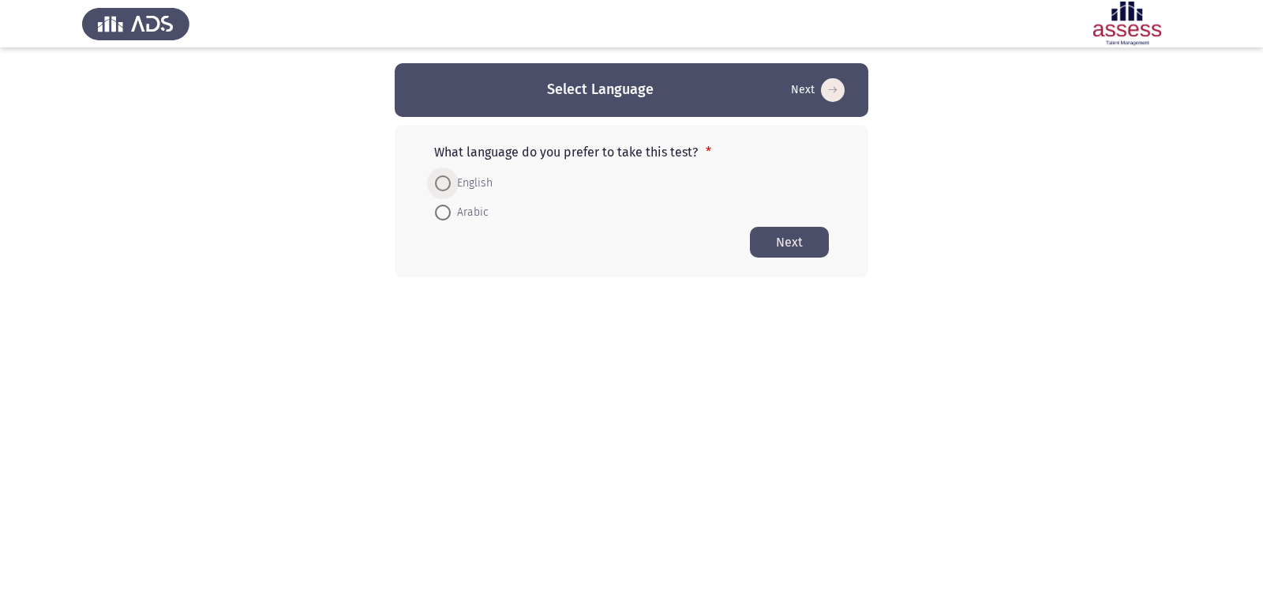
click at [442, 174] on label "English" at bounding box center [464, 183] width 58 height 19
click at [442, 175] on input "English" at bounding box center [443, 183] width 16 height 16
radio input "true"
click at [786, 246] on button "Next" at bounding box center [789, 241] width 79 height 31
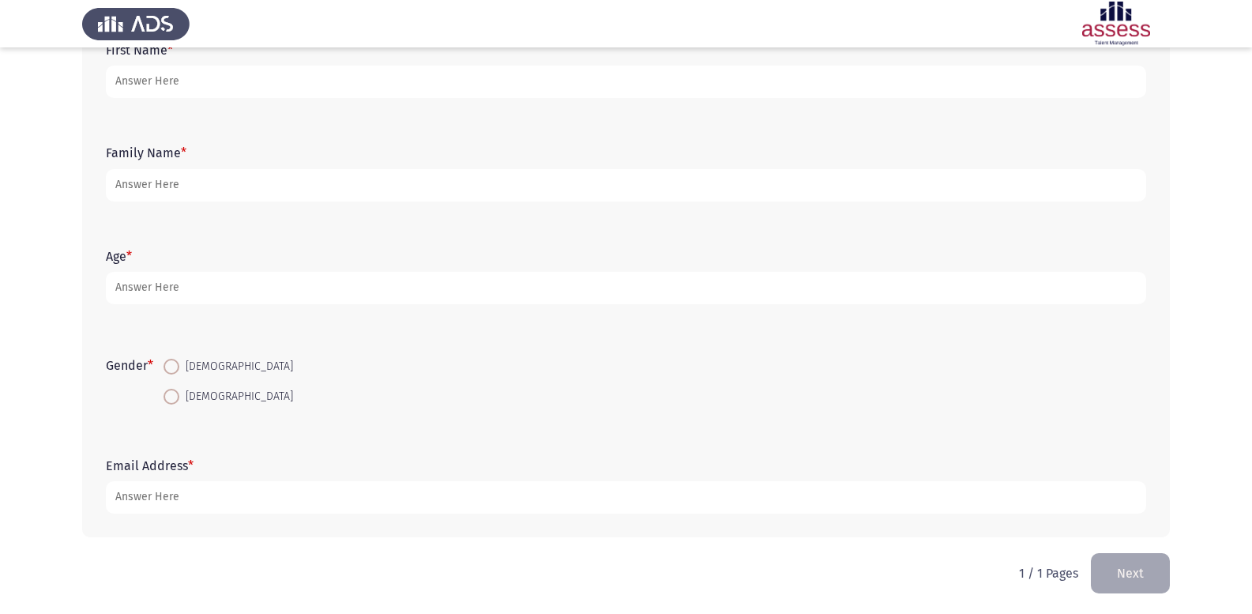
scroll to position [116, 0]
click at [175, 366] on span at bounding box center [171, 364] width 16 height 16
click at [175, 366] on input "[DEMOGRAPHIC_DATA]" at bounding box center [171, 364] width 16 height 16
radio input "true"
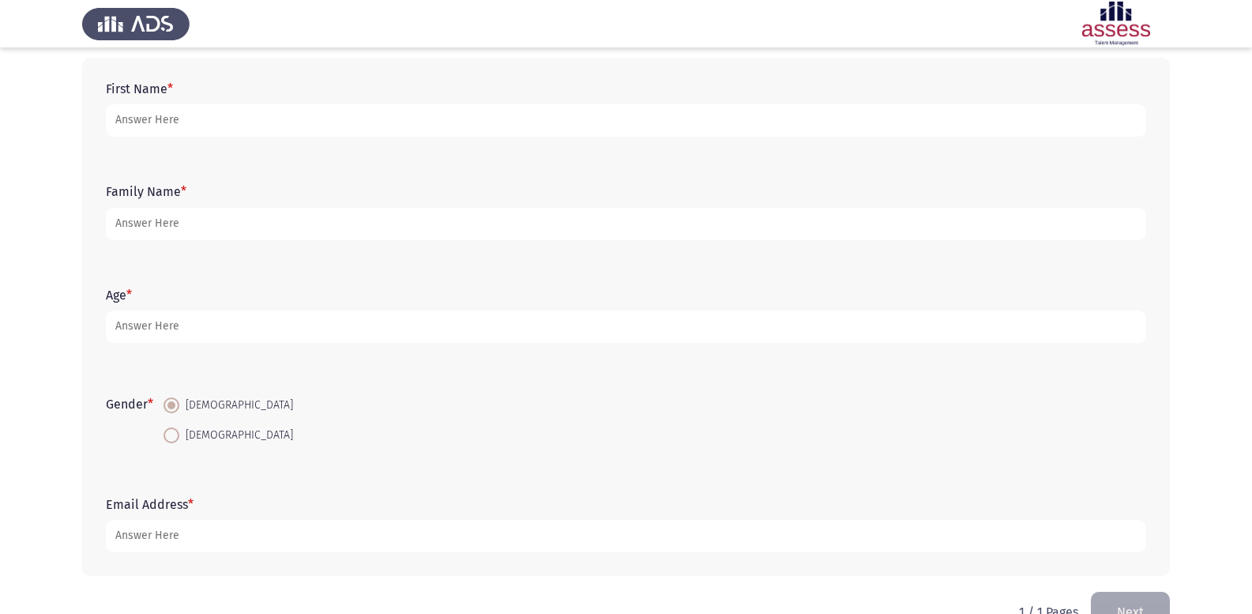
scroll to position [37, 0]
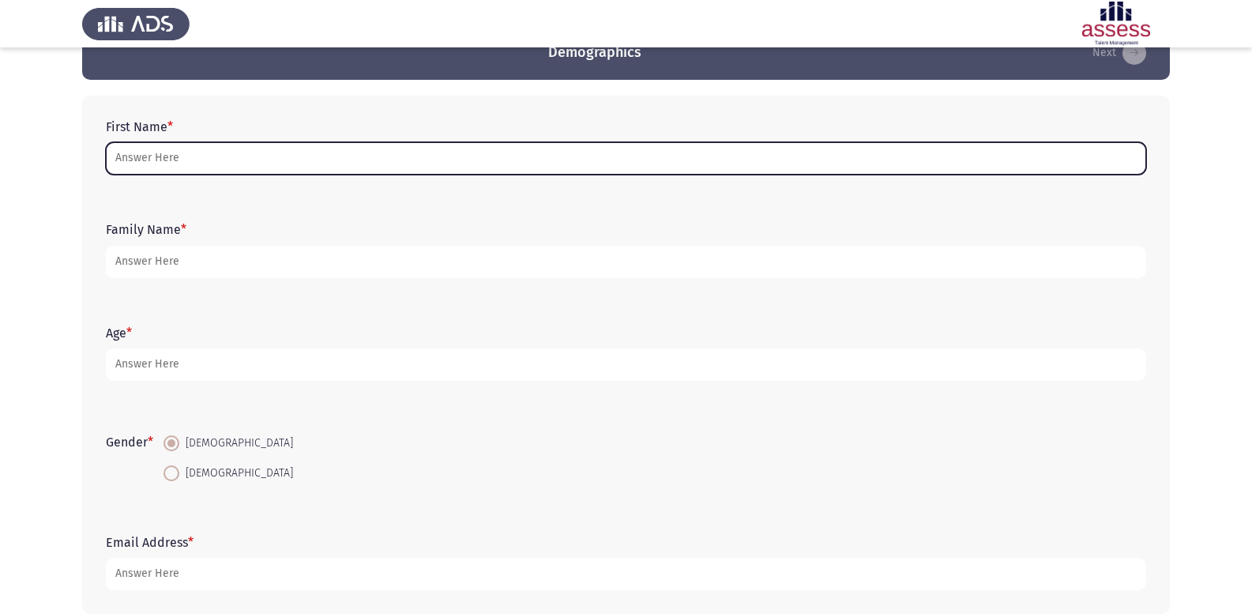
click at [309, 166] on input "First Name *" at bounding box center [626, 158] width 1040 height 32
type input "m"
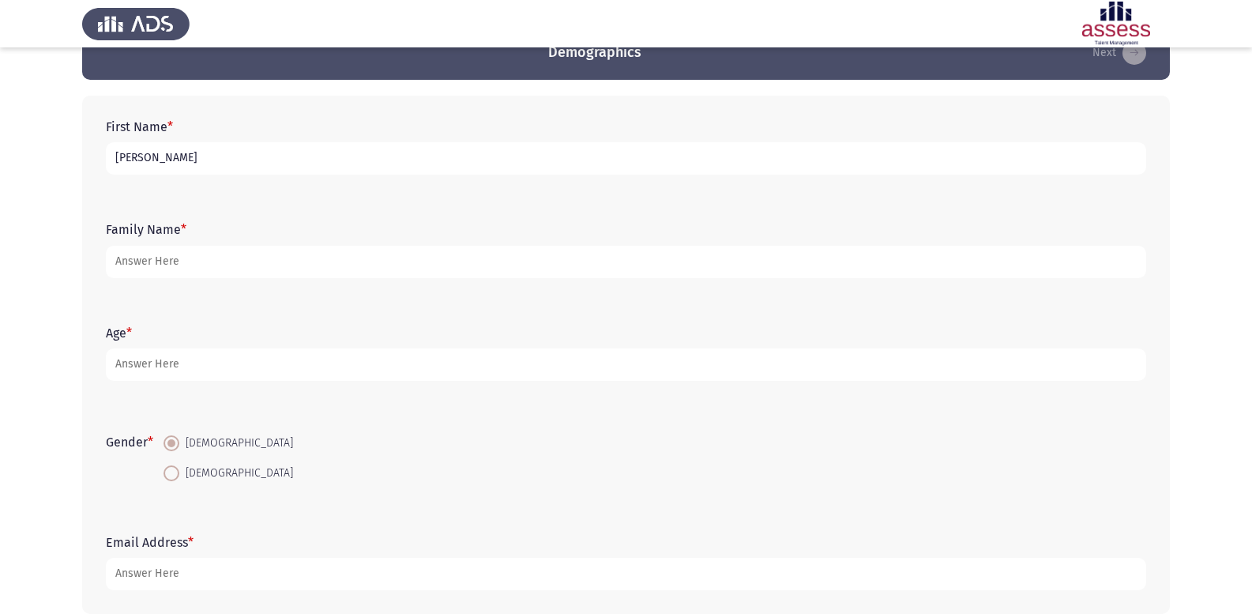
type input "[PERSON_NAME]"
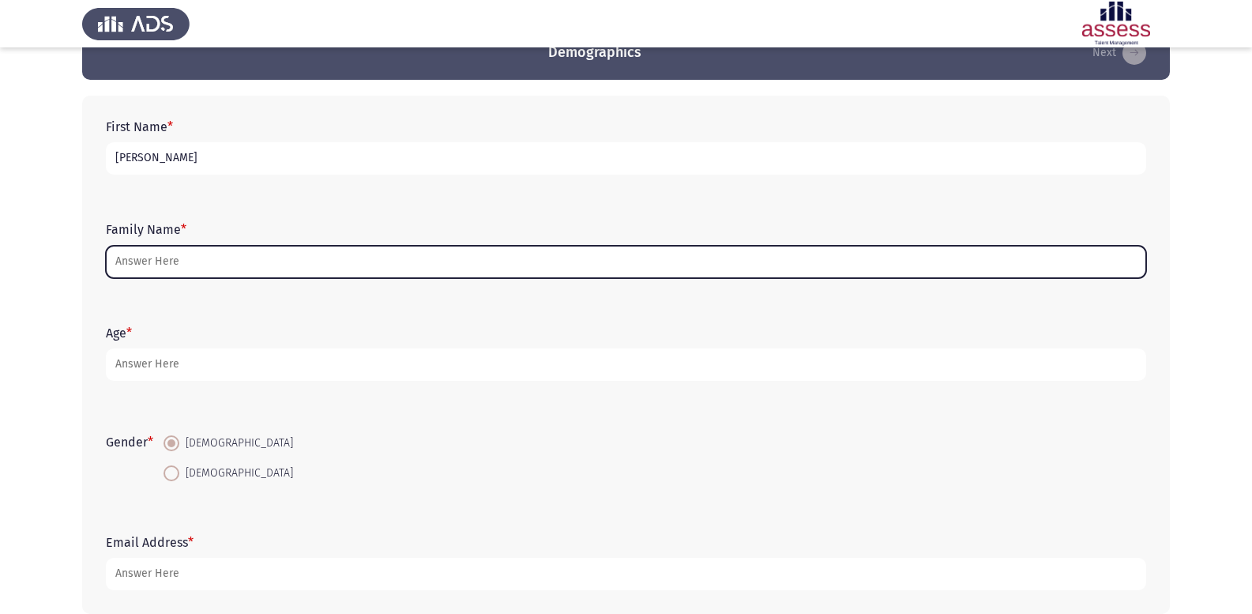
click at [215, 267] on input "Family Name *" at bounding box center [626, 262] width 1040 height 32
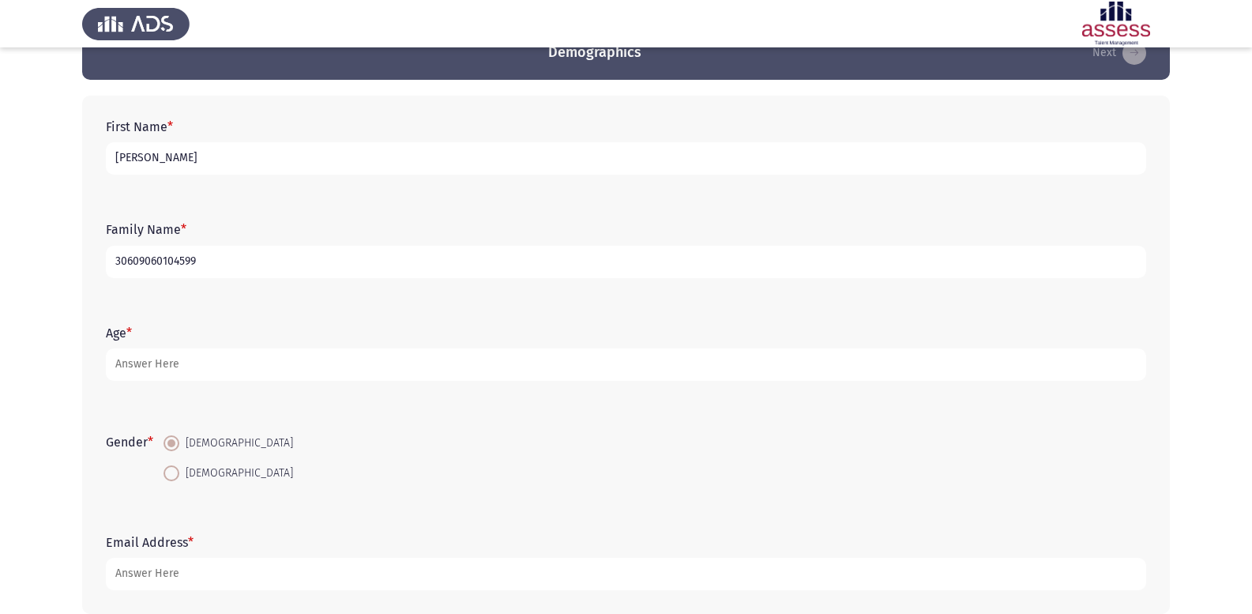
type input "30609060104599"
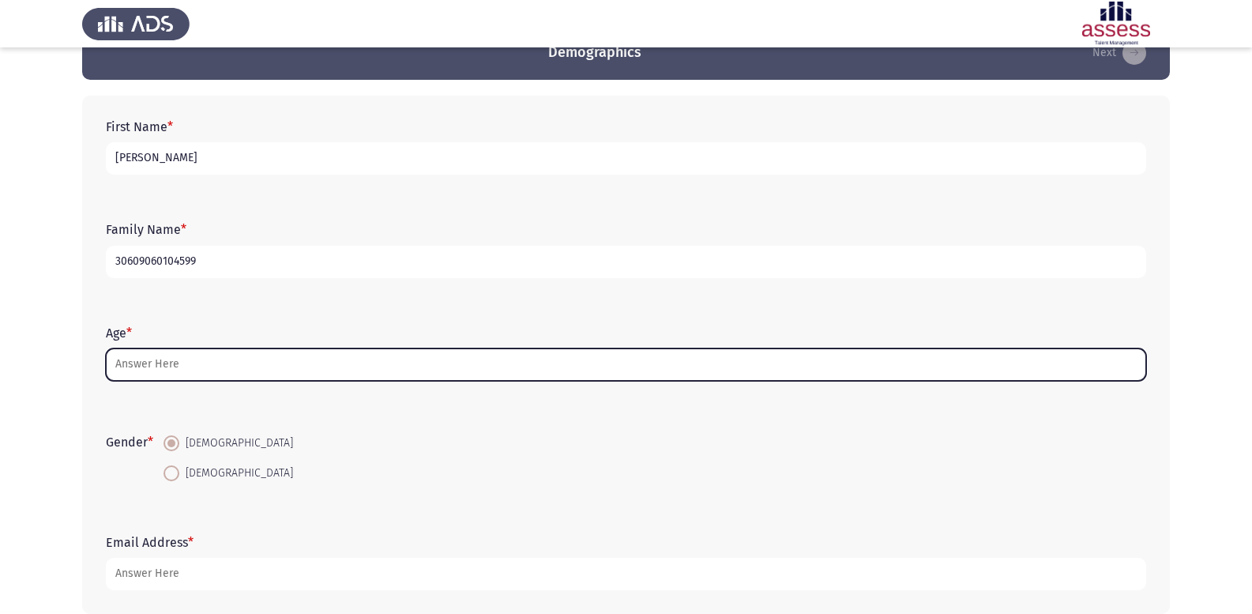
click at [161, 371] on input "Age *" at bounding box center [626, 364] width 1040 height 32
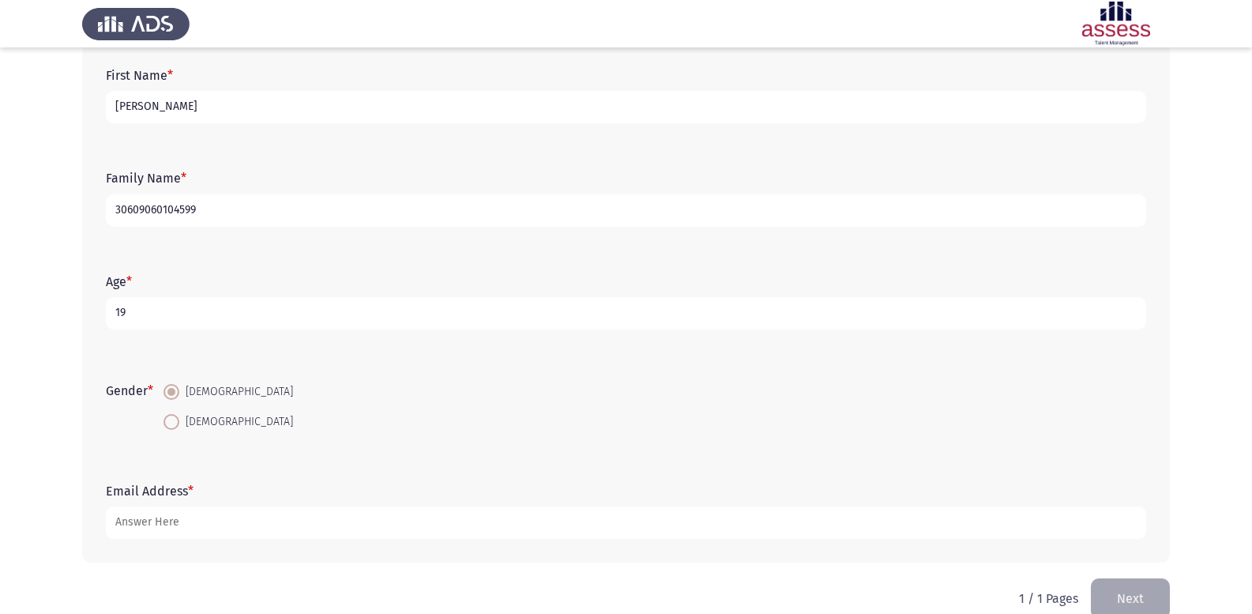
scroll to position [116, 0]
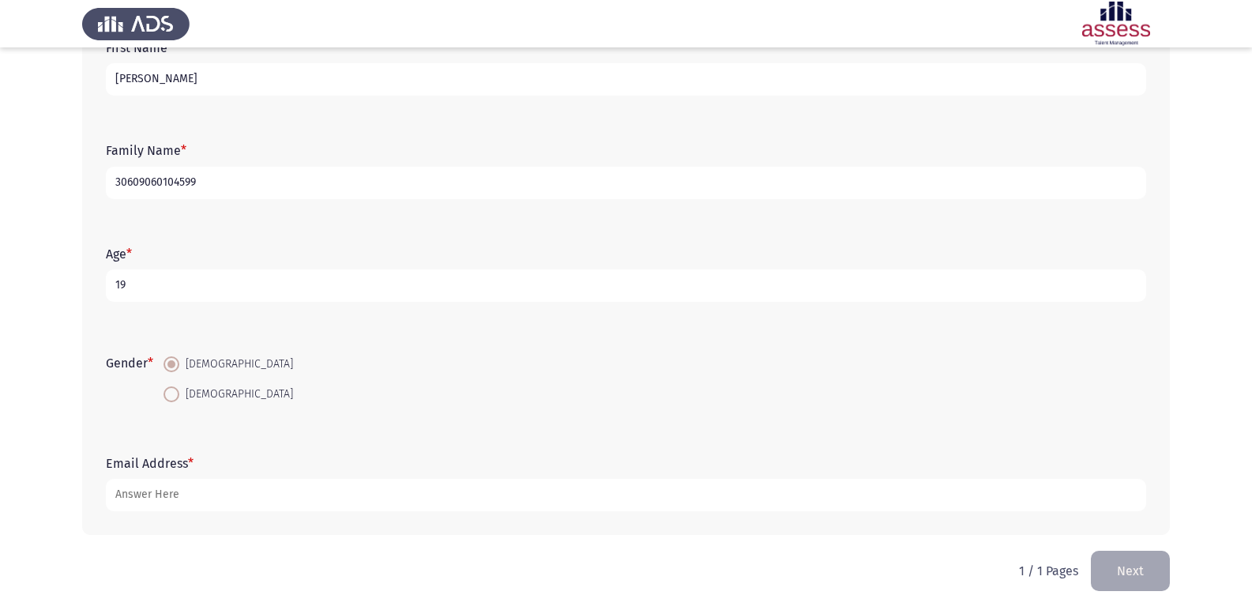
type input "19"
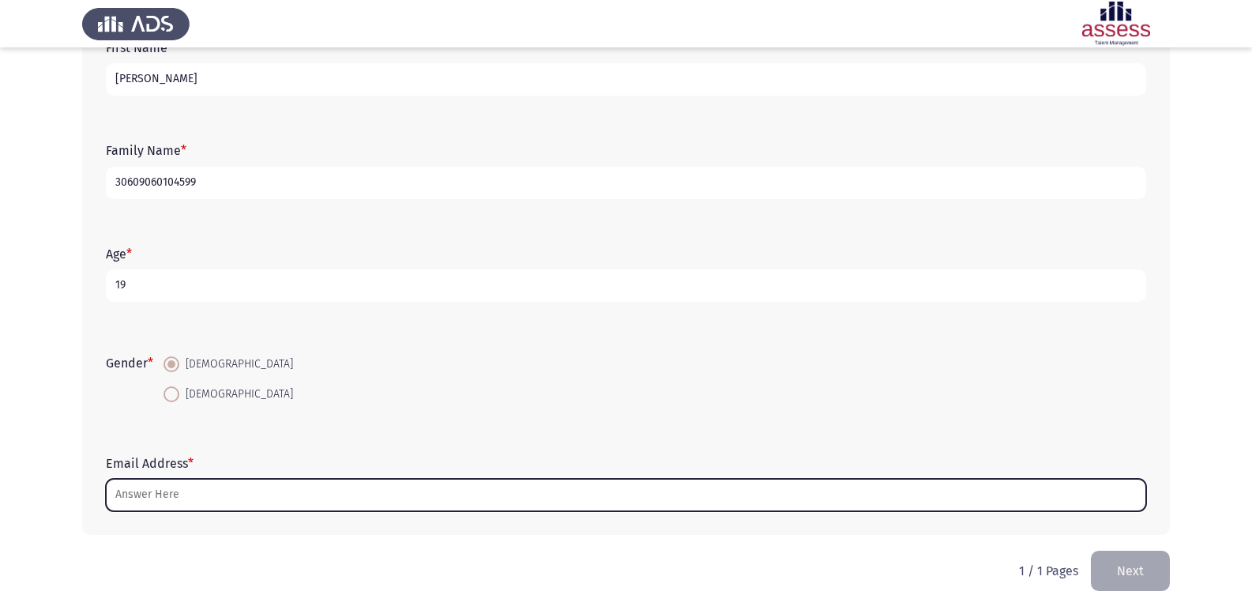
click at [168, 494] on input "Email Address *" at bounding box center [626, 495] width 1040 height 32
type input "ة"
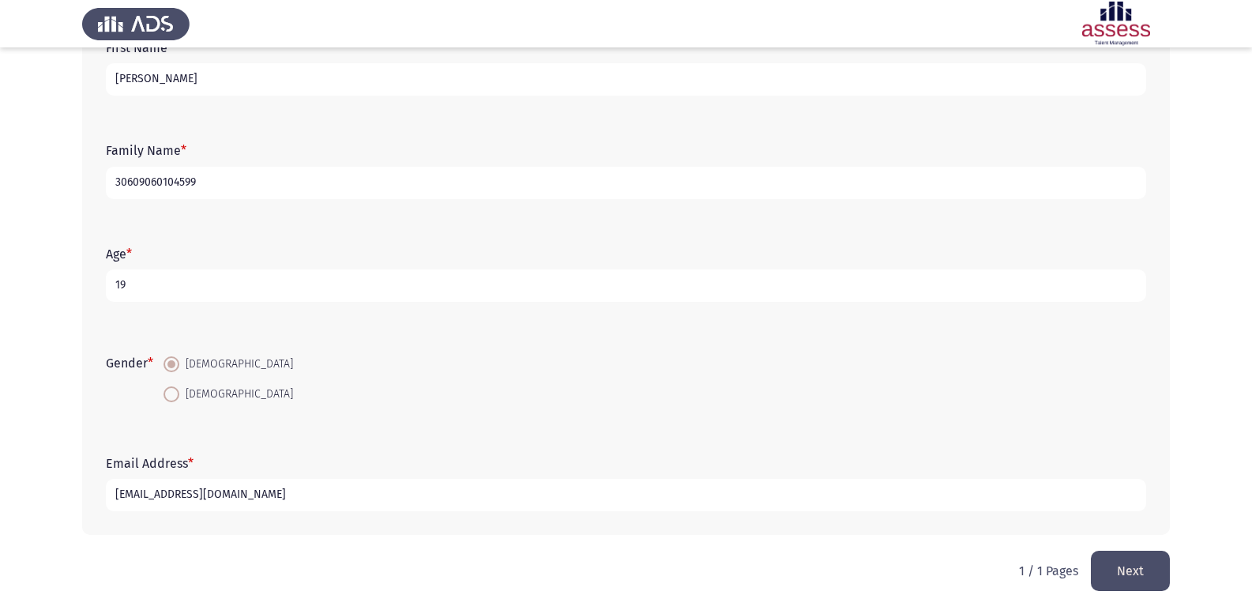
type input "[EMAIL_ADDRESS][DOMAIN_NAME]"
click at [1120, 560] on button "Next" at bounding box center [1129, 570] width 79 height 40
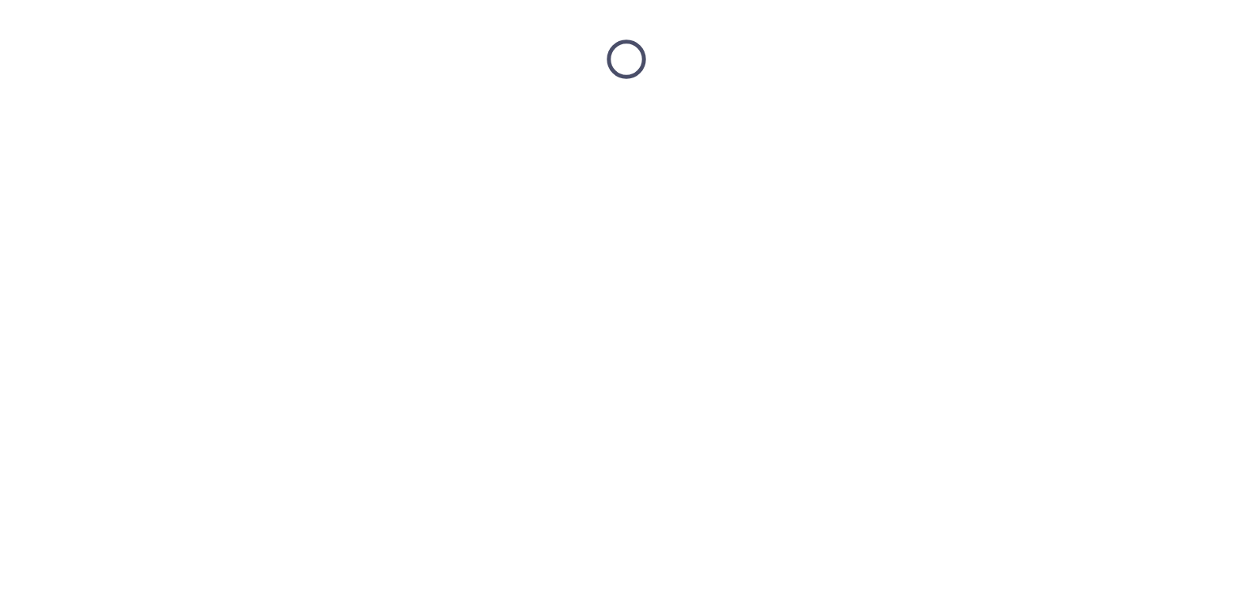
scroll to position [0, 0]
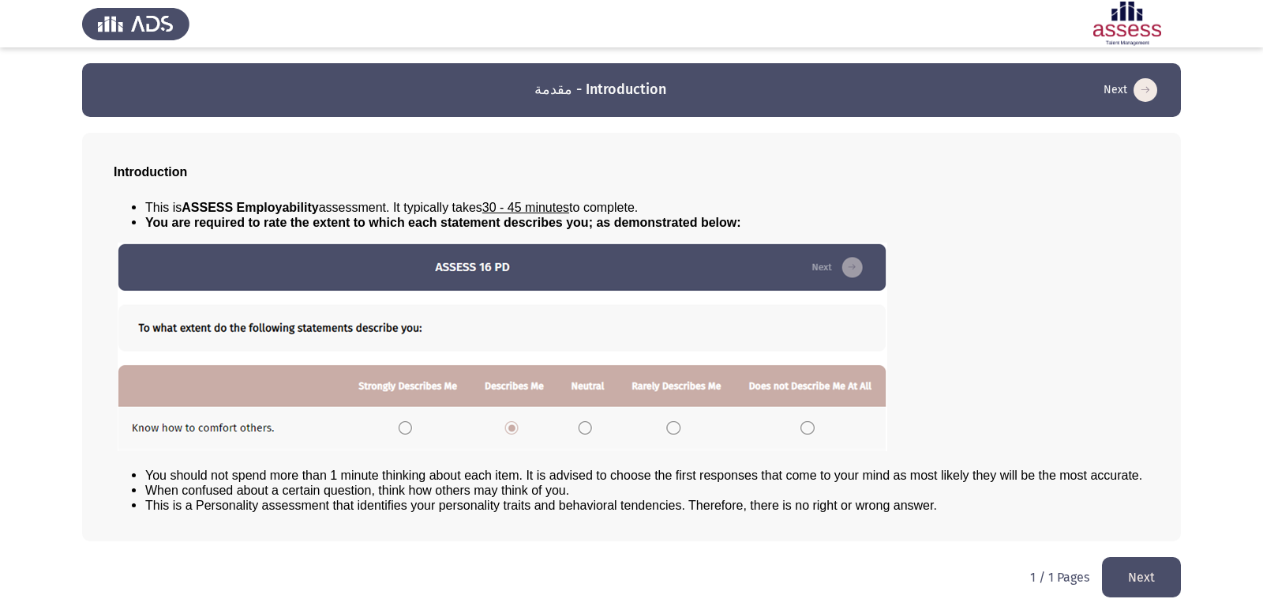
click at [1132, 574] on button "Next" at bounding box center [1141, 577] width 79 height 40
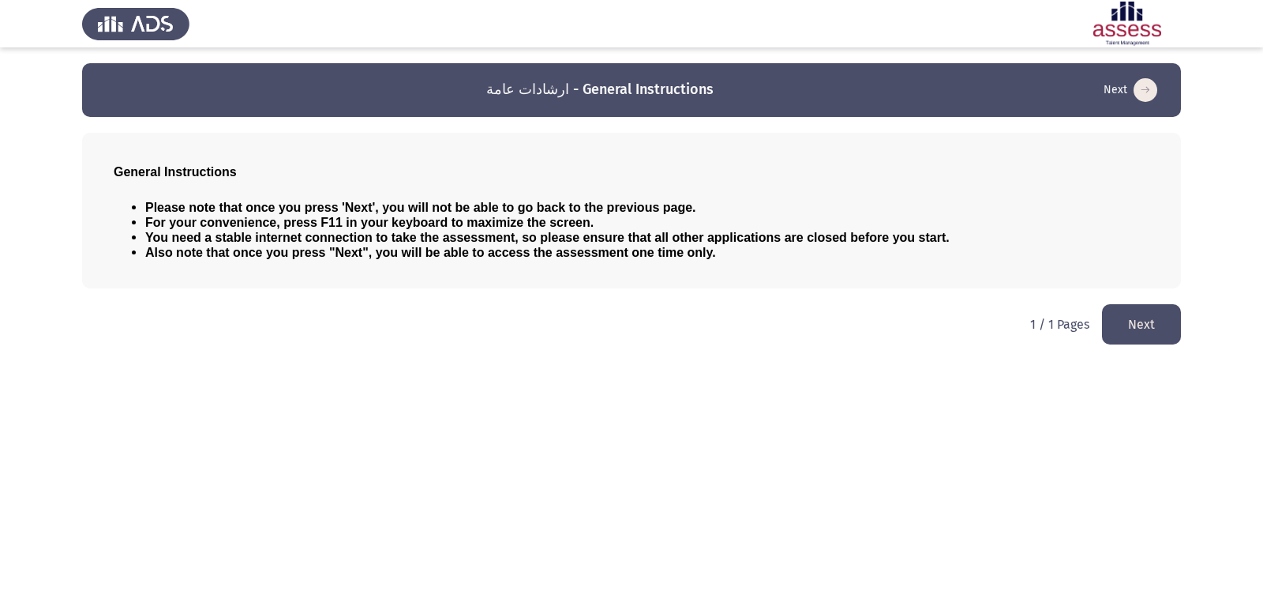
click at [1161, 319] on button "Next" at bounding box center [1141, 324] width 79 height 40
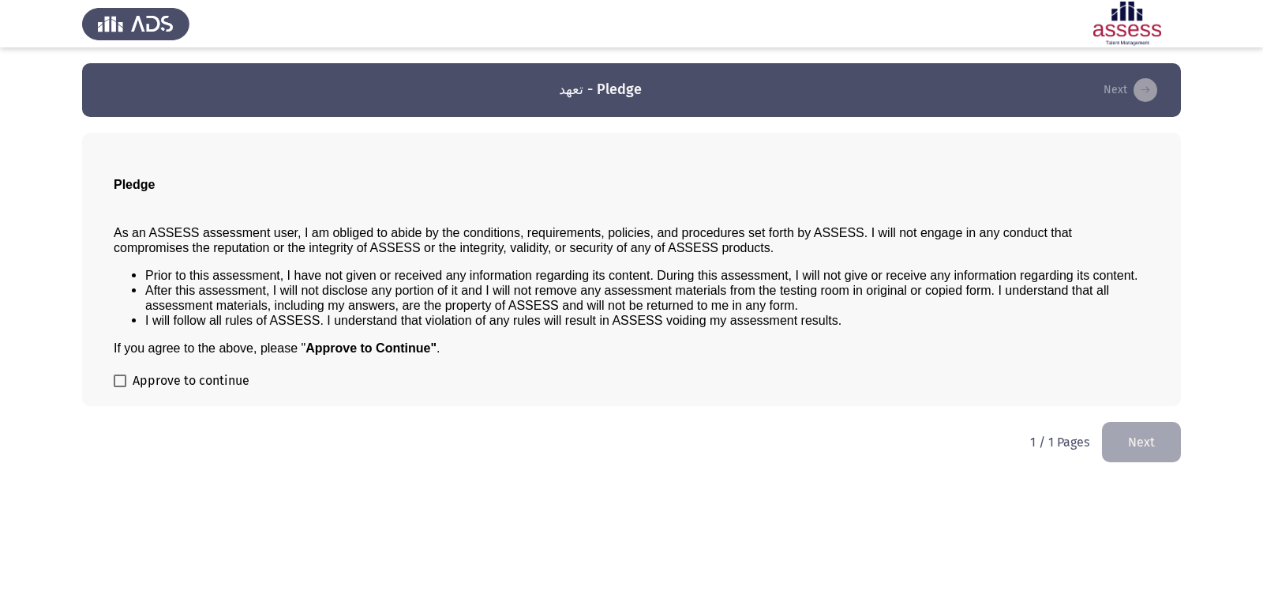
click at [118, 376] on span at bounding box center [120, 380] width 13 height 13
click at [119, 387] on input "Approve to continue" at bounding box center [119, 387] width 1 height 1
checkbox input "true"
click at [1147, 446] on button "Next" at bounding box center [1141, 442] width 79 height 40
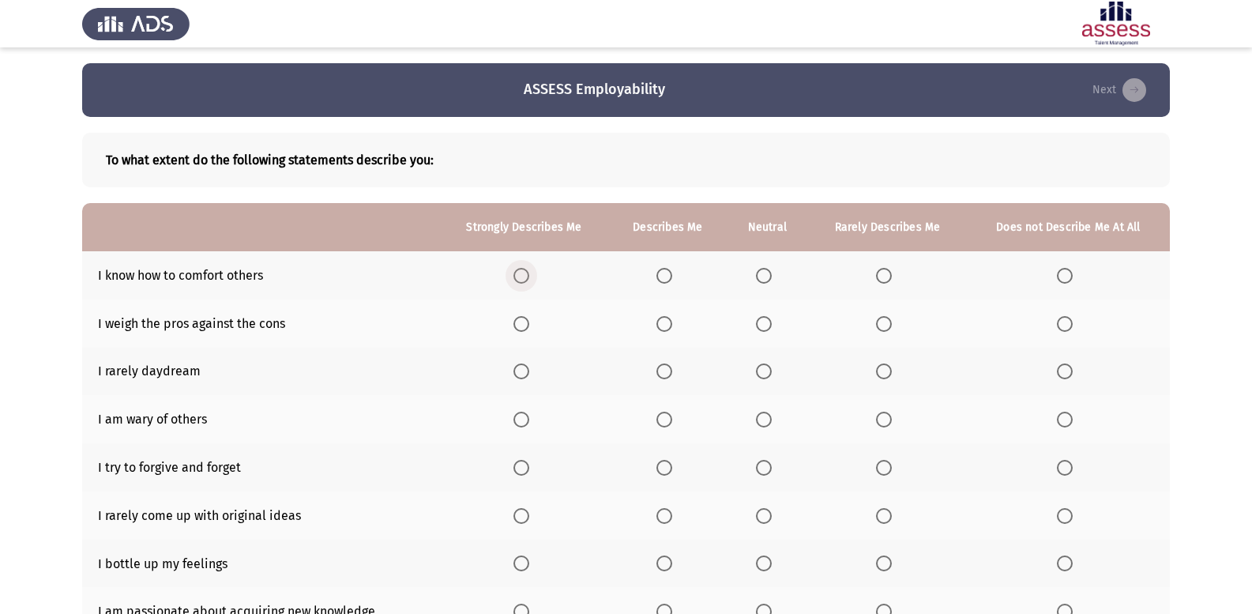
click at [529, 282] on span "Select an option" at bounding box center [521, 276] width 16 height 16
click at [529, 282] on input "Select an option" at bounding box center [521, 276] width 16 height 16
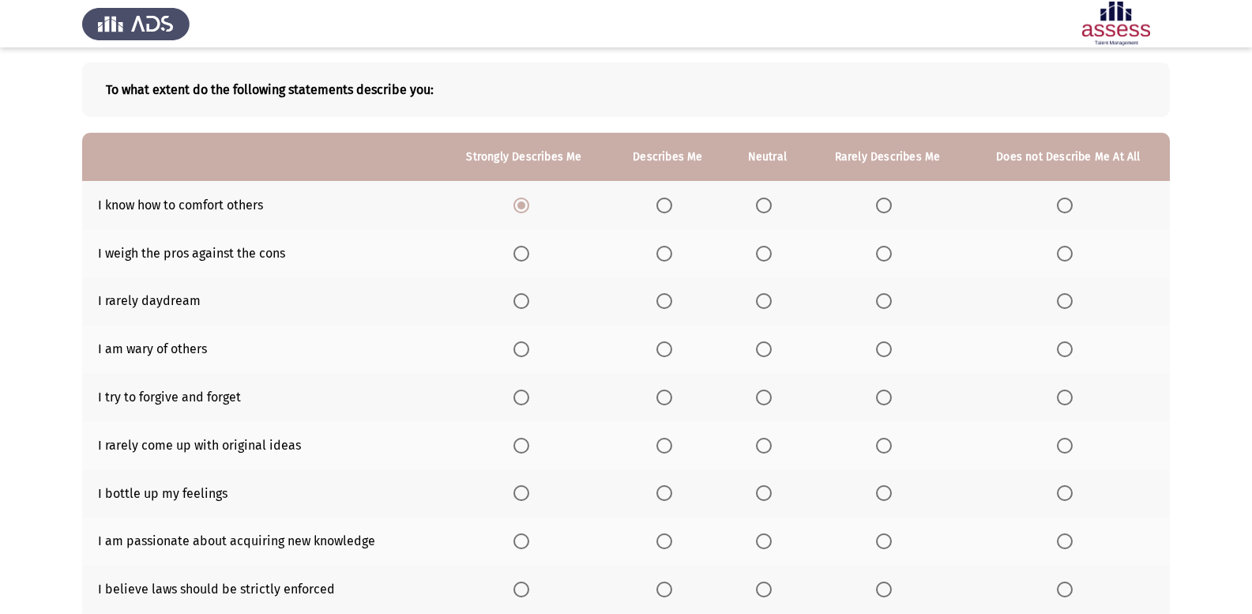
scroll to position [149, 0]
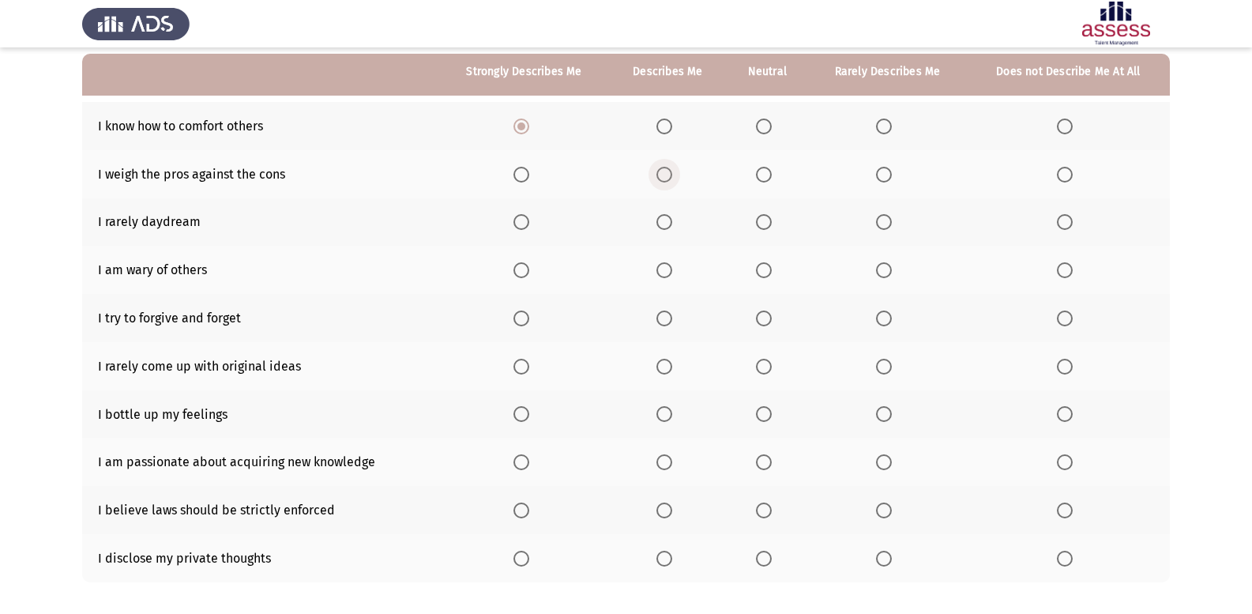
click at [664, 178] on span "Select an option" at bounding box center [664, 175] width 16 height 16
click at [664, 178] on input "Select an option" at bounding box center [664, 175] width 16 height 16
click at [664, 223] on span "Select an option" at bounding box center [664, 222] width 16 height 16
click at [664, 223] on input "Select an option" at bounding box center [664, 222] width 16 height 16
click at [1061, 276] on span "Select an option" at bounding box center [1064, 270] width 16 height 16
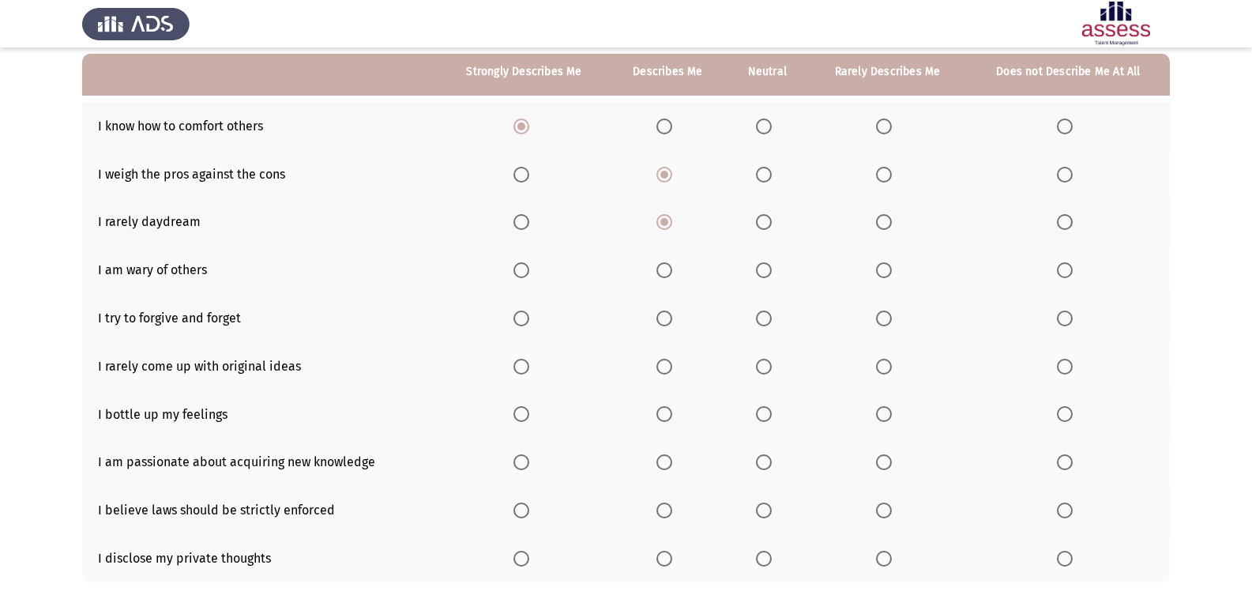
click at [1061, 276] on input "Select an option" at bounding box center [1064, 270] width 16 height 16
click at [762, 321] on span "Select an option" at bounding box center [764, 318] width 16 height 16
click at [762, 321] on input "Select an option" at bounding box center [764, 318] width 16 height 16
click at [518, 363] on span "Select an option" at bounding box center [521, 366] width 16 height 16
click at [518, 363] on input "Select an option" at bounding box center [521, 366] width 16 height 16
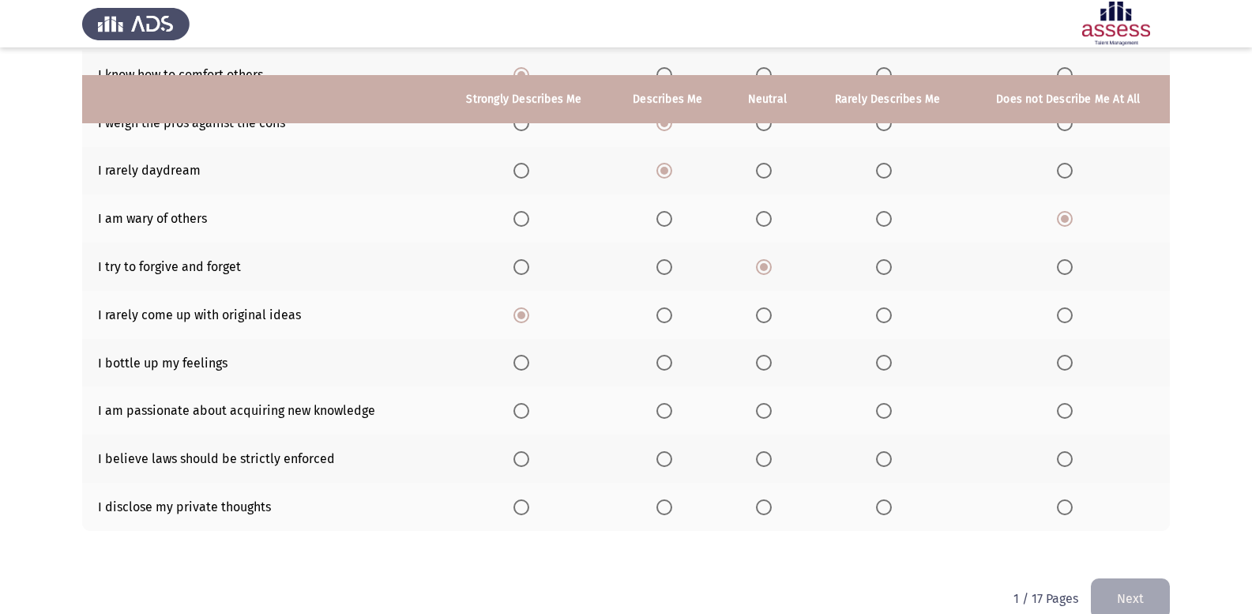
scroll to position [228, 0]
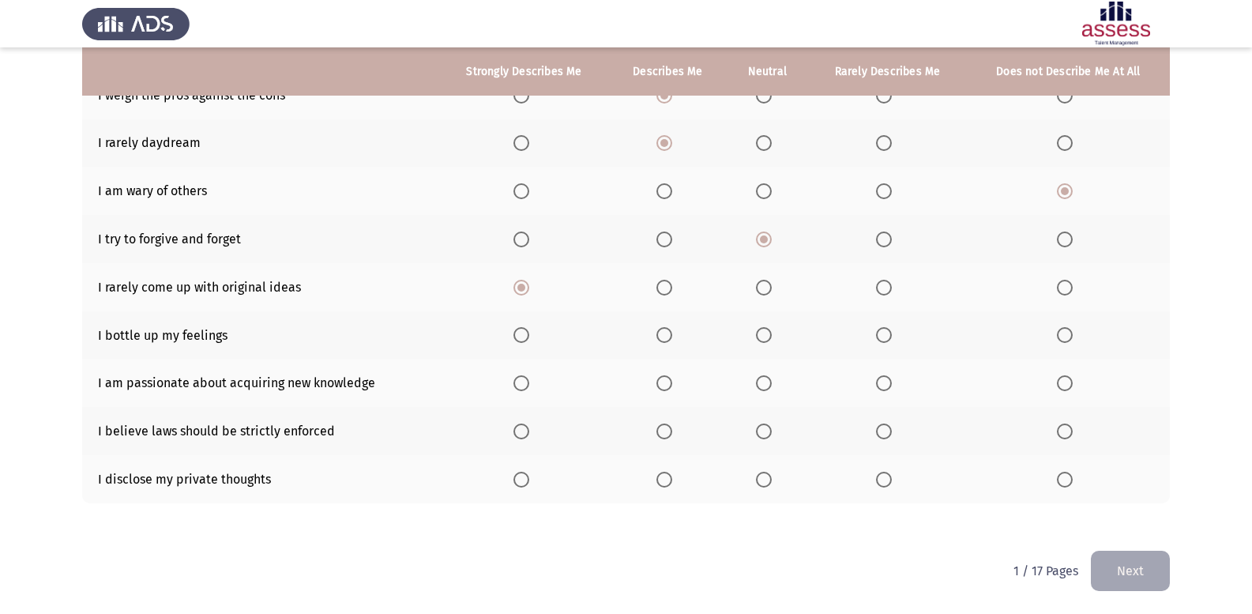
click at [768, 333] on span "Select an option" at bounding box center [764, 335] width 16 height 16
click at [768, 333] on input "Select an option" at bounding box center [764, 335] width 16 height 16
click at [671, 472] on span "Select an option" at bounding box center [664, 479] width 16 height 16
click at [671, 472] on input "Select an option" at bounding box center [664, 479] width 16 height 16
click at [780, 384] on th at bounding box center [766, 382] width 81 height 48
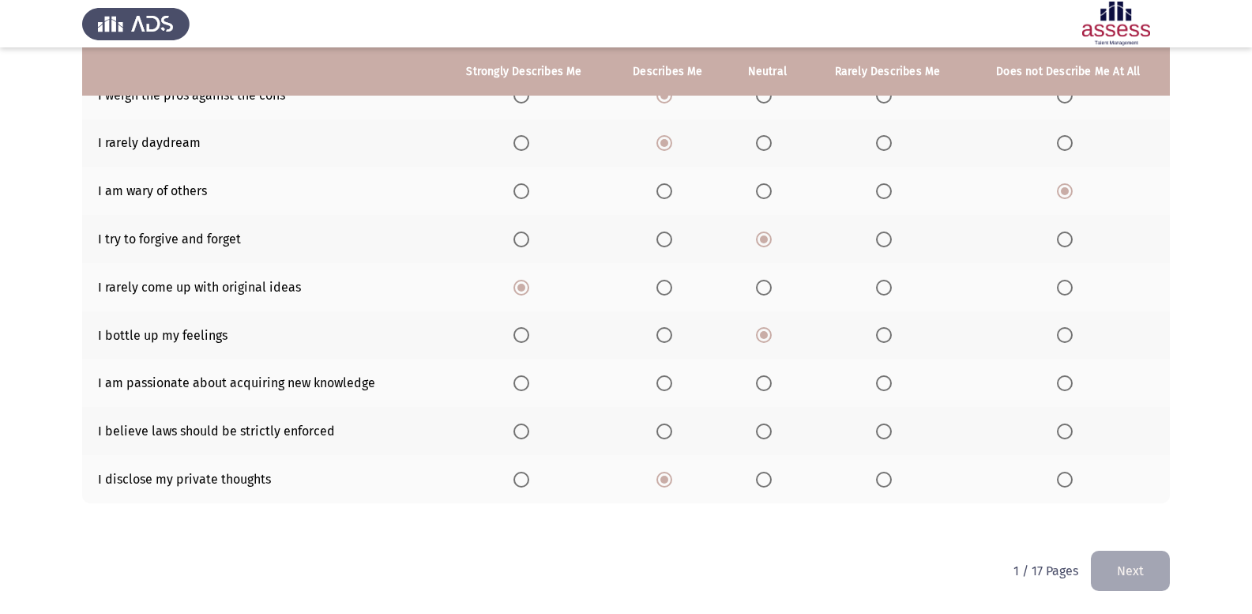
click at [771, 388] on span "Select an option" at bounding box center [764, 383] width 16 height 16
click at [771, 388] on input "Select an option" at bounding box center [764, 383] width 16 height 16
click at [761, 430] on span "Select an option" at bounding box center [764, 431] width 16 height 16
click at [761, 430] on input "Select an option" at bounding box center [764, 431] width 16 height 16
click at [1123, 565] on button "Next" at bounding box center [1129, 570] width 79 height 40
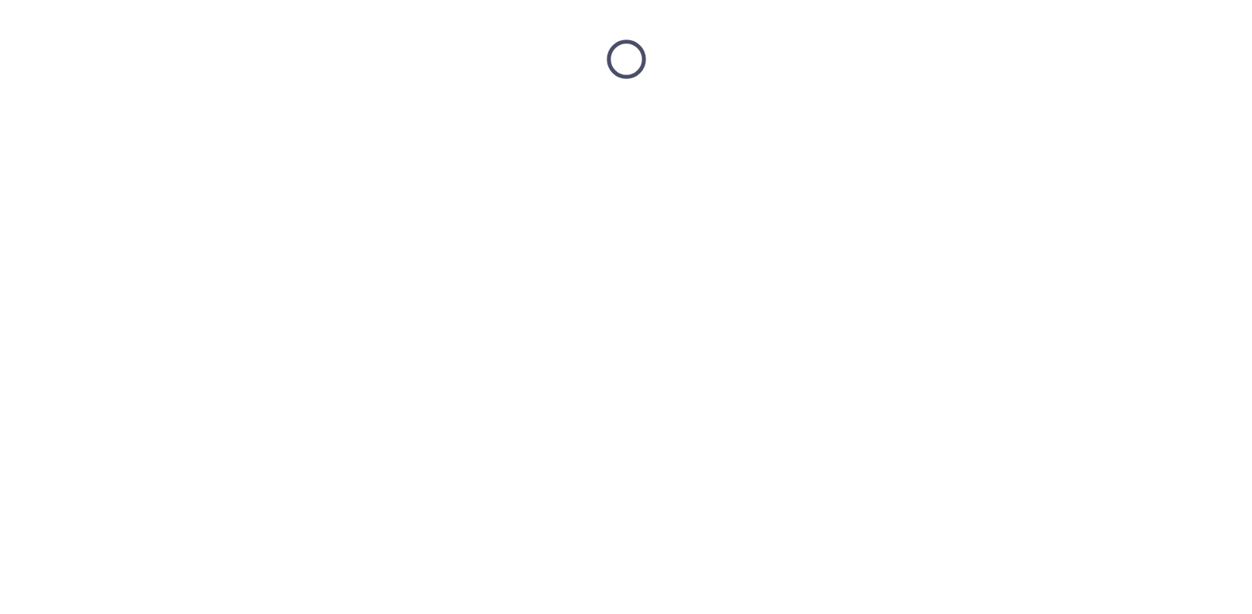
scroll to position [0, 0]
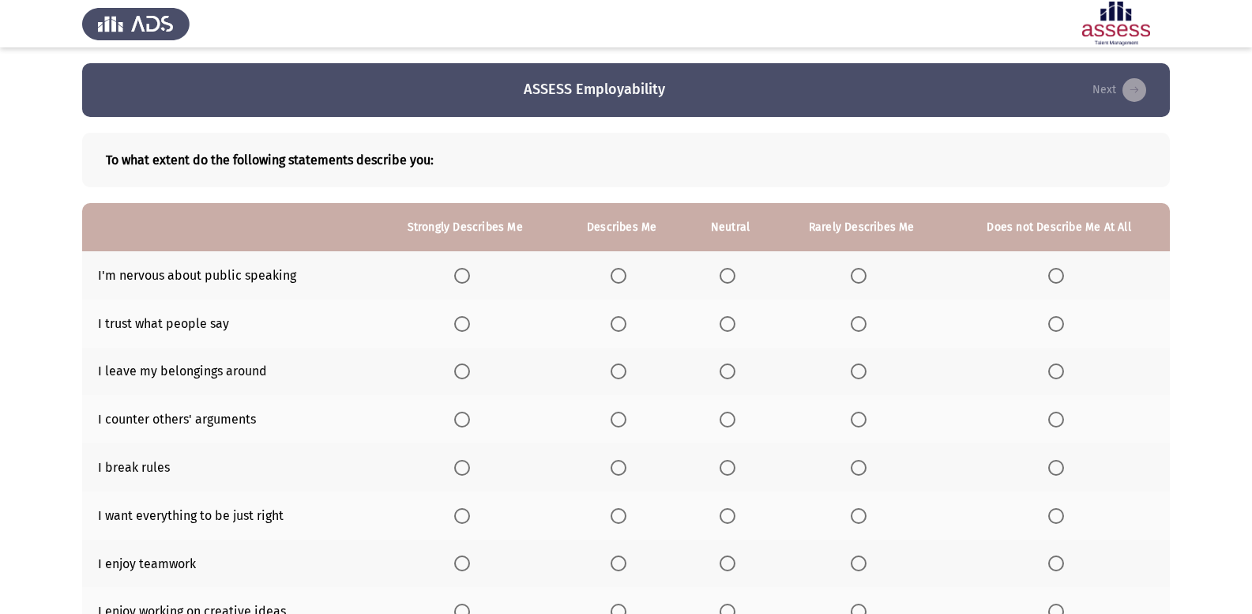
click at [464, 272] on span "Select an option" at bounding box center [462, 276] width 16 height 16
click at [464, 272] on input "Select an option" at bounding box center [462, 276] width 16 height 16
click at [735, 326] on span "Select an option" at bounding box center [727, 324] width 16 height 16
click at [735, 326] on input "Select an option" at bounding box center [727, 324] width 16 height 16
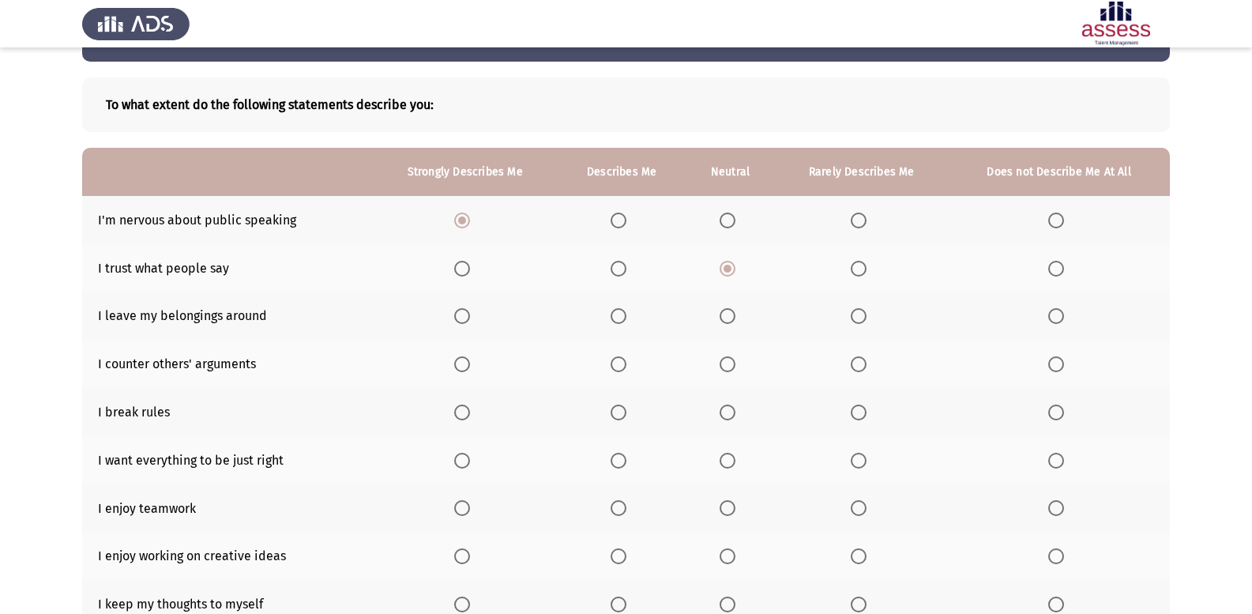
scroll to position [79, 0]
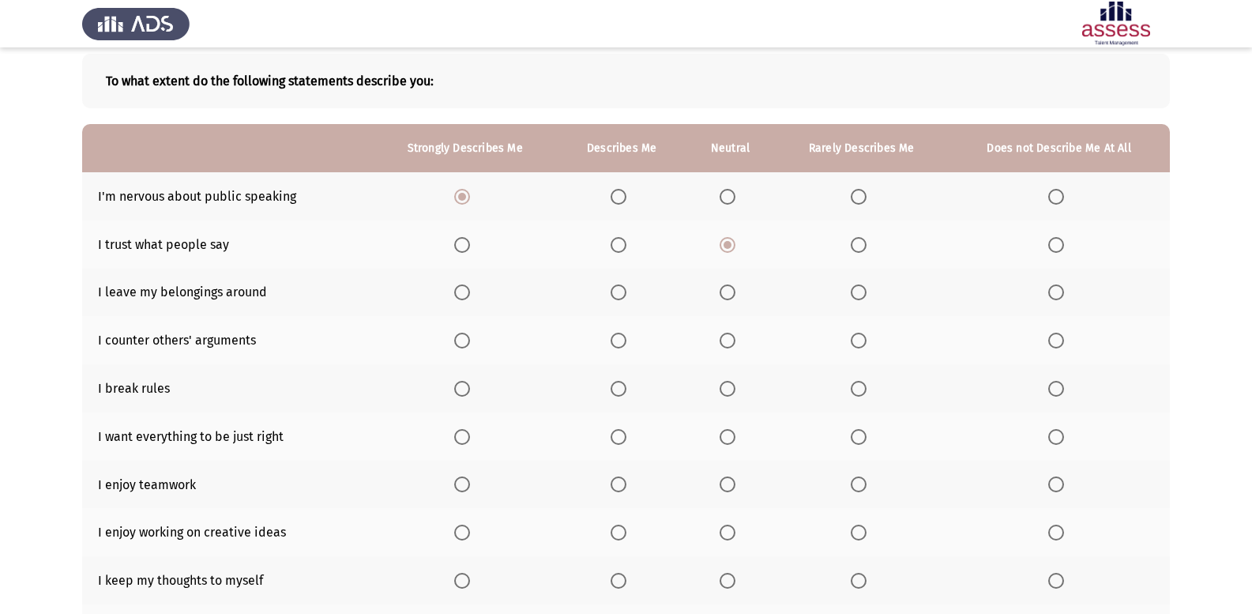
click at [724, 339] on span "Select an option" at bounding box center [727, 340] width 16 height 16
click at [724, 339] on input "Select an option" at bounding box center [727, 340] width 16 height 16
click at [864, 295] on span "Select an option" at bounding box center [858, 292] width 16 height 16
click at [864, 295] on input "Select an option" at bounding box center [858, 292] width 16 height 16
click at [468, 437] on span "Select an option" at bounding box center [462, 437] width 16 height 16
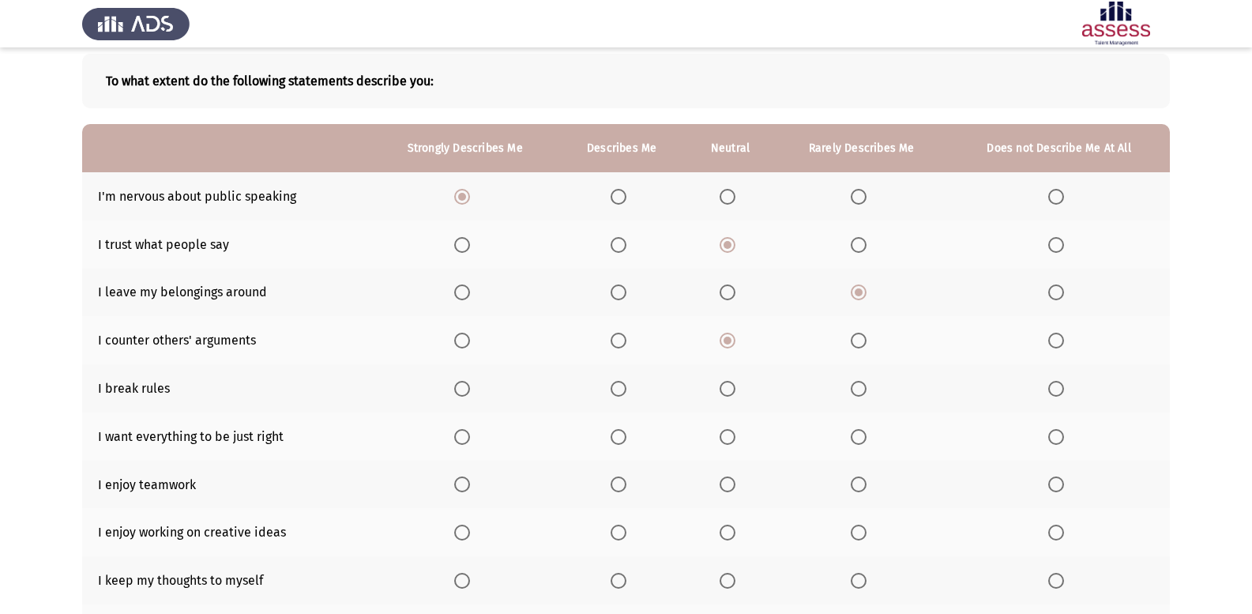
click at [468, 437] on input "Select an option" at bounding box center [462, 437] width 16 height 16
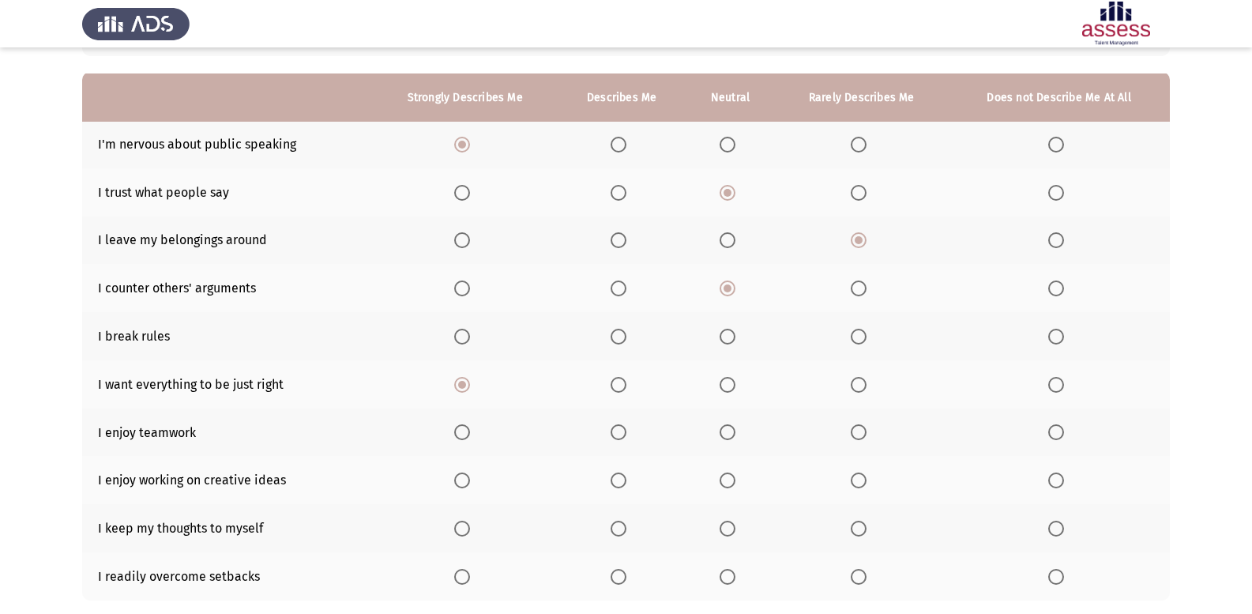
scroll to position [158, 0]
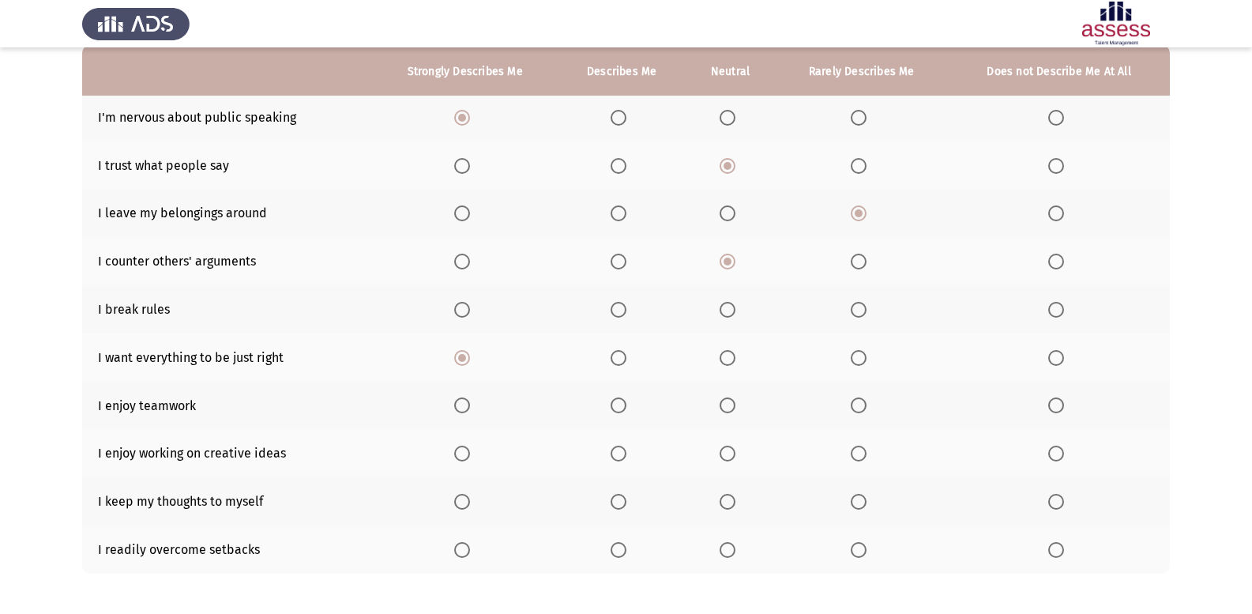
click at [467, 410] on span "Select an option" at bounding box center [462, 405] width 16 height 16
click at [467, 410] on input "Select an option" at bounding box center [462, 405] width 16 height 16
click at [463, 456] on span "Select an option" at bounding box center [462, 453] width 16 height 16
click at [463, 456] on input "Select an option" at bounding box center [462, 453] width 16 height 16
click at [470, 502] on span "Select an option" at bounding box center [462, 502] width 16 height 16
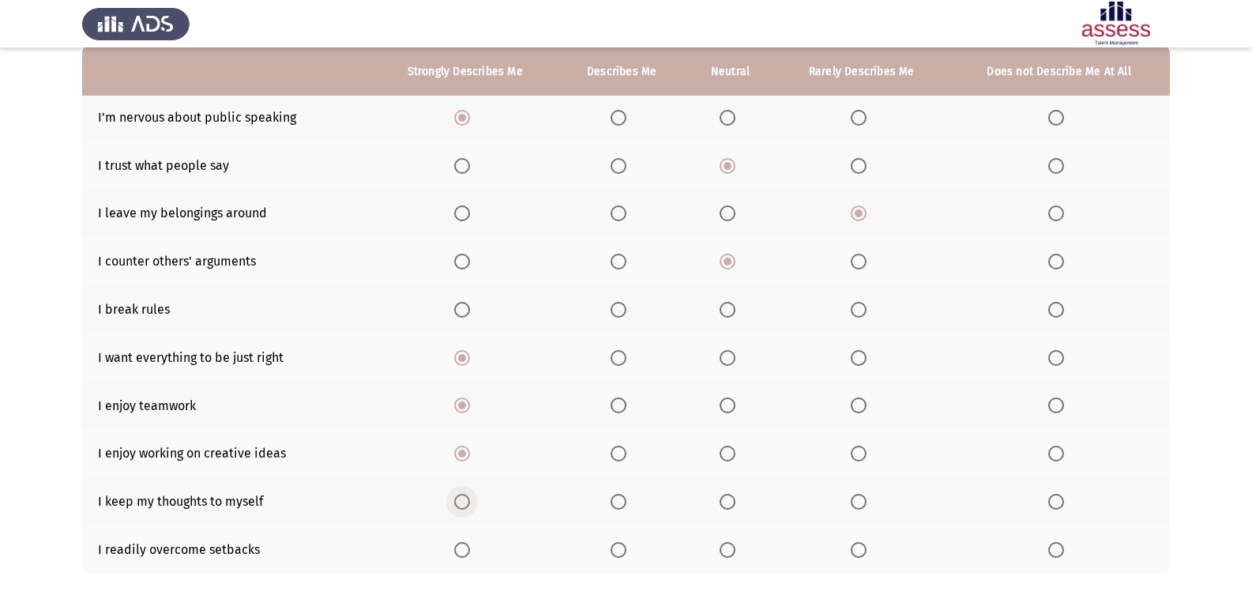
click at [470, 502] on input "Select an option" at bounding box center [462, 502] width 16 height 16
click at [721, 543] on span "Select an option" at bounding box center [727, 550] width 16 height 16
click at [721, 543] on input "Select an option" at bounding box center [727, 550] width 16 height 16
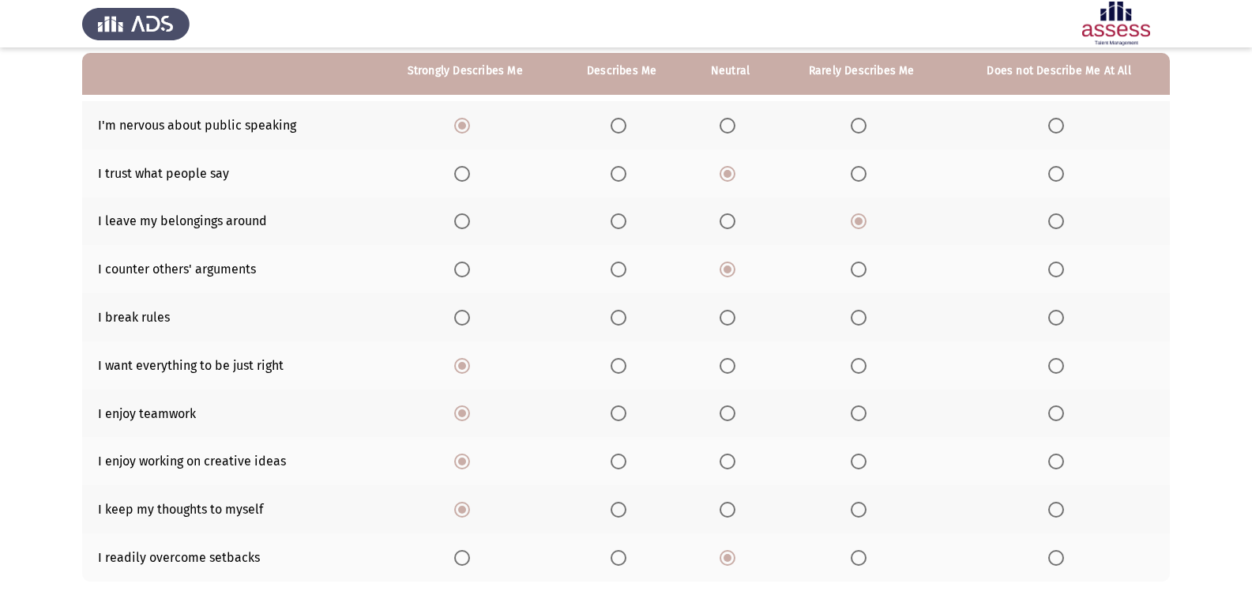
scroll to position [149, 0]
click at [1060, 320] on span "Select an option" at bounding box center [1056, 318] width 16 height 16
click at [1060, 320] on input "Select an option" at bounding box center [1056, 318] width 16 height 16
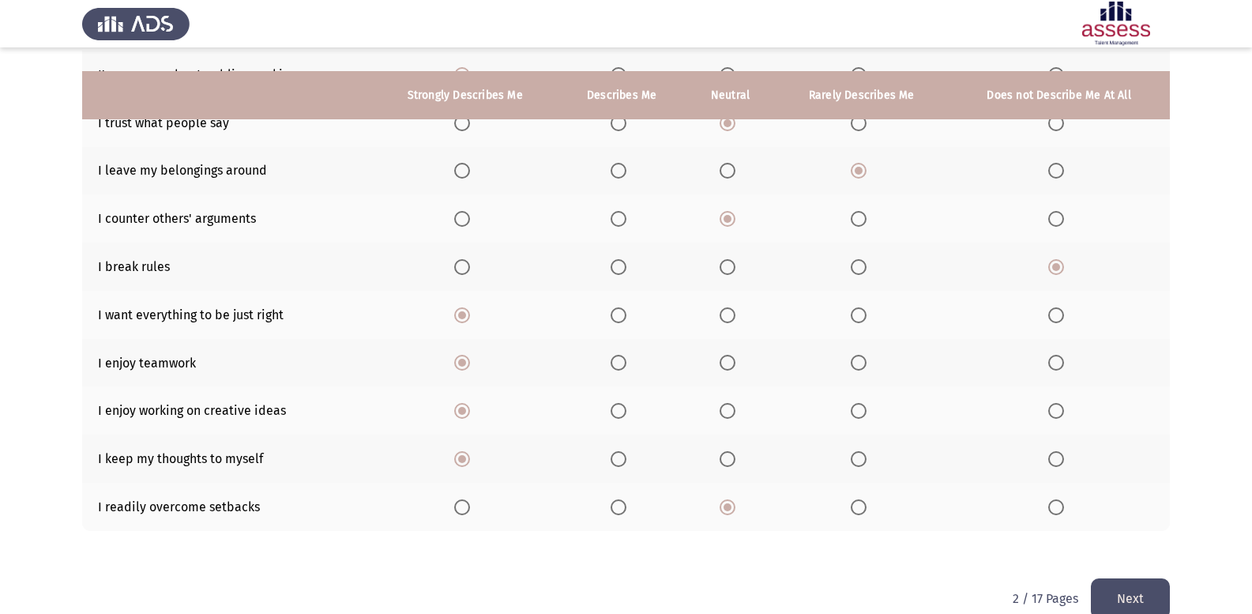
scroll to position [228, 0]
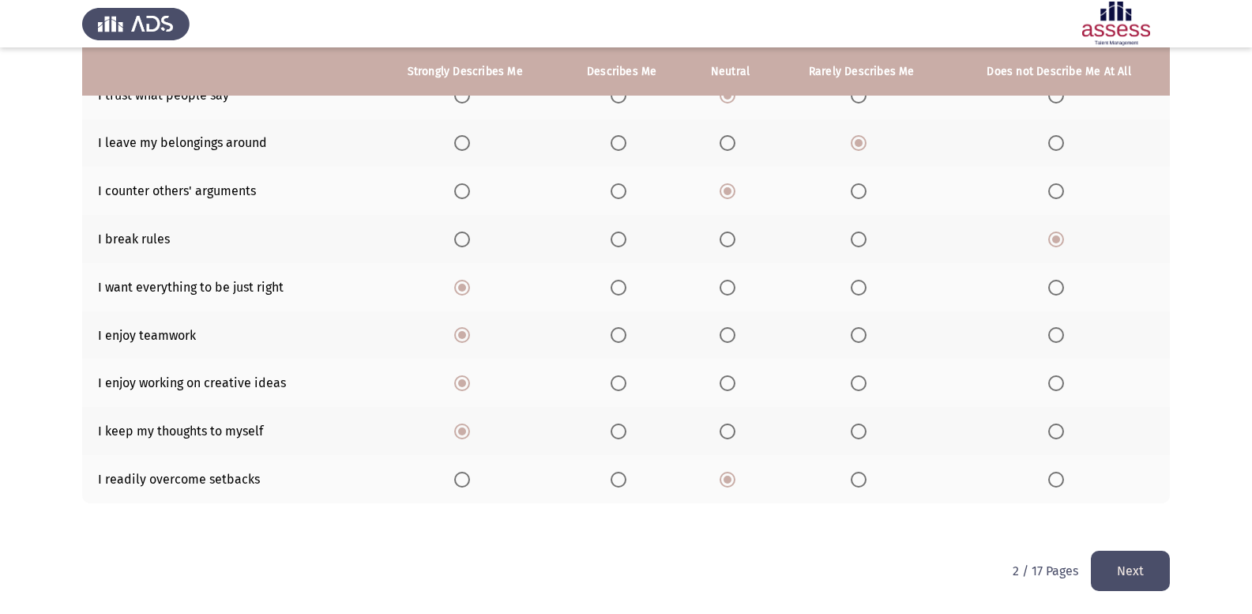
click at [1131, 568] on button "Next" at bounding box center [1129, 570] width 79 height 40
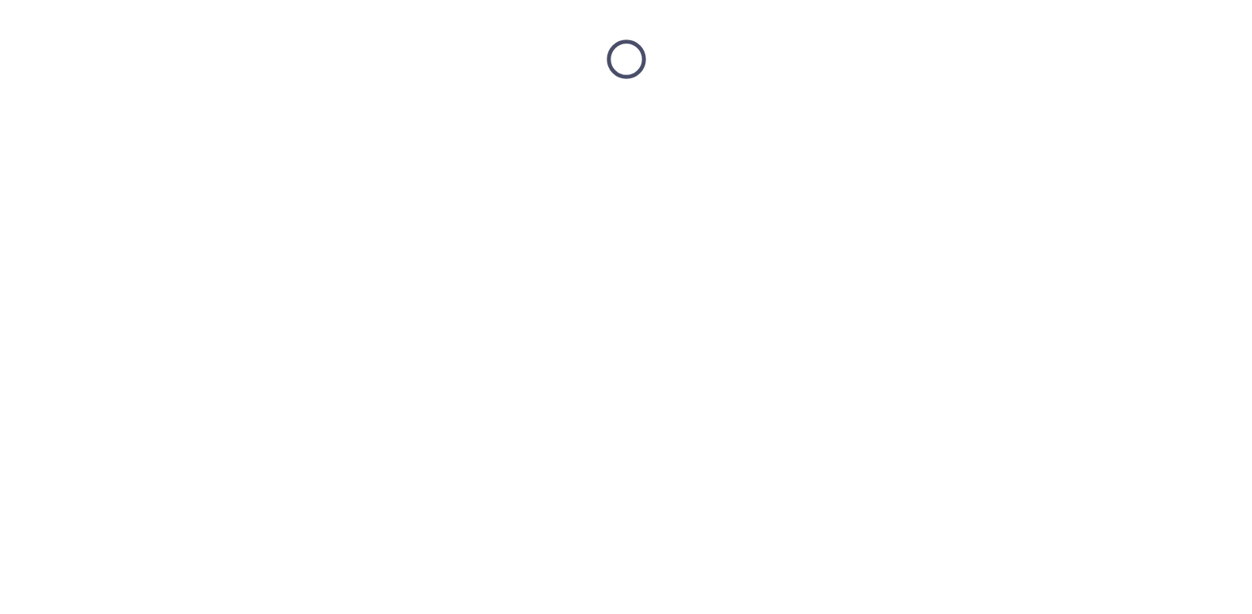
scroll to position [0, 0]
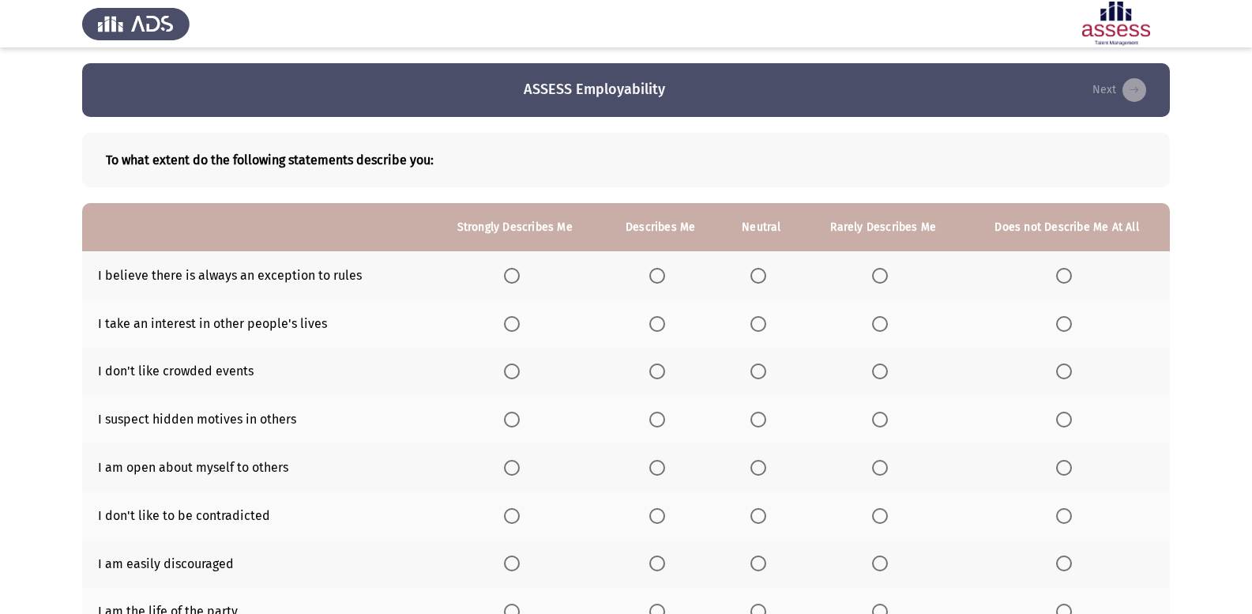
click at [757, 366] on span "Select an option" at bounding box center [758, 371] width 16 height 16
click at [757, 366] on input "Select an option" at bounding box center [758, 371] width 16 height 16
click at [656, 272] on span "Select an option" at bounding box center [657, 276] width 16 height 16
click at [656, 272] on input "Select an option" at bounding box center [657, 276] width 16 height 16
click at [883, 327] on span "Select an option" at bounding box center [880, 324] width 16 height 16
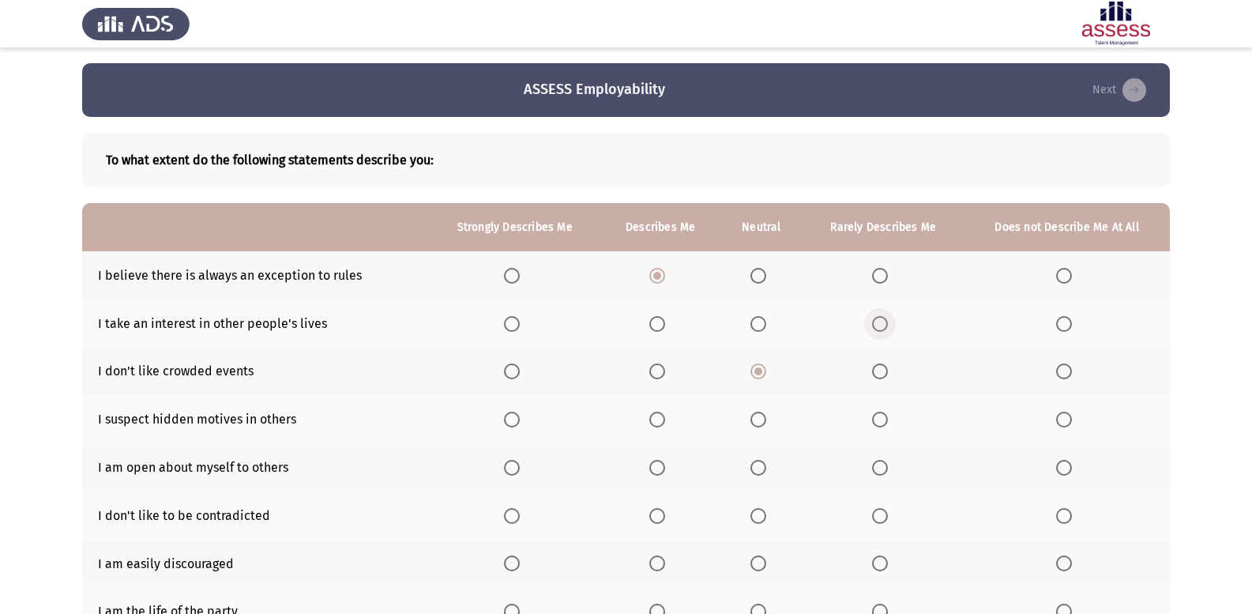
click at [883, 327] on input "Select an option" at bounding box center [880, 324] width 16 height 16
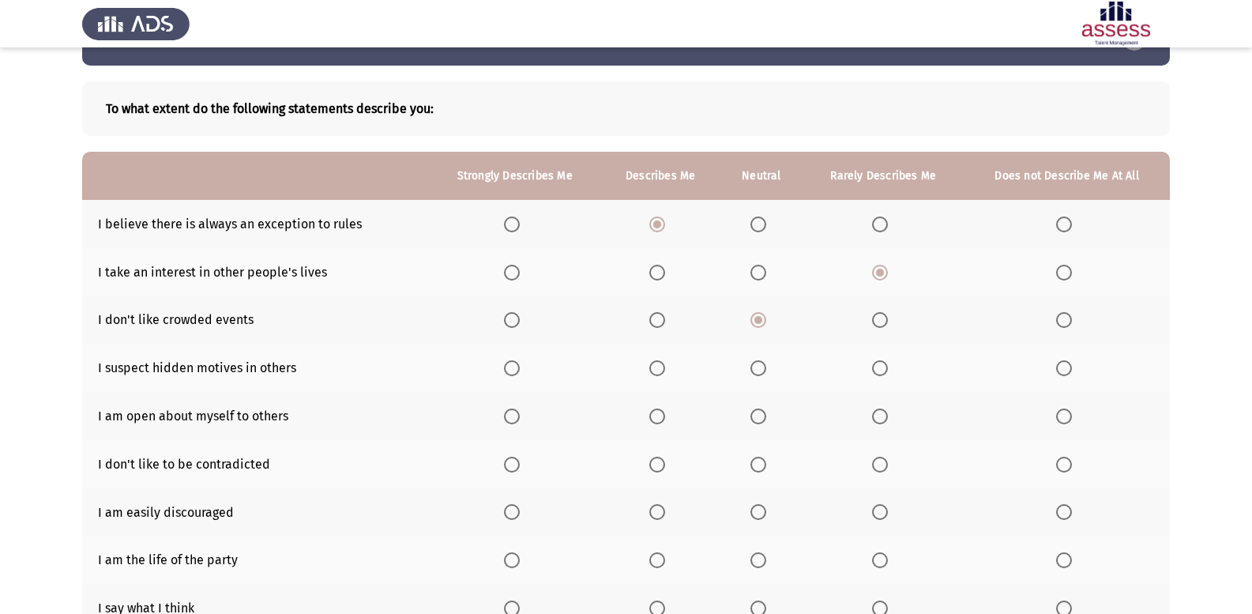
scroll to position [79, 0]
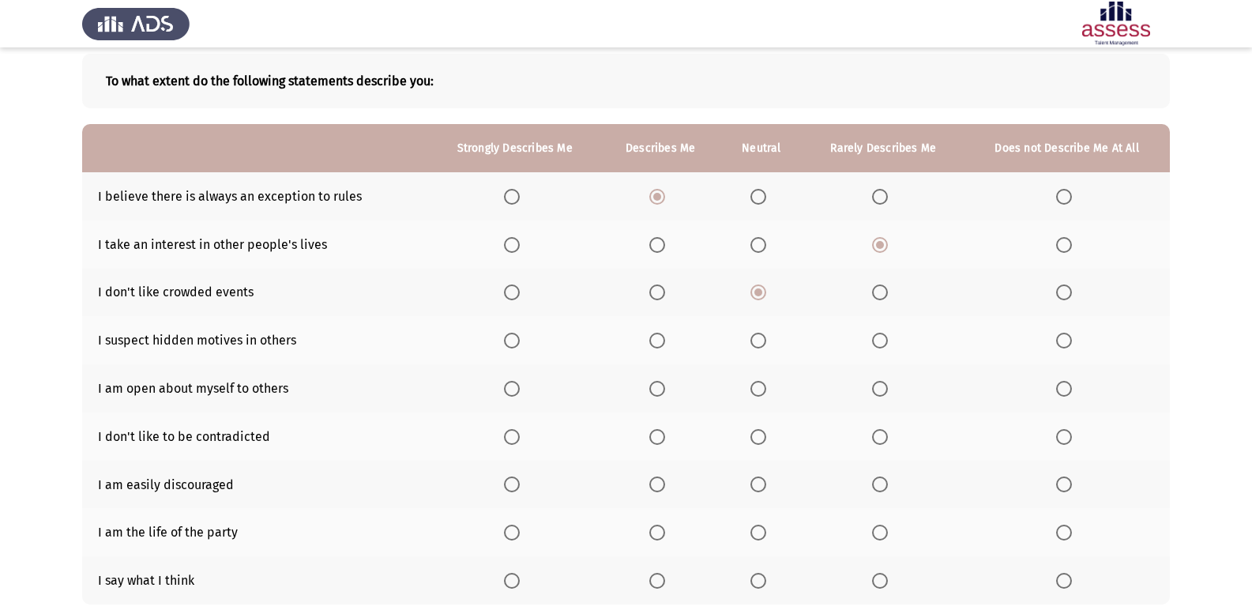
click at [760, 385] on span "Select an option" at bounding box center [758, 389] width 16 height 16
click at [760, 385] on input "Select an option" at bounding box center [758, 389] width 16 height 16
click at [1068, 340] on span "Select an option" at bounding box center [1064, 340] width 16 height 16
click at [1068, 340] on input "Select an option" at bounding box center [1064, 340] width 16 height 16
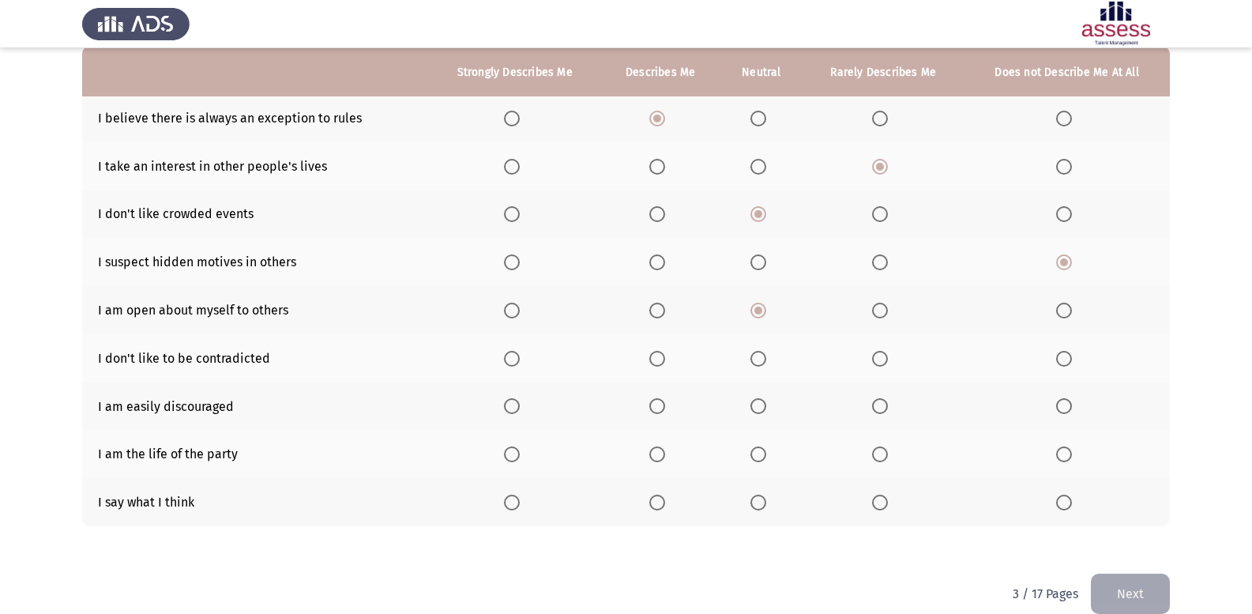
scroll to position [158, 0]
click at [876, 359] on span "Select an option" at bounding box center [880, 358] width 16 height 16
click at [876, 359] on input "Select an option" at bounding box center [880, 358] width 16 height 16
click at [754, 452] on span "Select an option" at bounding box center [758, 453] width 16 height 16
click at [754, 452] on input "Select an option" at bounding box center [758, 453] width 16 height 16
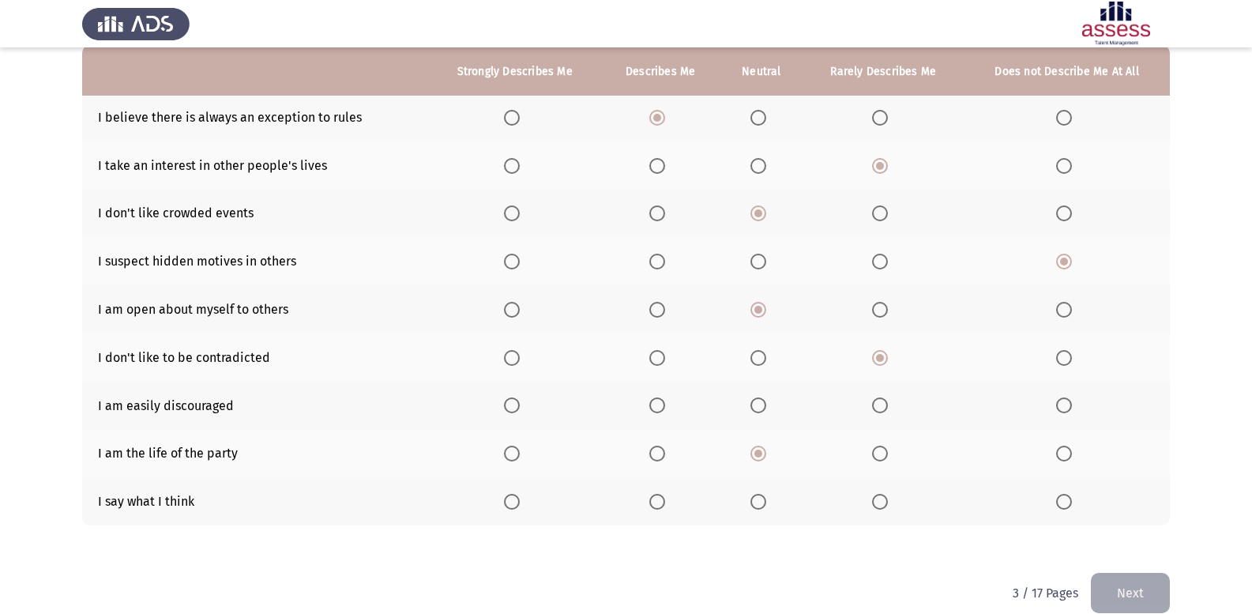
click at [510, 498] on span "Select an option" at bounding box center [512, 502] width 16 height 16
click at [510, 498] on input "Select an option" at bounding box center [512, 502] width 16 height 16
click at [762, 405] on span "Select an option" at bounding box center [758, 405] width 16 height 16
click at [762, 405] on input "Select an option" at bounding box center [758, 405] width 16 height 16
click at [1116, 580] on button "Next" at bounding box center [1129, 592] width 79 height 40
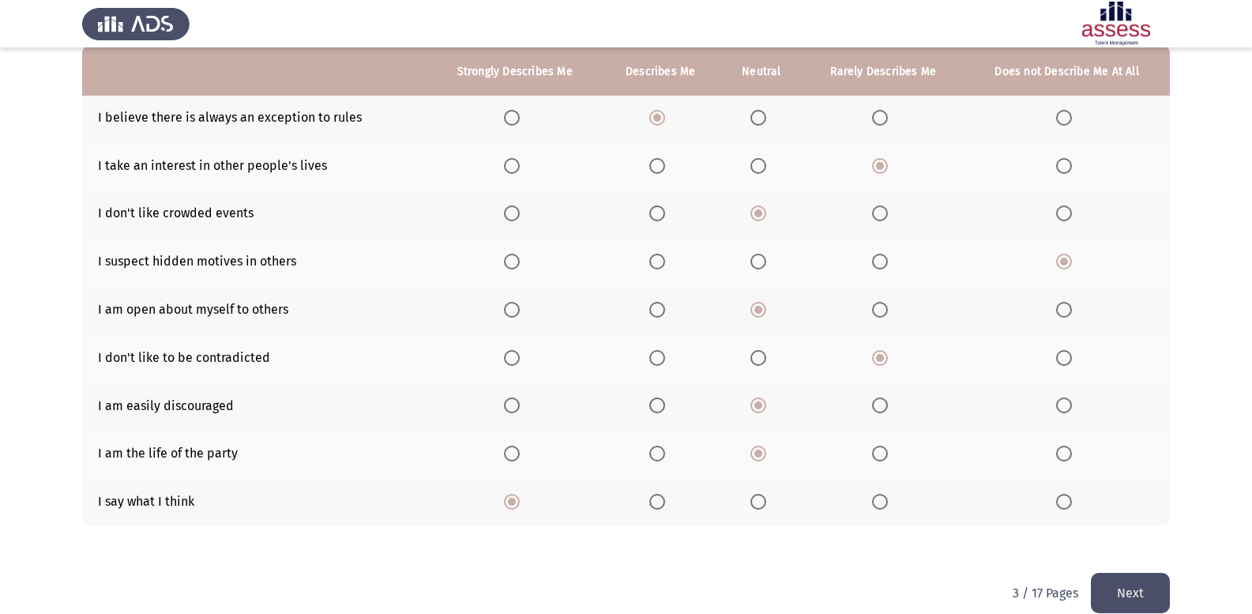
scroll to position [0, 0]
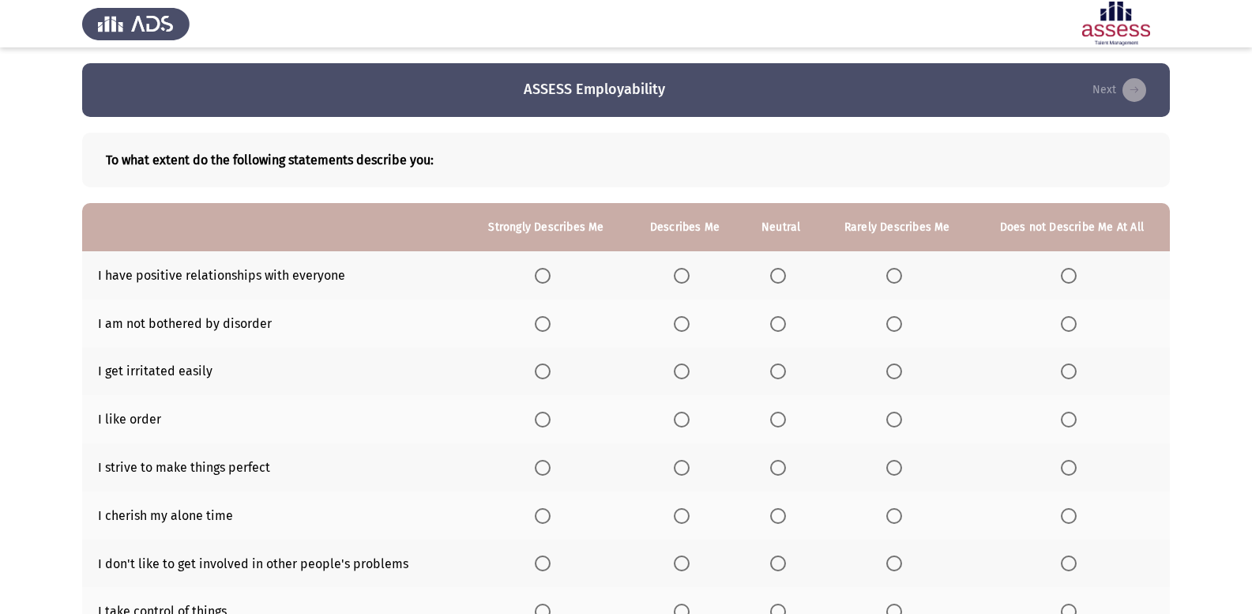
click at [685, 276] on span "Select an option" at bounding box center [682, 276] width 16 height 16
click at [685, 276] on input "Select an option" at bounding box center [682, 276] width 16 height 16
click at [686, 426] on span "Select an option" at bounding box center [682, 419] width 16 height 16
click at [686, 426] on input "Select an option" at bounding box center [682, 419] width 16 height 16
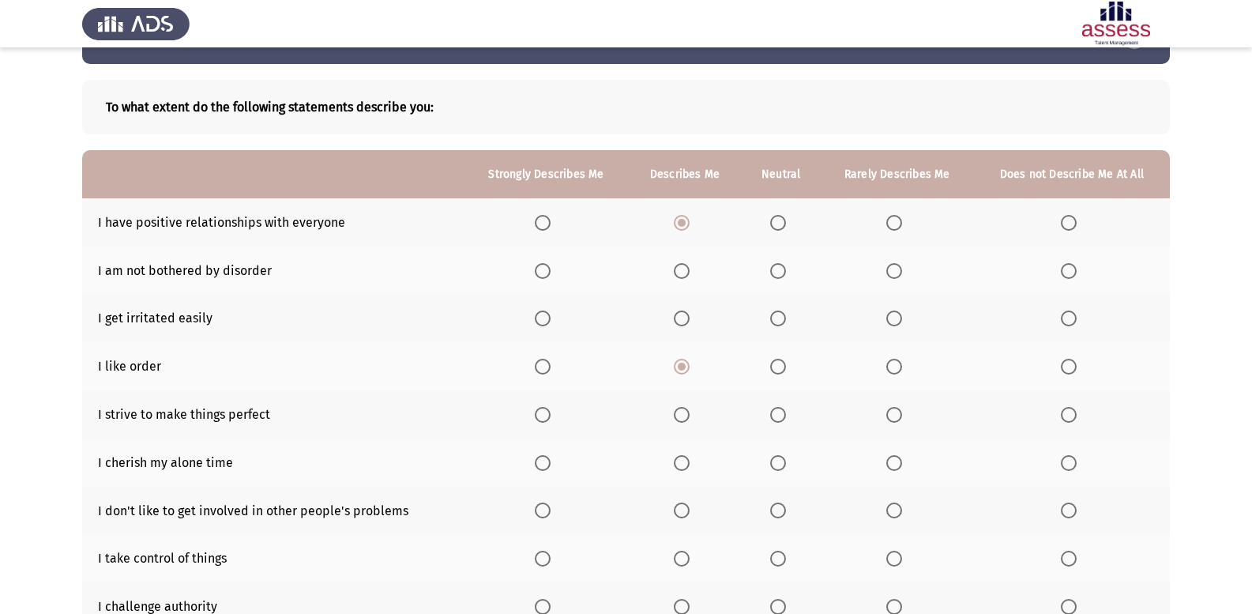
scroll to position [79, 0]
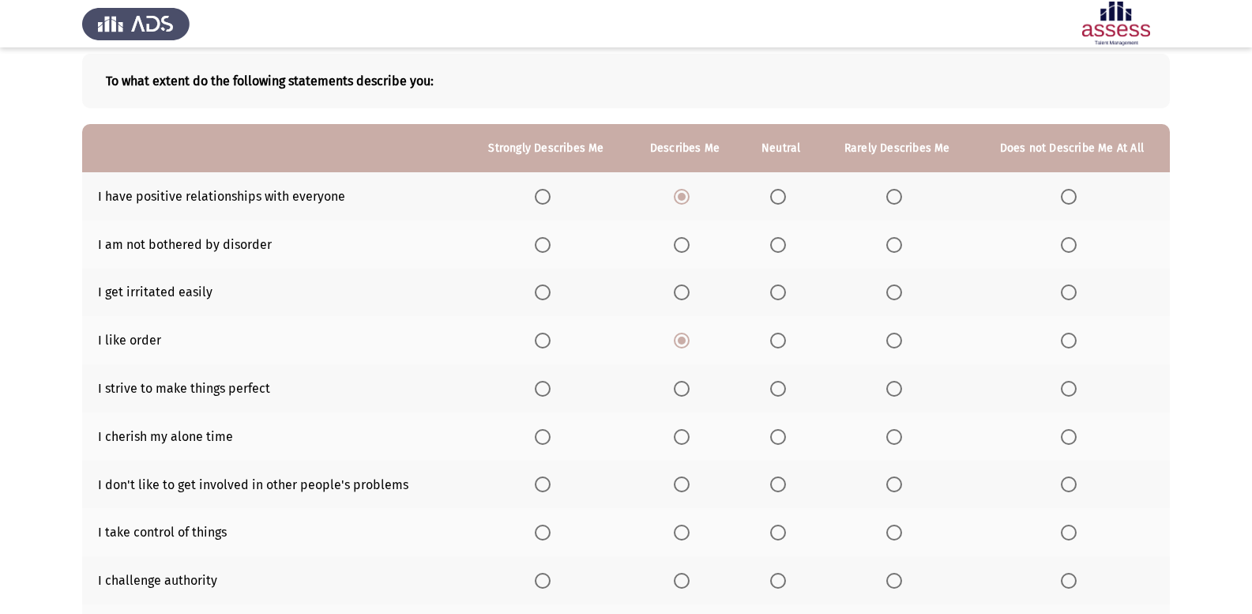
click at [685, 390] on span "Select an option" at bounding box center [682, 389] width 16 height 16
click at [685, 390] on input "Select an option" at bounding box center [682, 389] width 16 height 16
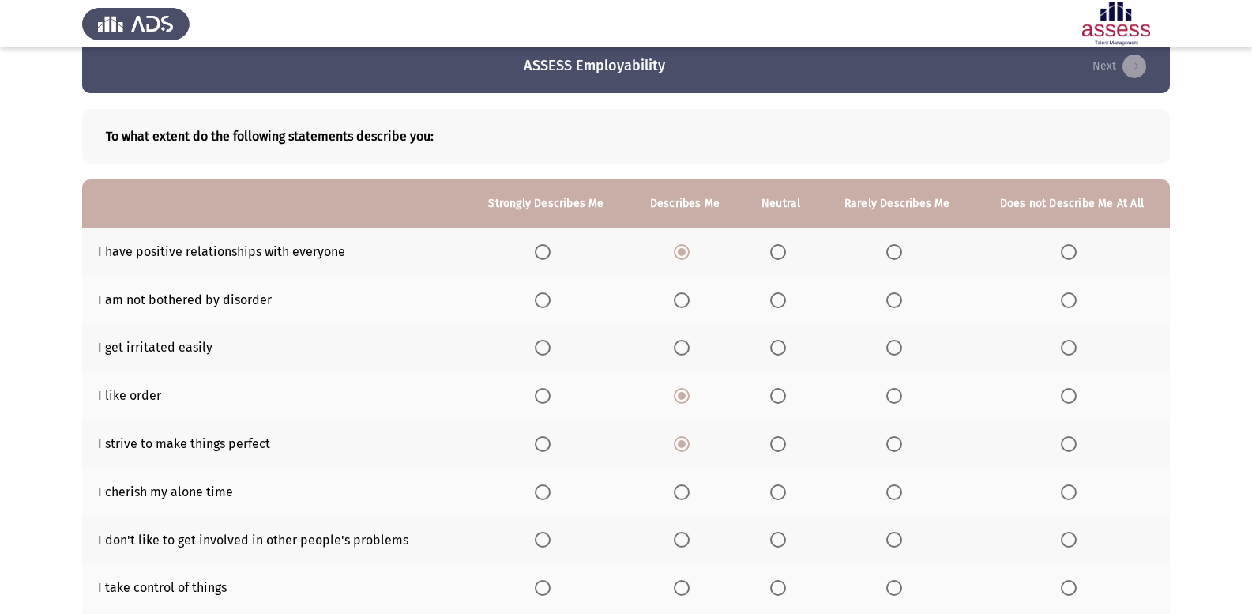
scroll to position [0, 0]
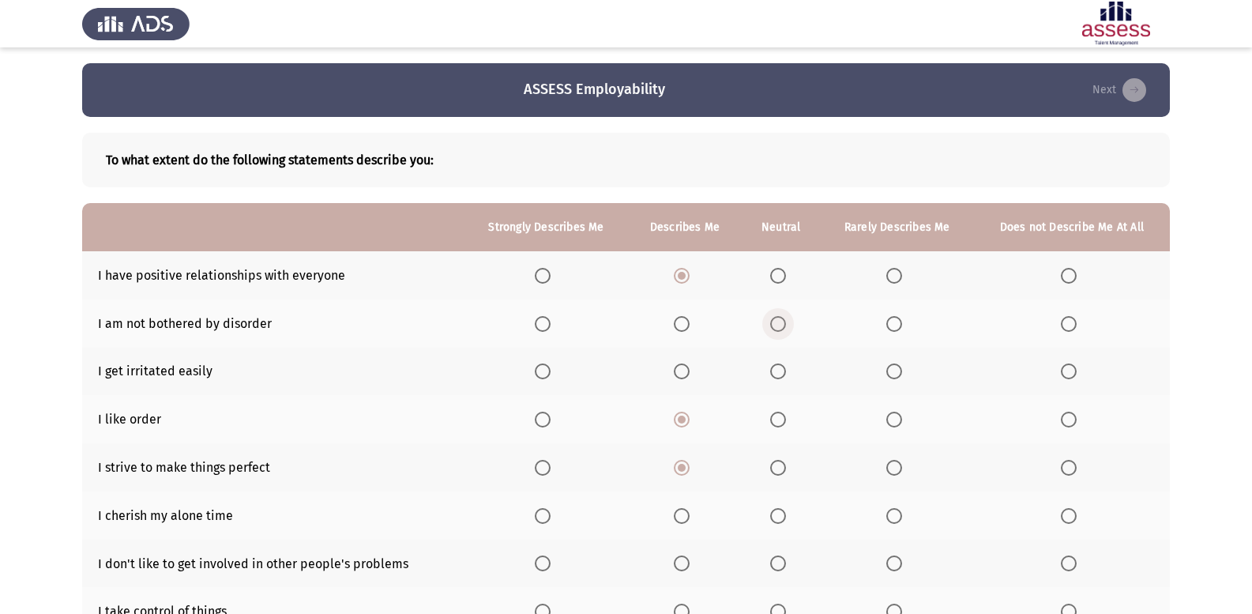
click at [784, 325] on span "Select an option" at bounding box center [778, 324] width 16 height 16
click at [784, 325] on input "Select an option" at bounding box center [778, 324] width 16 height 16
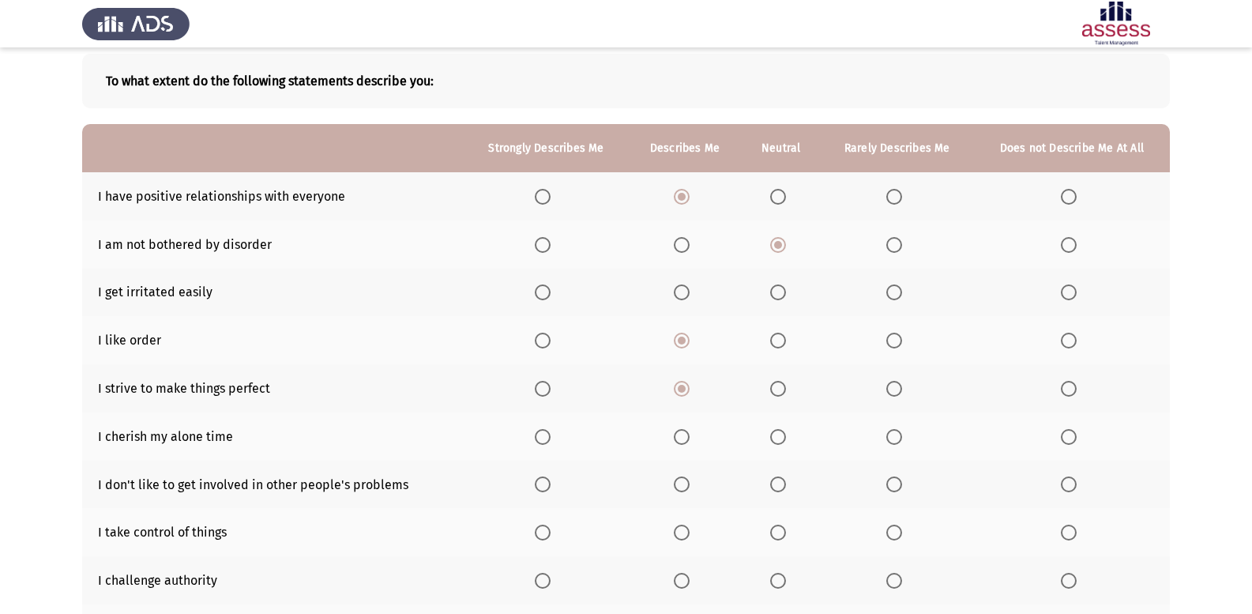
scroll to position [158, 0]
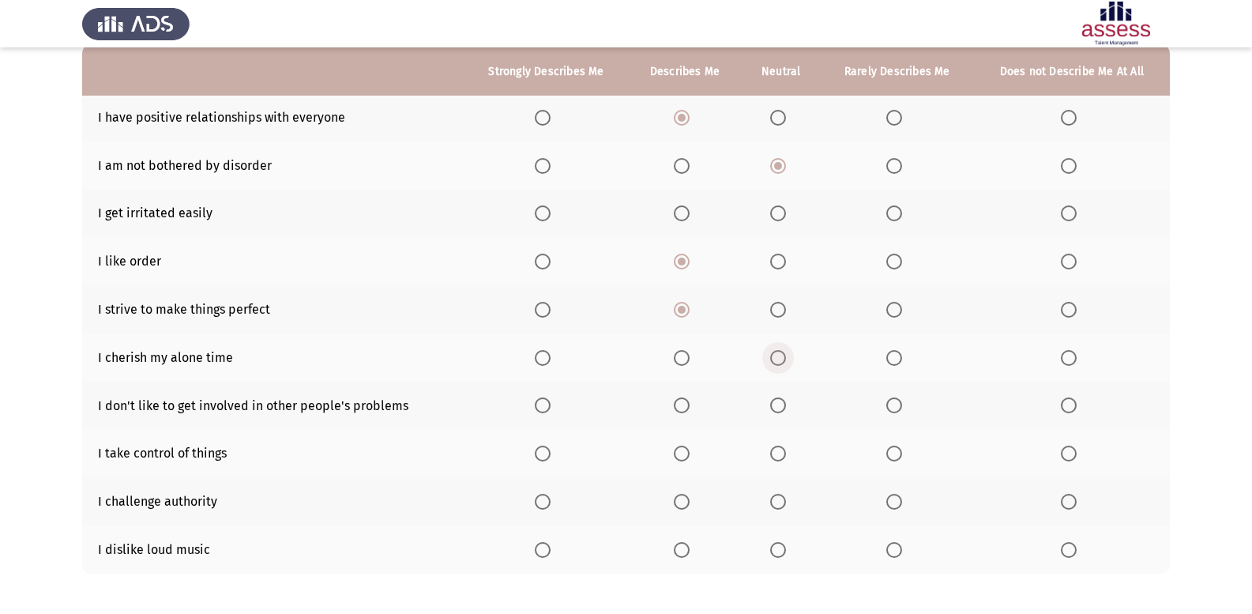
click at [785, 359] on span "Select an option" at bounding box center [778, 358] width 16 height 16
click at [785, 359] on input "Select an option" at bounding box center [778, 358] width 16 height 16
click at [903, 412] on label "Select an option" at bounding box center [897, 405] width 22 height 16
click at [902, 412] on input "Select an option" at bounding box center [894, 405] width 16 height 16
click at [684, 456] on span "Select an option" at bounding box center [682, 453] width 16 height 16
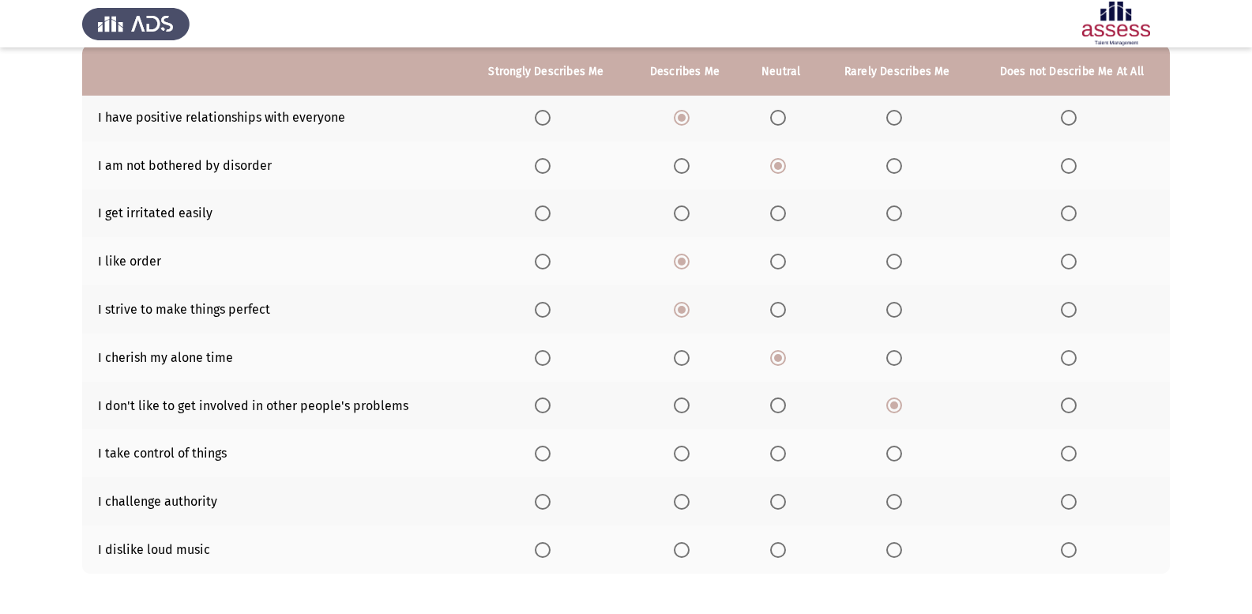
click at [684, 456] on input "Select an option" at bounding box center [682, 453] width 16 height 16
click at [684, 503] on span "Select an option" at bounding box center [682, 502] width 16 height 16
click at [684, 503] on input "Select an option" at bounding box center [682, 502] width 16 height 16
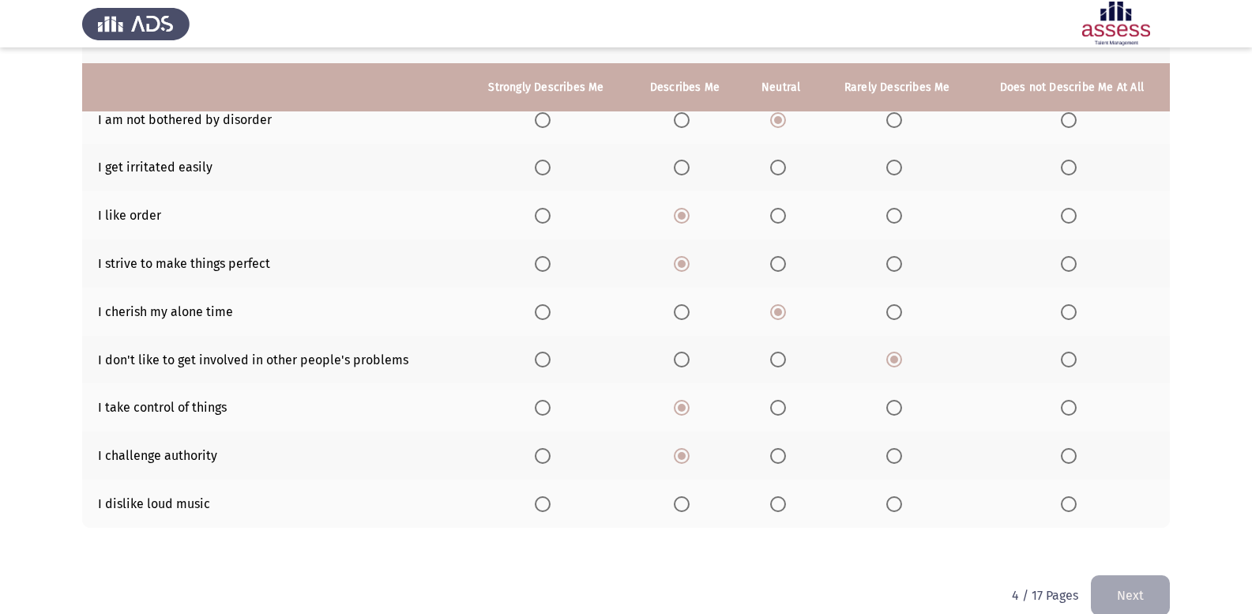
scroll to position [228, 0]
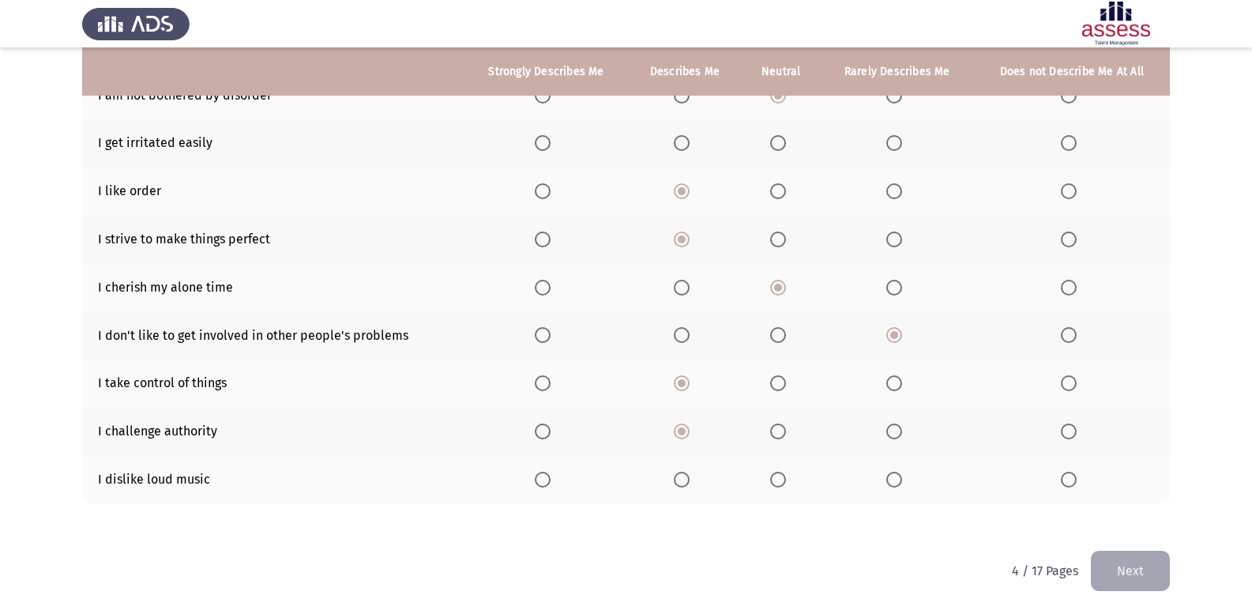
click at [535, 481] on span "Select an option" at bounding box center [543, 479] width 16 height 16
click at [535, 481] on input "Select an option" at bounding box center [543, 479] width 16 height 16
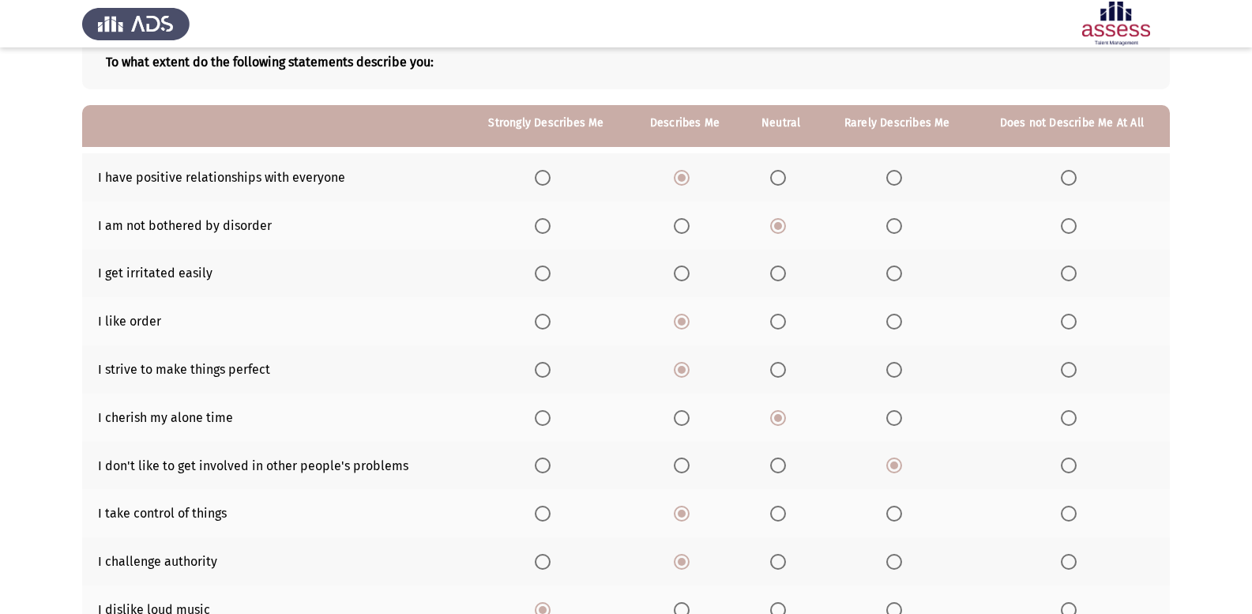
scroll to position [70, 0]
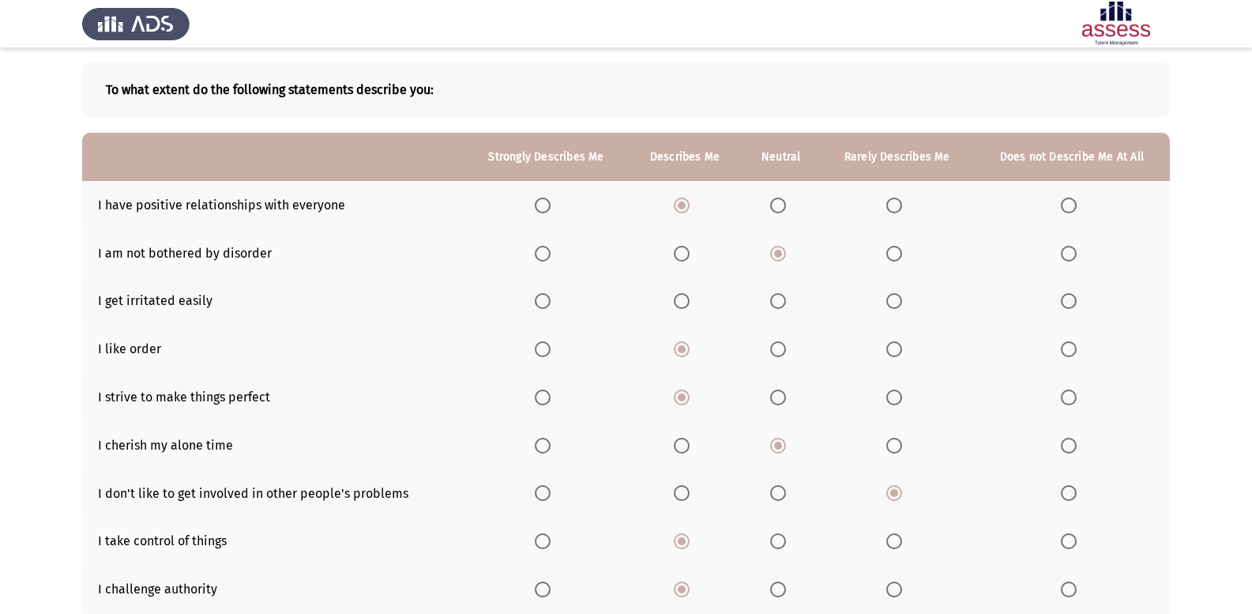
click at [768, 302] on th at bounding box center [780, 301] width 79 height 48
click at [778, 301] on span "Select an option" at bounding box center [778, 301] width 0 height 0
click at [778, 301] on input "Select an option" at bounding box center [778, 301] width 16 height 16
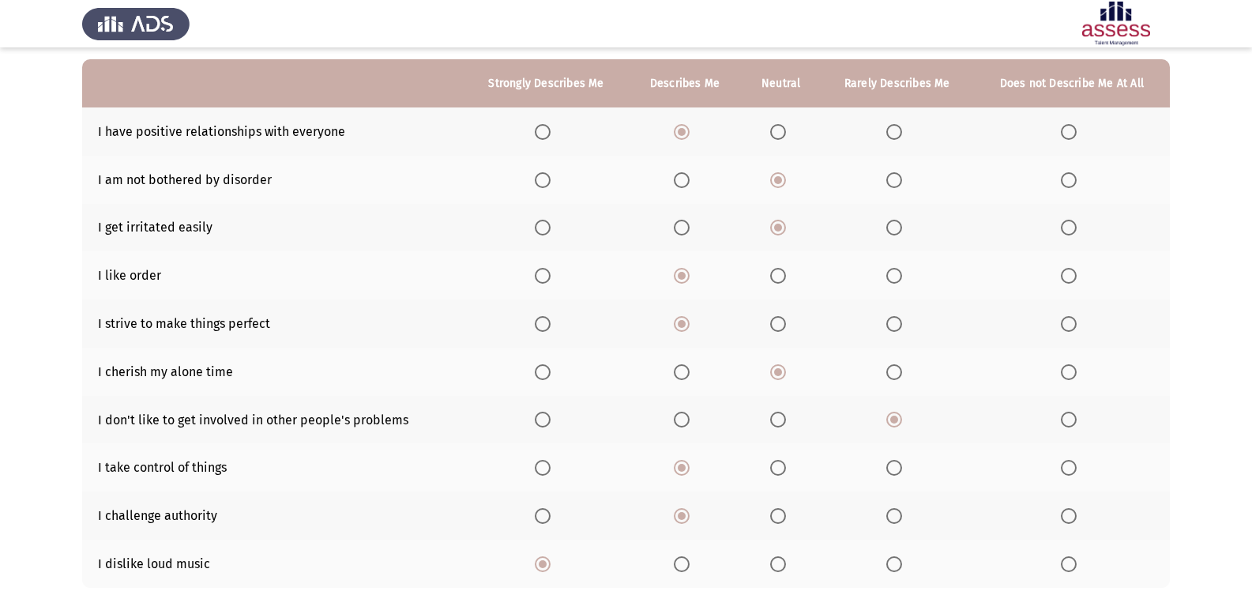
scroll to position [228, 0]
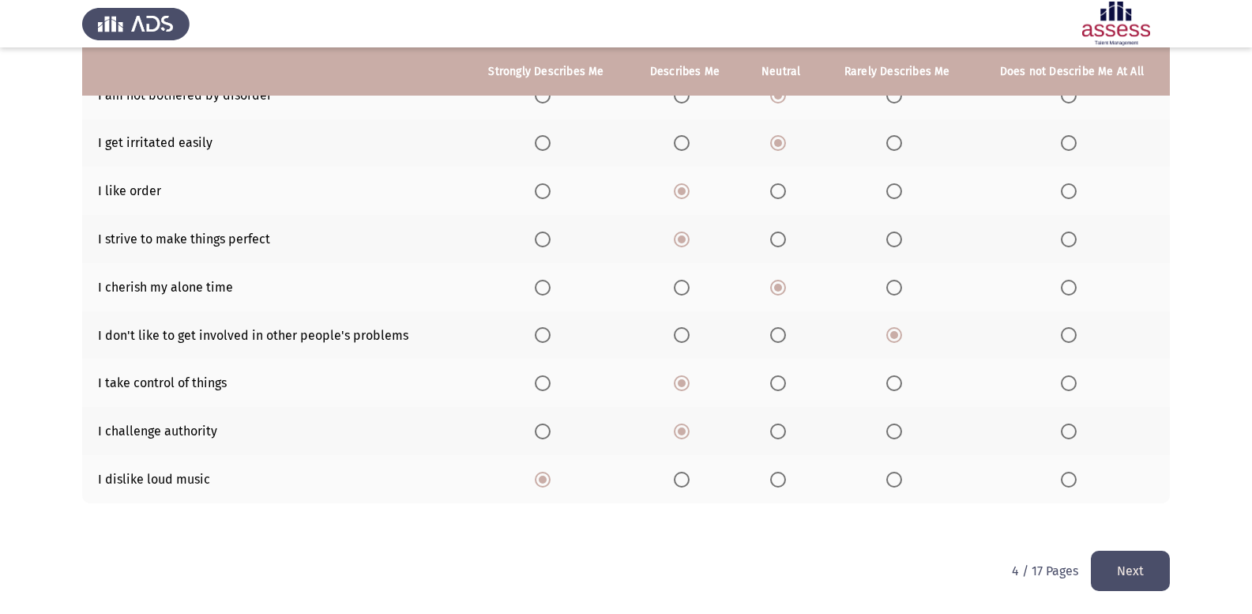
click at [1113, 569] on button "Next" at bounding box center [1129, 570] width 79 height 40
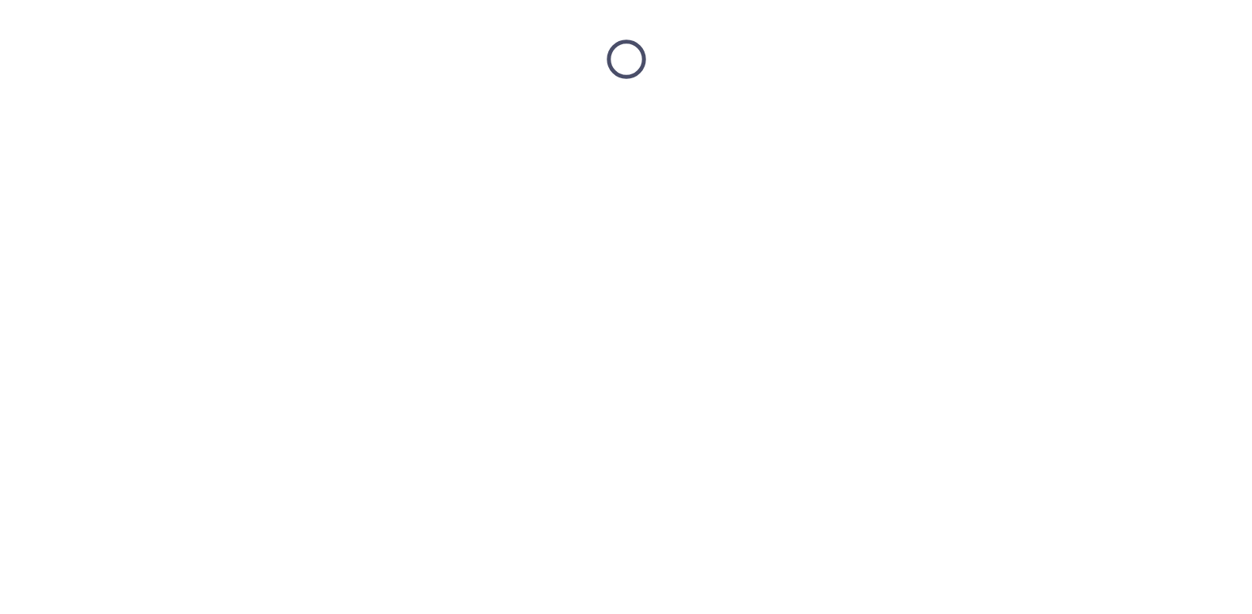
scroll to position [0, 0]
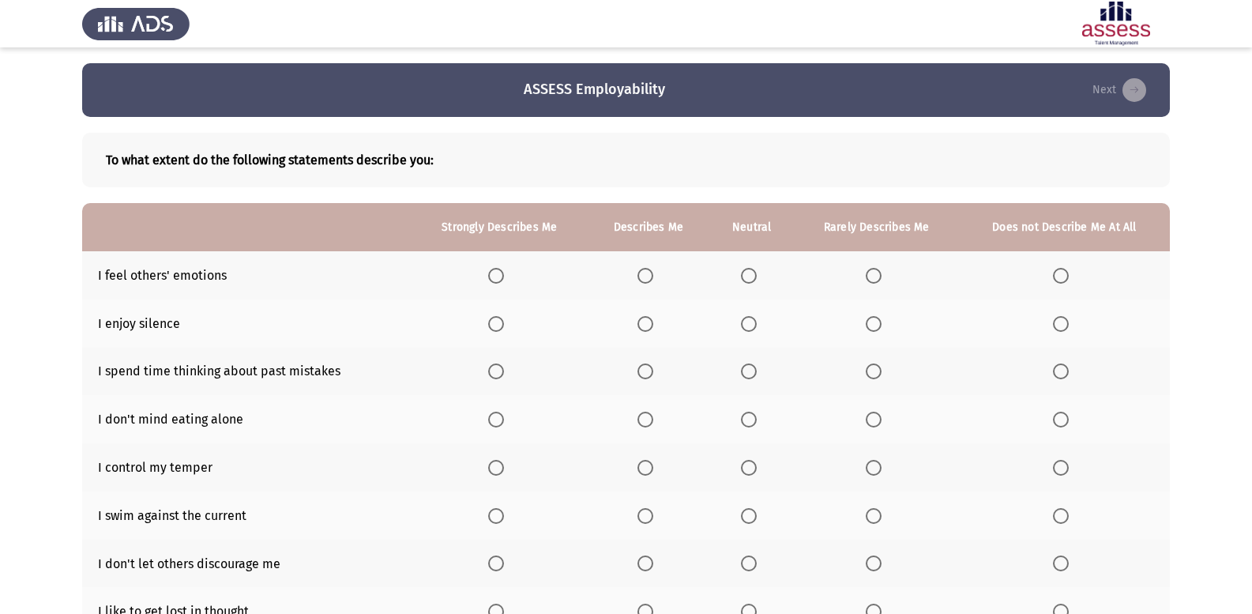
click at [496, 328] on span "Select an option" at bounding box center [496, 324] width 16 height 16
click at [496, 328] on input "Select an option" at bounding box center [496, 324] width 16 height 16
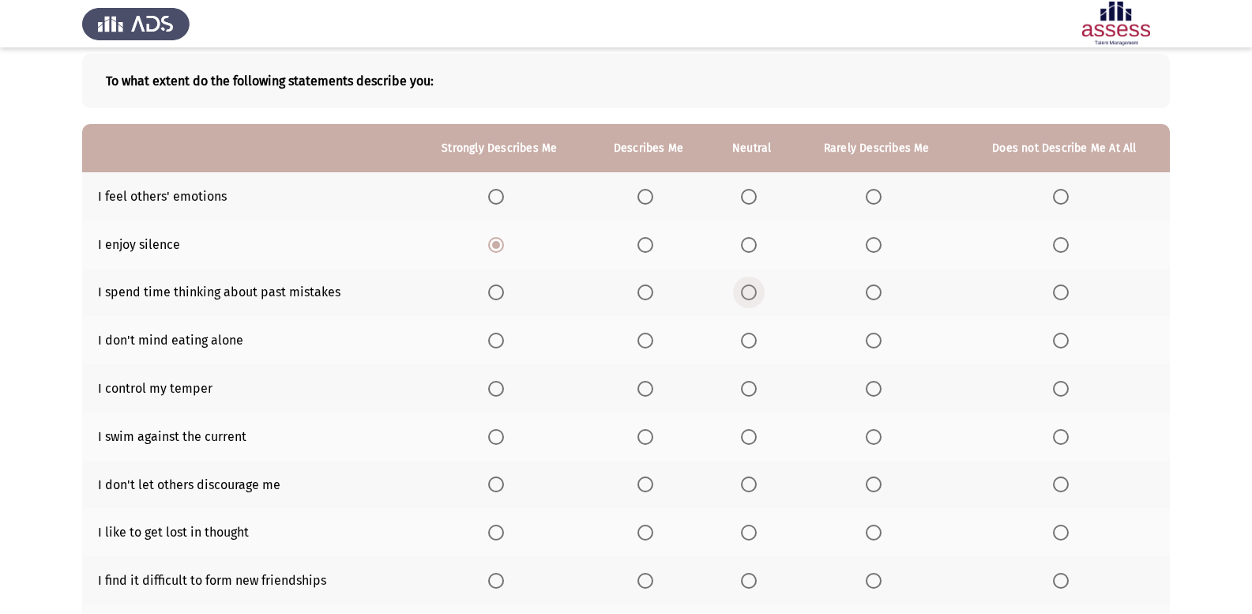
click at [752, 294] on span "Select an option" at bounding box center [749, 292] width 16 height 16
click at [752, 294] on input "Select an option" at bounding box center [749, 292] width 16 height 16
click at [650, 338] on span "Select an option" at bounding box center [645, 340] width 16 height 16
click at [650, 338] on input "Select an option" at bounding box center [645, 340] width 16 height 16
click at [655, 391] on label "Select an option" at bounding box center [648, 389] width 22 height 16
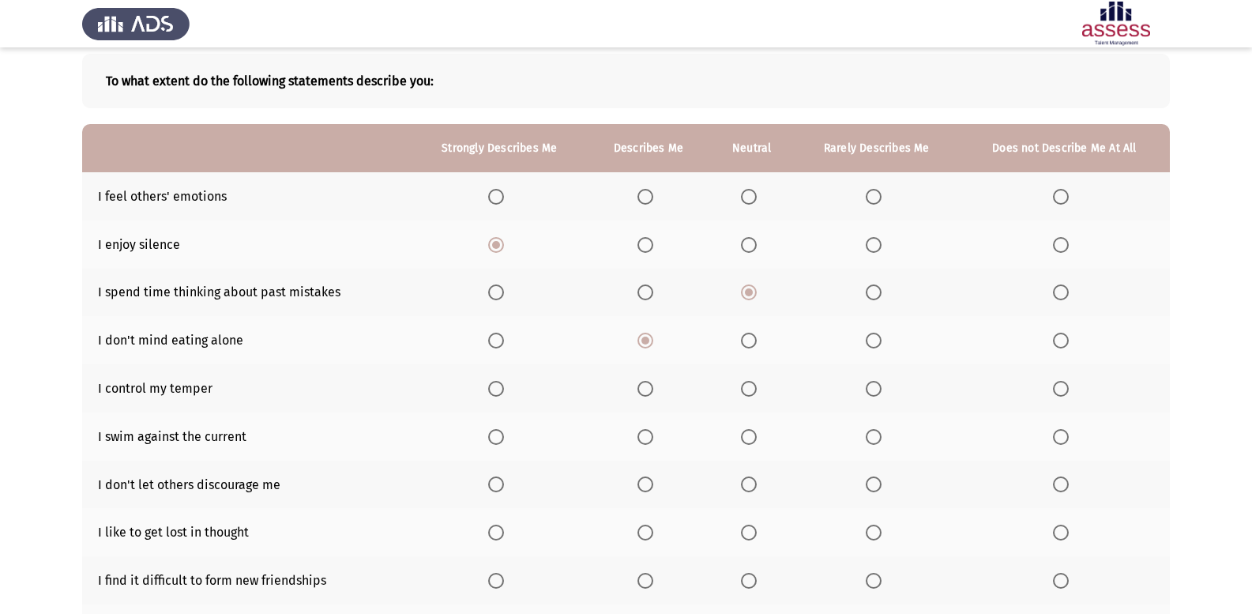
click at [653, 391] on input "Select an option" at bounding box center [645, 389] width 16 height 16
click at [653, 438] on span "Select an option" at bounding box center [645, 437] width 16 height 16
click at [653, 438] on input "Select an option" at bounding box center [645, 437] width 16 height 16
click at [754, 202] on span "Select an option" at bounding box center [749, 197] width 16 height 16
click at [754, 202] on input "Select an option" at bounding box center [749, 197] width 16 height 16
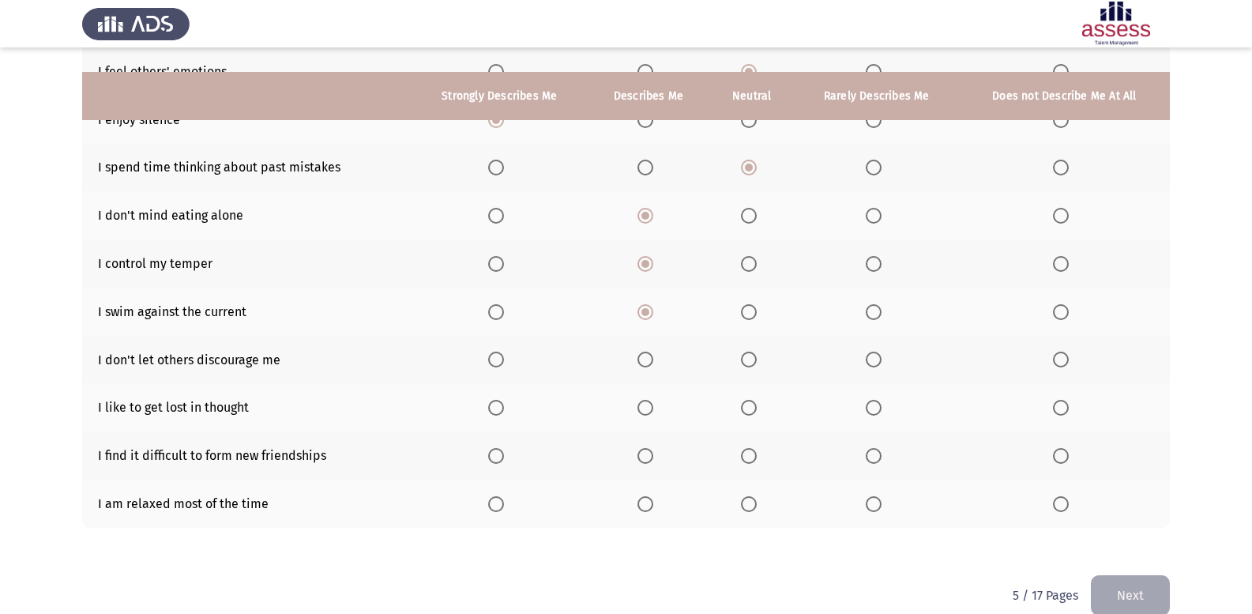
scroll to position [228, 0]
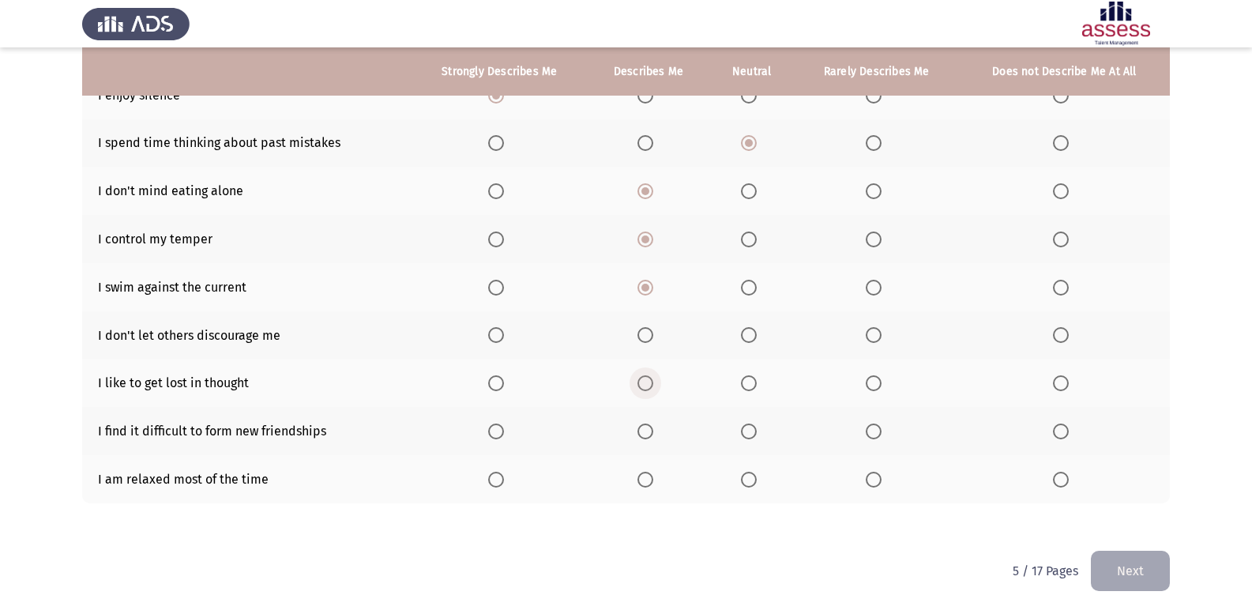
click at [648, 385] on span "Select an option" at bounding box center [645, 383] width 16 height 16
click at [648, 385] on input "Select an option" at bounding box center [645, 383] width 16 height 16
click at [750, 329] on span "Select an option" at bounding box center [749, 335] width 16 height 16
click at [750, 329] on input "Select an option" at bounding box center [749, 335] width 16 height 16
click at [496, 433] on span "Select an option" at bounding box center [496, 431] width 16 height 16
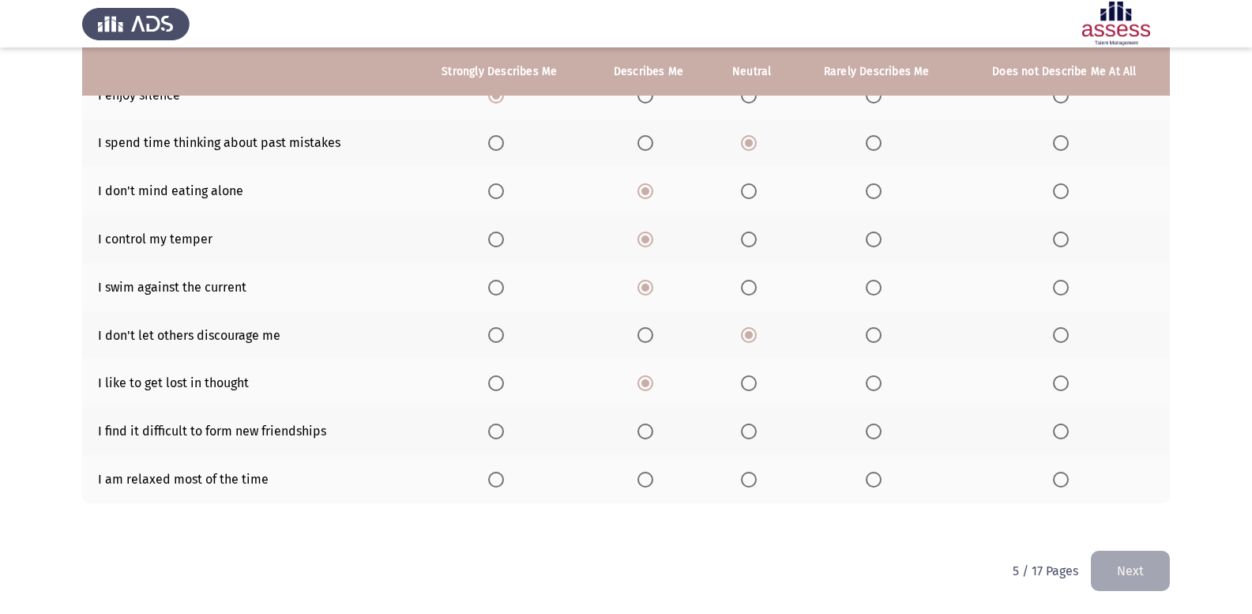
click at [496, 433] on input "Select an option" at bounding box center [496, 431] width 16 height 16
click at [655, 433] on label "Select an option" at bounding box center [648, 431] width 22 height 16
click at [653, 433] on input "Select an option" at bounding box center [645, 431] width 16 height 16
click at [497, 476] on span "Select an option" at bounding box center [496, 479] width 16 height 16
click at [497, 476] on input "Select an option" at bounding box center [496, 479] width 16 height 16
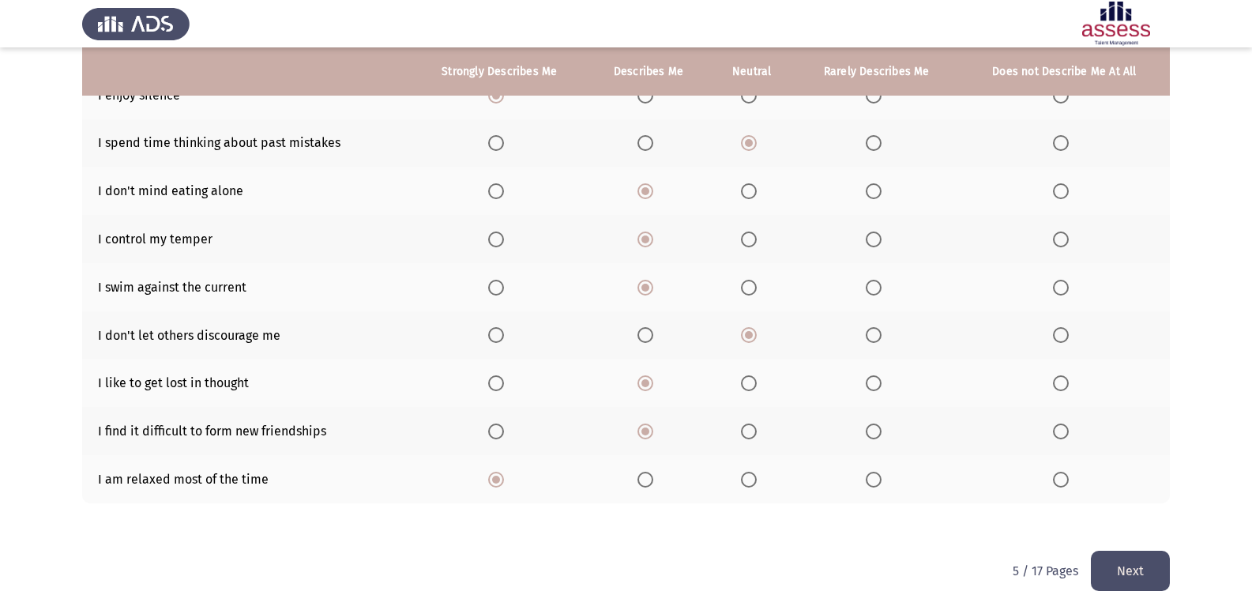
click at [1117, 569] on button "Next" at bounding box center [1129, 570] width 79 height 40
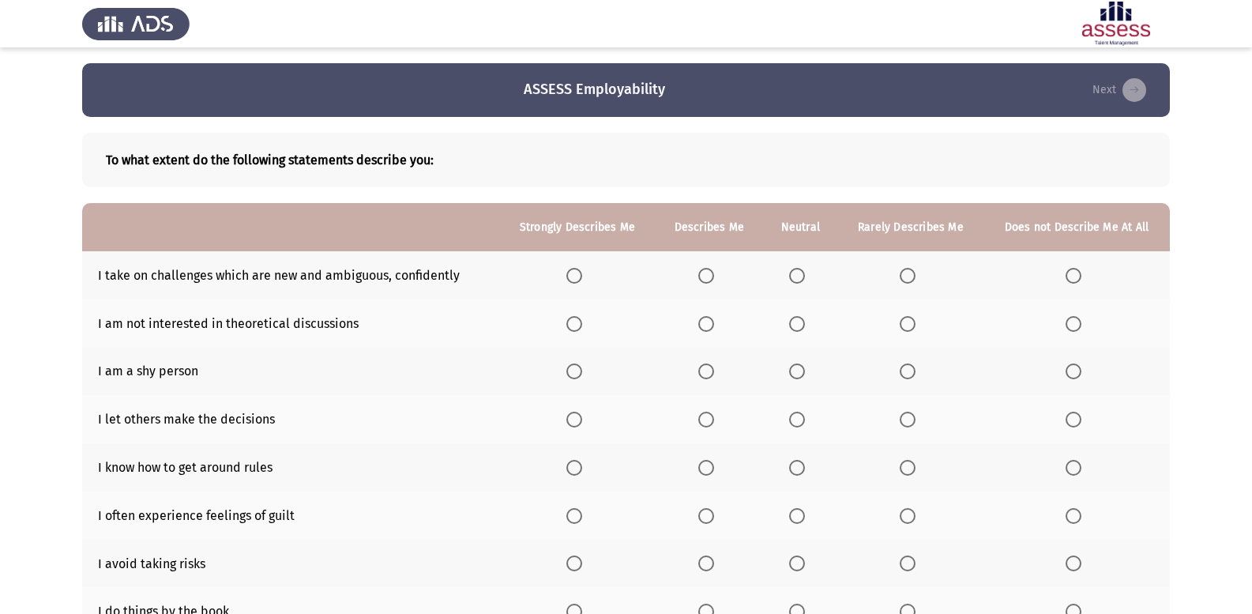
click at [702, 276] on span "Select an option" at bounding box center [706, 276] width 16 height 16
click at [702, 276] on input "Select an option" at bounding box center [706, 276] width 16 height 16
click at [1076, 332] on th at bounding box center [1076, 323] width 186 height 48
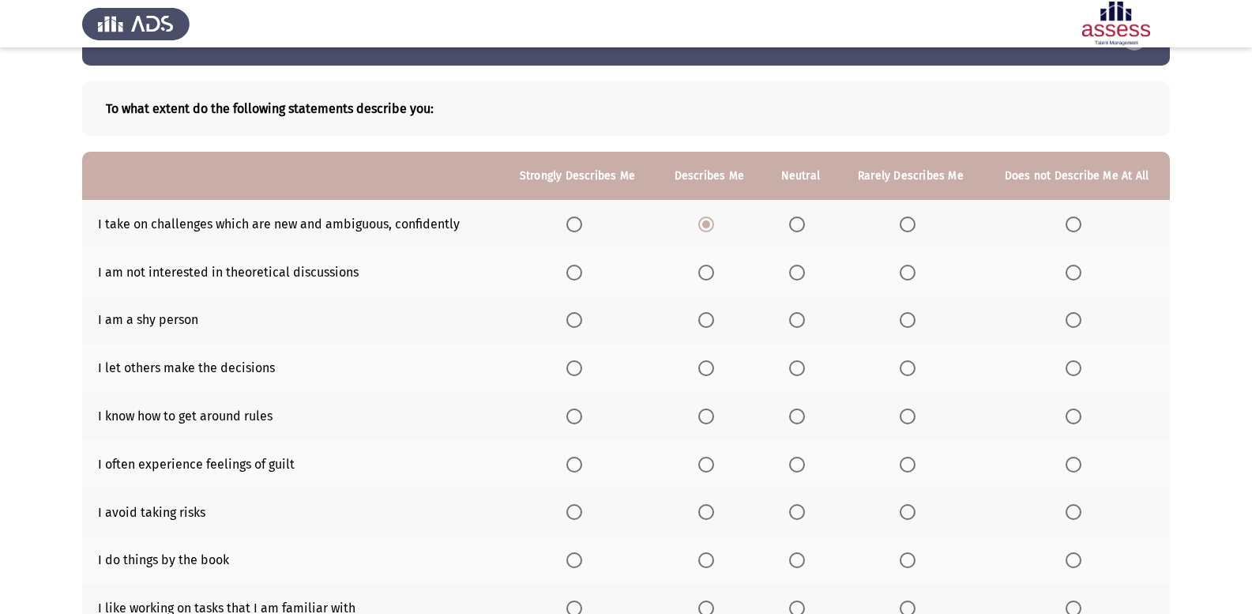
scroll to position [79, 0]
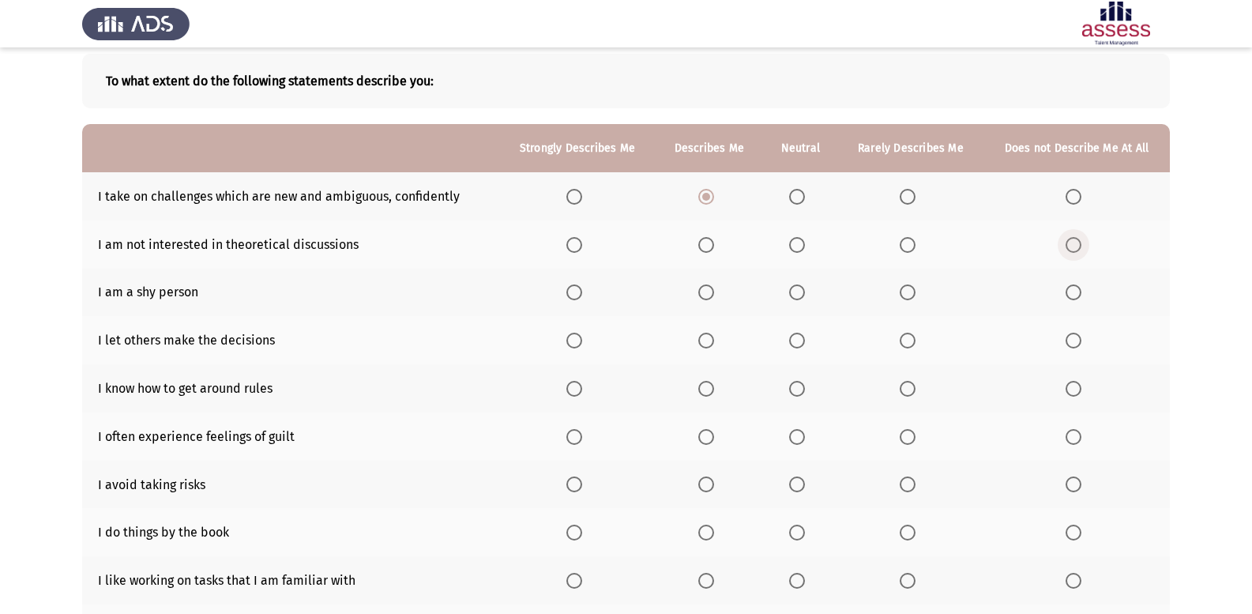
click at [1066, 246] on span "Select an option" at bounding box center [1073, 245] width 16 height 16
click at [1066, 246] on input "Select an option" at bounding box center [1073, 245] width 16 height 16
click at [1073, 286] on span "Select an option" at bounding box center [1073, 292] width 16 height 16
click at [1073, 286] on input "Select an option" at bounding box center [1073, 292] width 16 height 16
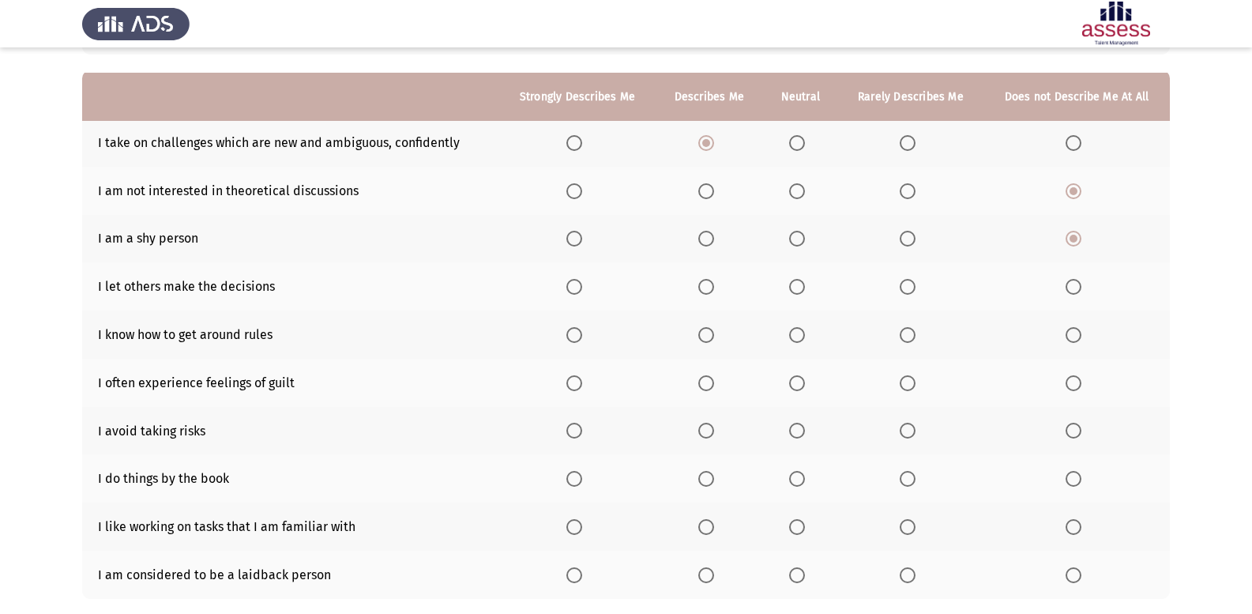
scroll to position [158, 0]
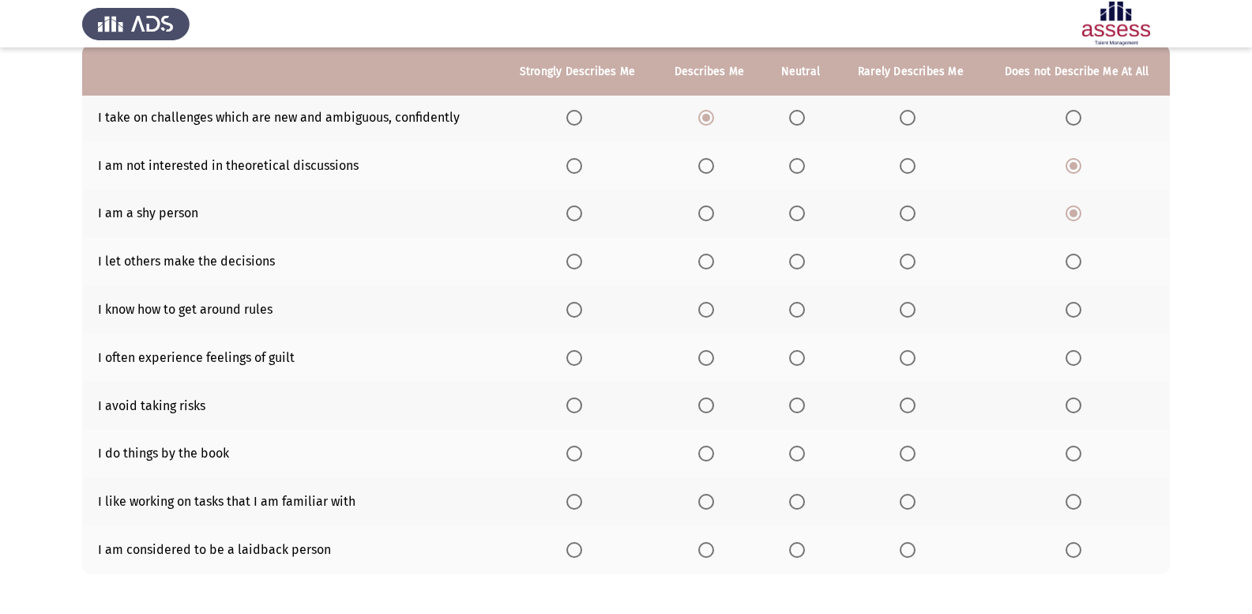
click at [710, 261] on span "Select an option" at bounding box center [706, 261] width 16 height 16
click at [710, 261] on input "Select an option" at bounding box center [706, 261] width 16 height 16
click at [811, 306] on label "Select an option" at bounding box center [800, 310] width 22 height 16
click at [805, 306] on input "Select an option" at bounding box center [797, 310] width 16 height 16
click at [789, 355] on th at bounding box center [800, 357] width 75 height 48
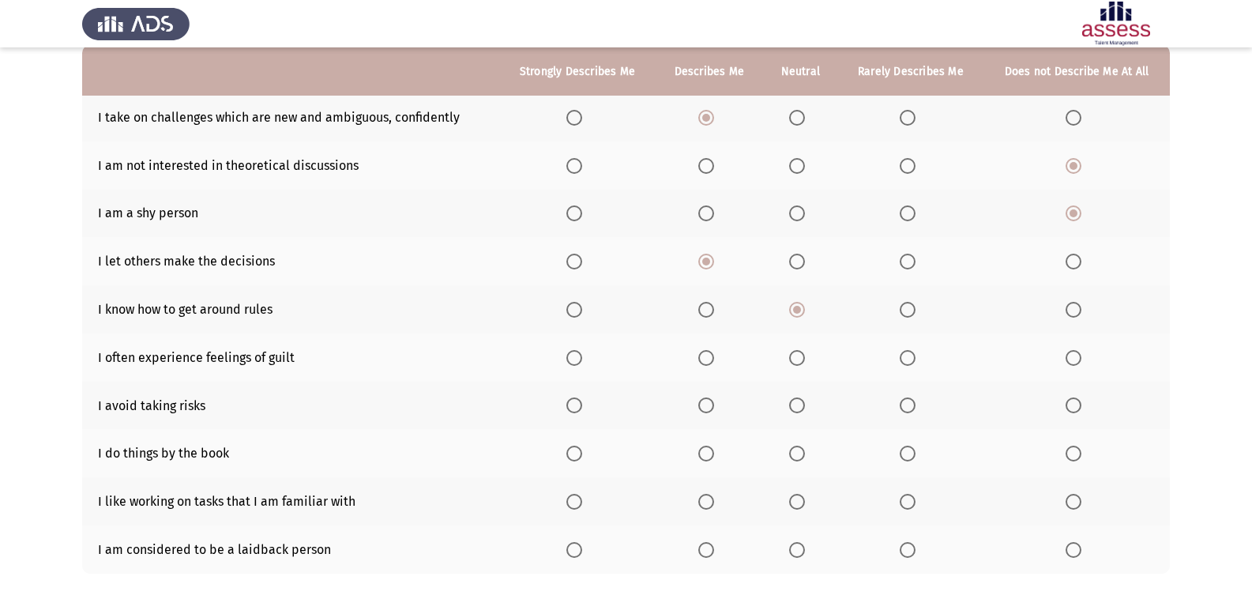
click at [900, 362] on span "Select an option" at bounding box center [907, 358] width 16 height 16
click at [900, 362] on input "Select an option" at bounding box center [907, 358] width 16 height 16
click at [905, 358] on span "Select an option" at bounding box center [907, 358] width 8 height 8
click at [905, 358] on input "Select an option" at bounding box center [907, 358] width 16 height 16
click at [903, 401] on span "Select an option" at bounding box center [907, 405] width 16 height 16
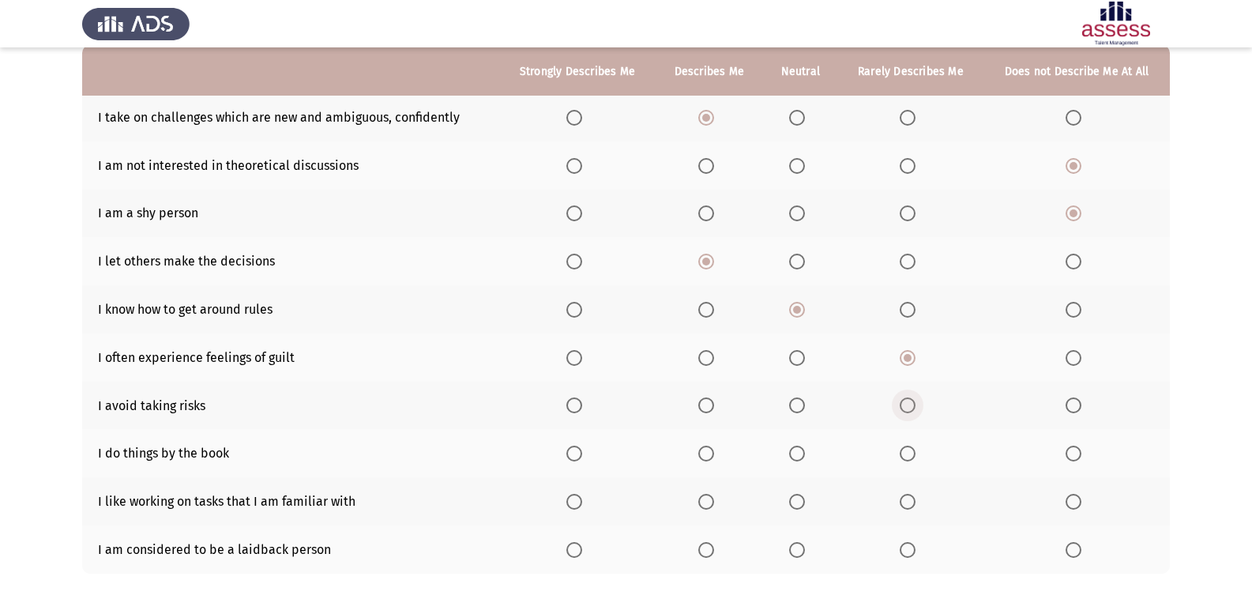
click at [903, 401] on input "Select an option" at bounding box center [907, 405] width 16 height 16
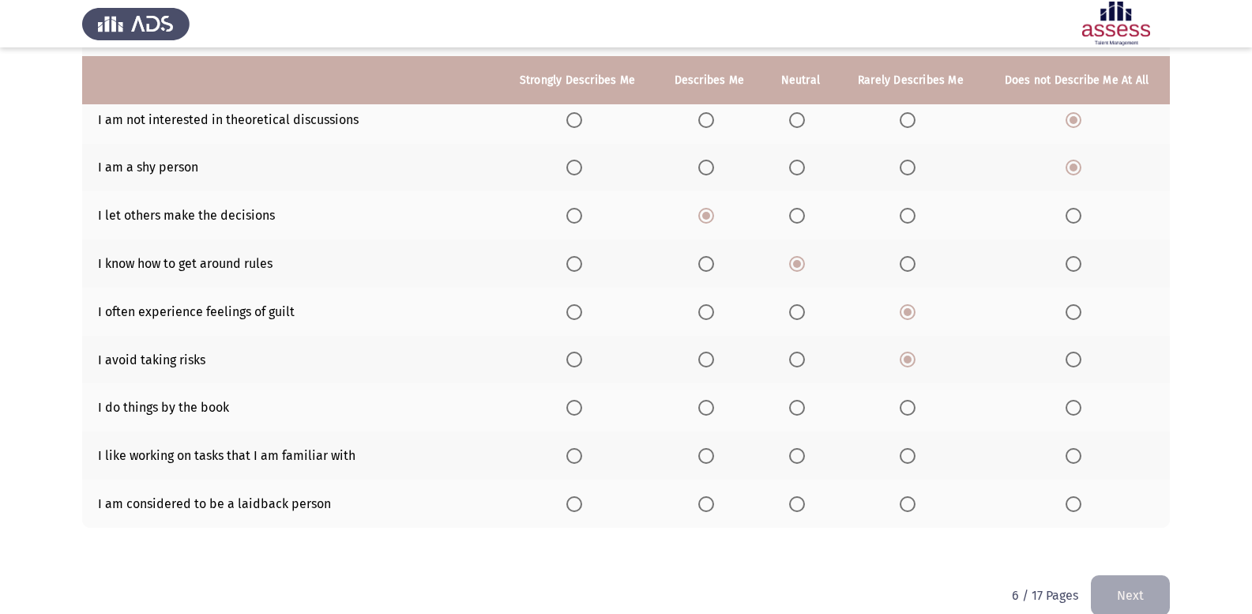
scroll to position [228, 0]
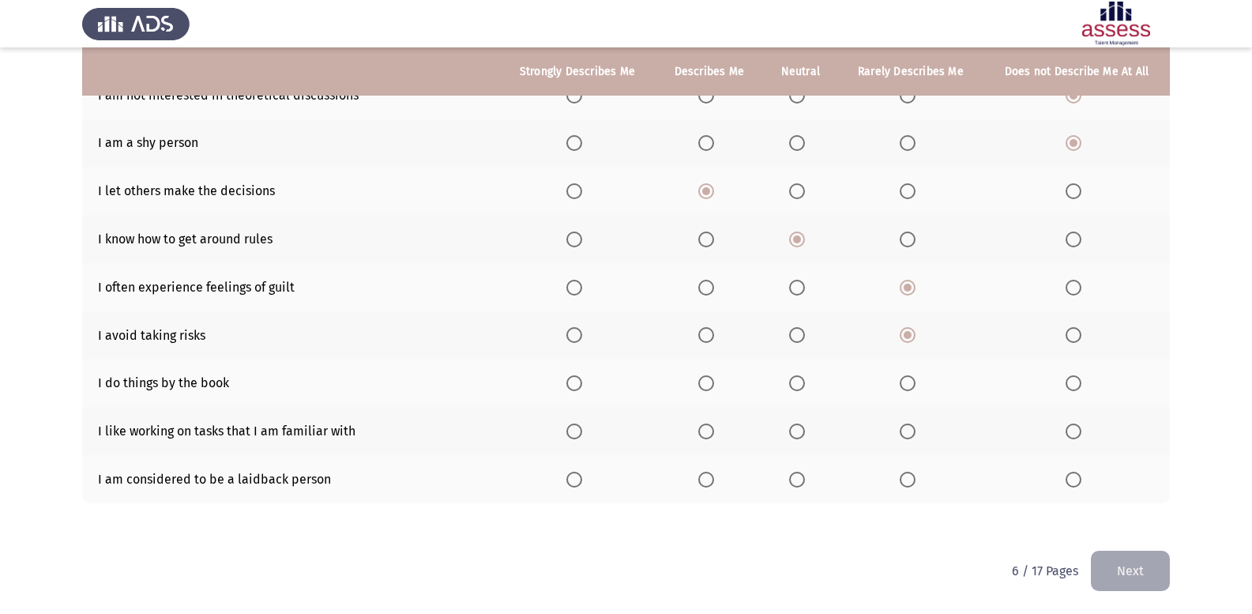
click at [708, 385] on span "Select an option" at bounding box center [706, 383] width 16 height 16
click at [708, 385] on input "Select an option" at bounding box center [706, 383] width 16 height 16
click at [803, 476] on span "Select an option" at bounding box center [797, 479] width 16 height 16
click at [803, 476] on input "Select an option" at bounding box center [797, 479] width 16 height 16
click at [585, 434] on label "Select an option" at bounding box center [577, 431] width 22 height 16
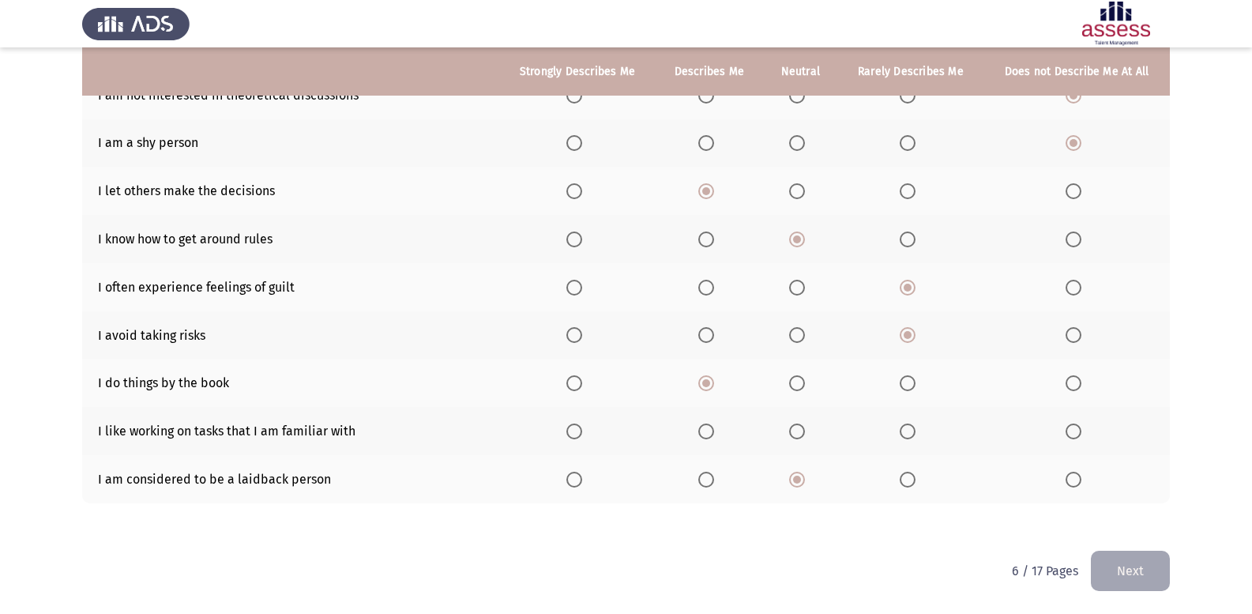
click at [582, 434] on input "Select an option" at bounding box center [574, 431] width 16 height 16
click at [712, 425] on span "Select an option" at bounding box center [706, 431] width 16 height 16
click at [712, 425] on input "Select an option" at bounding box center [706, 431] width 16 height 16
click at [1115, 568] on button "Next" at bounding box center [1129, 570] width 79 height 40
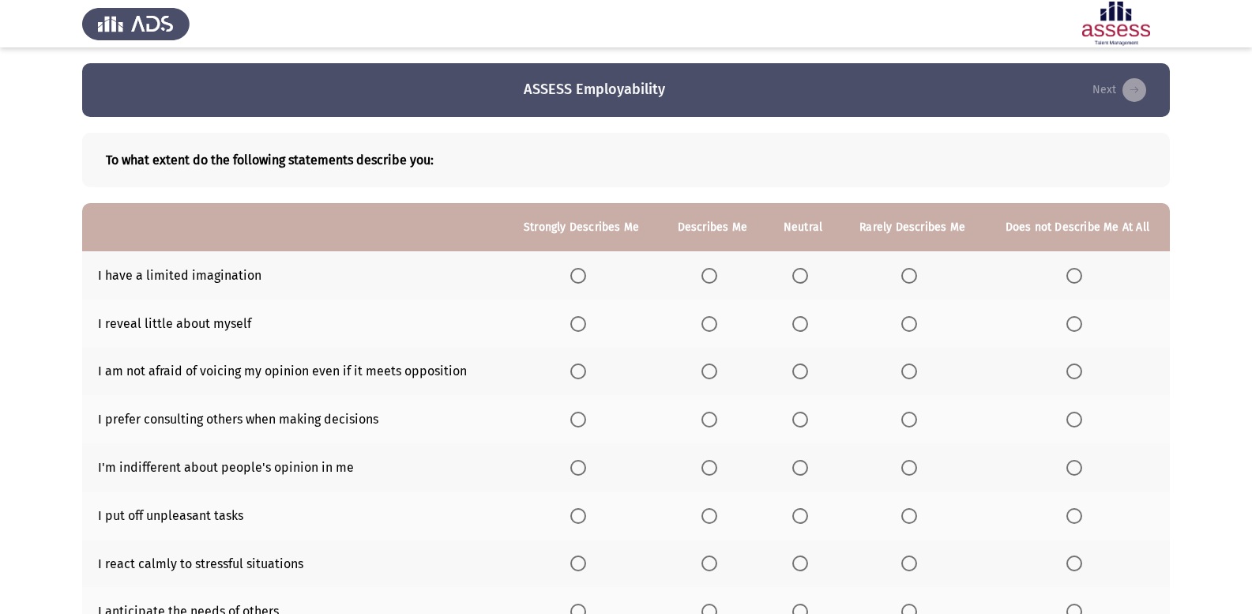
click at [800, 324] on span "Select an option" at bounding box center [800, 324] width 16 height 16
click at [800, 324] on input "Select an option" at bounding box center [800, 324] width 16 height 16
click at [813, 272] on label "Select an option" at bounding box center [803, 276] width 22 height 16
click at [808, 272] on input "Select an option" at bounding box center [800, 276] width 16 height 16
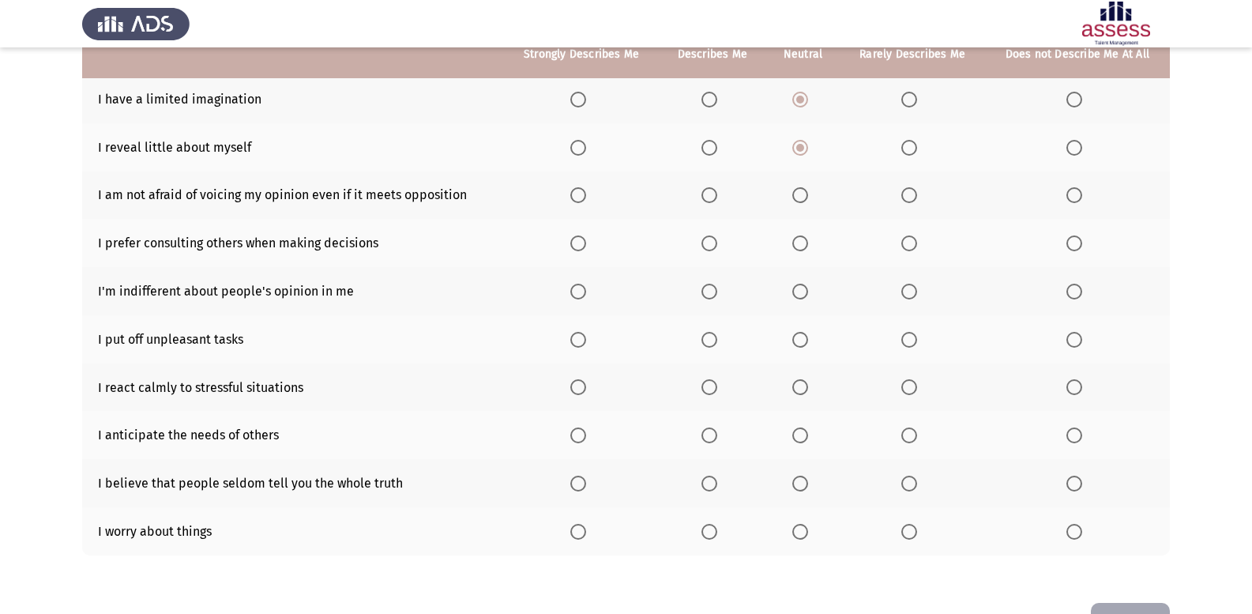
scroll to position [228, 0]
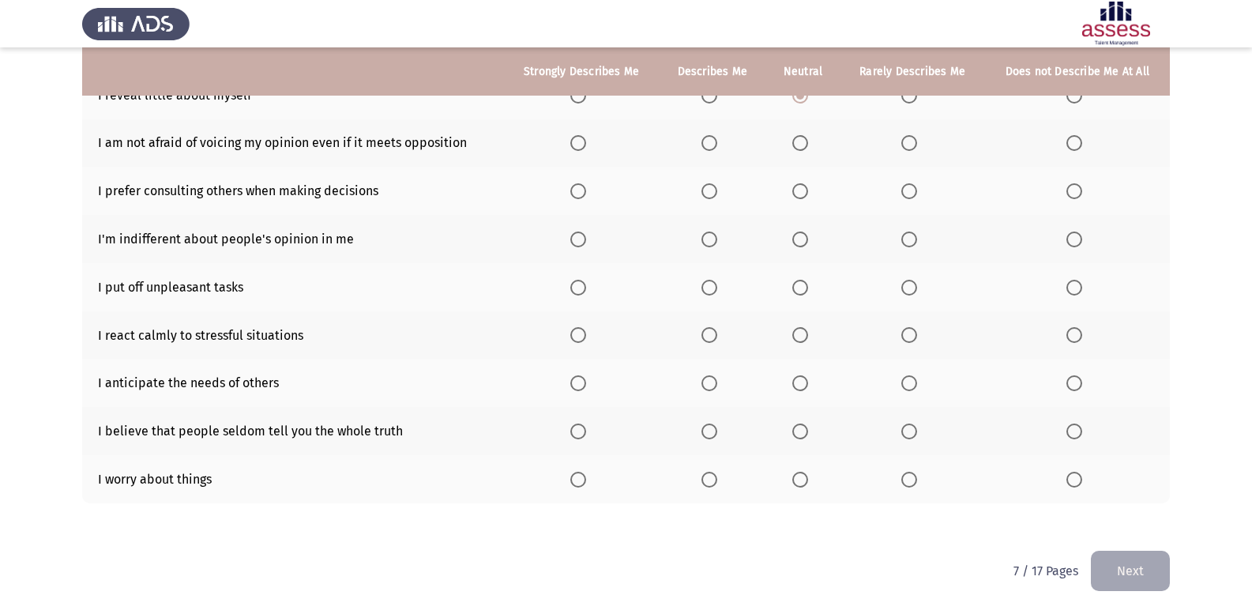
click at [713, 484] on span "Select an option" at bounding box center [709, 479] width 16 height 16
click at [713, 484] on input "Select an option" at bounding box center [709, 479] width 16 height 16
click at [1080, 437] on span "Select an option" at bounding box center [1074, 431] width 16 height 16
click at [1080, 437] on input "Select an option" at bounding box center [1074, 431] width 16 height 16
click at [806, 381] on span "Select an option" at bounding box center [800, 383] width 16 height 16
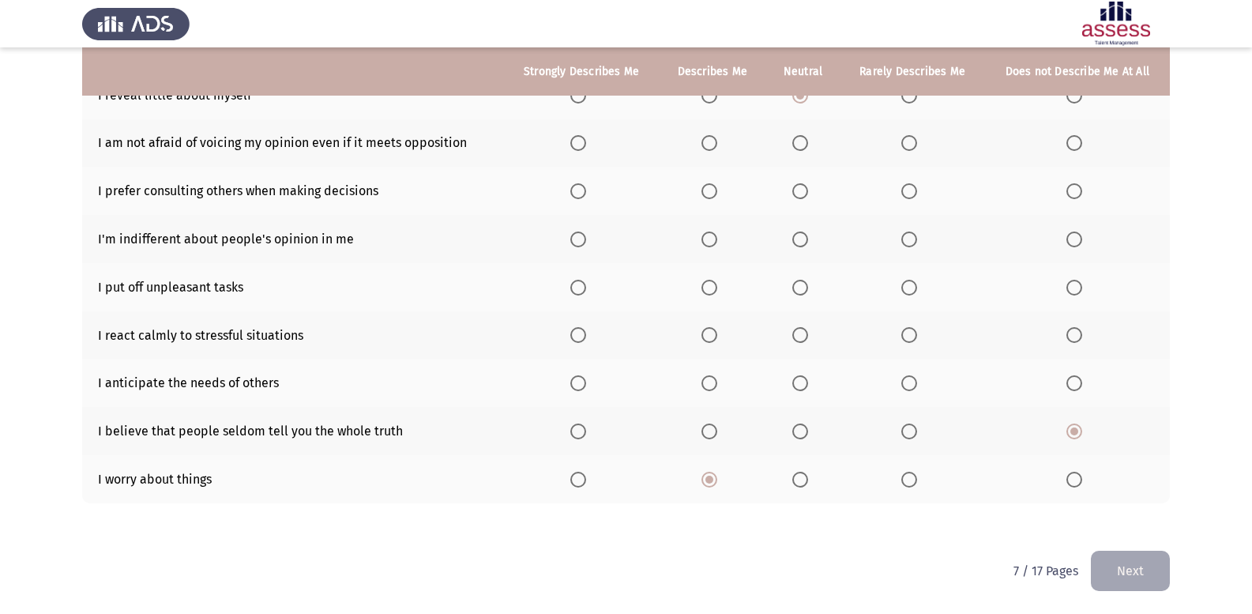
click at [806, 381] on input "Select an option" at bounding box center [800, 383] width 16 height 16
click at [722, 329] on label "Select an option" at bounding box center [712, 335] width 22 height 16
click at [717, 329] on input "Select an option" at bounding box center [709, 335] width 16 height 16
click at [920, 287] on label "Select an option" at bounding box center [912, 288] width 22 height 16
click at [917, 287] on input "Select an option" at bounding box center [909, 288] width 16 height 16
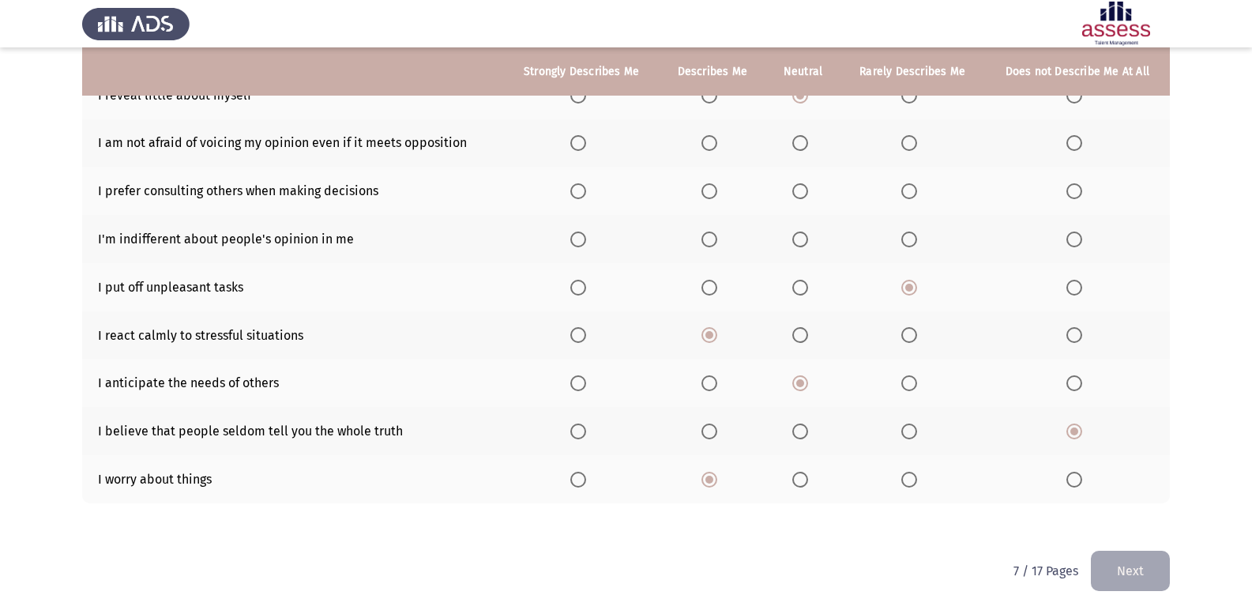
click at [914, 232] on span "Select an option" at bounding box center [909, 239] width 16 height 16
click at [914, 232] on input "Select an option" at bounding box center [909, 239] width 16 height 16
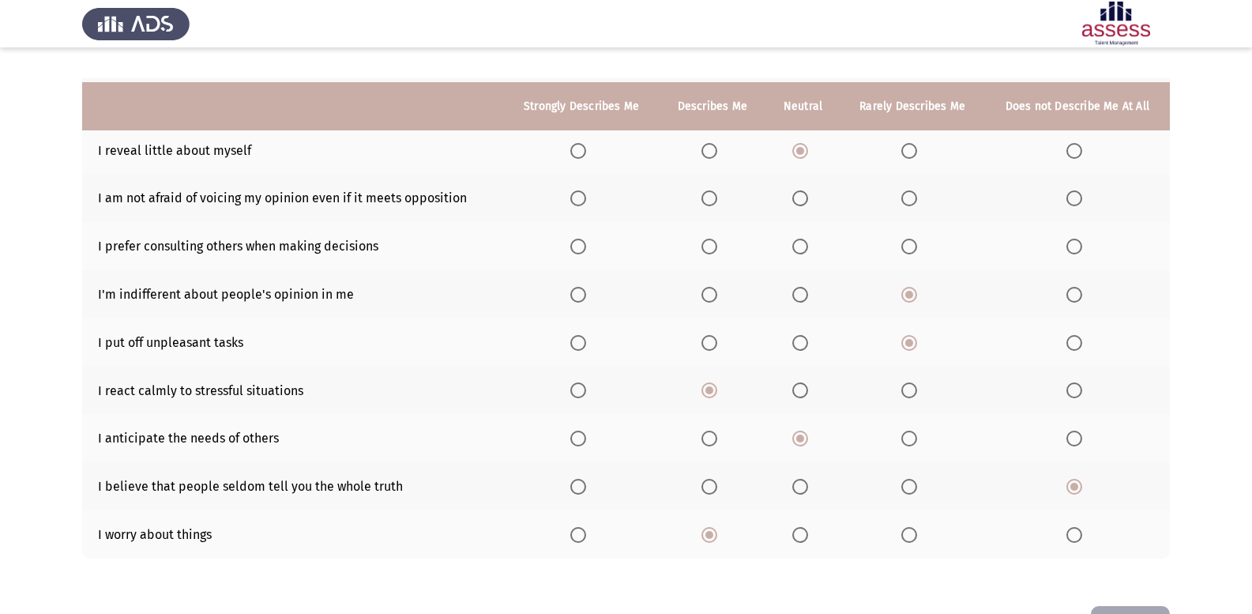
scroll to position [149, 0]
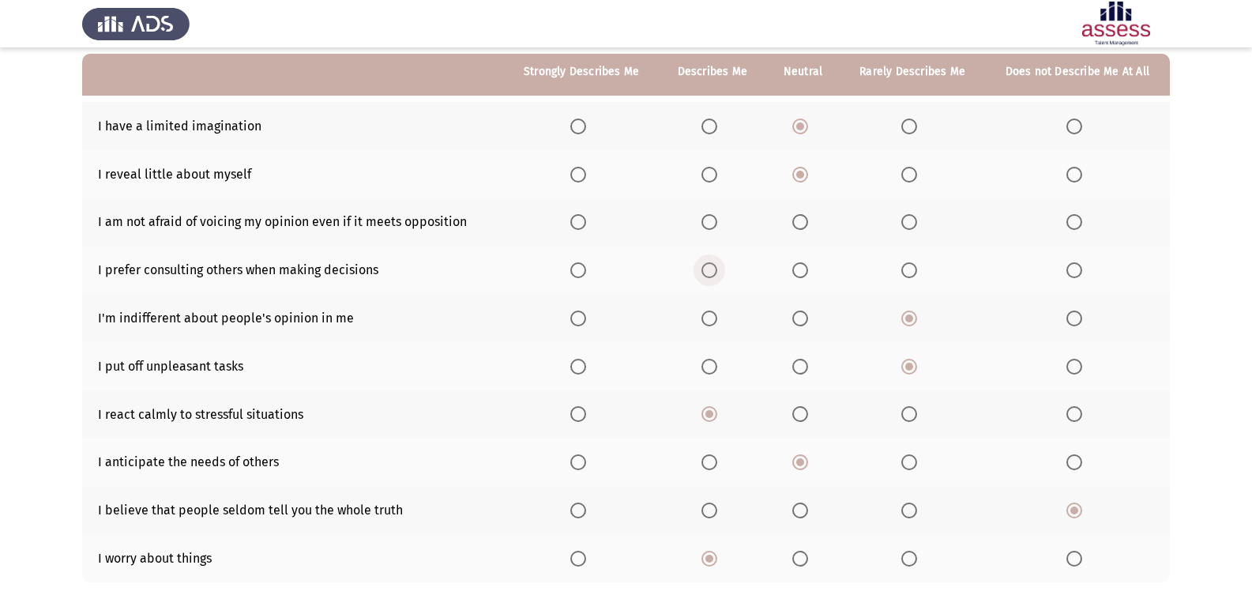
click at [707, 268] on span "Select an option" at bounding box center [709, 270] width 16 height 16
click at [707, 268] on input "Select an option" at bounding box center [709, 270] width 16 height 16
click at [715, 223] on span "Select an option" at bounding box center [709, 222] width 16 height 16
click at [715, 223] on input "Select an option" at bounding box center [709, 222] width 16 height 16
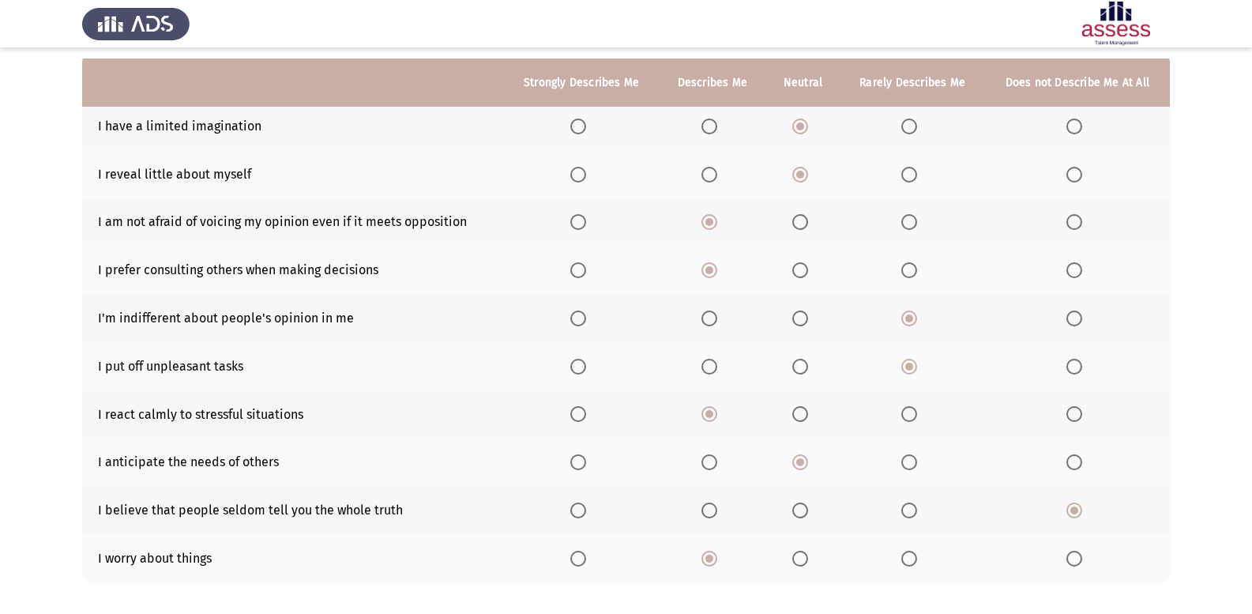
scroll to position [228, 0]
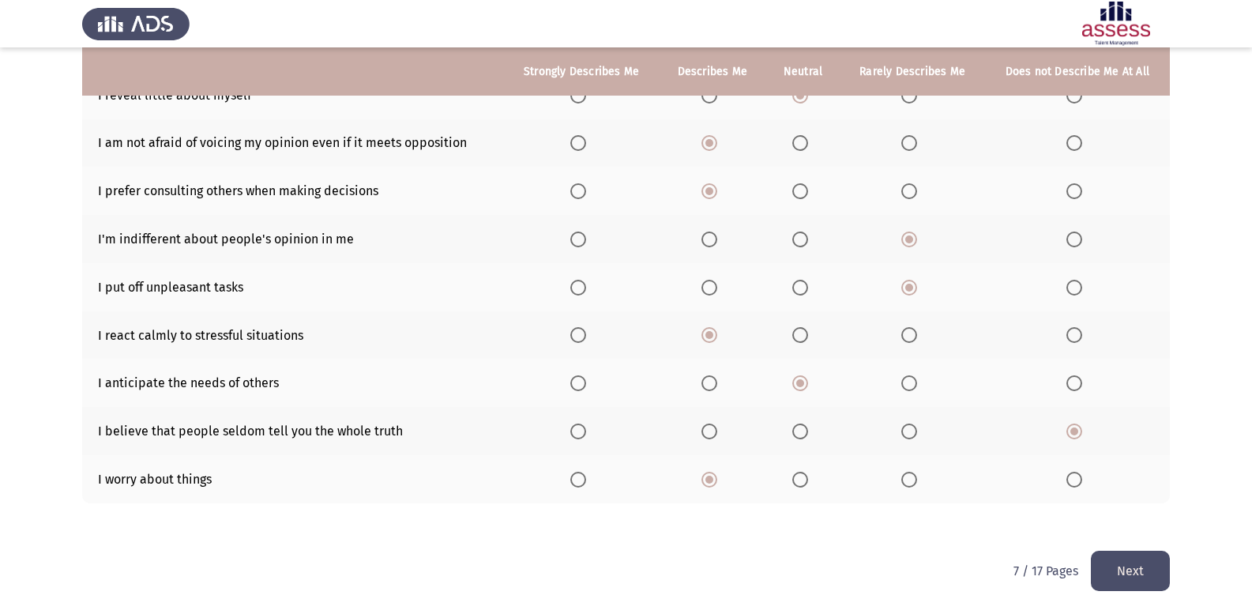
click at [1106, 563] on button "Next" at bounding box center [1129, 570] width 79 height 40
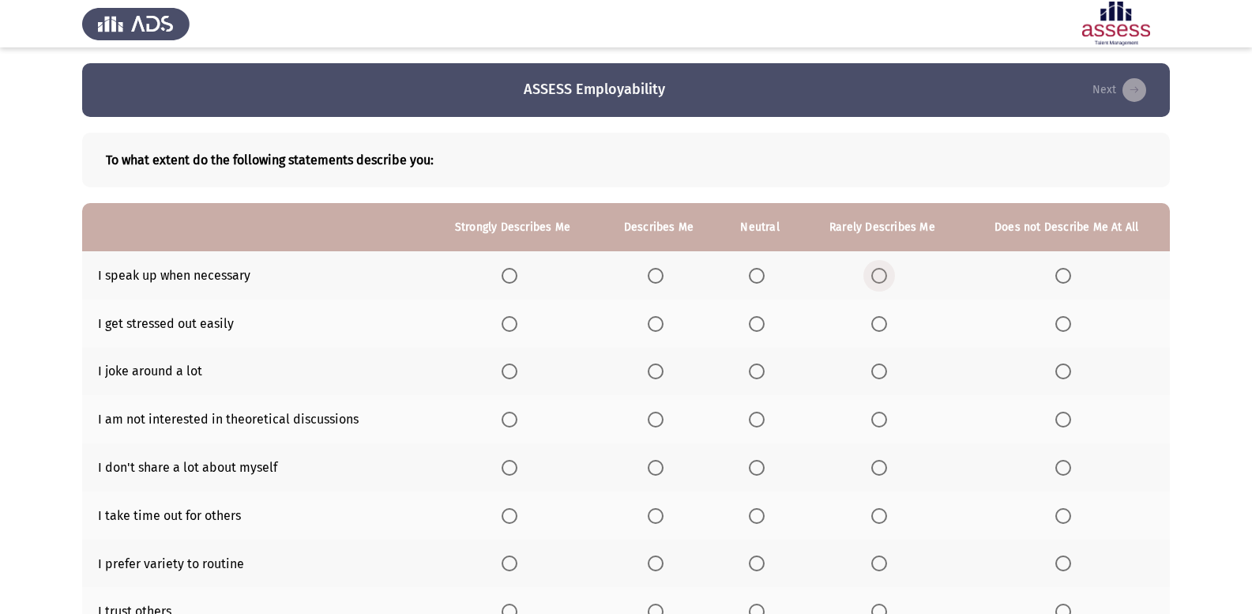
click at [888, 273] on label "Select an option" at bounding box center [882, 276] width 22 height 16
click at [887, 273] on input "Select an option" at bounding box center [879, 276] width 16 height 16
click at [760, 324] on span "Select an option" at bounding box center [757, 324] width 16 height 16
click at [760, 324] on input "Select an option" at bounding box center [757, 324] width 16 height 16
click at [658, 375] on span "Select an option" at bounding box center [655, 371] width 16 height 16
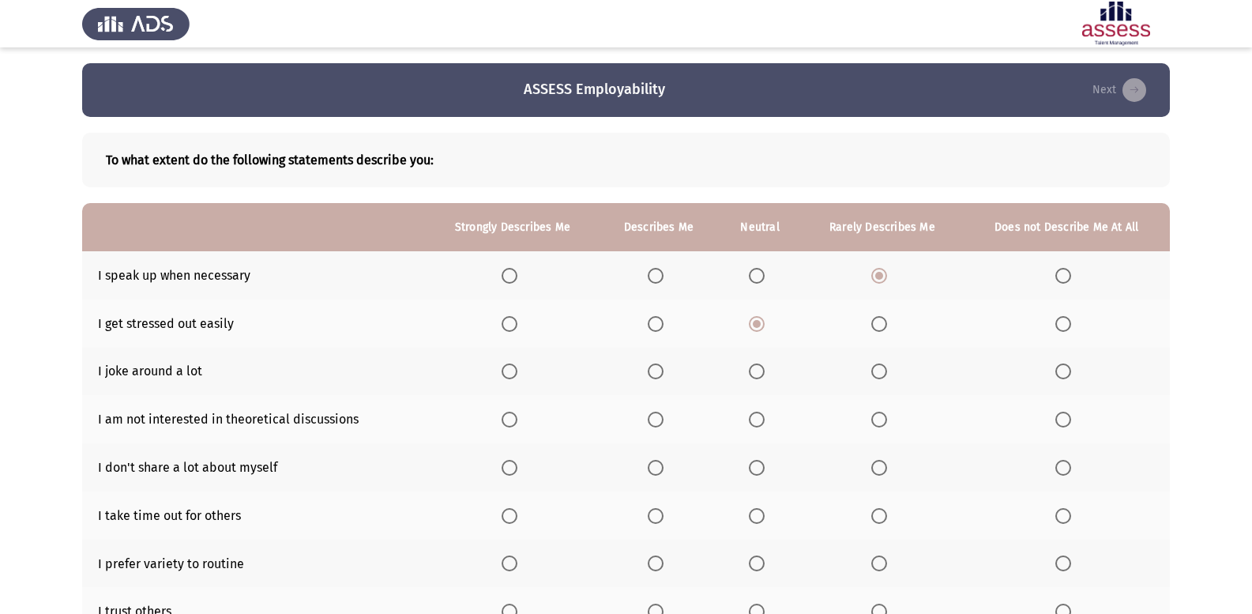
click at [658, 375] on input "Select an option" at bounding box center [655, 371] width 16 height 16
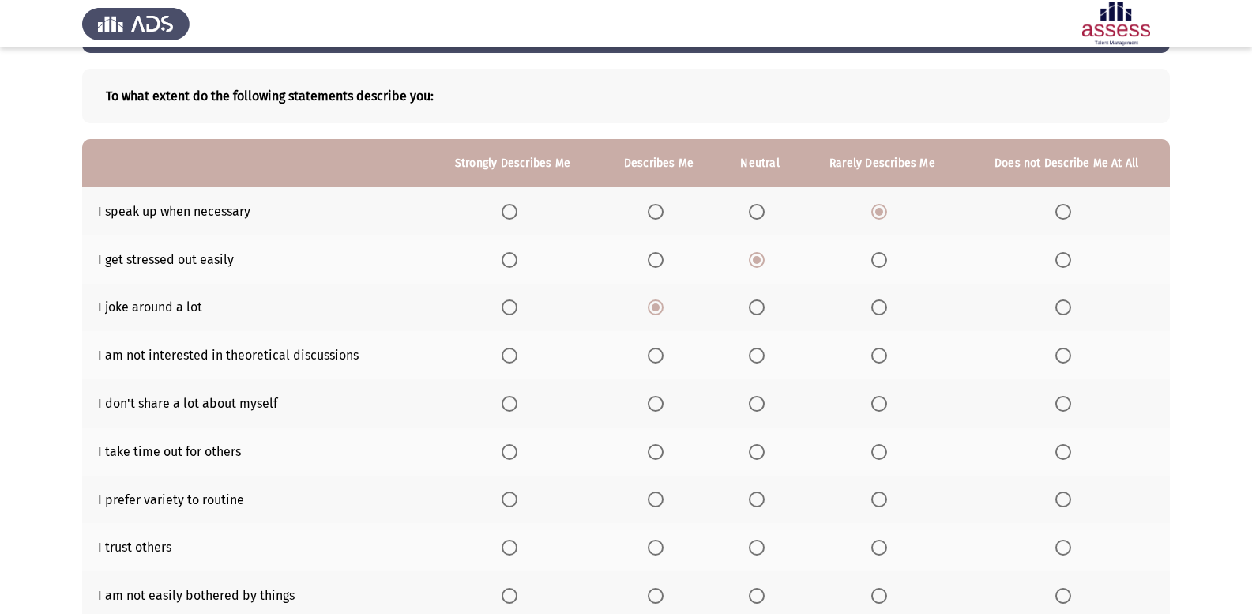
scroll to position [79, 0]
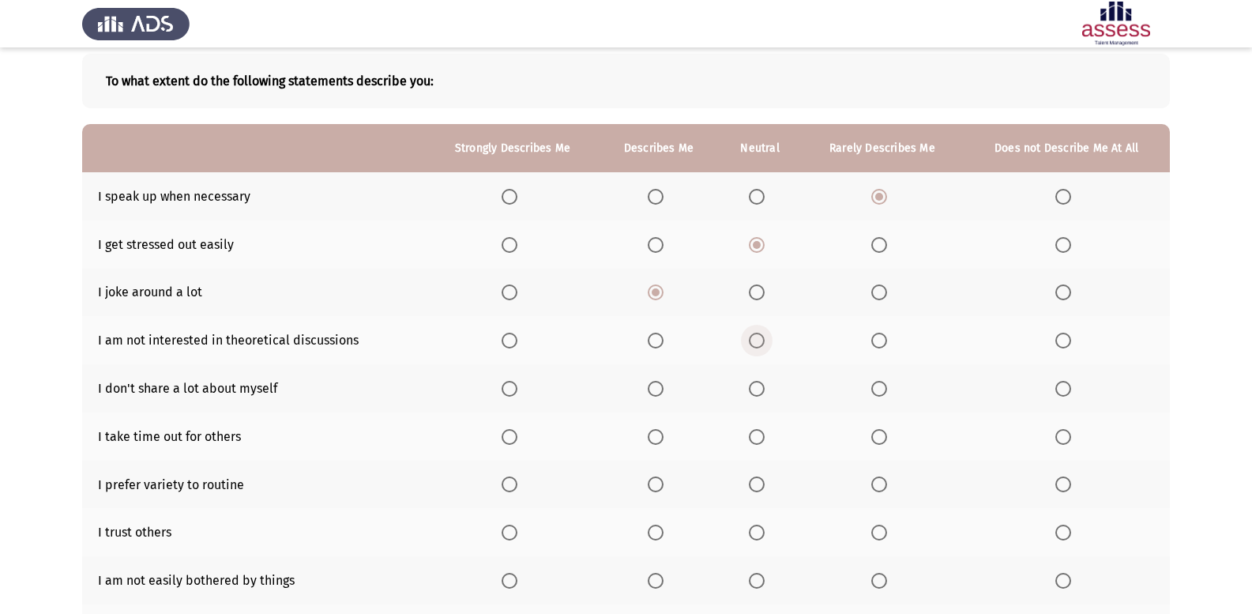
click at [760, 342] on span "Select an option" at bounding box center [757, 340] width 16 height 16
click at [760, 342] on input "Select an option" at bounding box center [757, 340] width 16 height 16
click at [506, 386] on span "Select an option" at bounding box center [509, 389] width 16 height 16
click at [506, 386] on input "Select an option" at bounding box center [509, 389] width 16 height 16
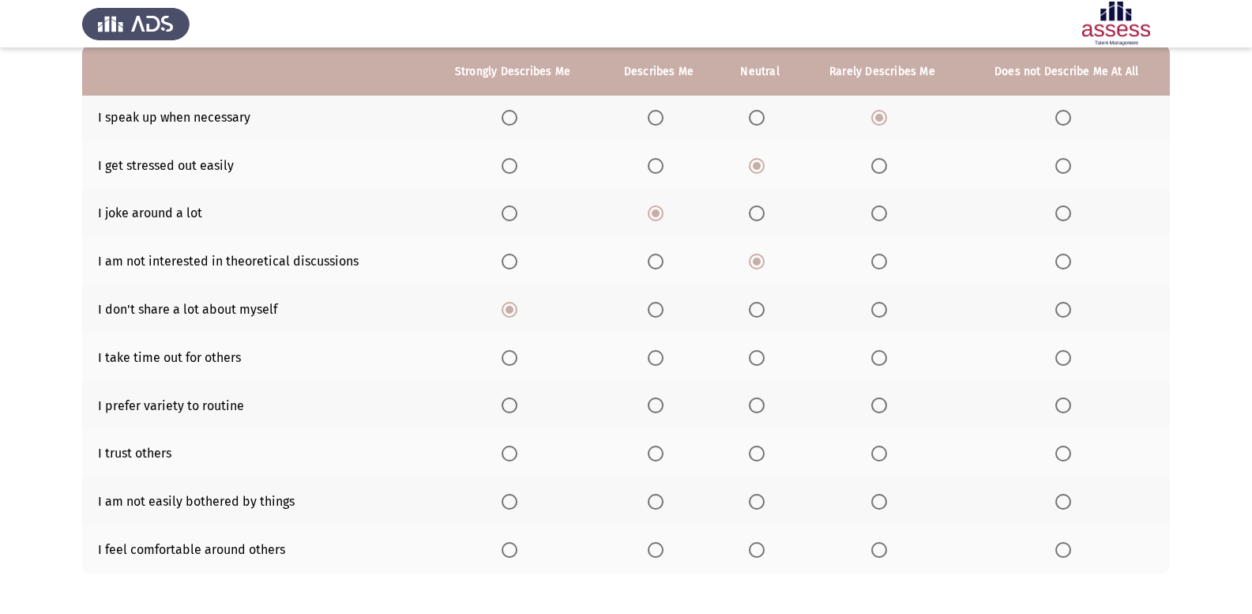
click at [659, 351] on span "Select an option" at bounding box center [655, 358] width 16 height 16
click at [659, 351] on input "Select an option" at bounding box center [655, 358] width 16 height 16
click at [514, 403] on span "Select an option" at bounding box center [509, 405] width 16 height 16
click at [514, 403] on input "Select an option" at bounding box center [509, 405] width 16 height 16
click at [1072, 448] on label "Select an option" at bounding box center [1066, 453] width 22 height 16
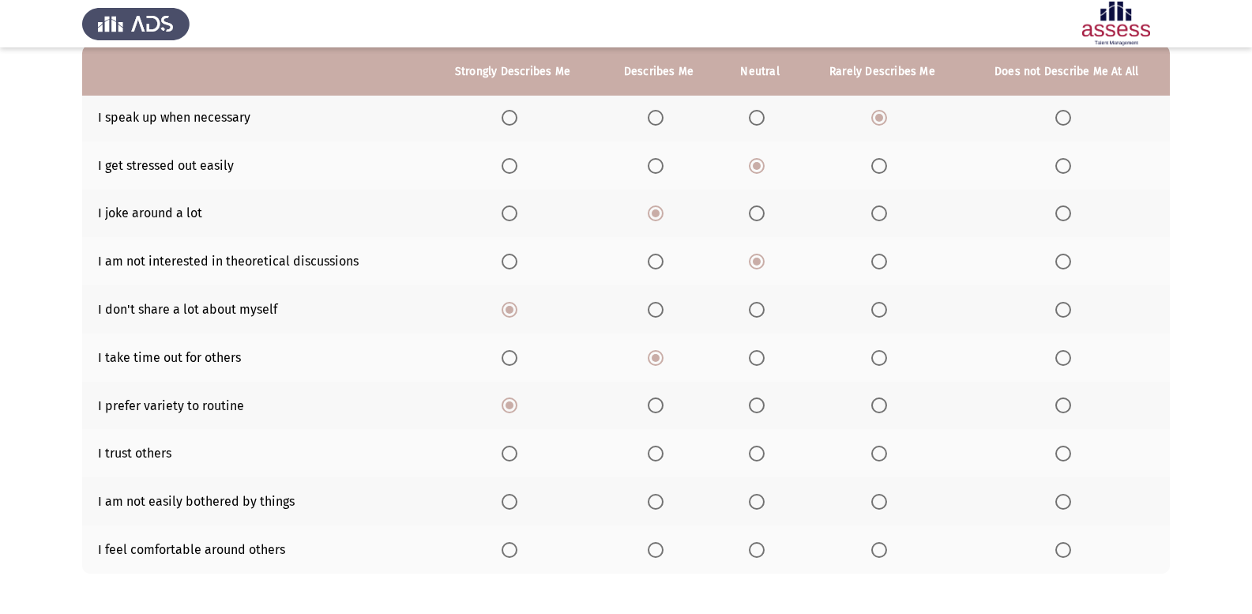
click at [1071, 448] on input "Select an option" at bounding box center [1063, 453] width 16 height 16
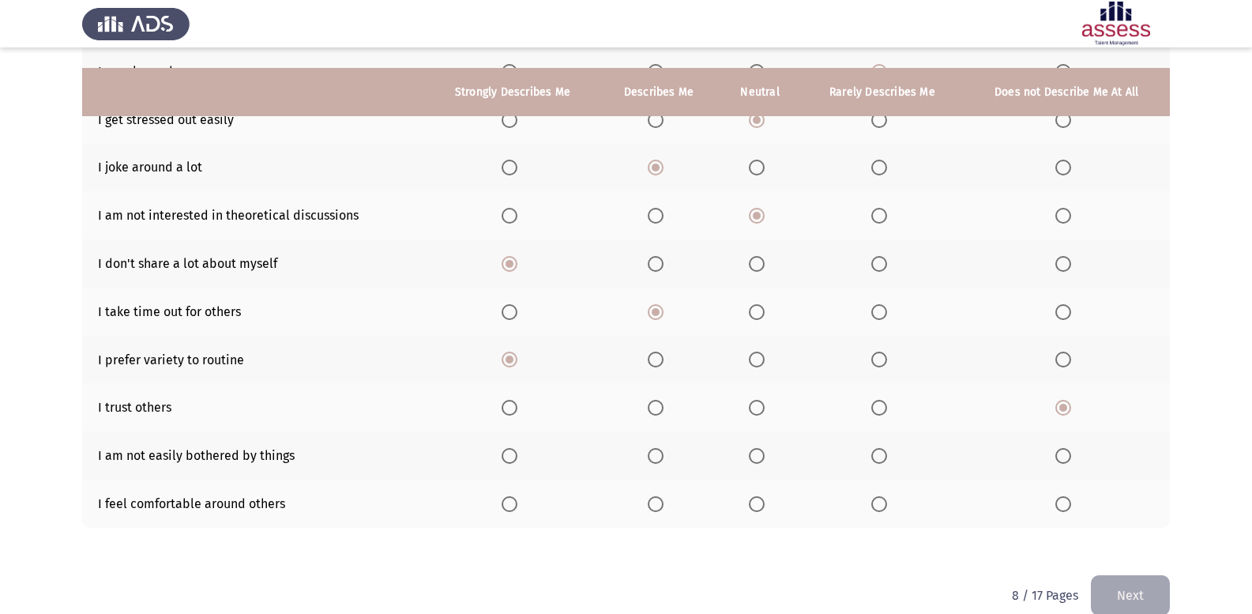
scroll to position [228, 0]
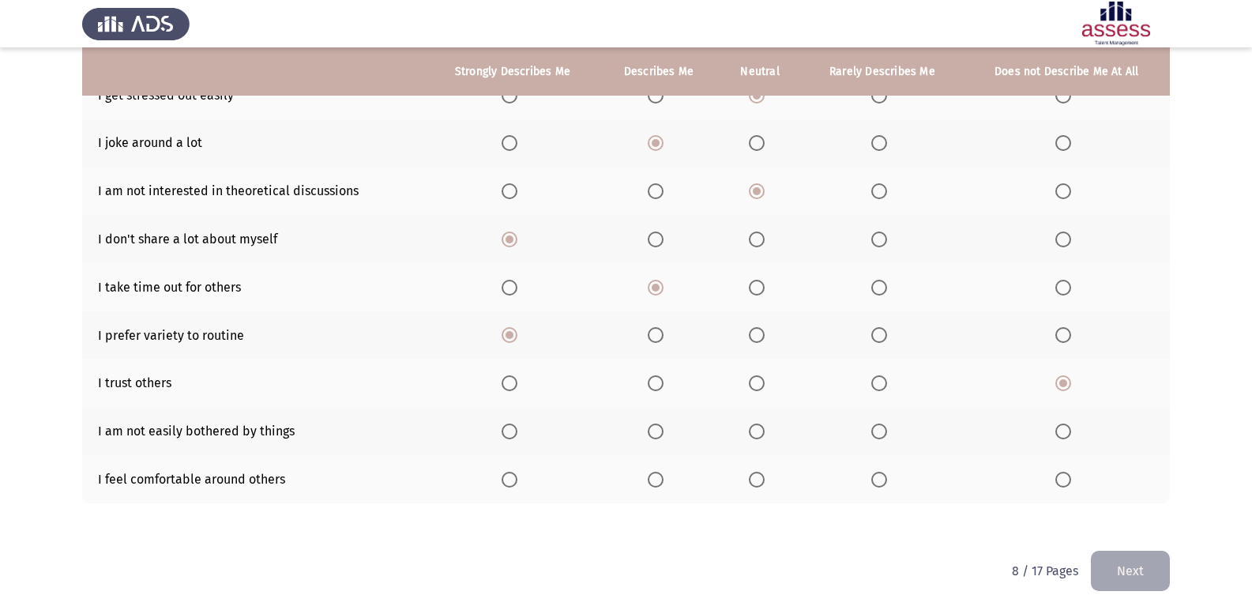
click at [739, 480] on th at bounding box center [760, 479] width 83 height 48
click at [764, 473] on span "Select an option" at bounding box center [757, 479] width 16 height 16
click at [764, 473] on input "Select an option" at bounding box center [757, 479] width 16 height 16
click at [884, 378] on span "Select an option" at bounding box center [879, 383] width 16 height 16
click at [884, 378] on input "Select an option" at bounding box center [879, 383] width 16 height 16
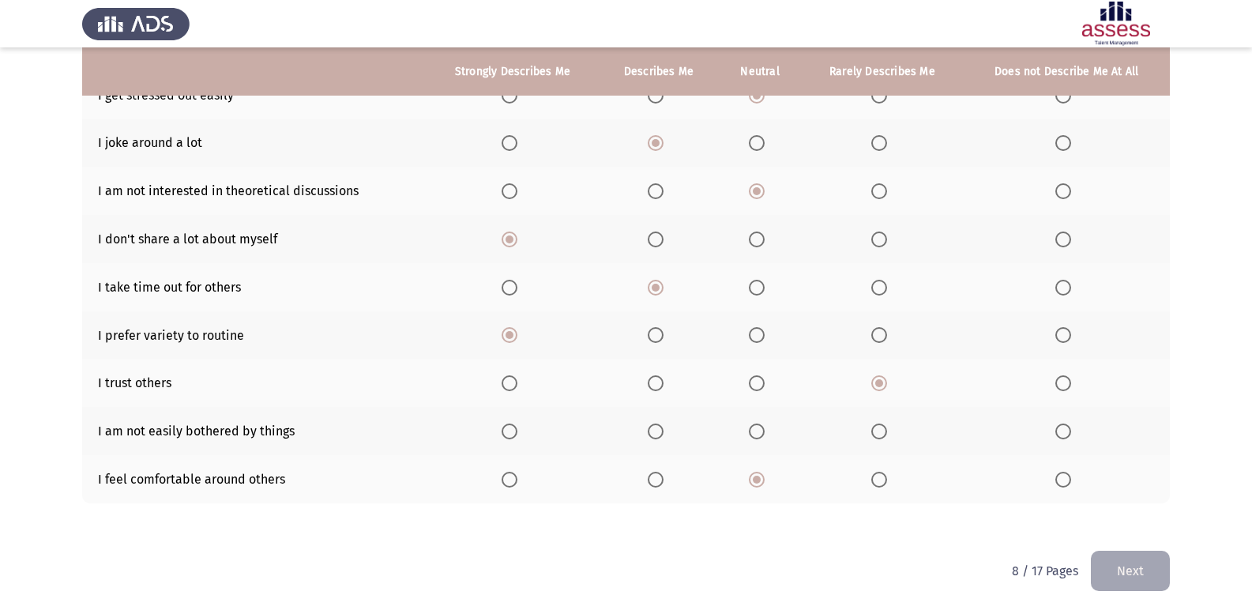
click at [763, 437] on span "Select an option" at bounding box center [757, 431] width 16 height 16
click at [763, 437] on input "Select an option" at bounding box center [757, 431] width 16 height 16
click at [1115, 579] on button "Next" at bounding box center [1129, 570] width 79 height 40
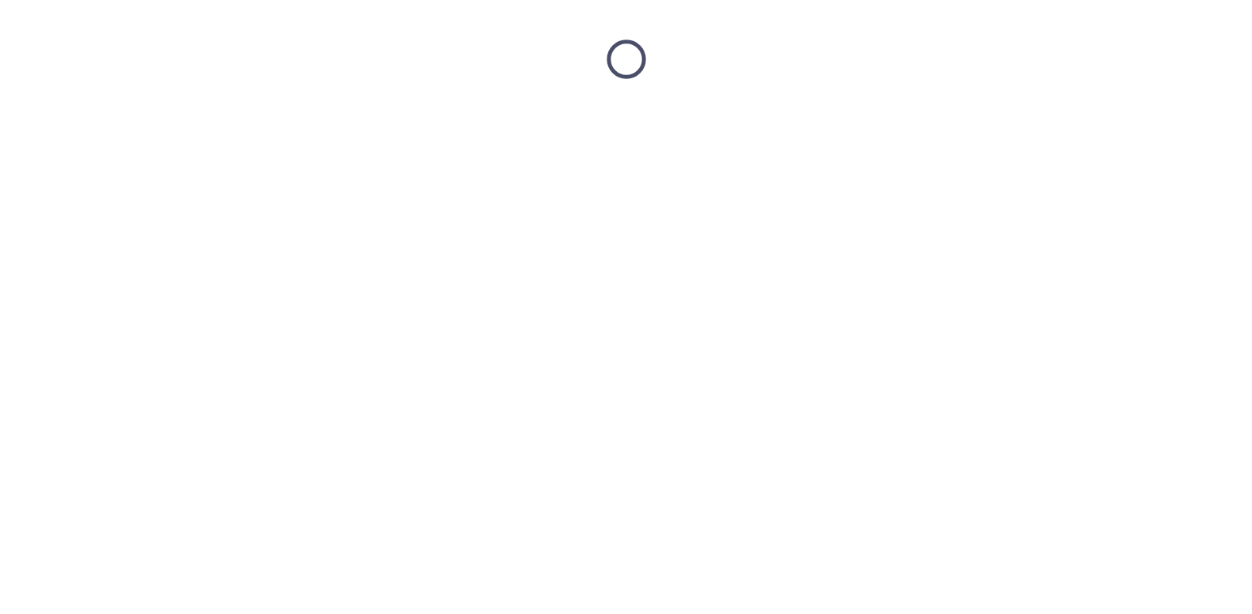
scroll to position [0, 0]
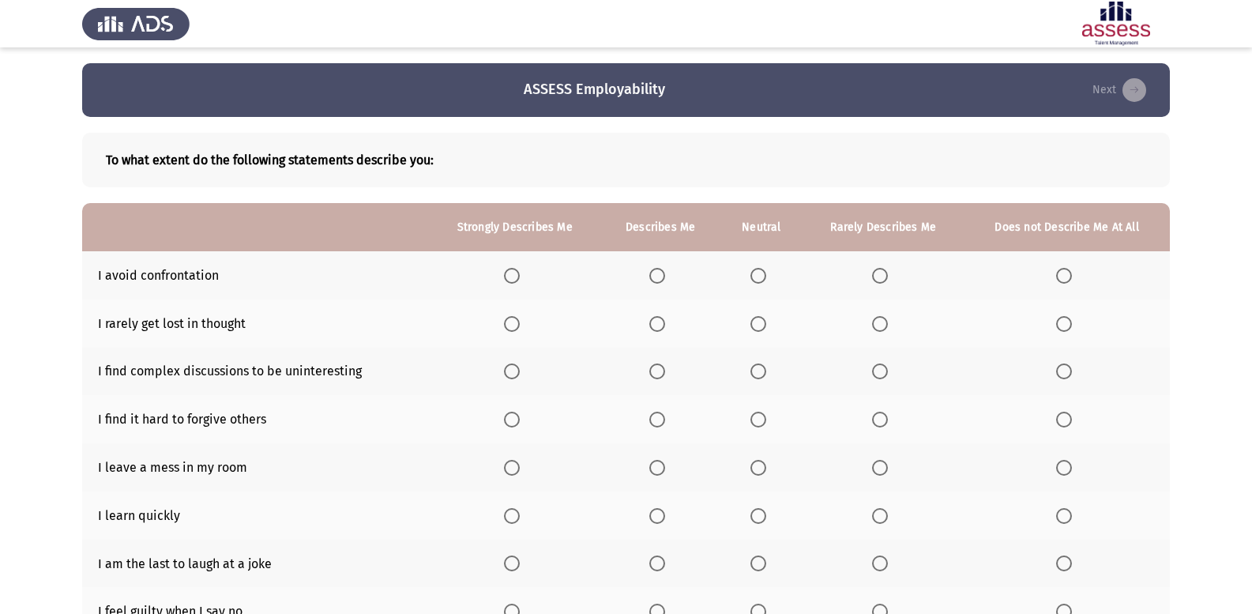
click at [760, 276] on span "Select an option" at bounding box center [758, 276] width 16 height 16
click at [760, 276] on input "Select an option" at bounding box center [758, 276] width 16 height 16
click at [651, 313] on th at bounding box center [660, 323] width 119 height 48
click at [760, 329] on span "Select an option" at bounding box center [758, 324] width 16 height 16
click at [760, 329] on input "Select an option" at bounding box center [758, 324] width 16 height 16
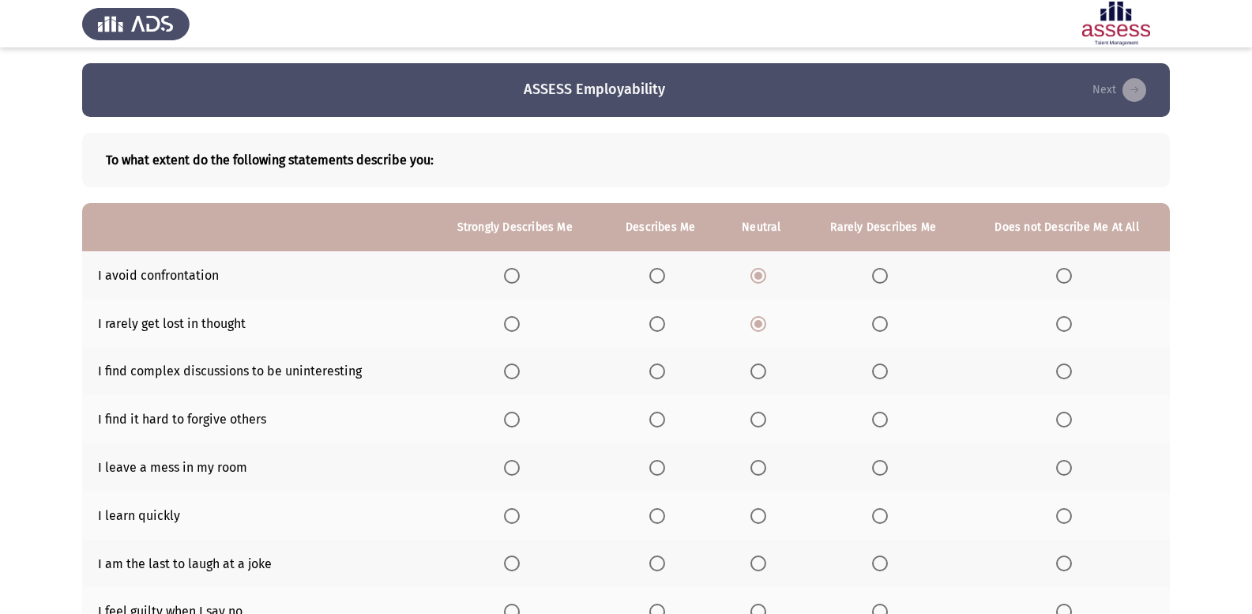
click at [883, 385] on th at bounding box center [882, 371] width 161 height 48
click at [880, 369] on span "Select an option" at bounding box center [880, 371] width 16 height 16
click at [880, 369] on input "Select an option" at bounding box center [880, 371] width 16 height 16
click at [1068, 414] on span "Select an option" at bounding box center [1064, 419] width 16 height 16
click at [1068, 414] on input "Select an option" at bounding box center [1064, 419] width 16 height 16
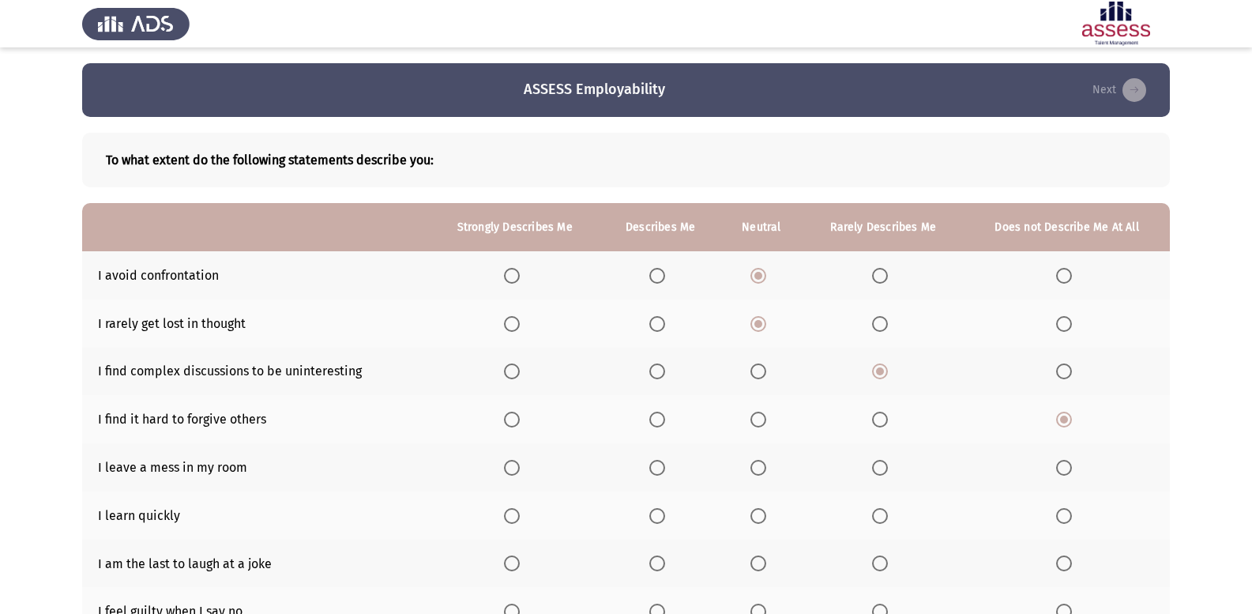
scroll to position [79, 0]
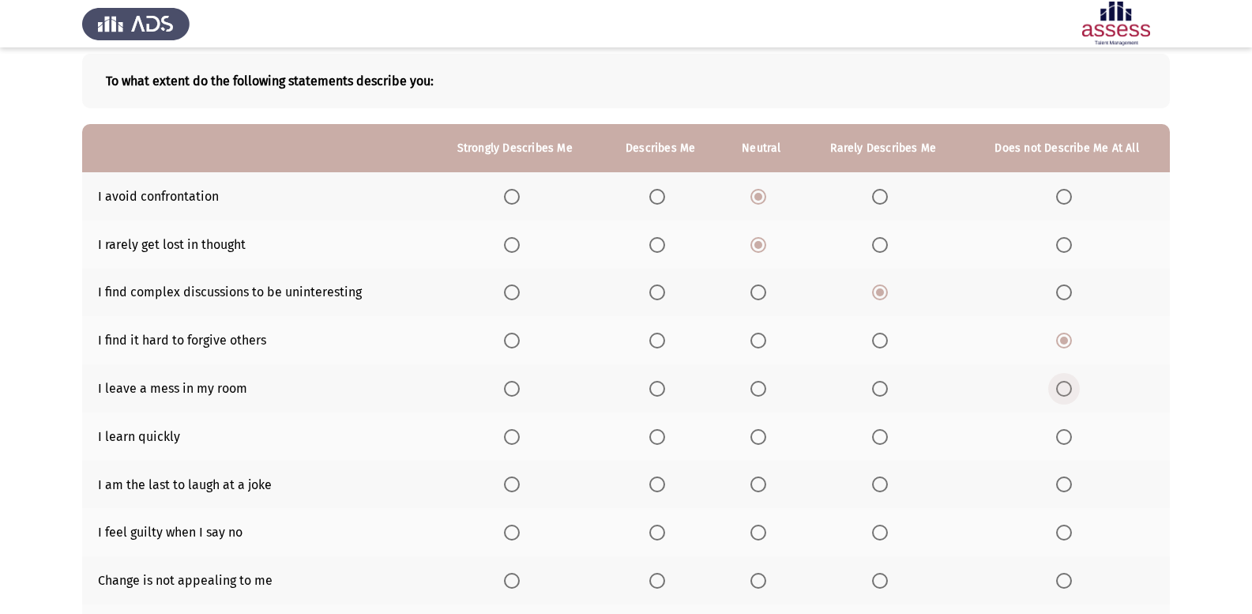
click at [1065, 392] on span "Select an option" at bounding box center [1064, 389] width 16 height 16
click at [1065, 392] on input "Select an option" at bounding box center [1064, 389] width 16 height 16
click at [654, 440] on span "Select an option" at bounding box center [657, 437] width 16 height 16
click at [654, 440] on input "Select an option" at bounding box center [657, 437] width 16 height 16
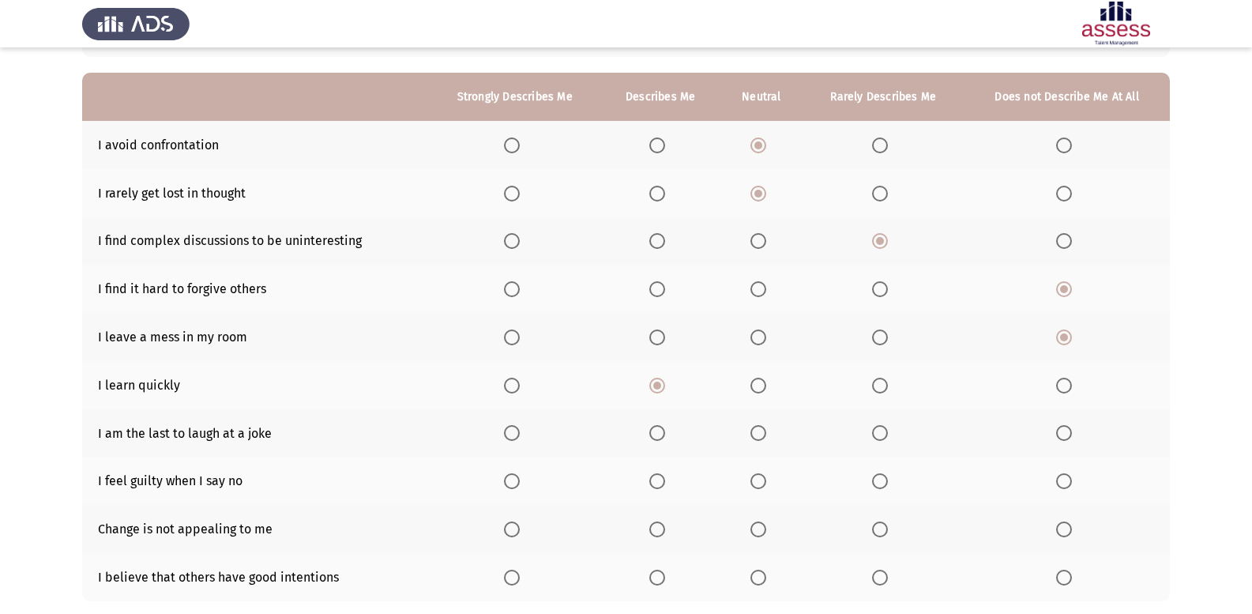
scroll to position [158, 0]
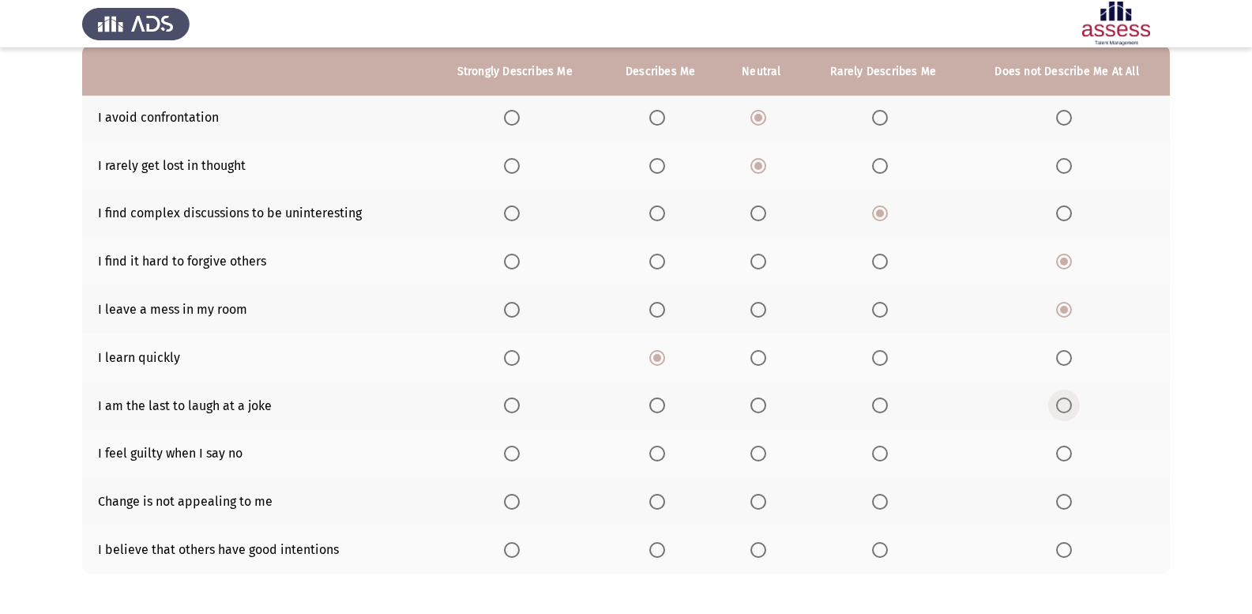
click at [1060, 404] on span "Select an option" at bounding box center [1064, 405] width 16 height 16
click at [1060, 404] on input "Select an option" at bounding box center [1064, 405] width 16 height 16
click at [757, 451] on span "Select an option" at bounding box center [758, 453] width 16 height 16
click at [757, 451] on input "Select an option" at bounding box center [758, 453] width 16 height 16
click at [656, 494] on span "Select an option" at bounding box center [657, 502] width 16 height 16
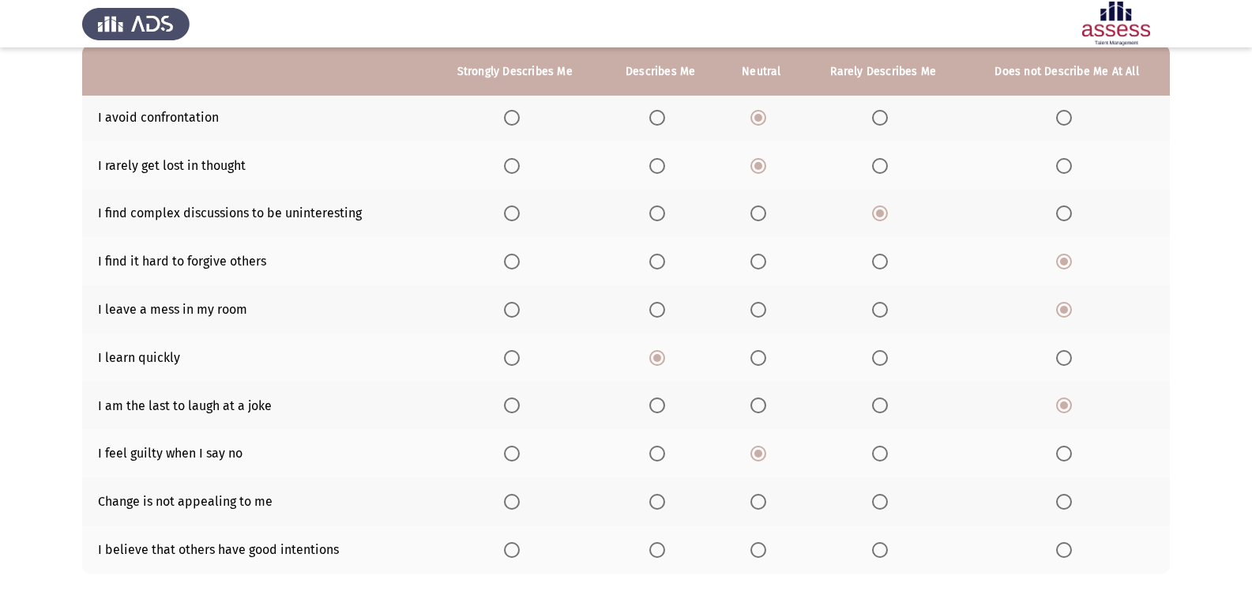
click at [656, 494] on input "Select an option" at bounding box center [657, 502] width 16 height 16
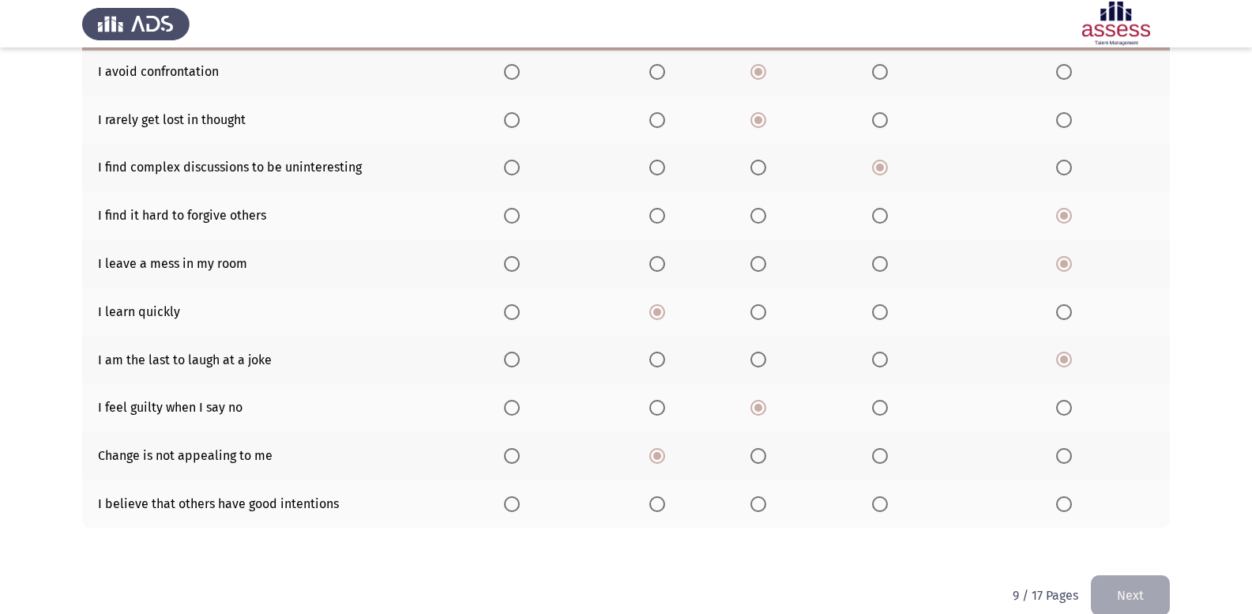
scroll to position [228, 0]
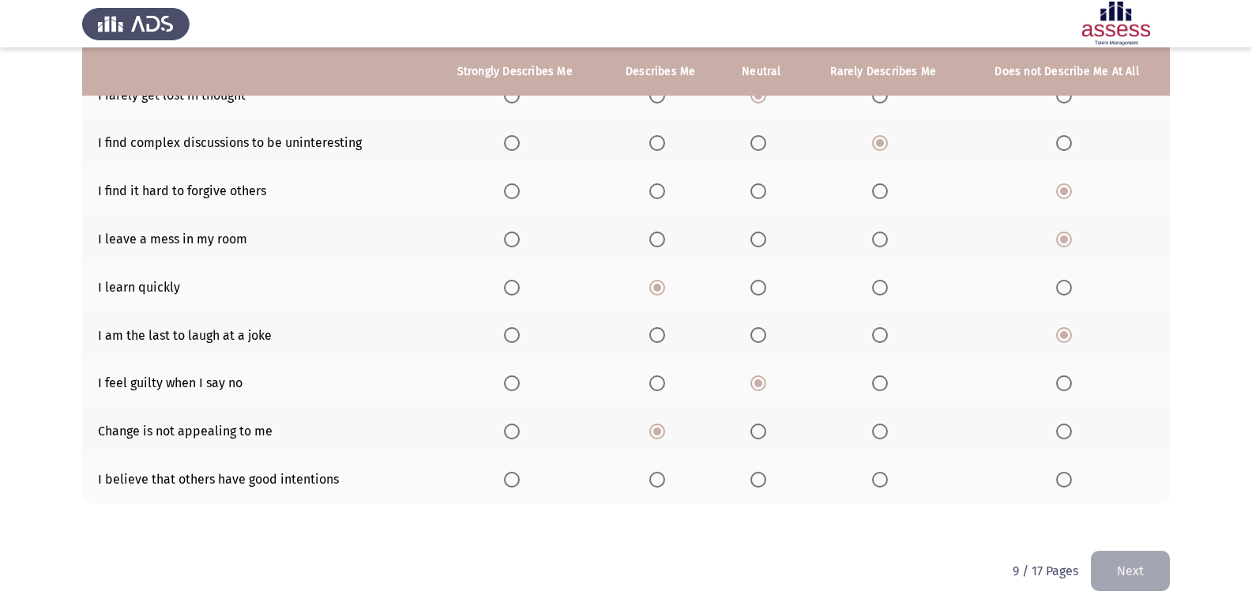
click at [758, 482] on span "Select an option" at bounding box center [758, 479] width 16 height 16
click at [758, 482] on input "Select an option" at bounding box center [758, 479] width 16 height 16
click at [1108, 563] on button "Next" at bounding box center [1129, 570] width 79 height 40
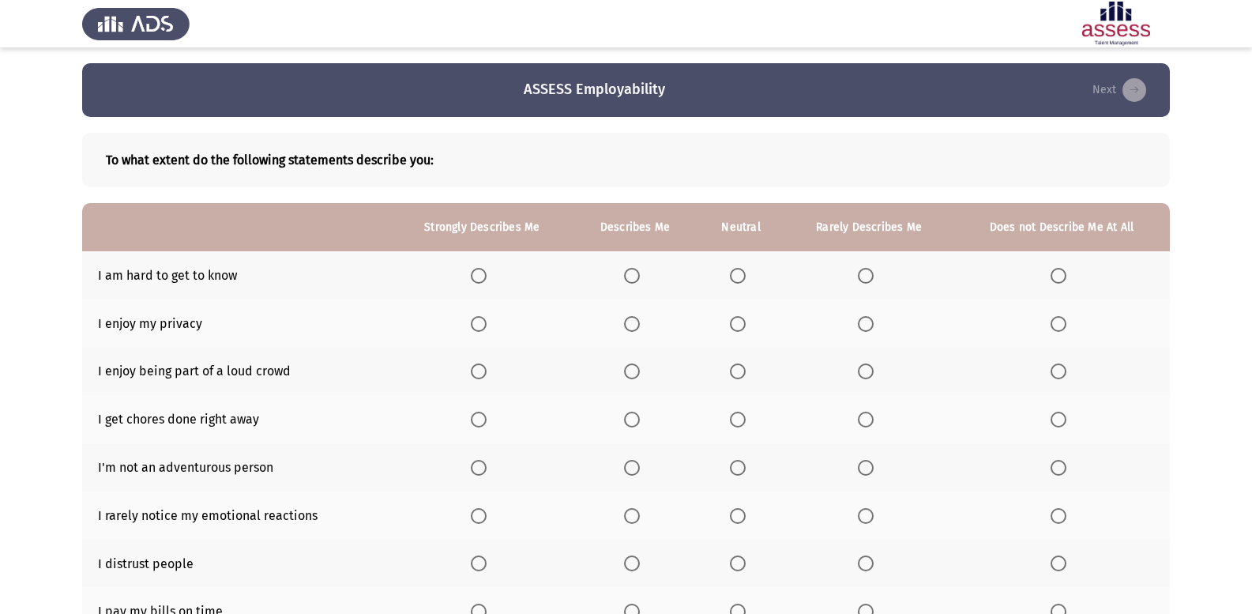
click at [637, 273] on span "Select an option" at bounding box center [632, 276] width 16 height 16
click at [637, 273] on input "Select an option" at bounding box center [632, 276] width 16 height 16
click at [626, 327] on span "Select an option" at bounding box center [632, 324] width 16 height 16
click at [626, 327] on input "Select an option" at bounding box center [632, 324] width 16 height 16
click at [738, 373] on span "Select an option" at bounding box center [738, 371] width 16 height 16
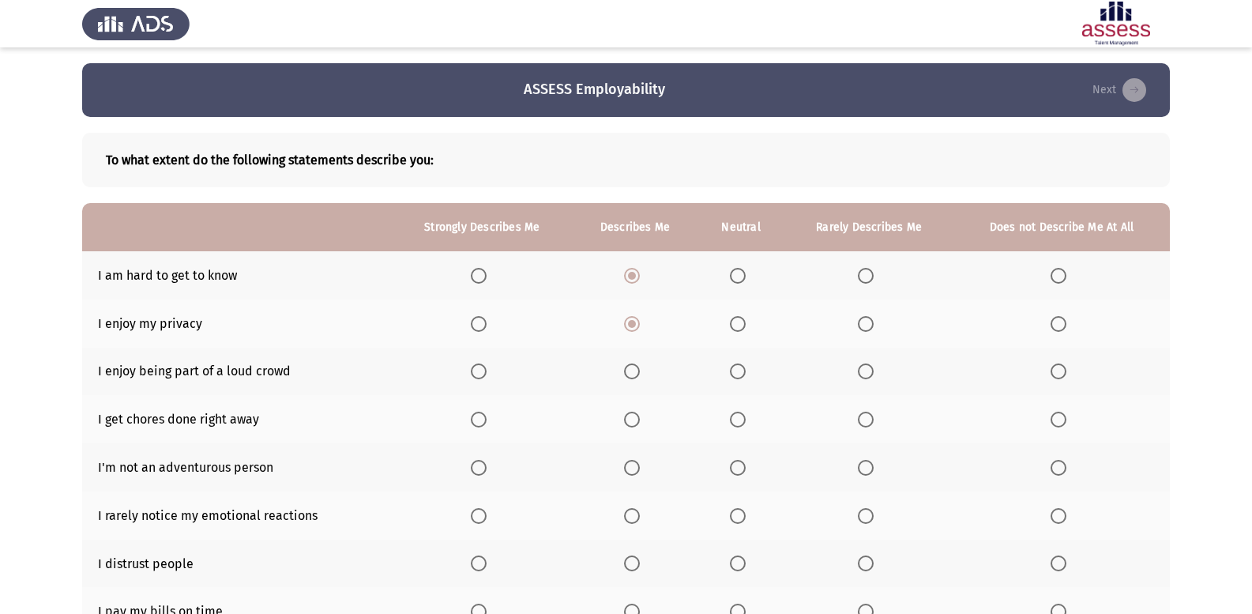
click at [738, 373] on input "Select an option" at bounding box center [738, 371] width 16 height 16
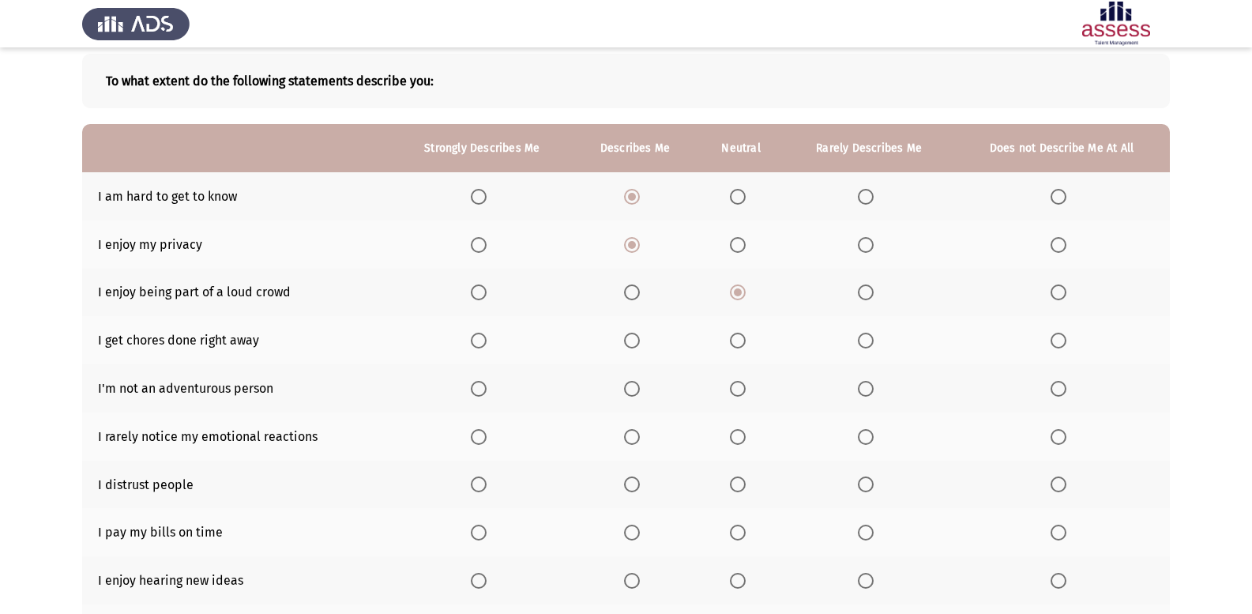
click at [629, 385] on span "Select an option" at bounding box center [632, 389] width 16 height 16
click at [629, 385] on input "Select an option" at bounding box center [632, 389] width 16 height 16
click at [730, 344] on span "Select an option" at bounding box center [738, 340] width 16 height 16
click at [730, 344] on input "Select an option" at bounding box center [738, 340] width 16 height 16
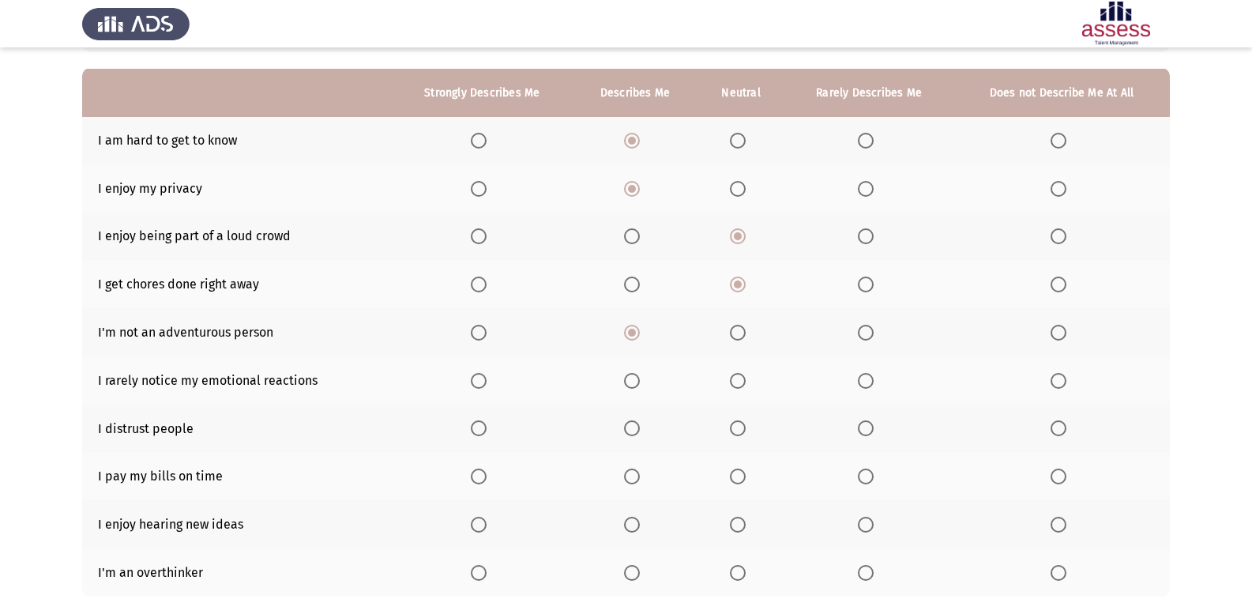
scroll to position [158, 0]
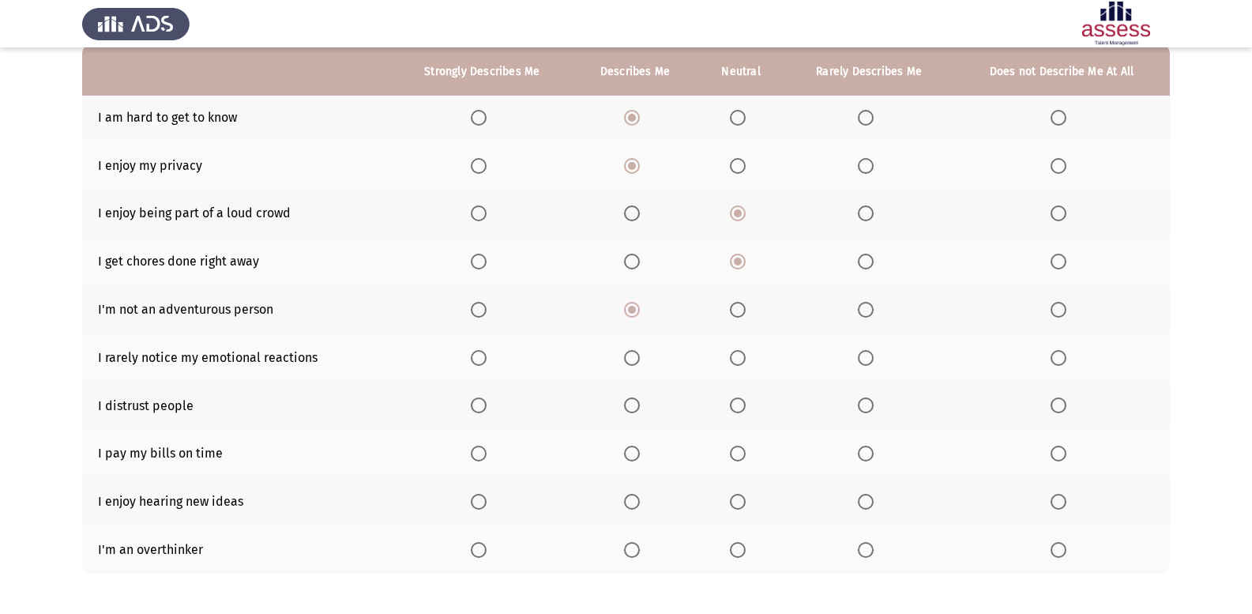
click at [875, 349] on mat-radio-button "Select an option" at bounding box center [869, 357] width 22 height 17
click at [860, 350] on span "Select an option" at bounding box center [866, 358] width 16 height 16
click at [860, 350] on input "Select an option" at bounding box center [866, 358] width 16 height 16
click at [739, 404] on span "Select an option" at bounding box center [738, 405] width 16 height 16
click at [739, 404] on input "Select an option" at bounding box center [738, 405] width 16 height 16
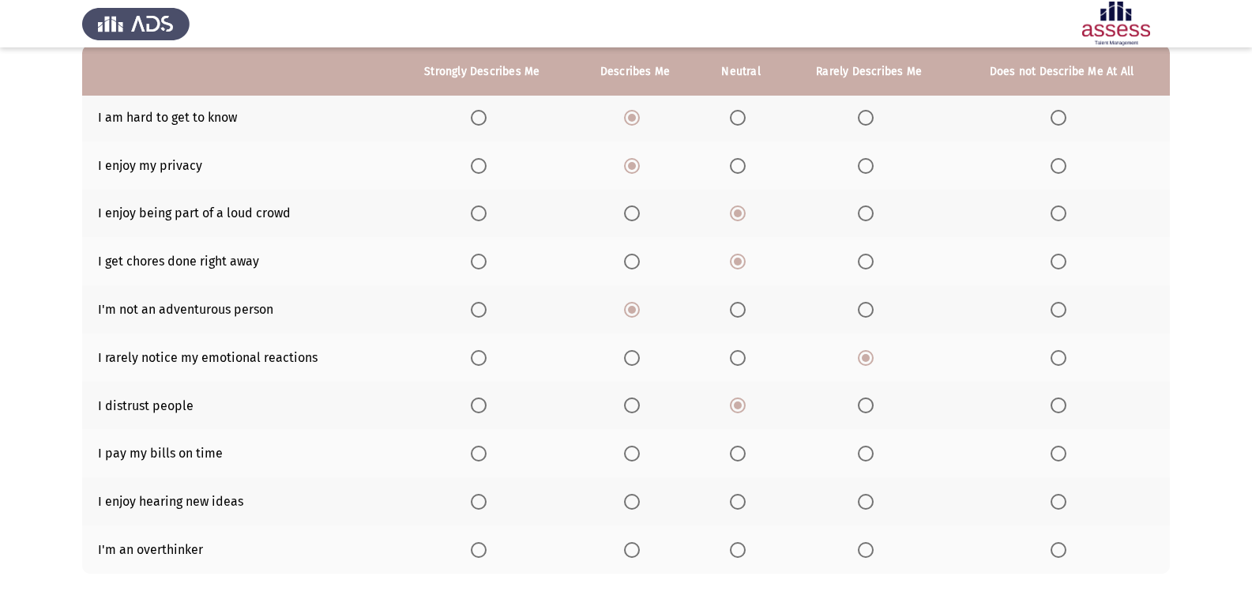
click at [637, 454] on span "Select an option" at bounding box center [632, 453] width 16 height 16
click at [637, 454] on input "Select an option" at bounding box center [632, 453] width 16 height 16
click at [632, 503] on span "Select an option" at bounding box center [632, 502] width 16 height 16
click at [632, 503] on input "Select an option" at bounding box center [632, 502] width 16 height 16
click at [639, 550] on span "Select an option" at bounding box center [632, 550] width 16 height 16
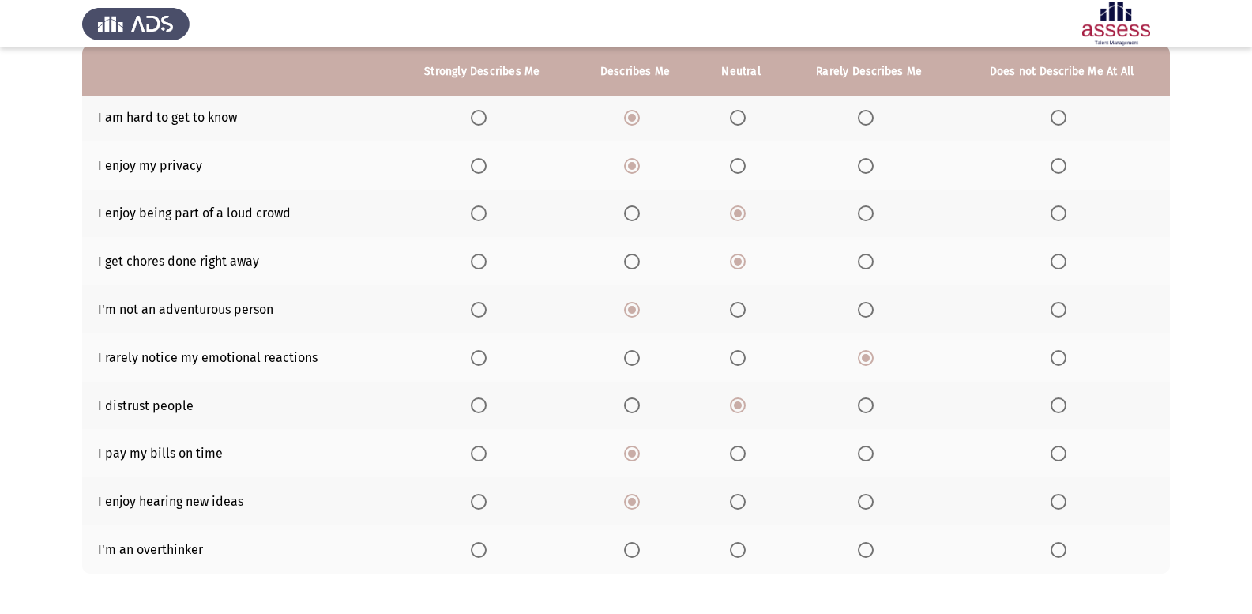
click at [639, 550] on input "Select an option" at bounding box center [632, 550] width 16 height 16
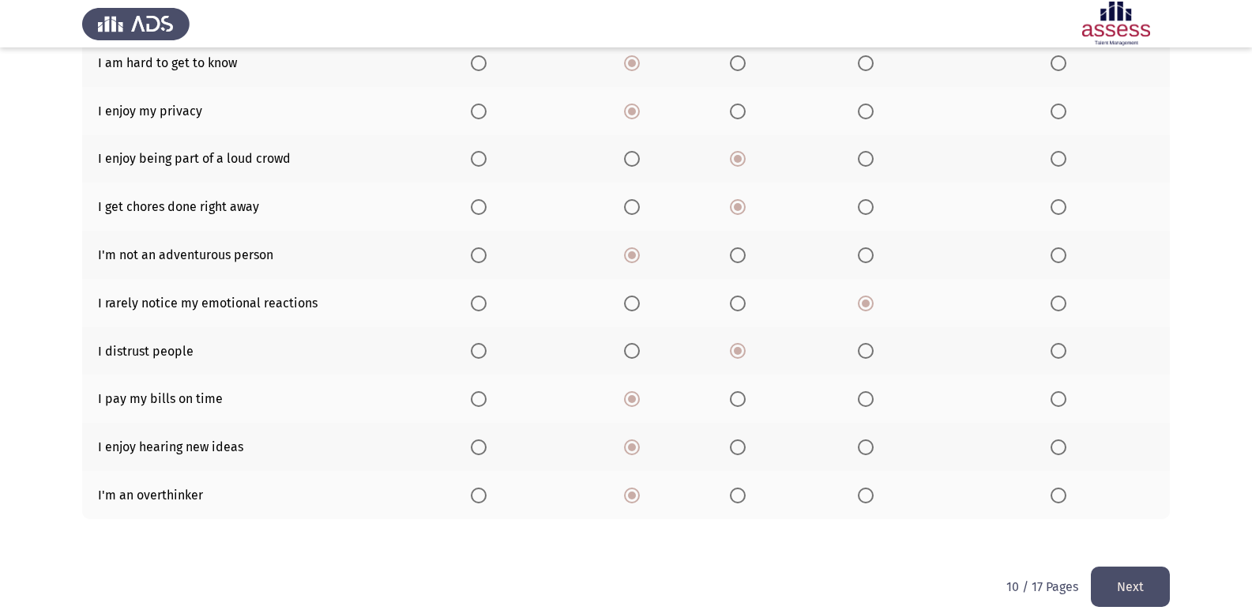
scroll to position [228, 0]
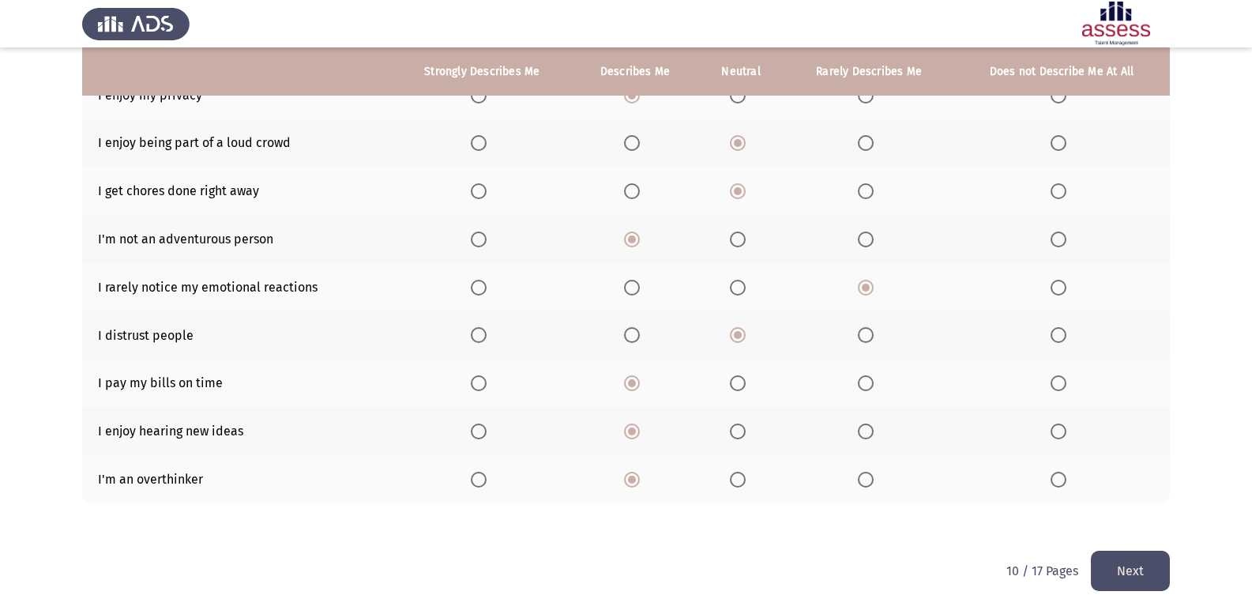
click at [1152, 570] on button "Next" at bounding box center [1129, 570] width 79 height 40
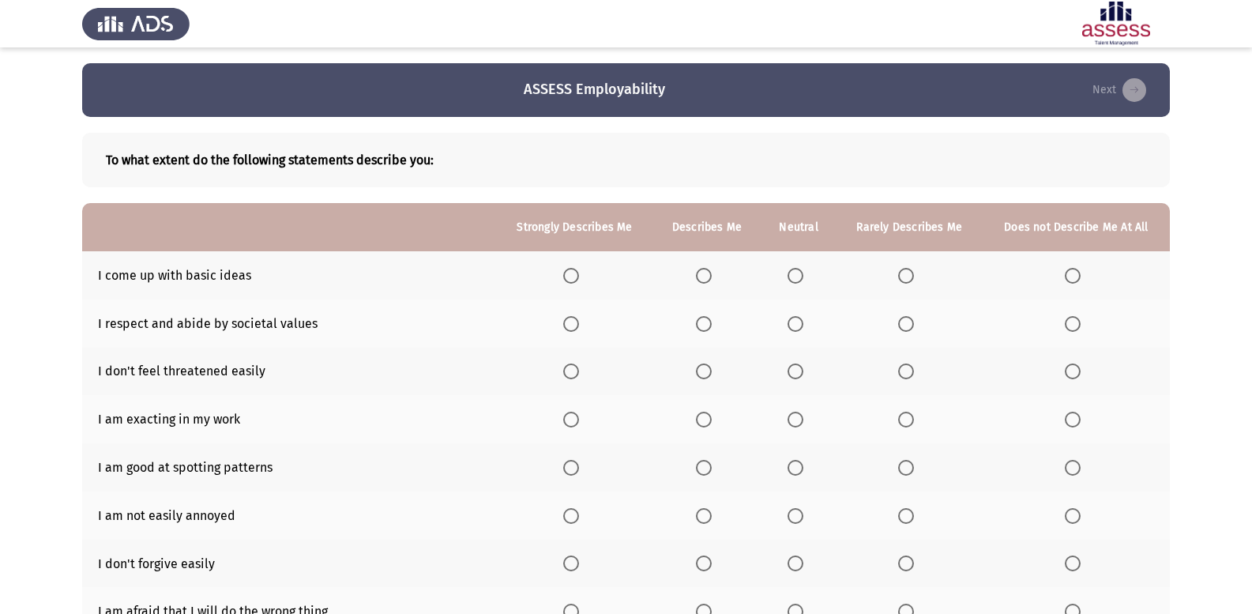
click at [711, 276] on span "Select an option" at bounding box center [704, 276] width 16 height 16
click at [711, 276] on input "Select an option" at bounding box center [704, 276] width 16 height 16
click at [696, 321] on th at bounding box center [707, 323] width 108 height 48
click at [703, 323] on span "Select an option" at bounding box center [704, 324] width 16 height 16
click at [703, 323] on input "Select an option" at bounding box center [704, 324] width 16 height 16
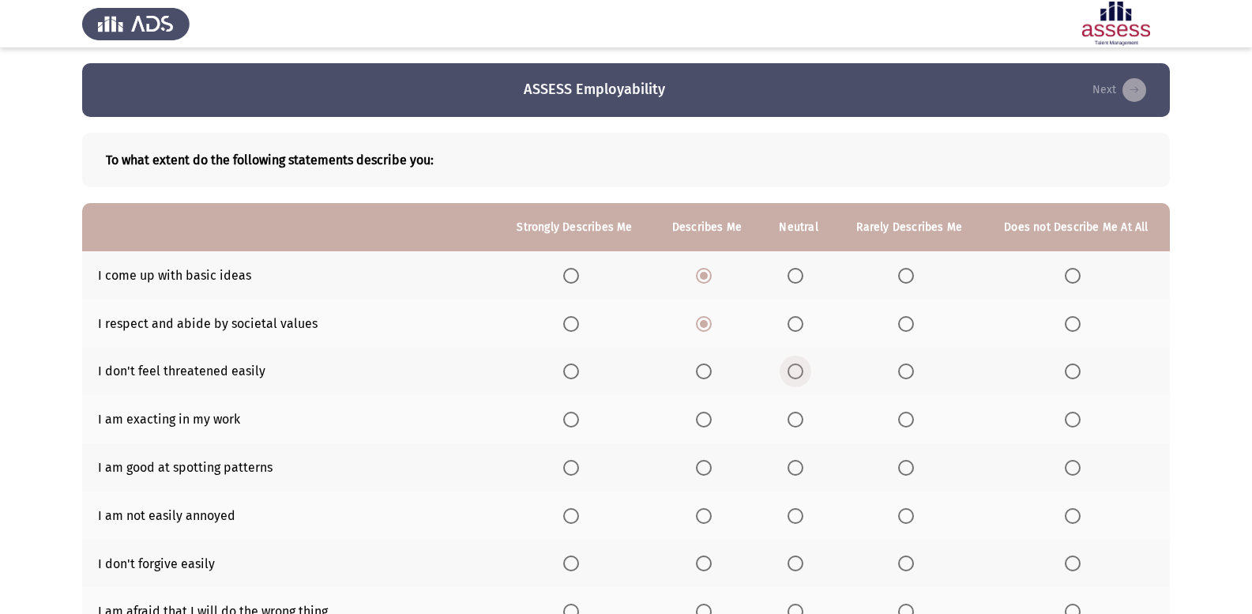
click at [802, 368] on span "Select an option" at bounding box center [795, 371] width 16 height 16
click at [802, 368] on input "Select an option" at bounding box center [795, 371] width 16 height 16
click at [568, 422] on span "Select an option" at bounding box center [571, 419] width 16 height 16
click at [568, 422] on input "Select an option" at bounding box center [571, 419] width 16 height 16
click at [569, 471] on span "Select an option" at bounding box center [571, 468] width 16 height 16
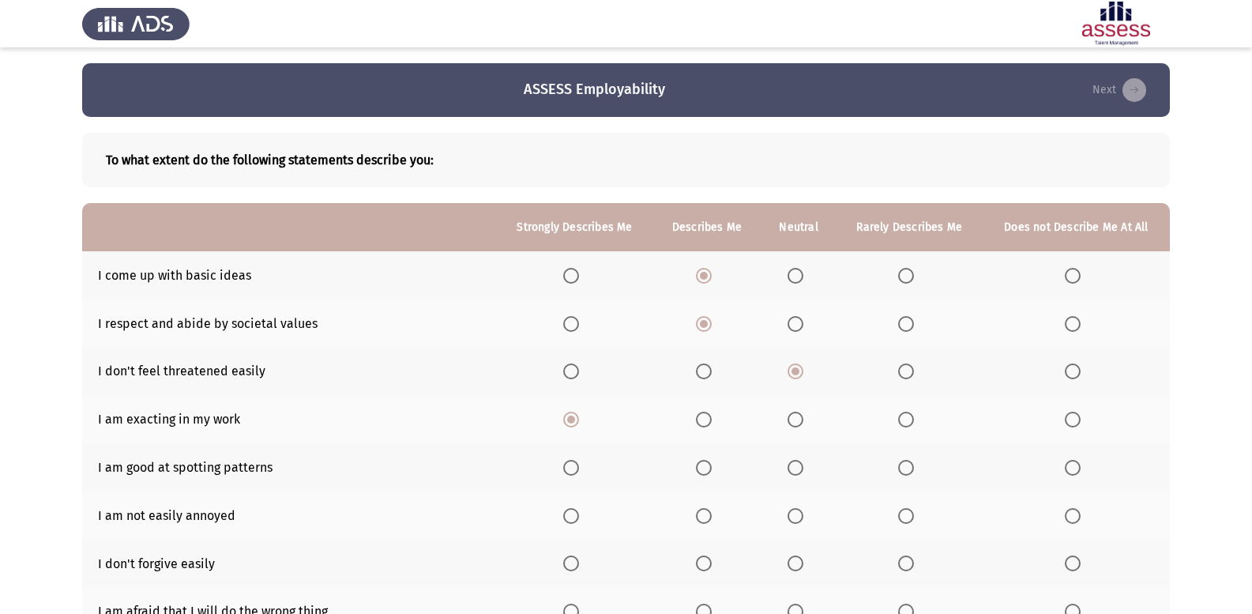
click at [569, 471] on input "Select an option" at bounding box center [571, 468] width 16 height 16
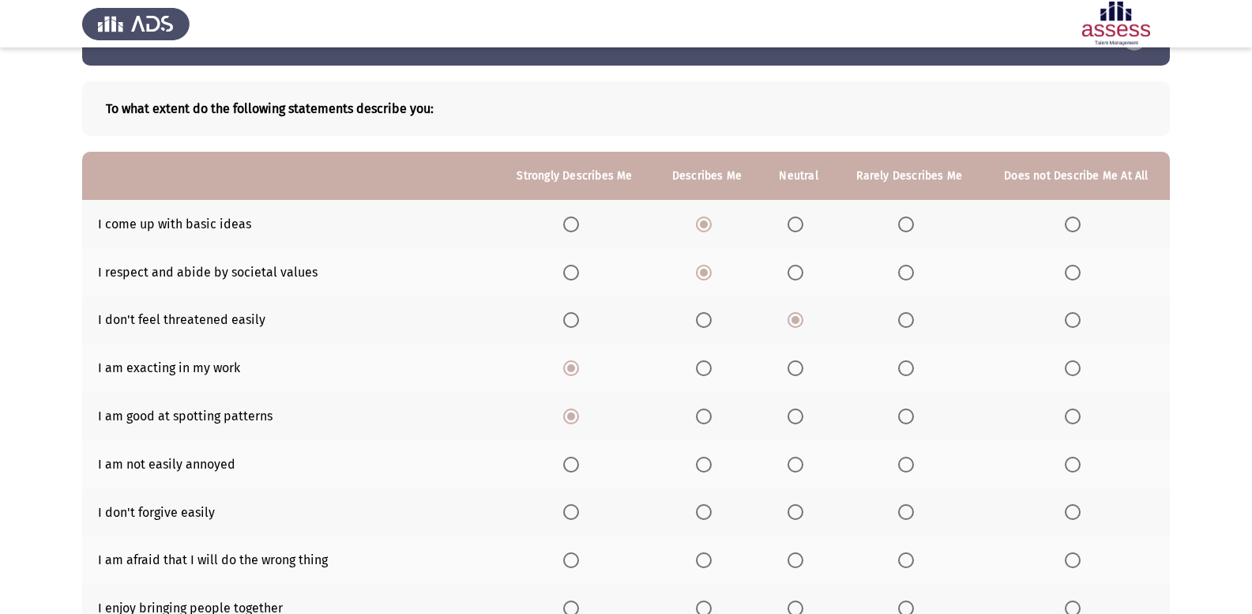
scroll to position [79, 0]
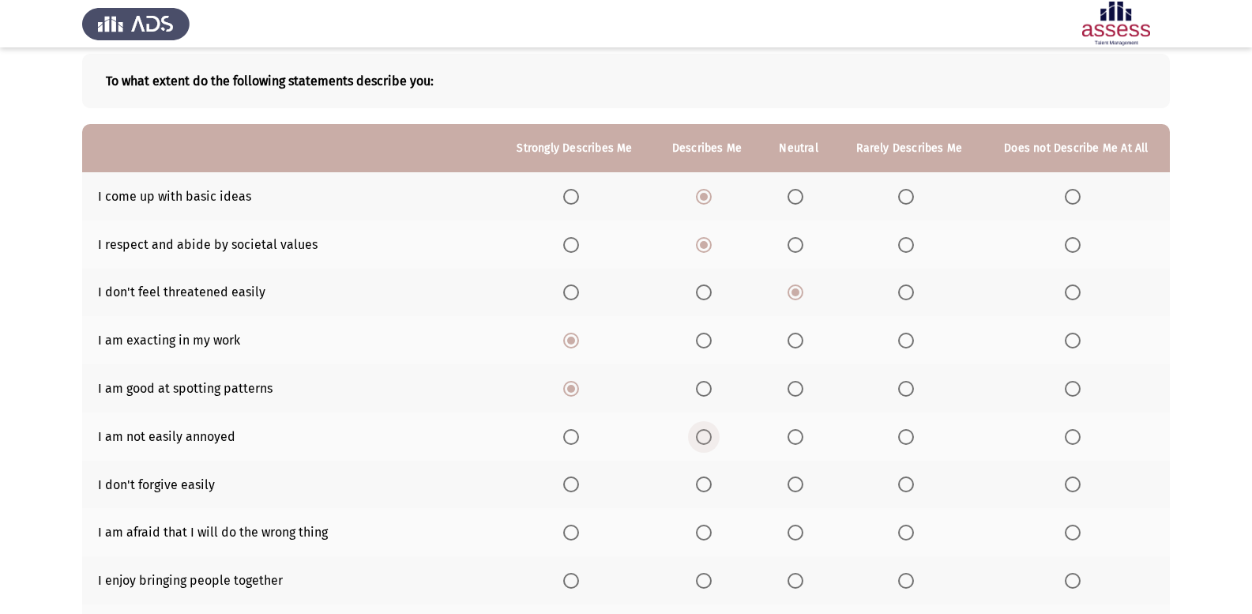
click at [711, 434] on span "Select an option" at bounding box center [704, 437] width 16 height 16
click at [711, 434] on input "Select an option" at bounding box center [704, 437] width 16 height 16
click at [579, 481] on span "Select an option" at bounding box center [571, 484] width 16 height 16
click at [579, 481] on input "Select an option" at bounding box center [571, 484] width 16 height 16
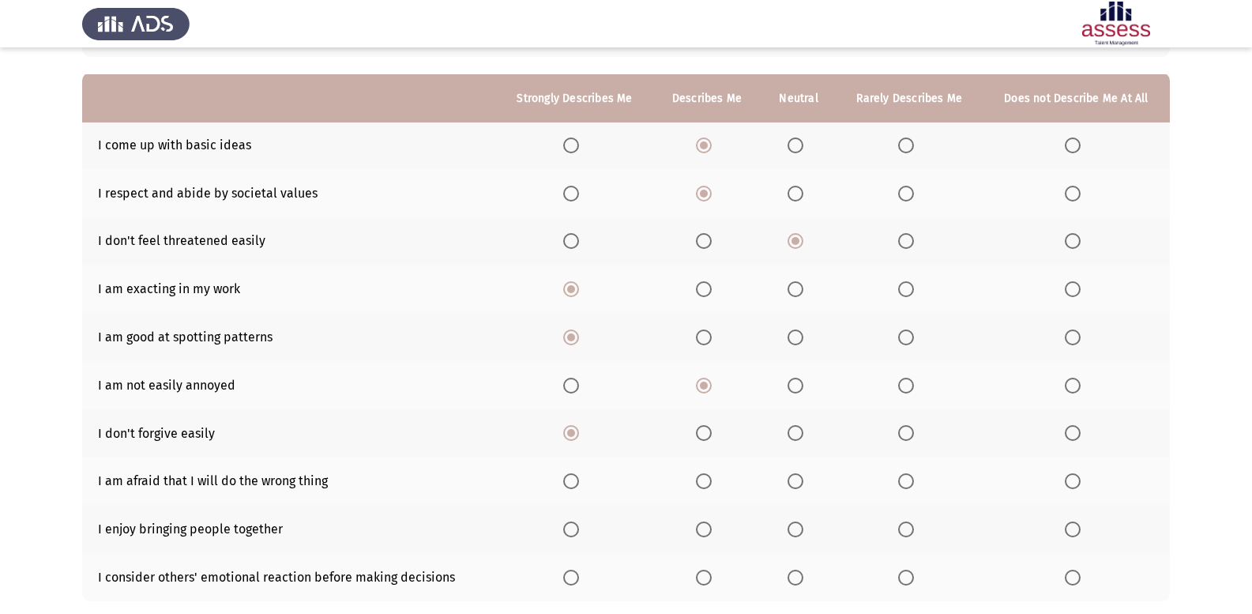
scroll to position [158, 0]
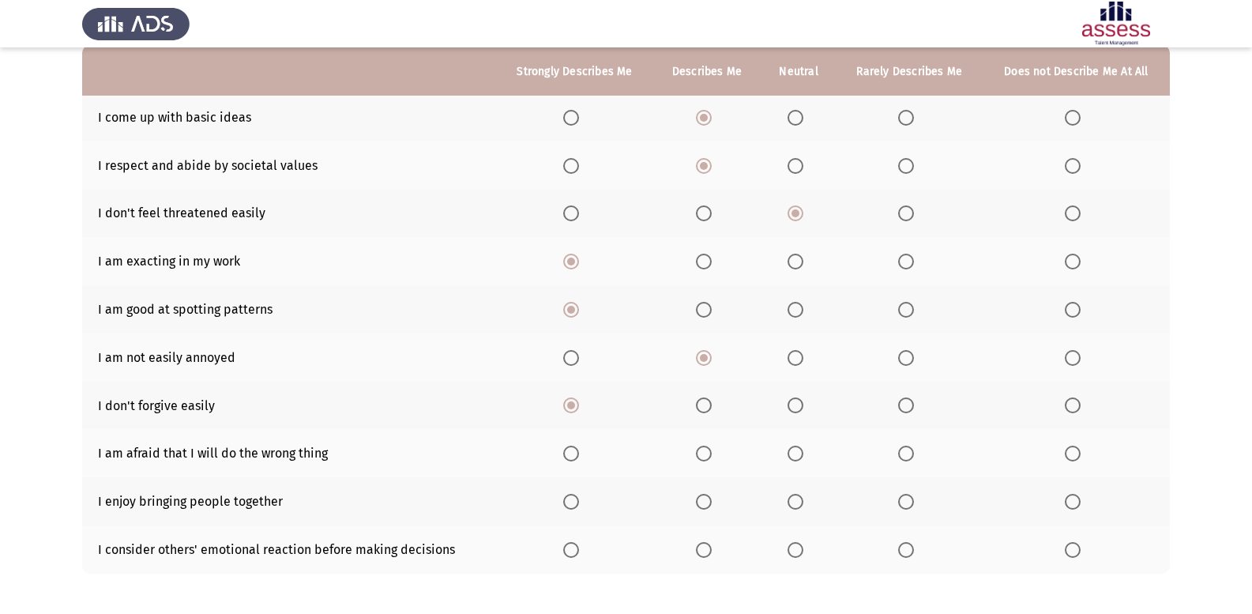
click at [706, 452] on span "Select an option" at bounding box center [704, 453] width 16 height 16
click at [706, 452] on input "Select an option" at bounding box center [704, 453] width 16 height 16
click at [797, 499] on span "Select an option" at bounding box center [795, 502] width 16 height 16
click at [797, 499] on input "Select an option" at bounding box center [795, 502] width 16 height 16
click at [798, 543] on span "Select an option" at bounding box center [795, 550] width 16 height 16
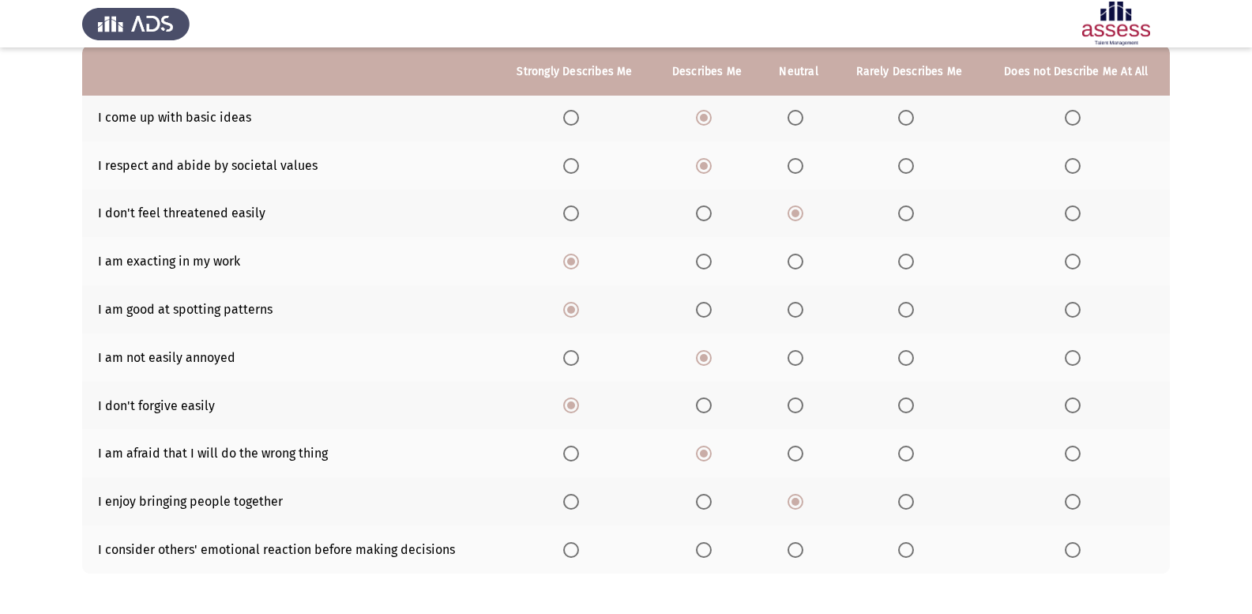
click at [798, 543] on input "Select an option" at bounding box center [795, 550] width 16 height 16
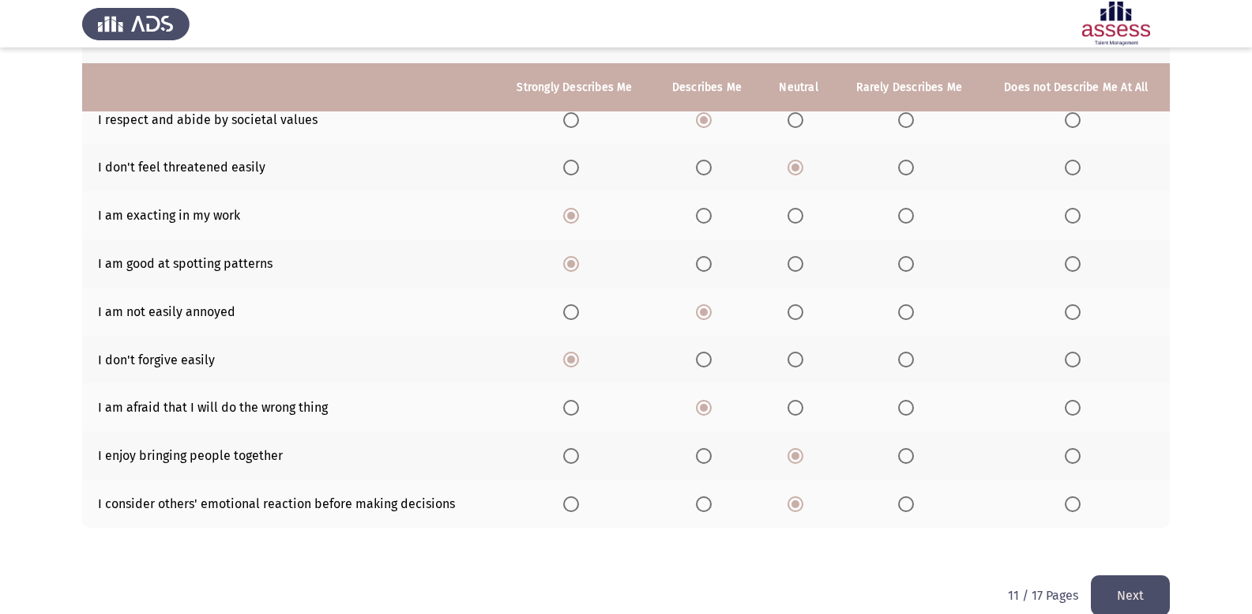
scroll to position [228, 0]
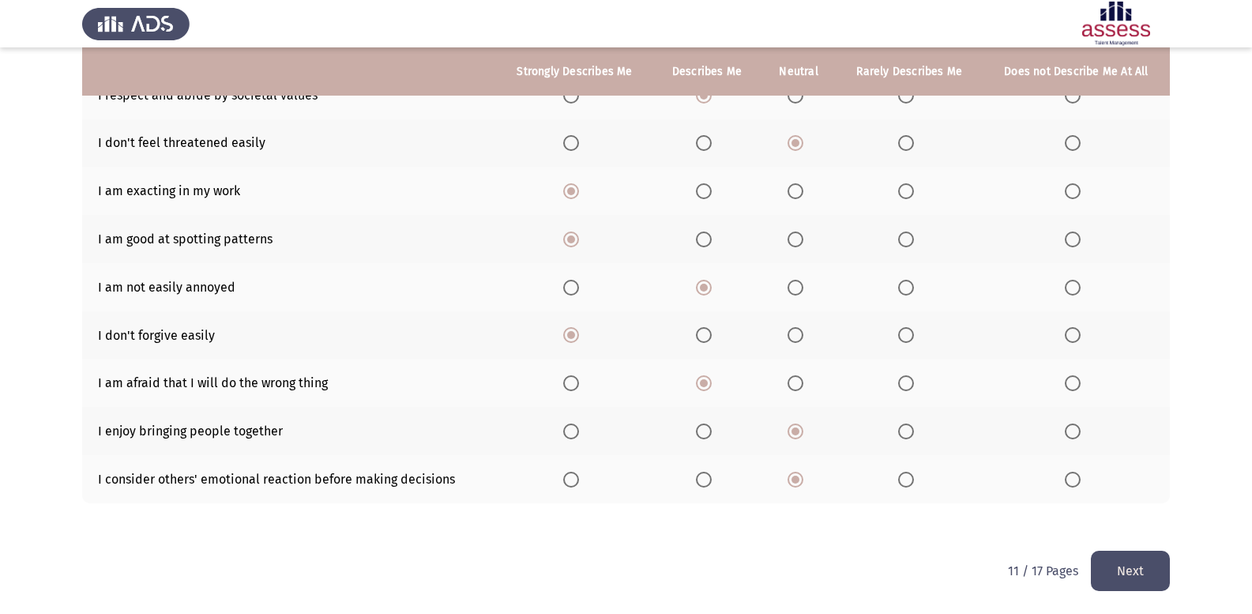
click at [1151, 554] on button "Next" at bounding box center [1129, 570] width 79 height 40
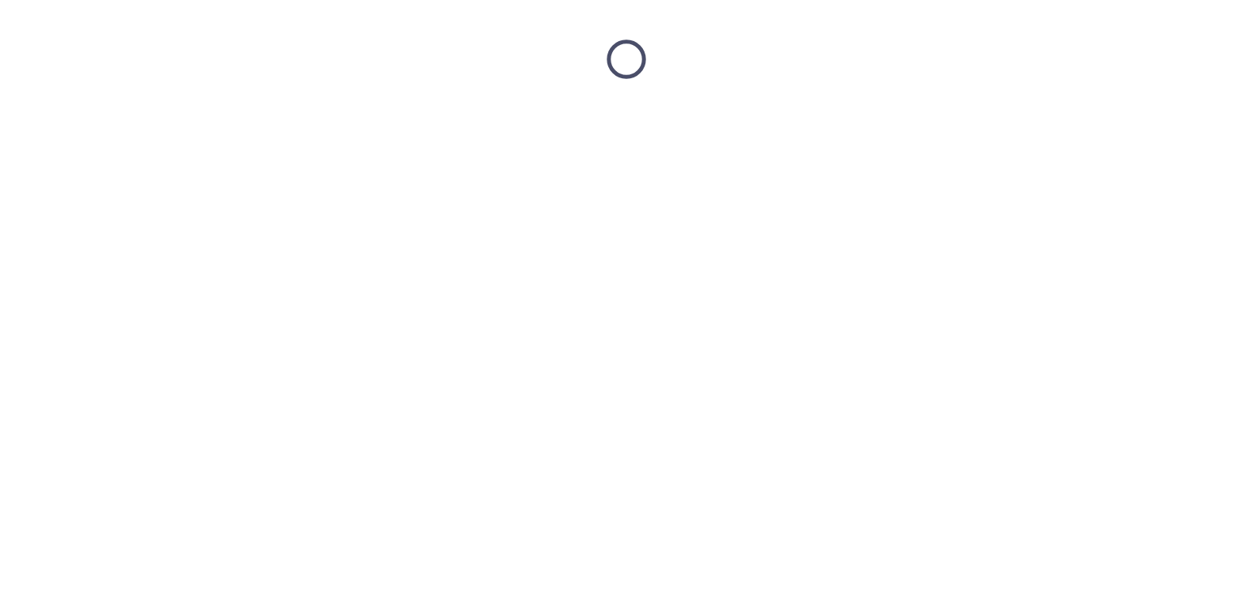
scroll to position [0, 0]
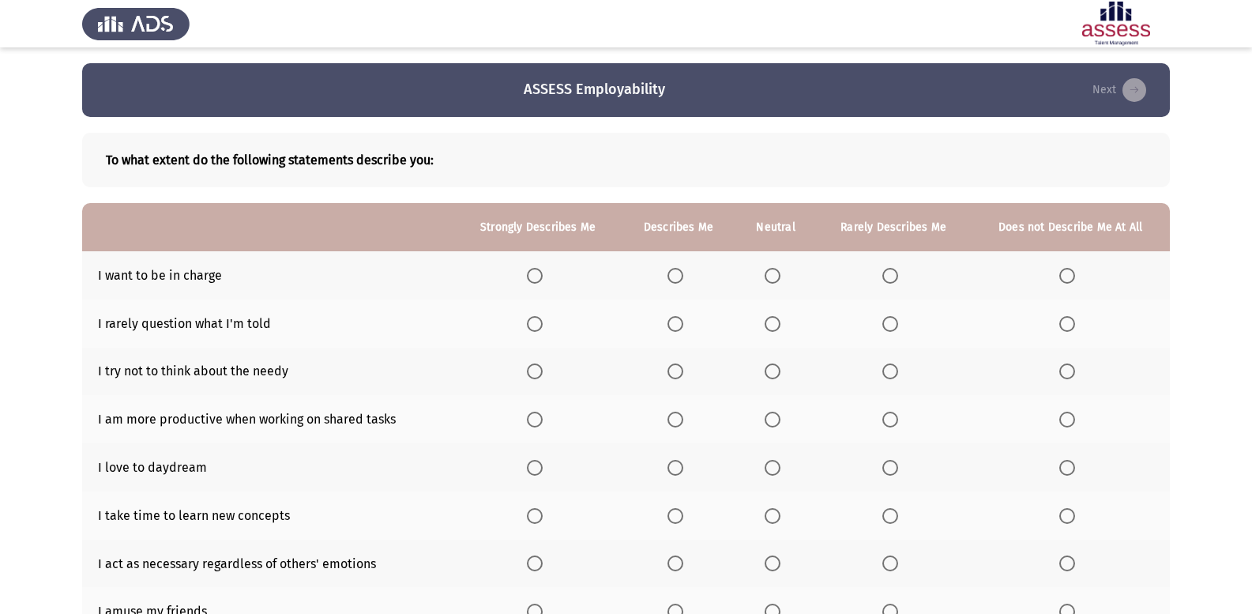
click at [773, 281] on span "Select an option" at bounding box center [772, 276] width 16 height 16
click at [773, 281] on input "Select an option" at bounding box center [772, 276] width 16 height 16
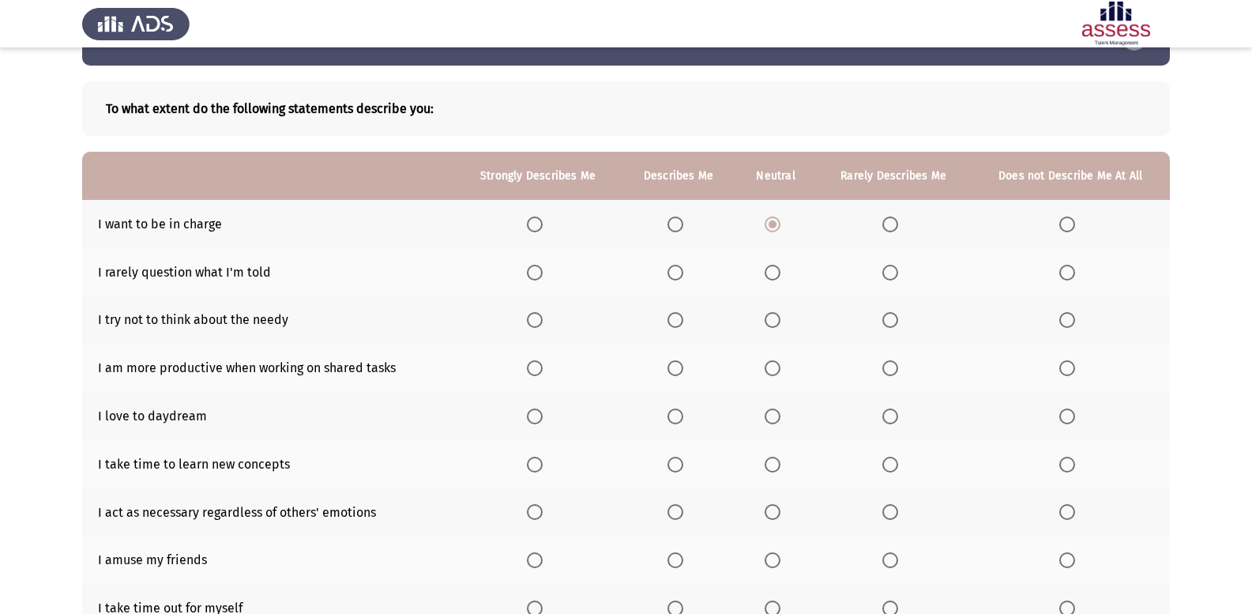
scroll to position [79, 0]
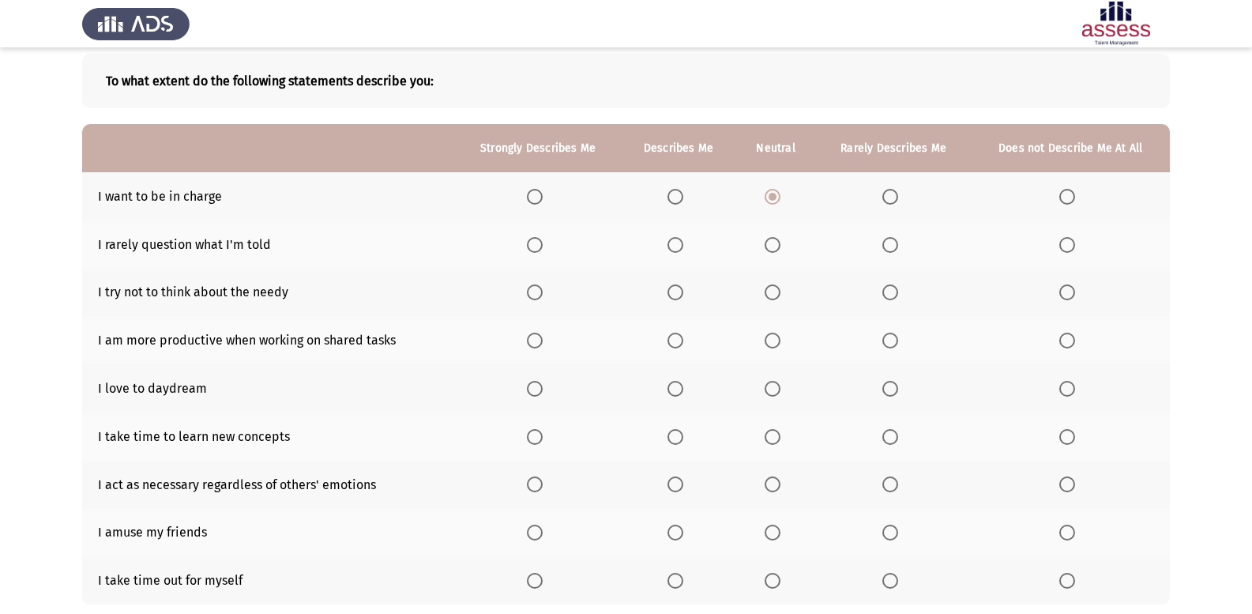
click at [779, 385] on span "Select an option" at bounding box center [772, 389] width 16 height 16
click at [779, 385] on input "Select an option" at bounding box center [772, 389] width 16 height 16
click at [677, 332] on span "Select an option" at bounding box center [675, 340] width 16 height 16
click at [677, 332] on input "Select an option" at bounding box center [675, 340] width 16 height 16
click at [780, 289] on span "Select an option" at bounding box center [772, 292] width 16 height 16
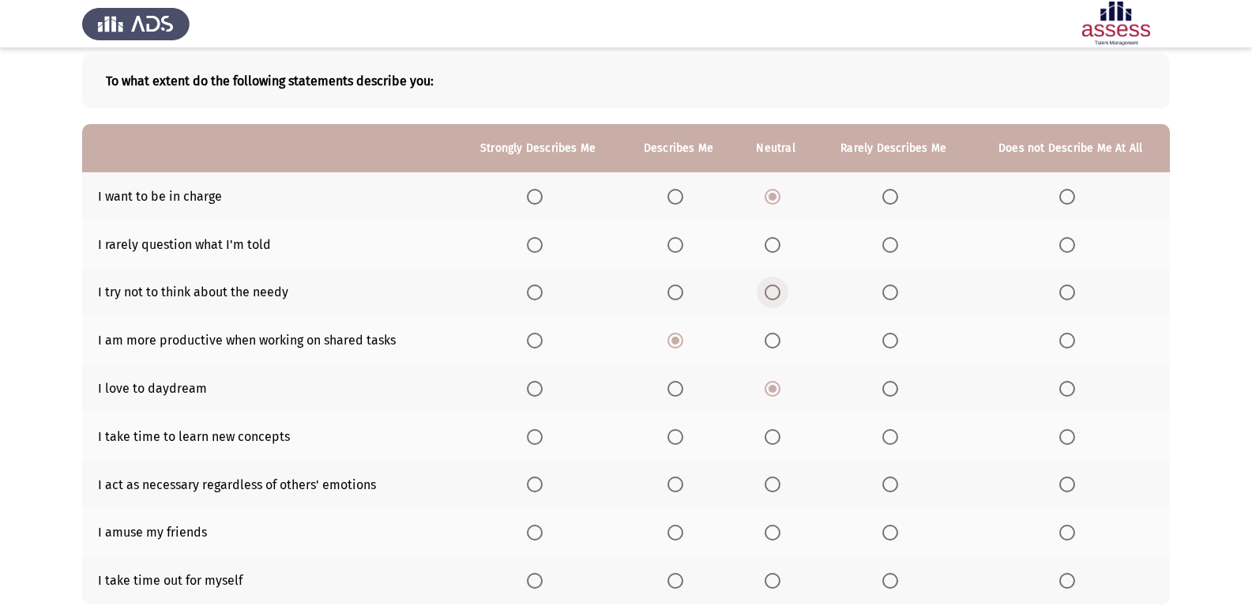
click at [780, 289] on input "Select an option" at bounding box center [772, 292] width 16 height 16
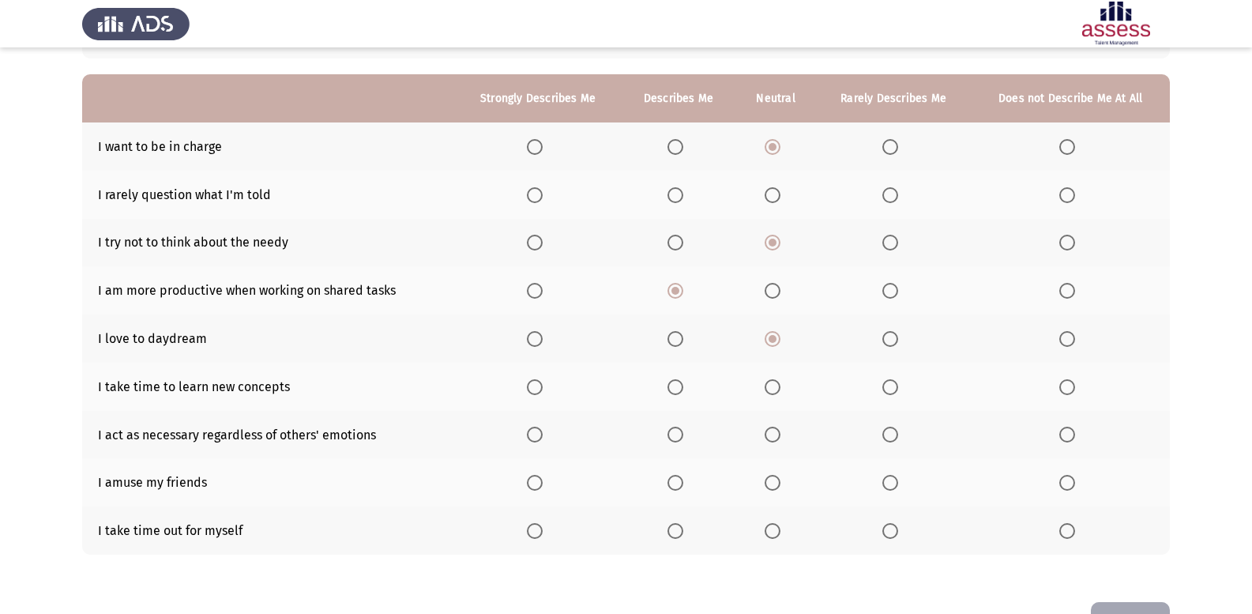
scroll to position [101, 0]
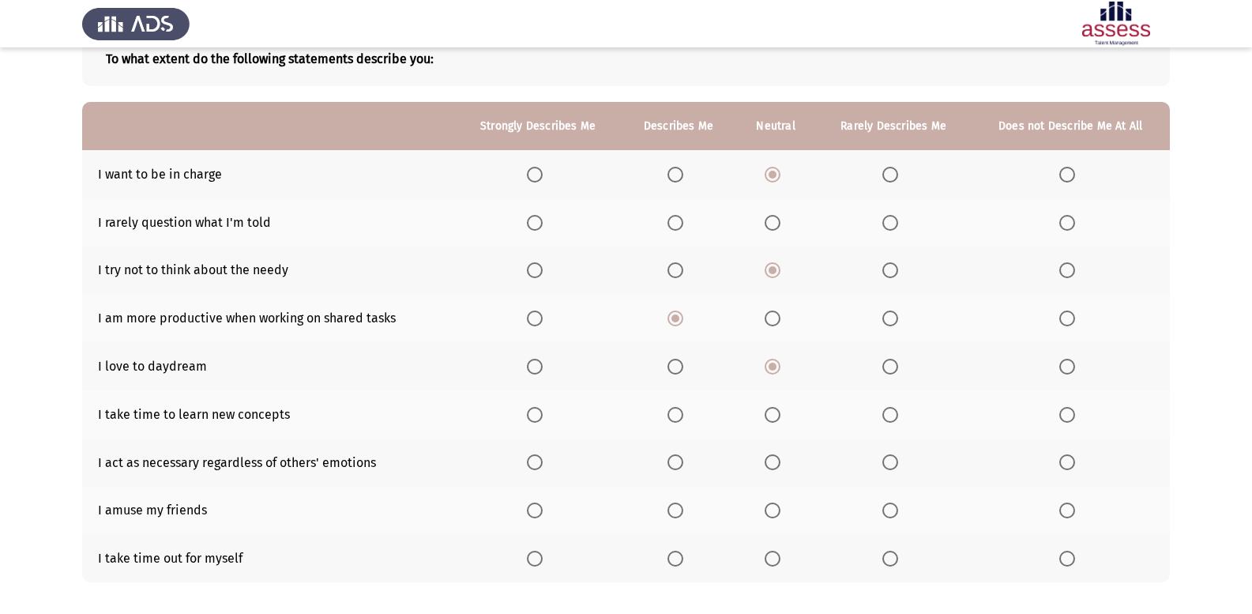
click at [689, 220] on label "Select an option" at bounding box center [678, 223] width 22 height 16
click at [683, 220] on input "Select an option" at bounding box center [675, 223] width 16 height 16
click at [776, 221] on span "Select an option" at bounding box center [772, 223] width 16 height 16
click at [776, 221] on input "Select an option" at bounding box center [772, 223] width 16 height 16
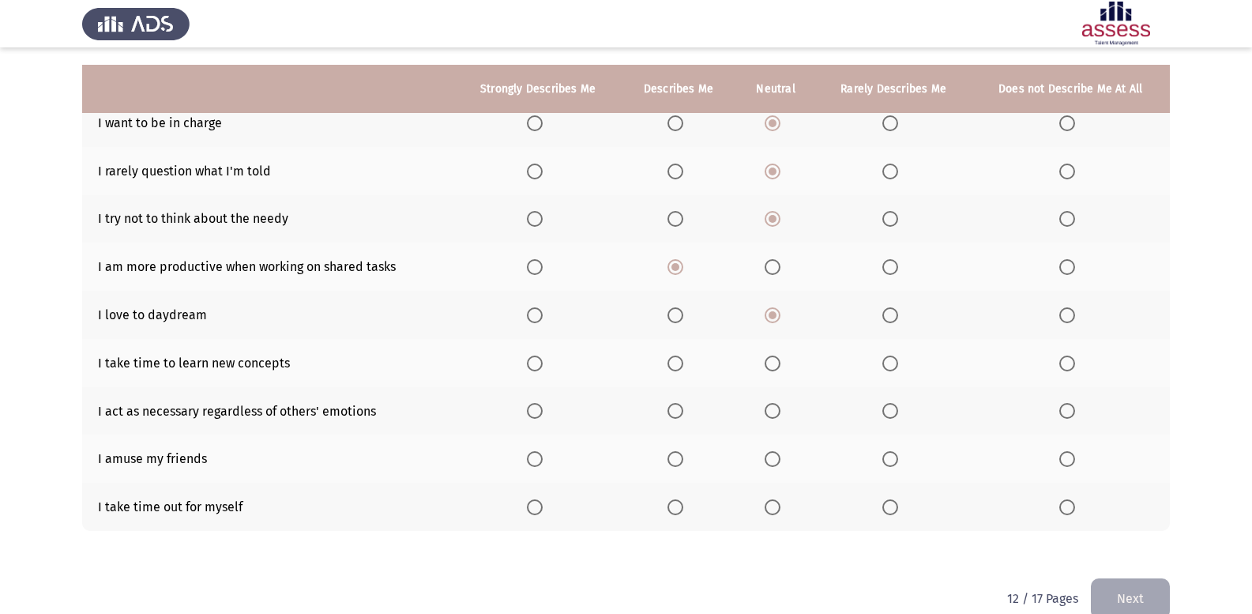
scroll to position [180, 0]
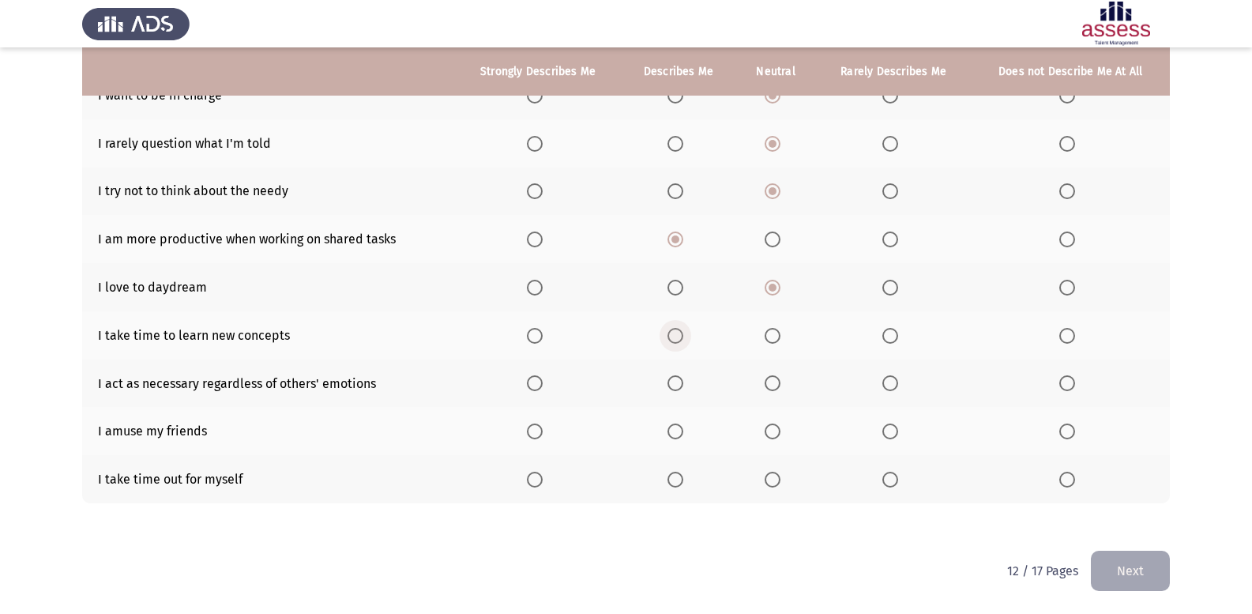
click at [678, 332] on span "Select an option" at bounding box center [675, 336] width 16 height 16
click at [678, 332] on input "Select an option" at bounding box center [675, 336] width 16 height 16
click at [893, 392] on th at bounding box center [894, 383] width 156 height 48
click at [892, 375] on span "Select an option" at bounding box center [890, 383] width 16 height 16
click at [892, 375] on input "Select an option" at bounding box center [890, 383] width 16 height 16
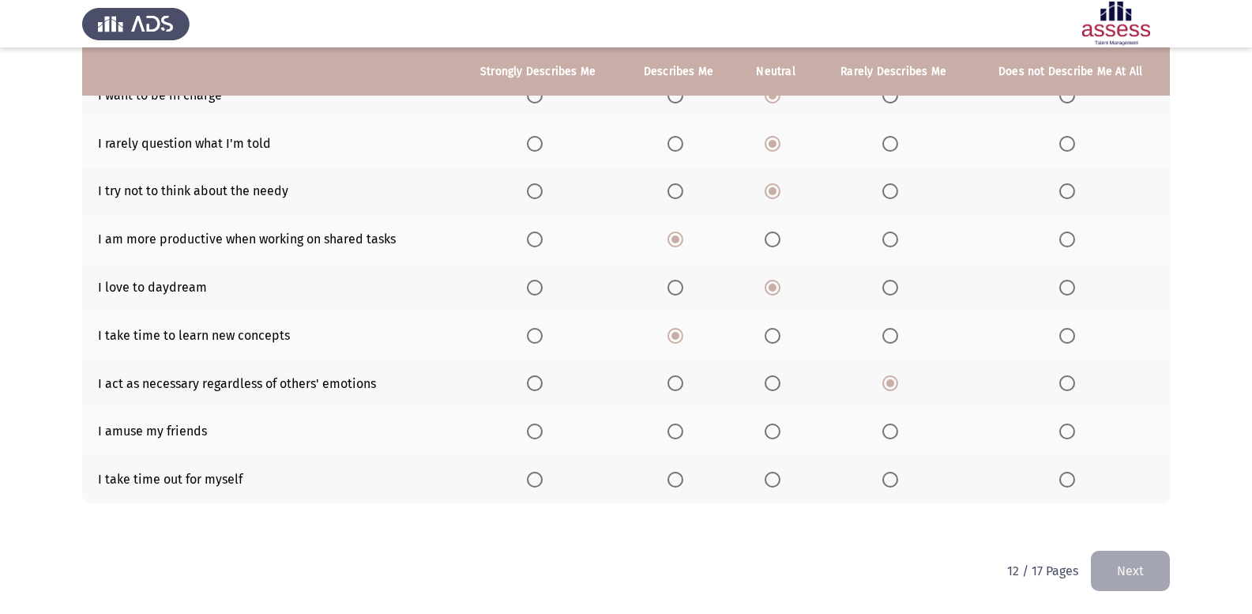
click at [776, 427] on span "Select an option" at bounding box center [772, 431] width 16 height 16
click at [776, 427] on input "Select an option" at bounding box center [772, 431] width 16 height 16
click at [780, 487] on span "Select an option" at bounding box center [772, 479] width 16 height 16
click at [780, 487] on input "Select an option" at bounding box center [772, 479] width 16 height 16
click at [1168, 563] on button "Next" at bounding box center [1129, 570] width 79 height 40
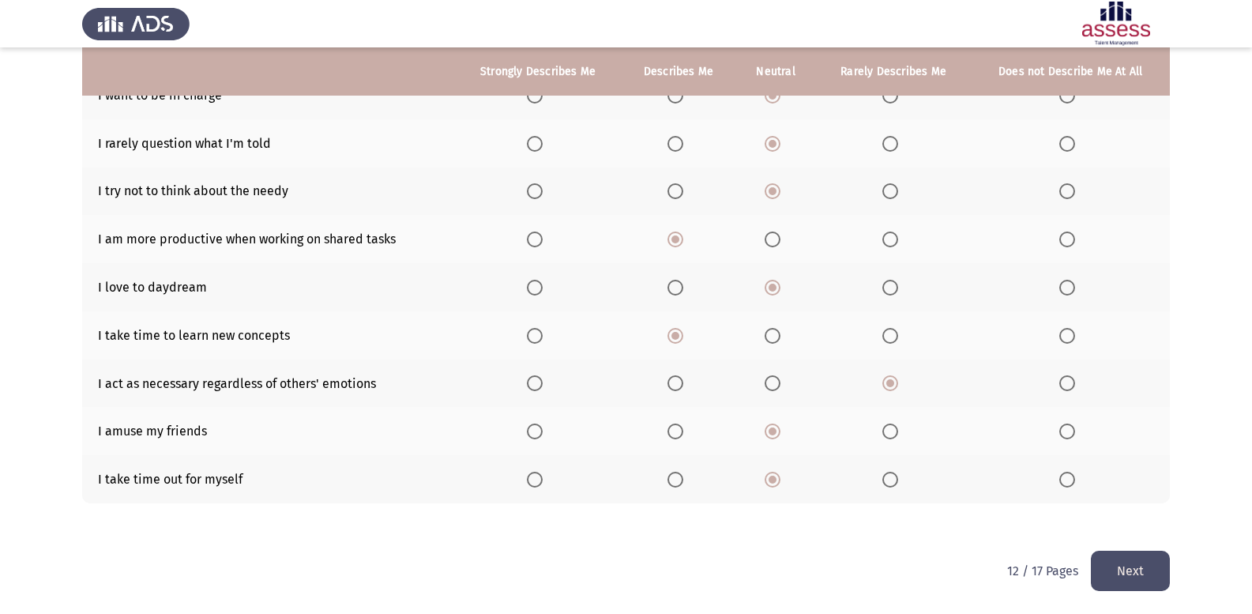
scroll to position [0, 0]
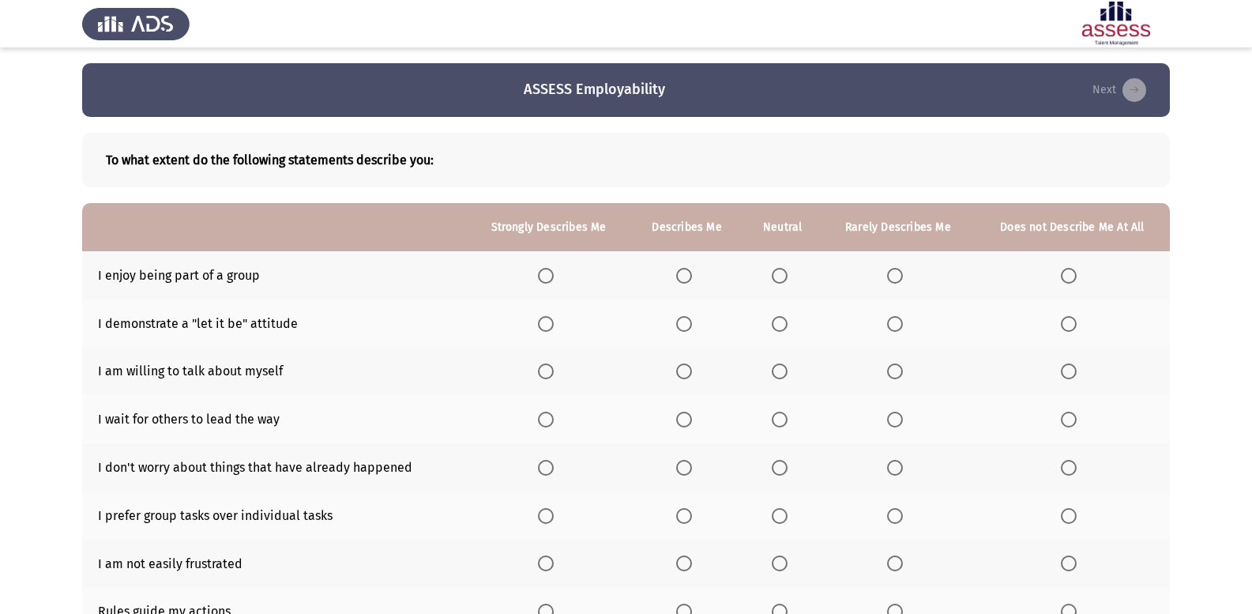
click at [687, 276] on span "Select an option" at bounding box center [684, 276] width 16 height 16
click at [687, 276] on input "Select an option" at bounding box center [684, 276] width 16 height 16
click at [685, 425] on span "Select an option" at bounding box center [684, 419] width 16 height 16
click at [685, 425] on input "Select an option" at bounding box center [684, 419] width 16 height 16
click at [782, 365] on span "Select an option" at bounding box center [779, 371] width 16 height 16
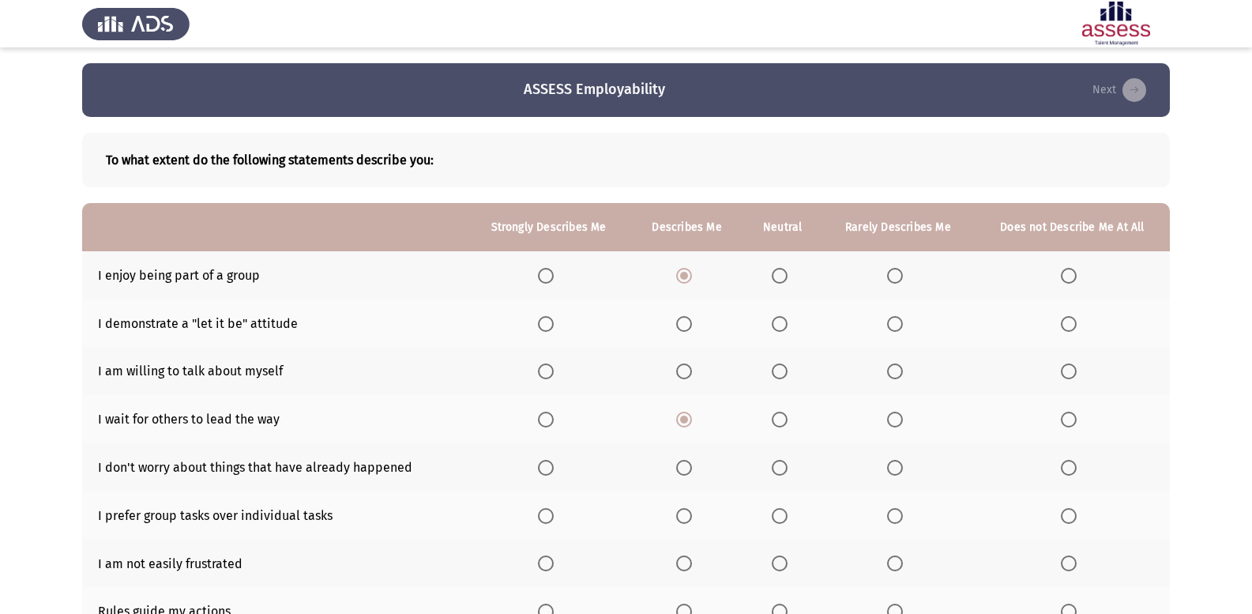
click at [782, 365] on input "Select an option" at bounding box center [779, 371] width 16 height 16
click at [778, 330] on span "Select an option" at bounding box center [779, 324] width 16 height 16
click at [778, 330] on input "Select an option" at bounding box center [779, 324] width 16 height 16
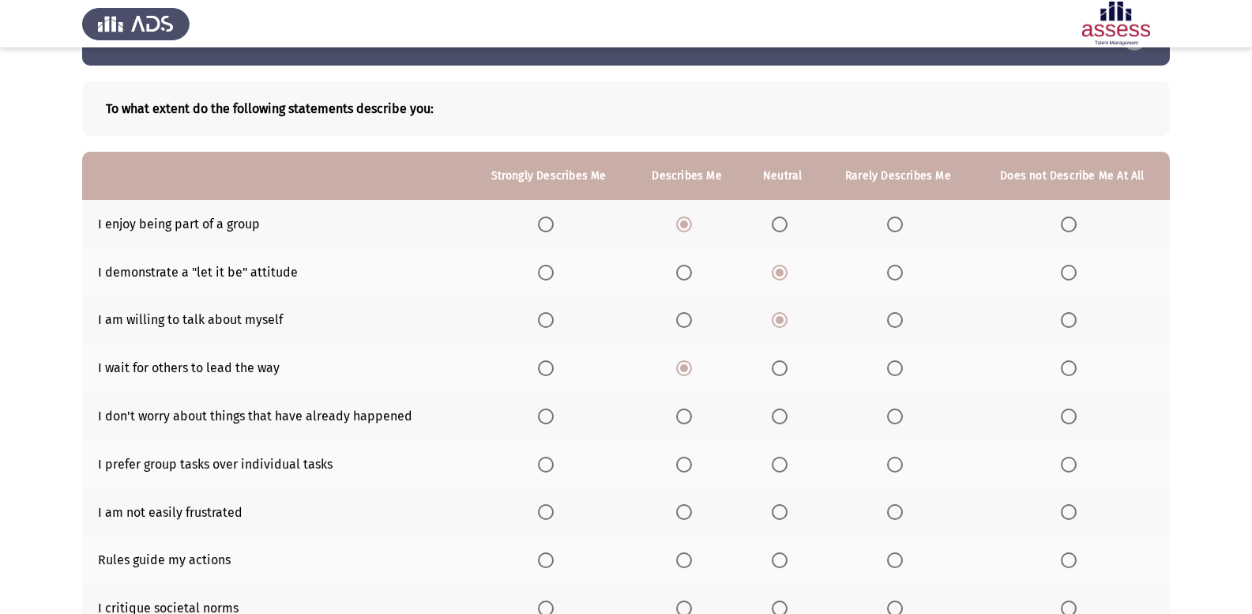
scroll to position [79, 0]
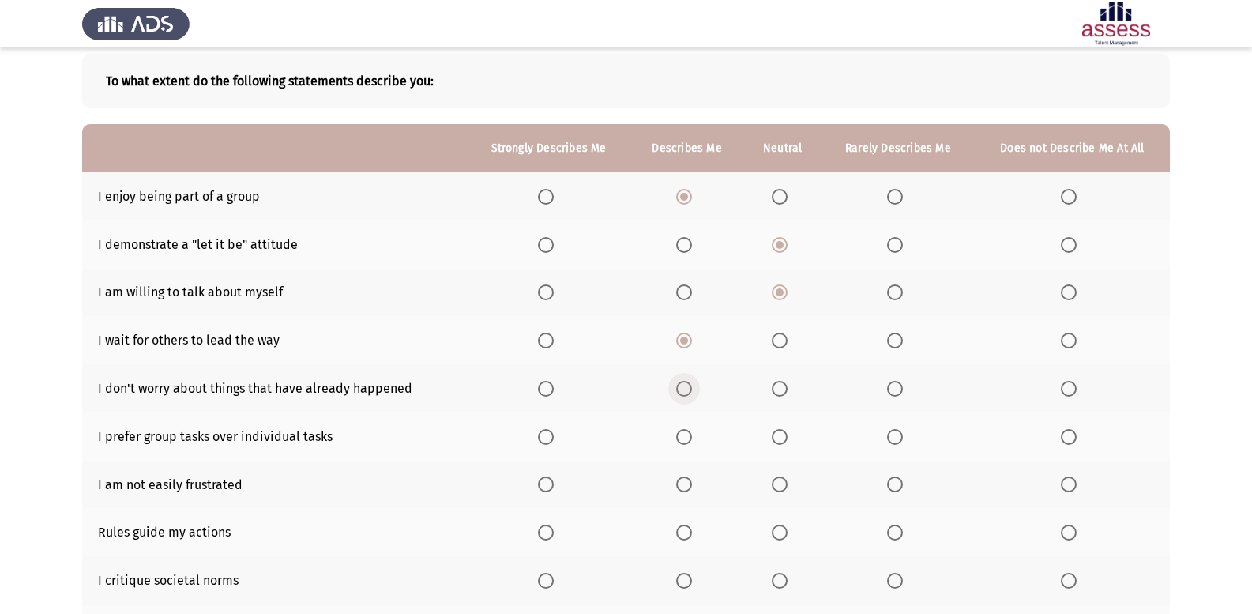
click at [684, 384] on span "Select an option" at bounding box center [684, 389] width 16 height 16
click at [684, 384] on input "Select an option" at bounding box center [684, 389] width 16 height 16
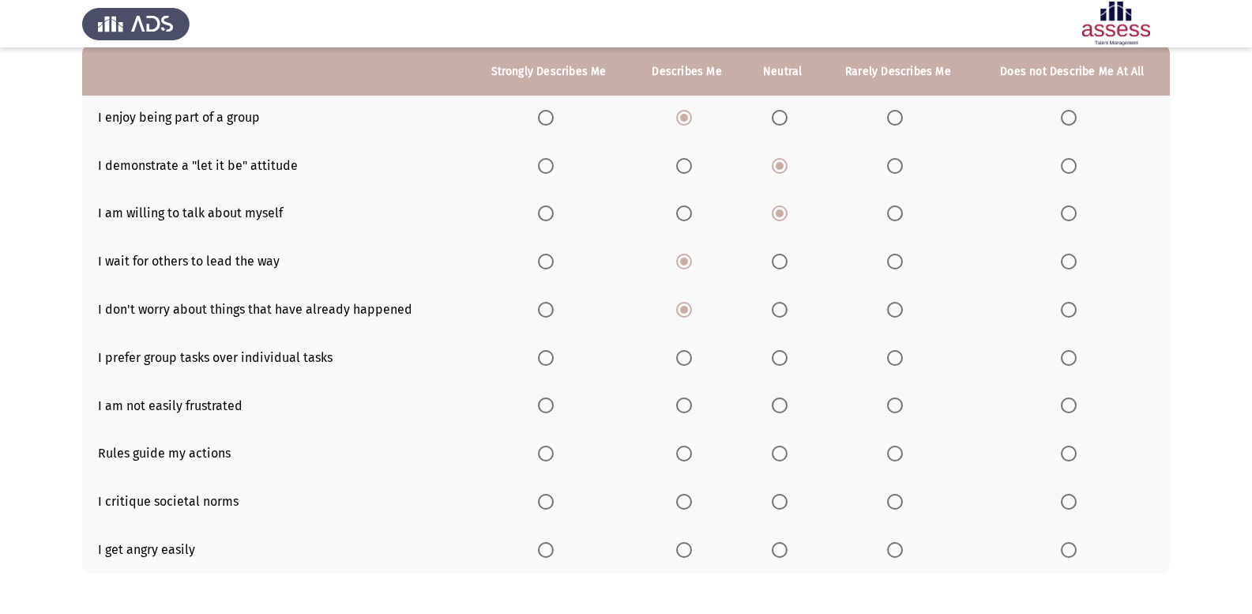
click at [786, 412] on span "Select an option" at bounding box center [779, 405] width 16 height 16
click at [786, 412] on input "Select an option" at bounding box center [779, 405] width 16 height 16
click at [785, 354] on span "Select an option" at bounding box center [779, 358] width 16 height 16
click at [785, 354] on input "Select an option" at bounding box center [779, 358] width 16 height 16
click at [683, 456] on span "Select an option" at bounding box center [684, 453] width 16 height 16
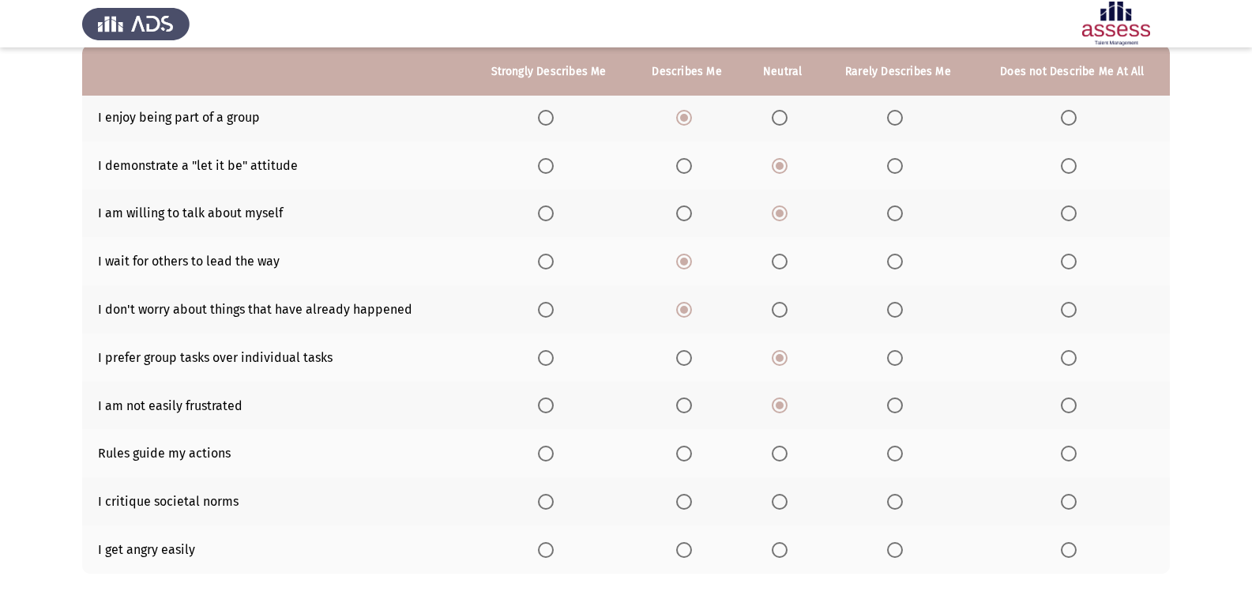
click at [683, 456] on input "Select an option" at bounding box center [684, 453] width 16 height 16
click at [783, 505] on span "Select an option" at bounding box center [779, 502] width 16 height 16
click at [783, 505] on input "Select an option" at bounding box center [779, 502] width 16 height 16
click at [1074, 543] on span "Select an option" at bounding box center [1068, 550] width 16 height 16
click at [1074, 543] on input "Select an option" at bounding box center [1068, 550] width 16 height 16
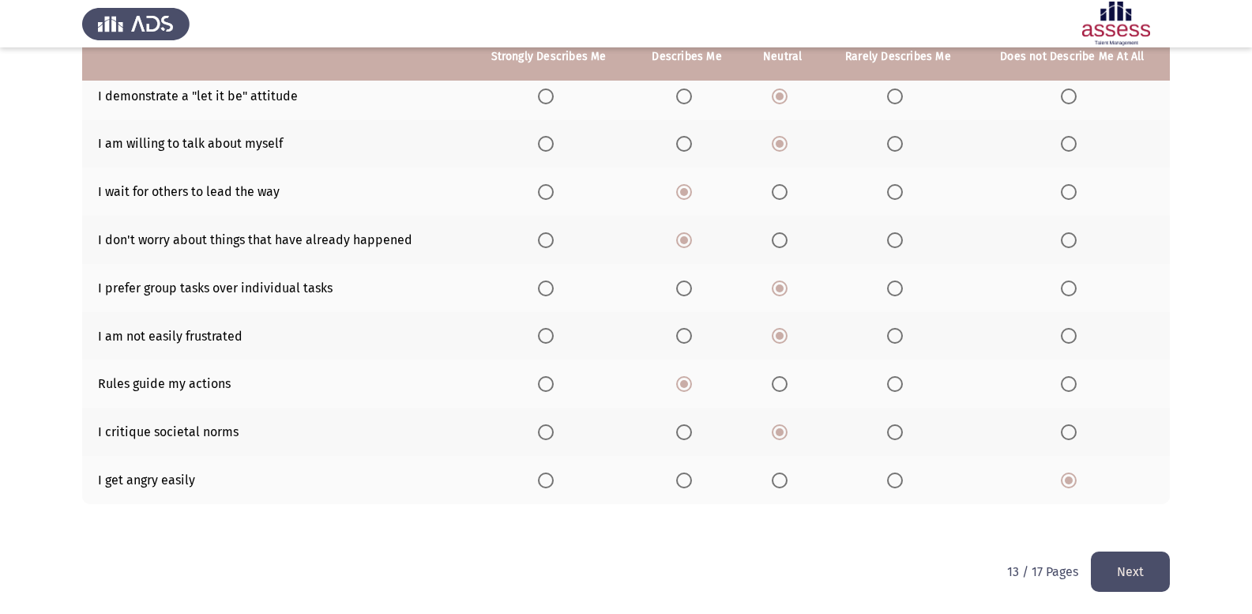
scroll to position [228, 0]
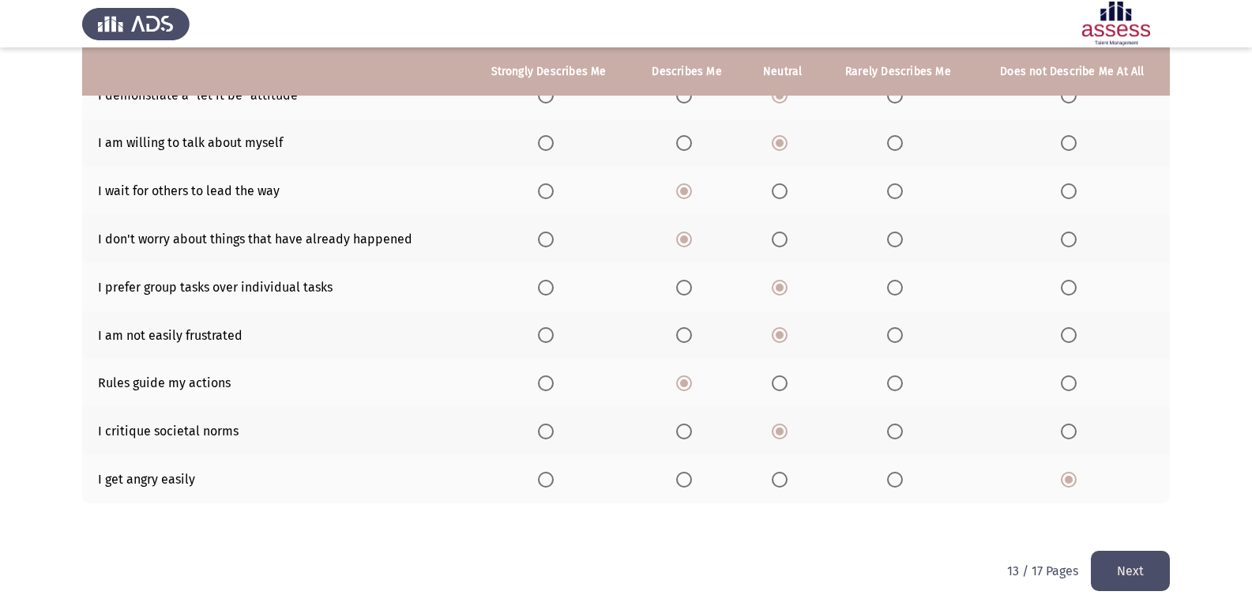
click at [1130, 563] on button "Next" at bounding box center [1129, 570] width 79 height 40
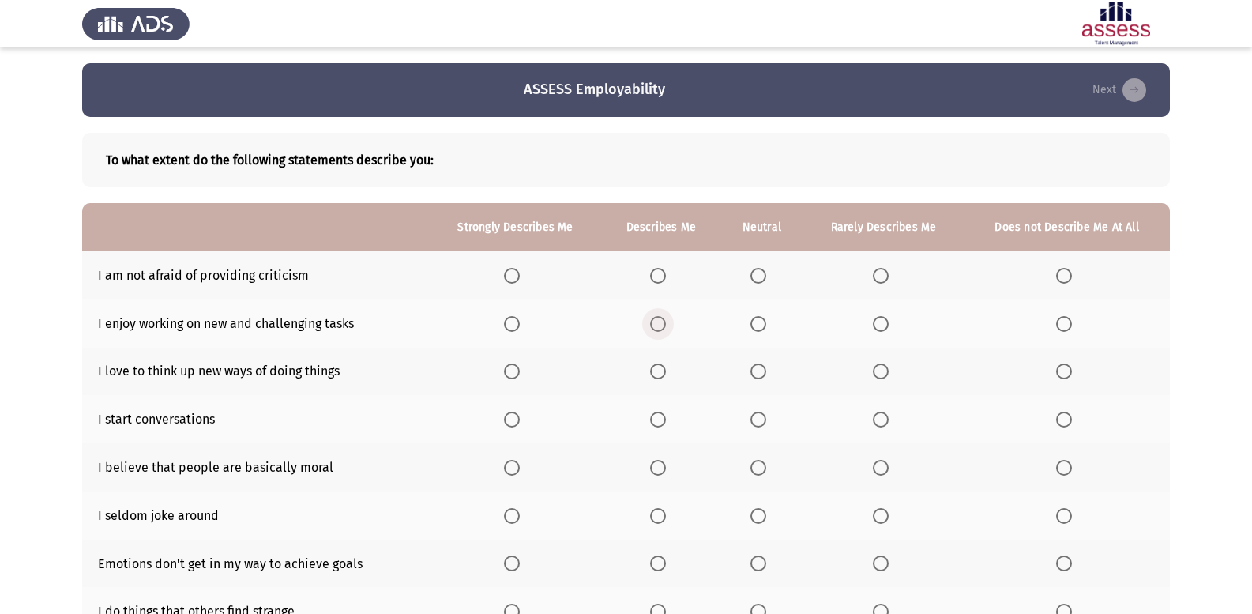
click at [663, 330] on span "Select an option" at bounding box center [658, 324] width 16 height 16
click at [663, 330] on input "Select an option" at bounding box center [658, 324] width 16 height 16
click at [652, 364] on span "Select an option" at bounding box center [658, 371] width 16 height 16
click at [652, 364] on input "Select an option" at bounding box center [658, 371] width 16 height 16
click at [677, 422] on th at bounding box center [661, 419] width 118 height 48
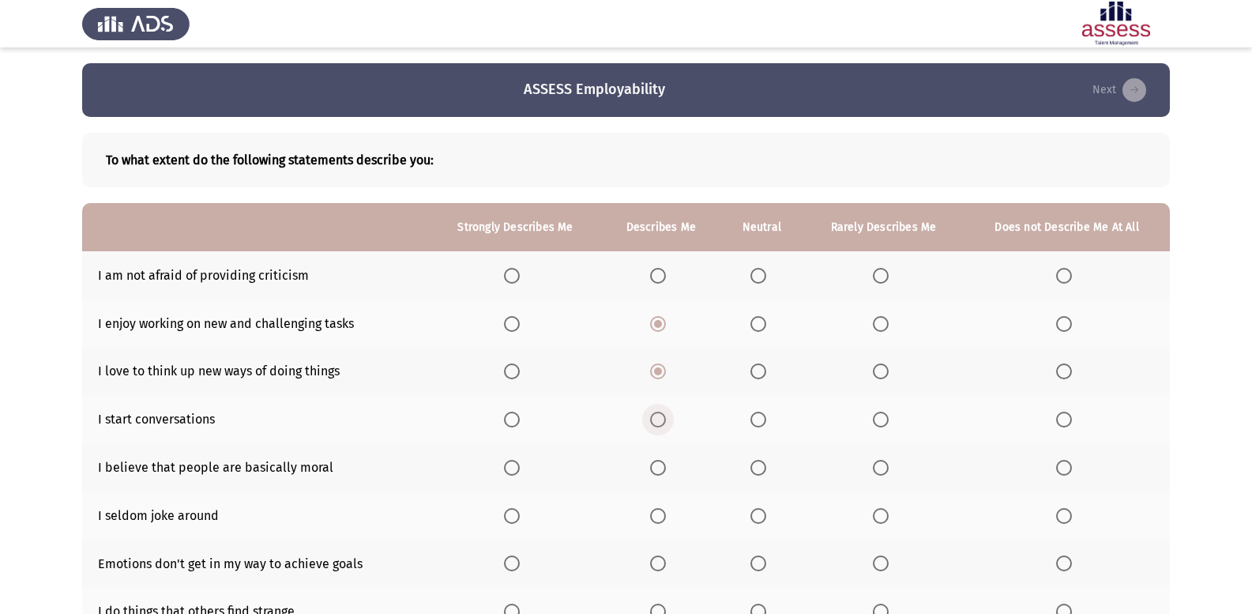
click at [666, 421] on span "Select an option" at bounding box center [658, 419] width 16 height 16
click at [666, 421] on input "Select an option" at bounding box center [658, 419] width 16 height 16
click at [760, 465] on span "Select an option" at bounding box center [758, 468] width 16 height 16
click at [760, 465] on input "Select an option" at bounding box center [758, 468] width 16 height 16
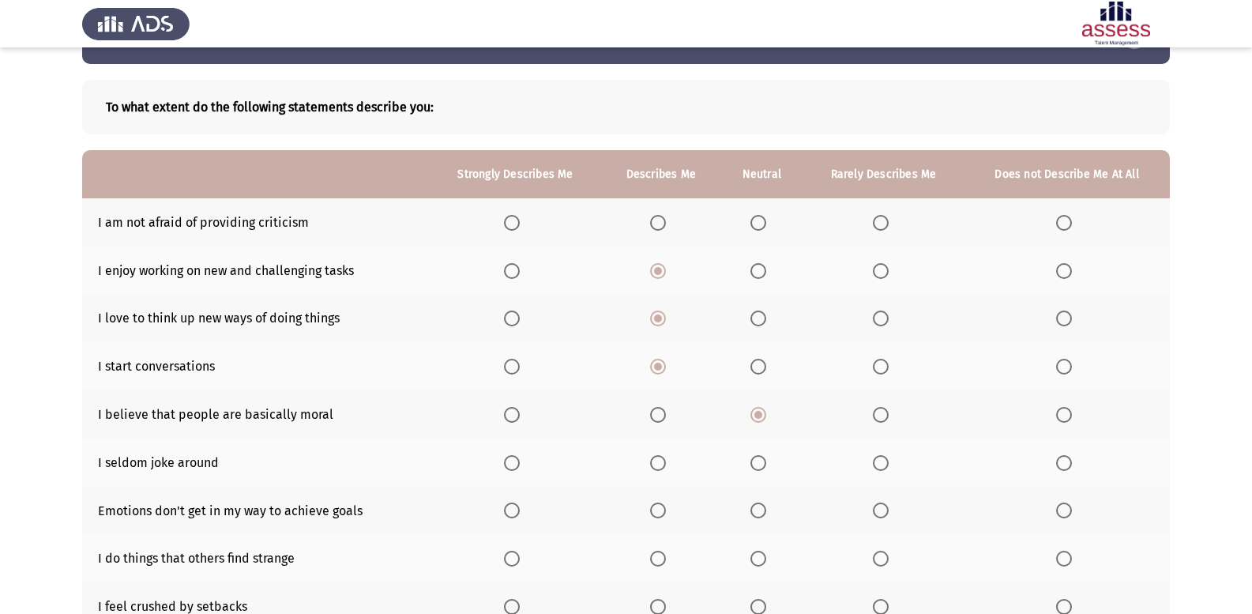
scroll to position [79, 0]
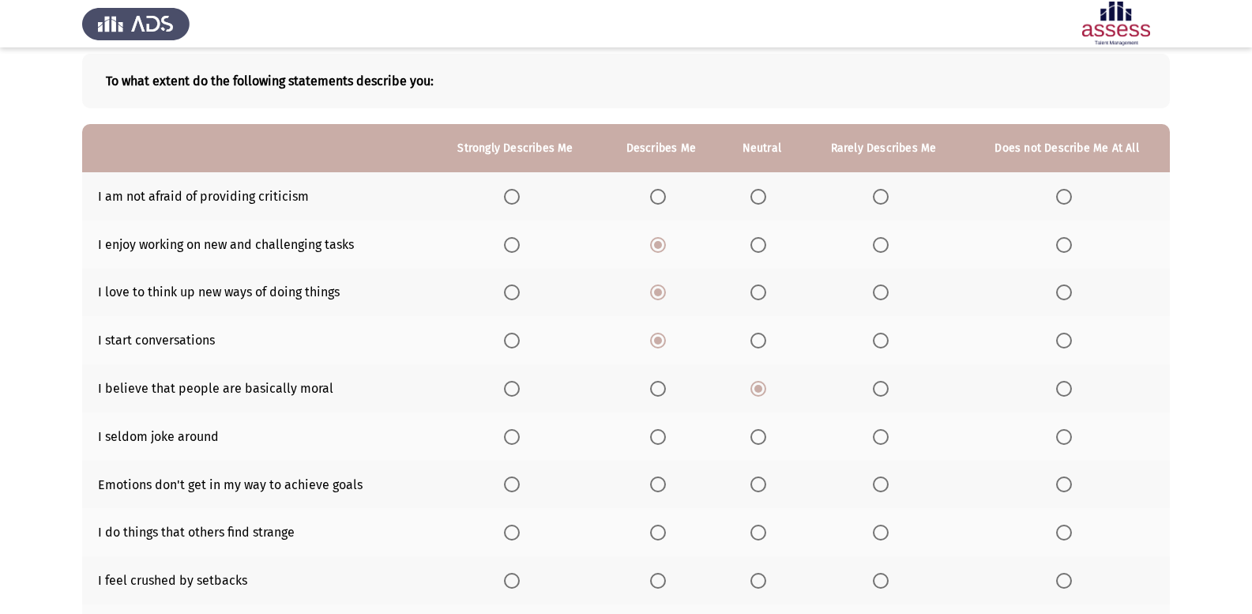
click at [760, 431] on span "Select an option" at bounding box center [758, 437] width 16 height 16
click at [760, 431] on input "Select an option" at bounding box center [758, 437] width 16 height 16
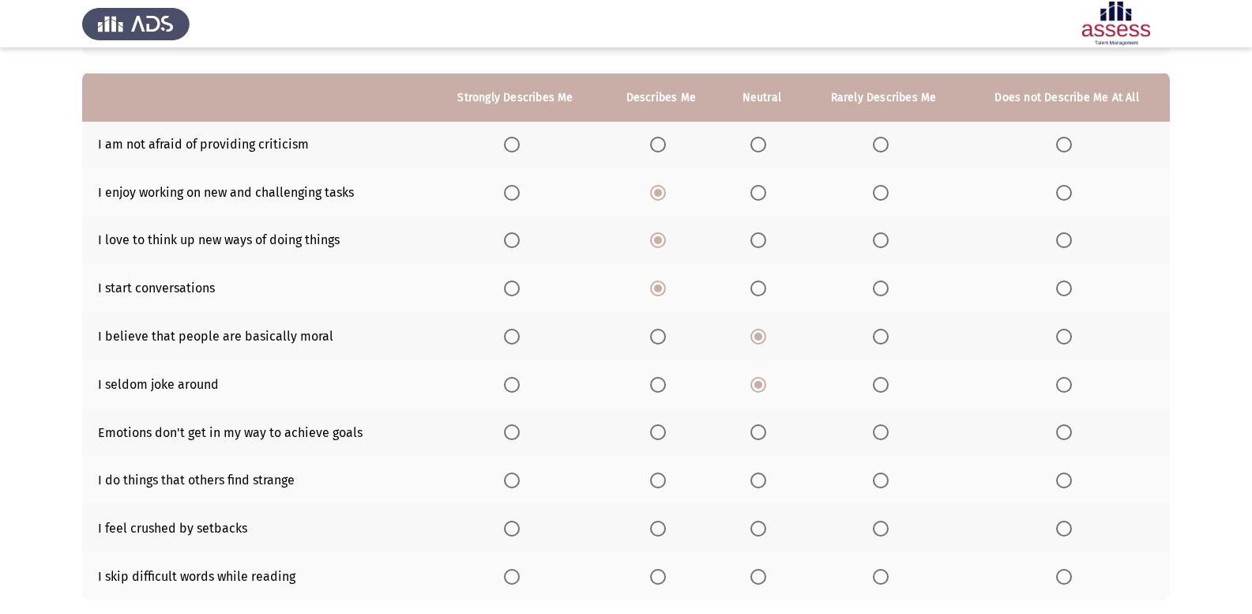
scroll to position [158, 0]
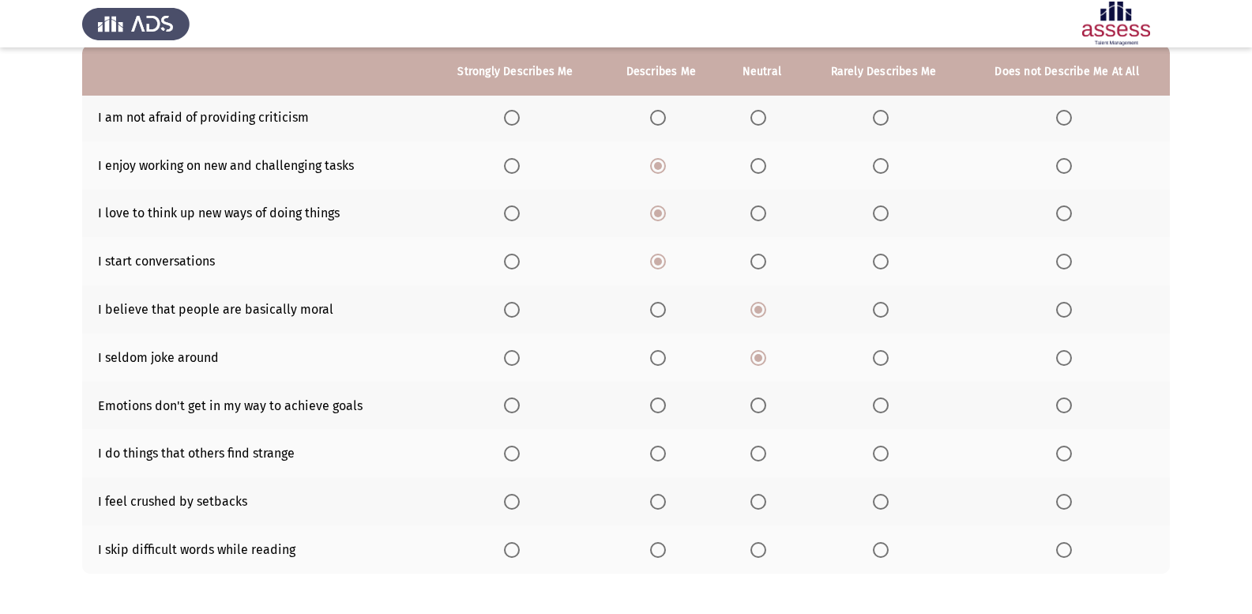
click at [758, 502] on span "Select an option" at bounding box center [758, 502] width 16 height 16
click at [758, 502] on input "Select an option" at bounding box center [758, 502] width 16 height 16
click at [877, 540] on th at bounding box center [883, 549] width 161 height 48
click at [881, 548] on span "Select an option" at bounding box center [881, 550] width 16 height 16
click at [881, 548] on input "Select an option" at bounding box center [881, 550] width 16 height 16
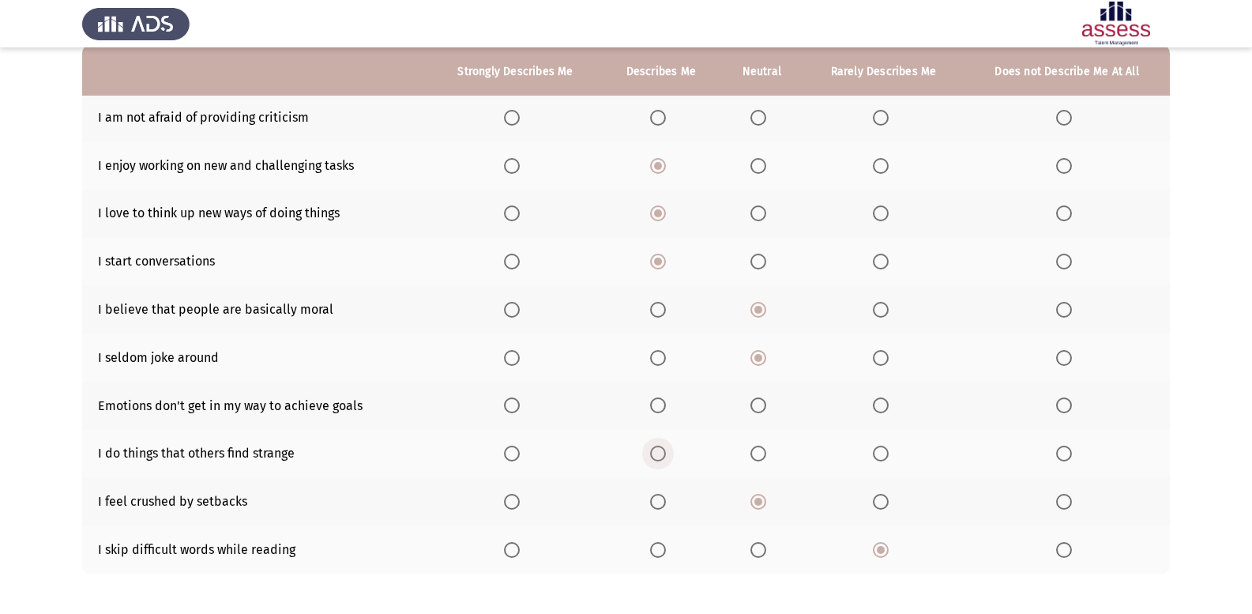
click at [655, 449] on span "Select an option" at bounding box center [658, 453] width 16 height 16
click at [655, 449] on input "Select an option" at bounding box center [658, 453] width 16 height 16
click at [1068, 405] on span "Select an option" at bounding box center [1064, 405] width 16 height 16
click at [1068, 405] on input "Select an option" at bounding box center [1064, 405] width 16 height 16
click at [876, 407] on span "Select an option" at bounding box center [881, 405] width 16 height 16
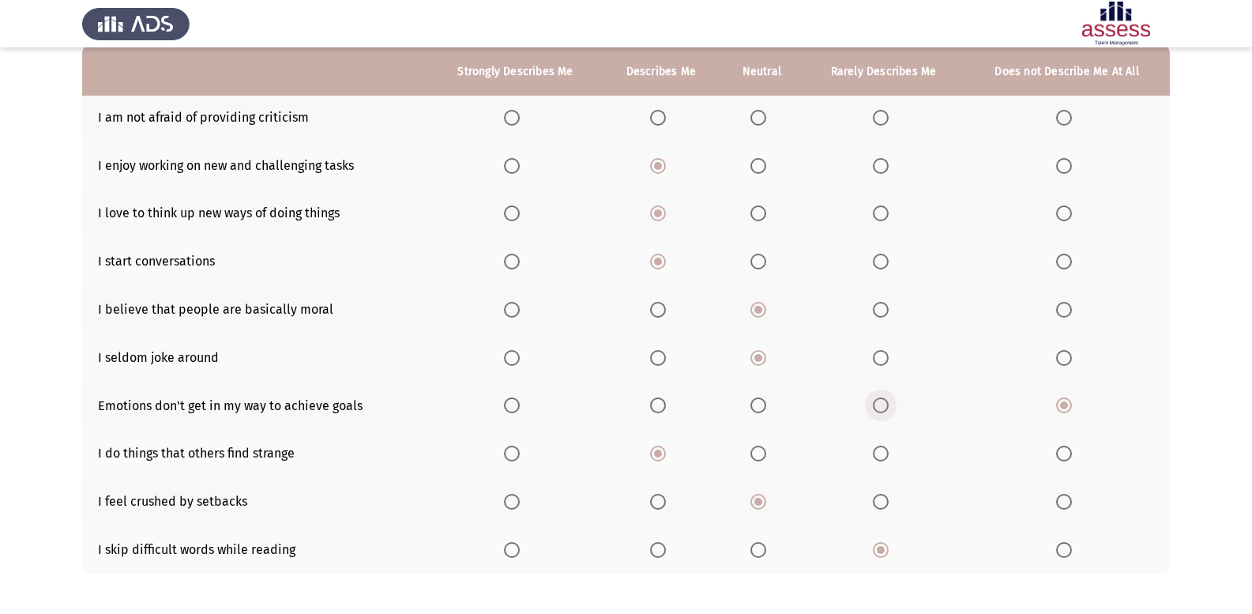
click at [876, 407] on input "Select an option" at bounding box center [881, 405] width 16 height 16
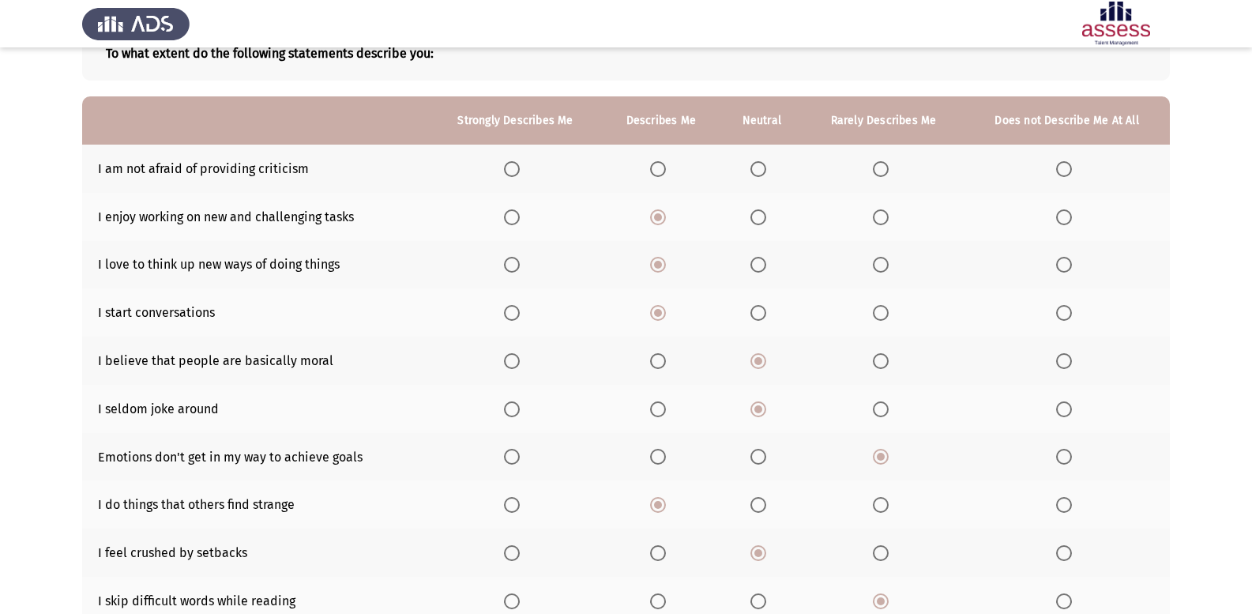
scroll to position [79, 0]
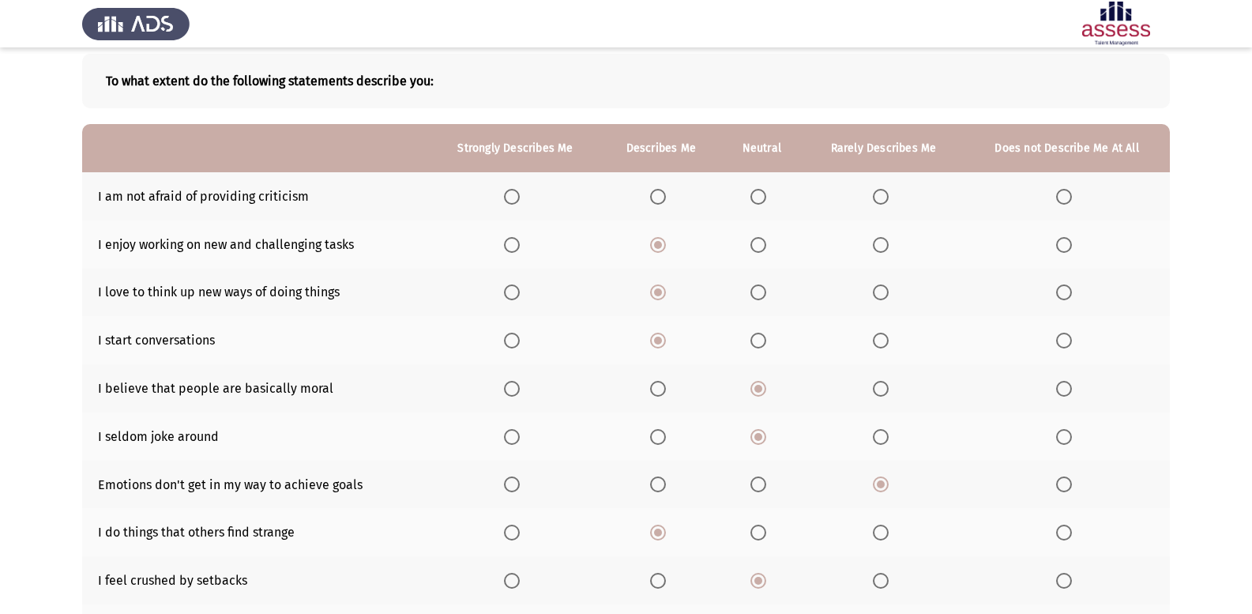
click at [774, 204] on th at bounding box center [761, 196] width 83 height 48
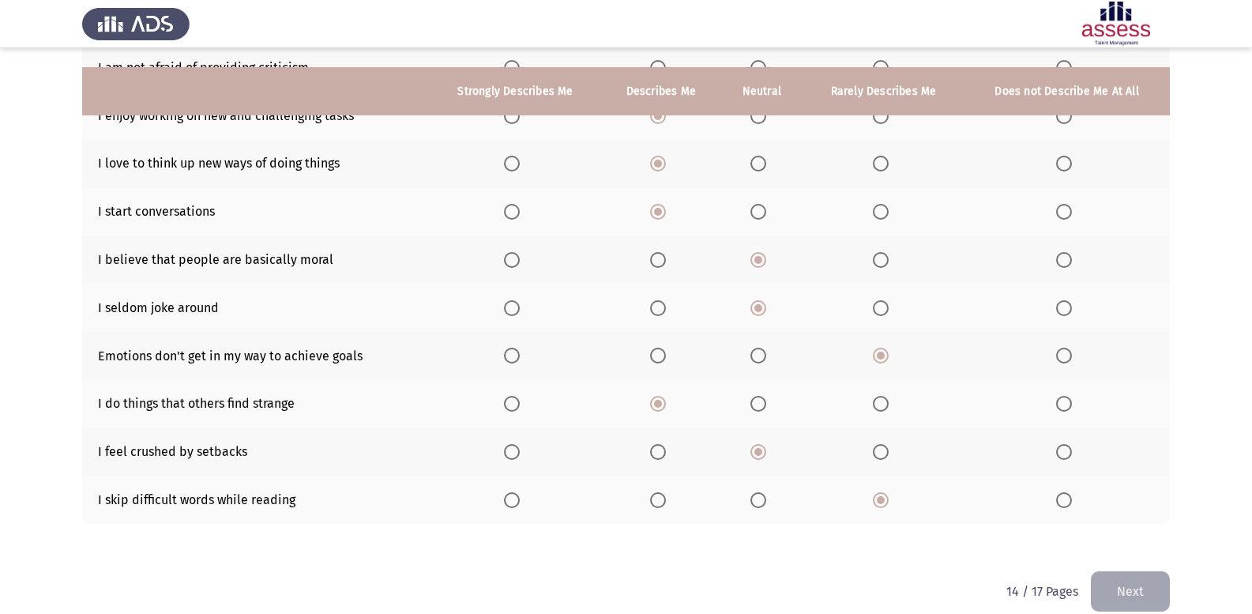
scroll to position [70, 0]
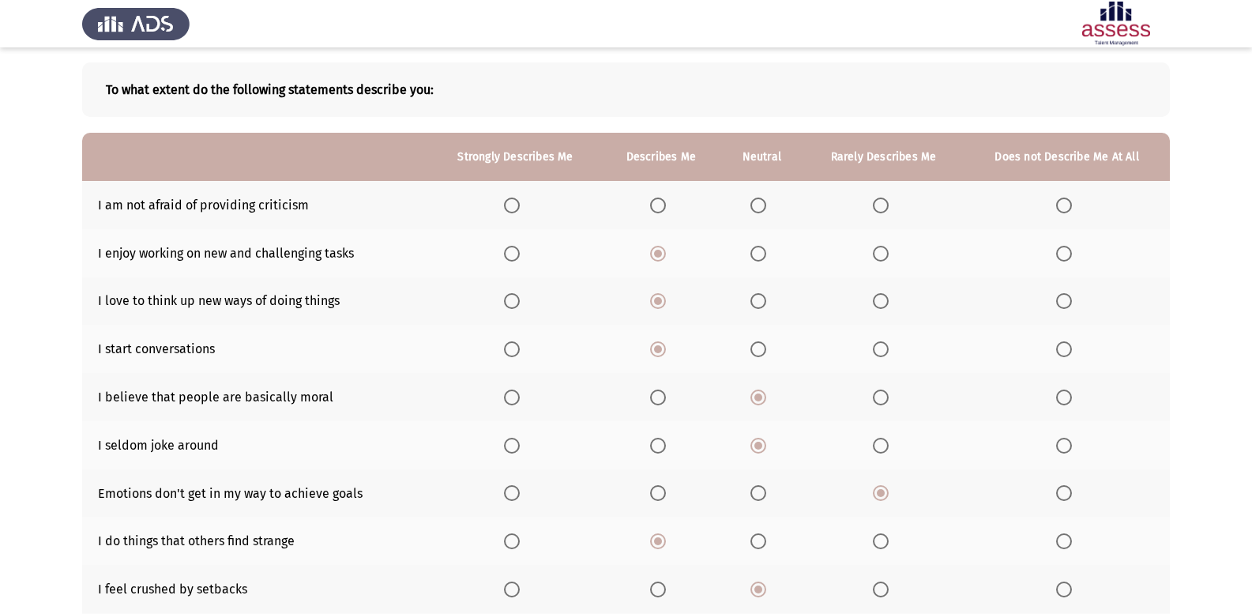
click at [765, 201] on span "Select an option" at bounding box center [758, 205] width 16 height 16
click at [765, 201] on input "Select an option" at bounding box center [758, 205] width 16 height 16
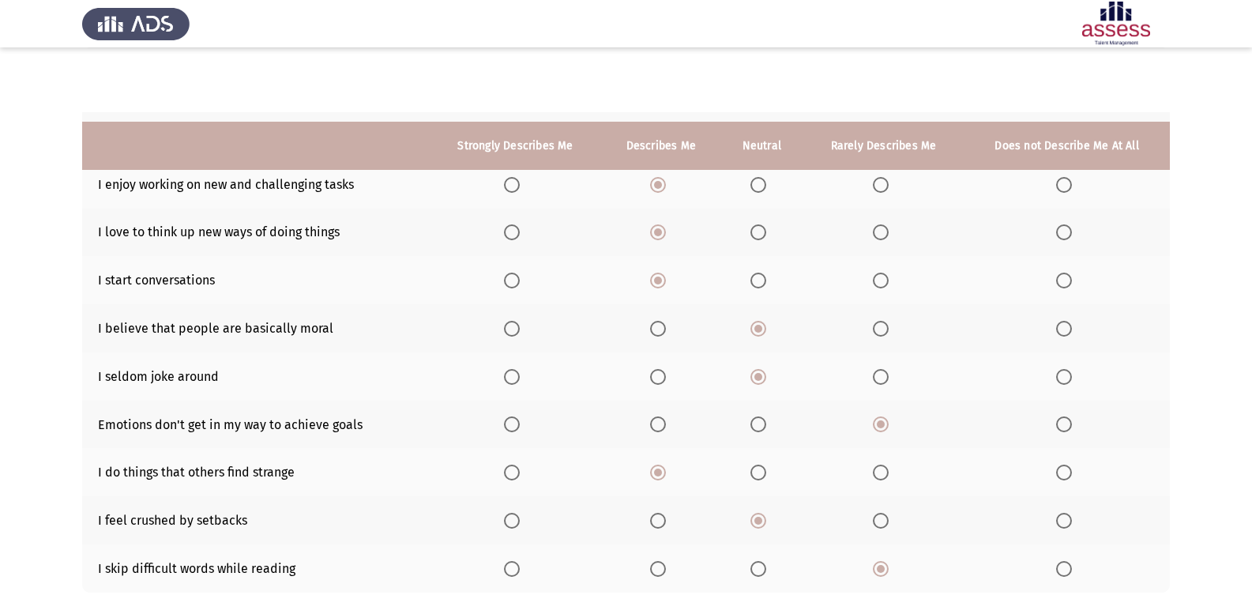
scroll to position [228, 0]
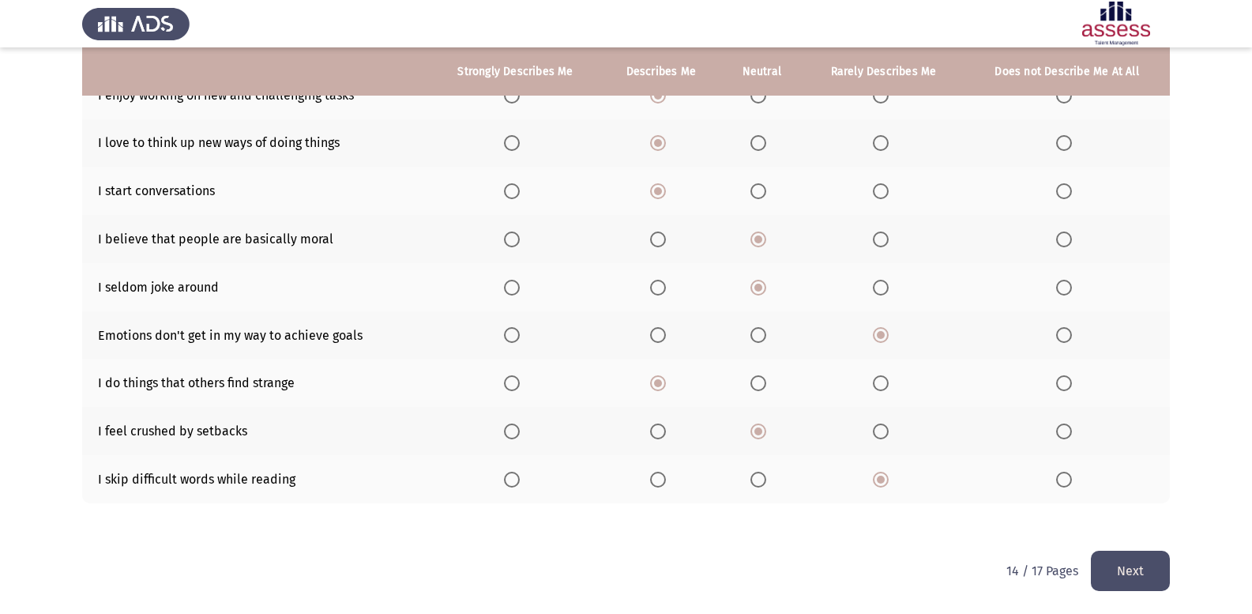
click at [1105, 557] on button "Next" at bounding box center [1129, 570] width 79 height 40
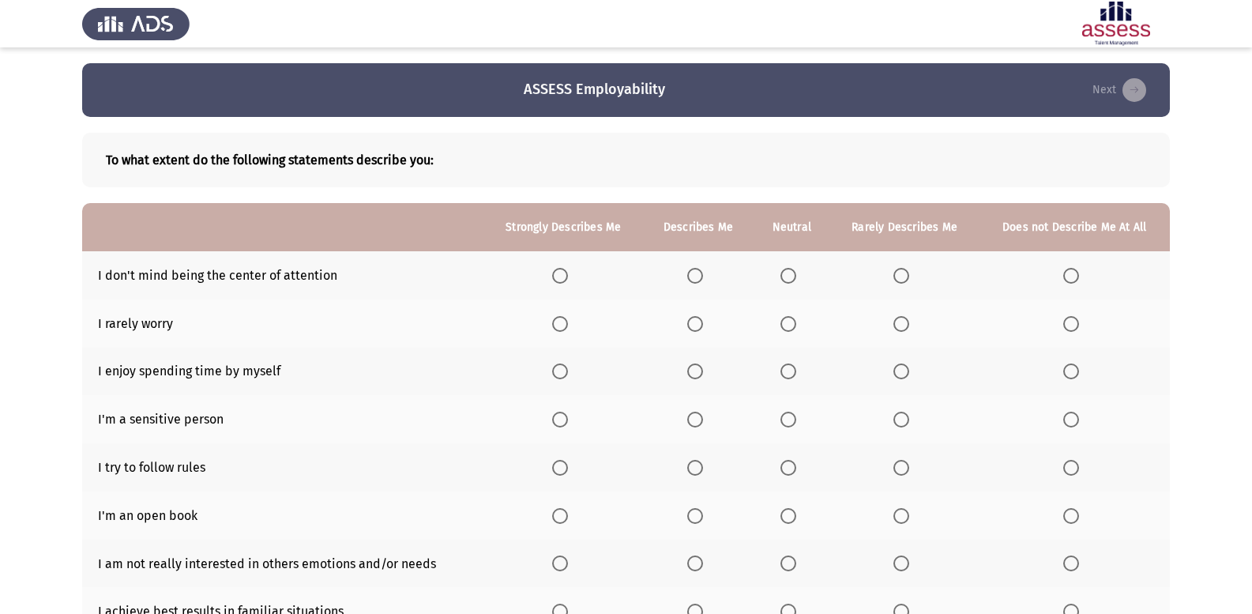
click at [903, 321] on span "Select an option" at bounding box center [901, 324] width 16 height 16
click at [903, 321] on input "Select an option" at bounding box center [901, 324] width 16 height 16
click at [689, 368] on span "Select an option" at bounding box center [695, 371] width 16 height 16
click at [689, 368] on input "Select an option" at bounding box center [695, 371] width 16 height 16
click at [703, 421] on span "Select an option" at bounding box center [695, 419] width 16 height 16
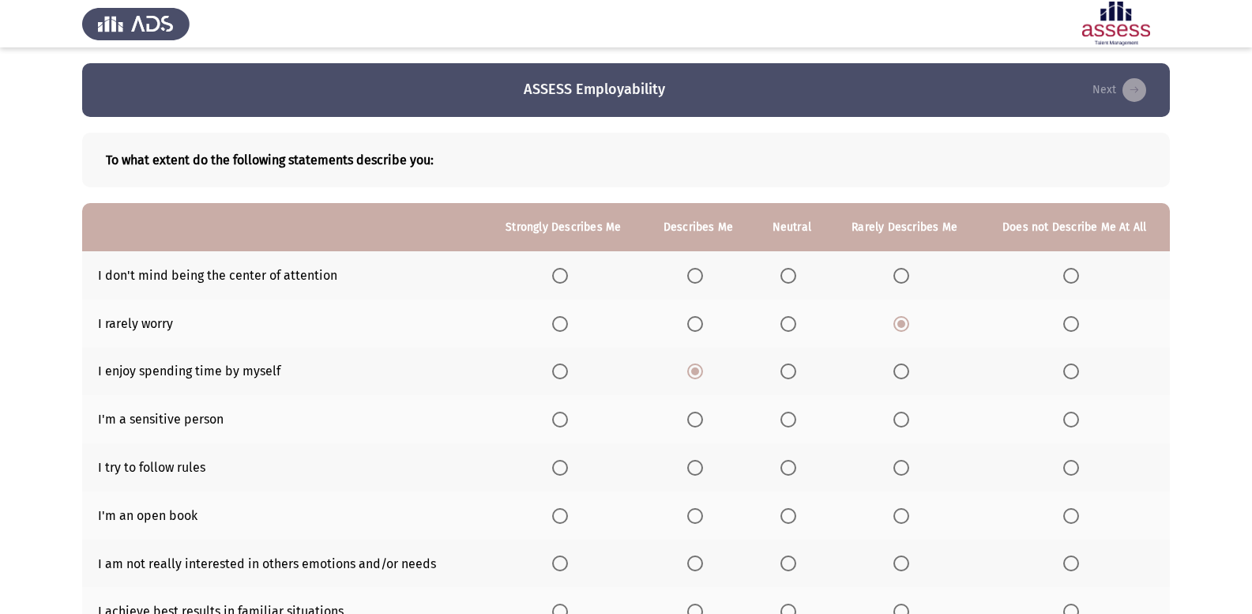
click at [703, 421] on input "Select an option" at bounding box center [695, 419] width 16 height 16
click at [692, 469] on span "Select an option" at bounding box center [695, 468] width 16 height 16
click at [692, 469] on input "Select an option" at bounding box center [695, 468] width 16 height 16
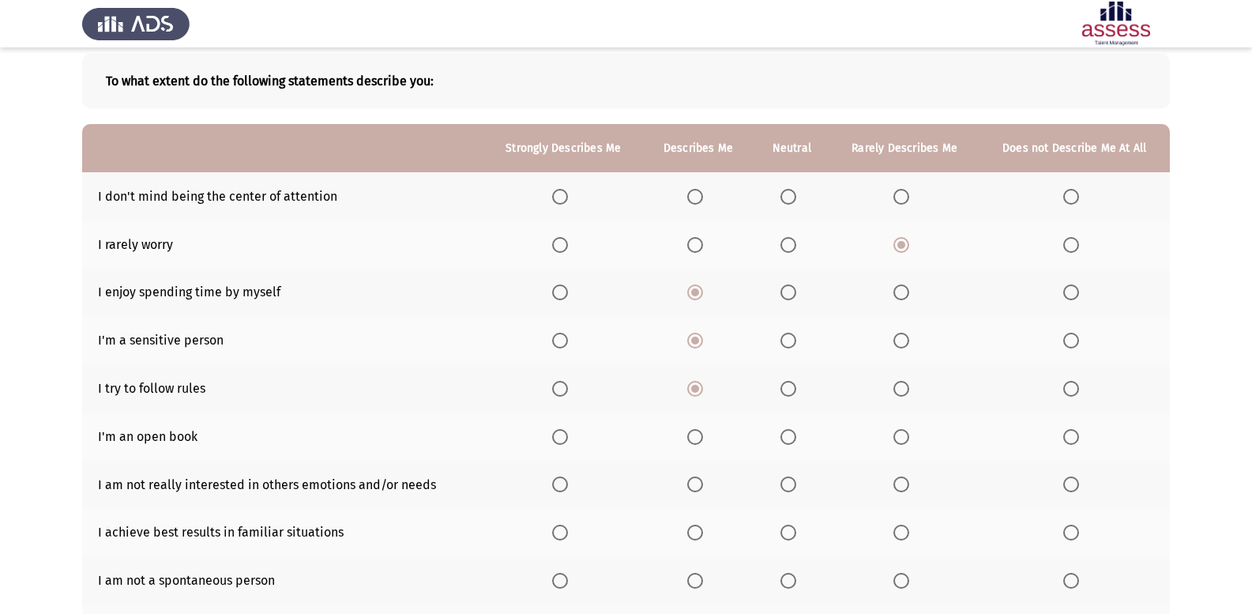
click at [709, 437] on label "Select an option" at bounding box center [698, 437] width 22 height 16
click at [703, 437] on input "Select an option" at bounding box center [695, 437] width 16 height 16
click at [796, 436] on span "Select an option" at bounding box center [788, 437] width 16 height 16
click at [796, 436] on input "Select an option" at bounding box center [788, 437] width 16 height 16
click at [801, 536] on label "Select an option" at bounding box center [791, 532] width 22 height 16
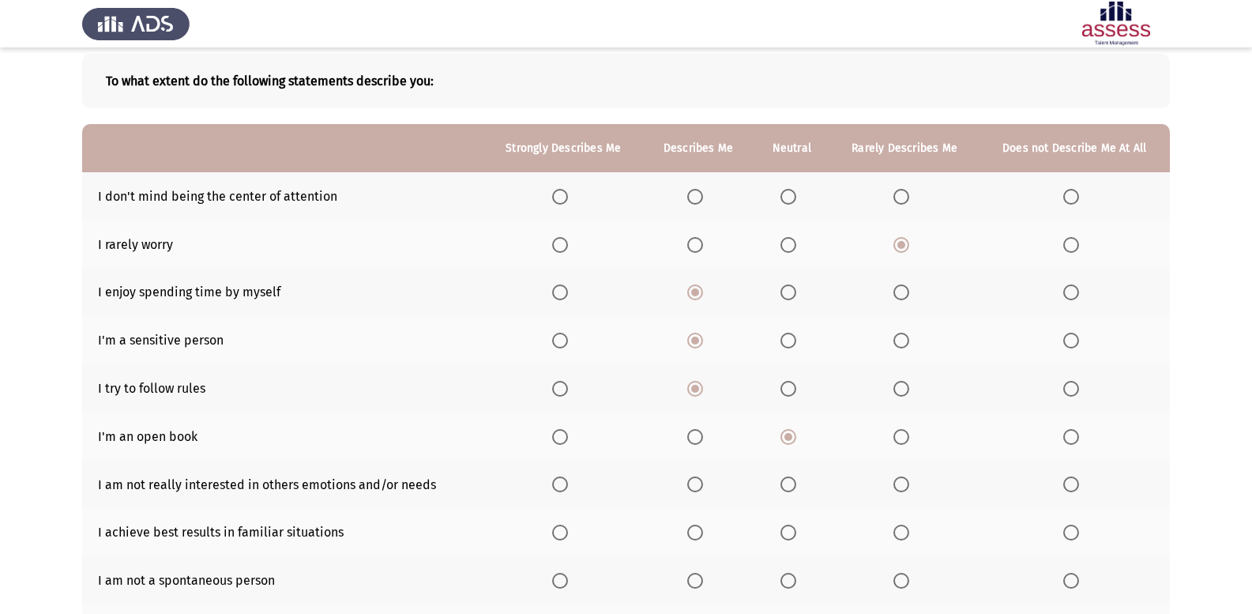
click at [796, 536] on input "Select an option" at bounding box center [788, 532] width 16 height 16
click at [698, 486] on span "Select an option" at bounding box center [695, 484] width 16 height 16
click at [698, 486] on input "Select an option" at bounding box center [695, 484] width 16 height 16
click at [787, 484] on span "Select an option" at bounding box center [788, 484] width 16 height 16
click at [787, 484] on input "Select an option" at bounding box center [788, 484] width 16 height 16
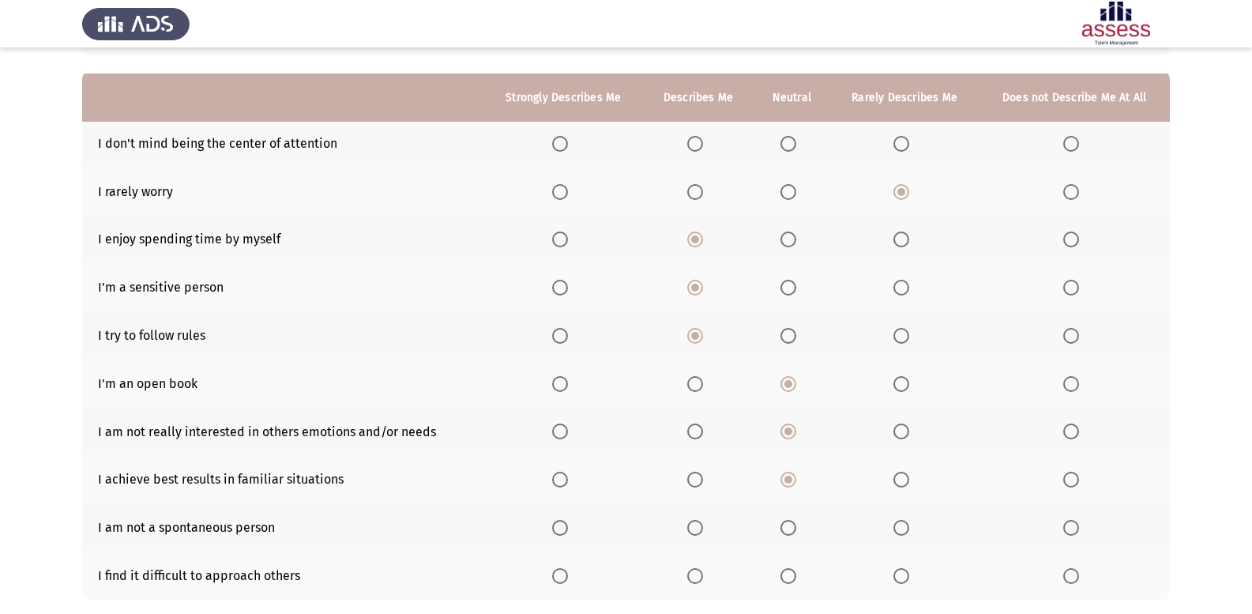
scroll to position [158, 0]
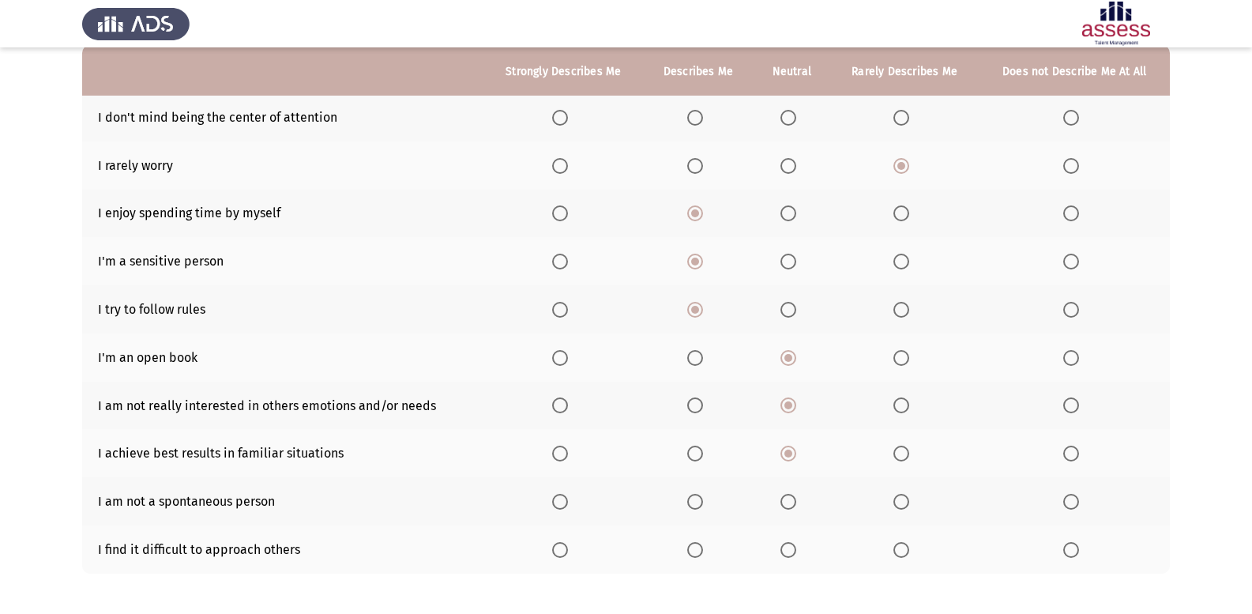
click at [899, 404] on span "Select an option" at bounding box center [901, 405] width 16 height 16
click at [899, 404] on input "Select an option" at bounding box center [901, 405] width 16 height 16
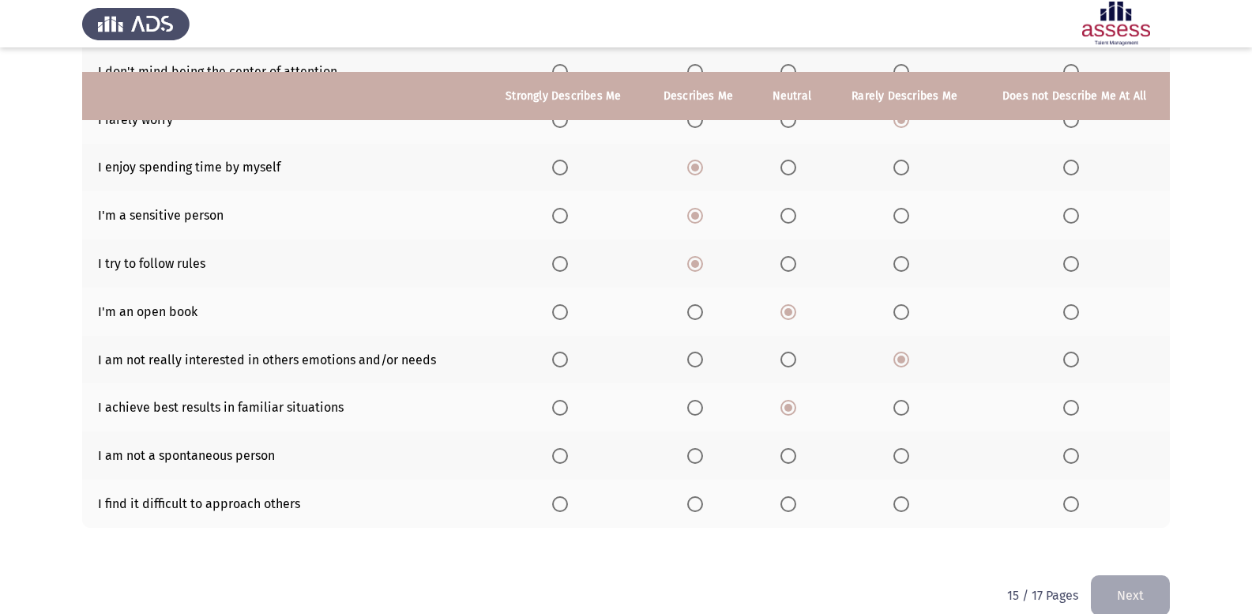
scroll to position [228, 0]
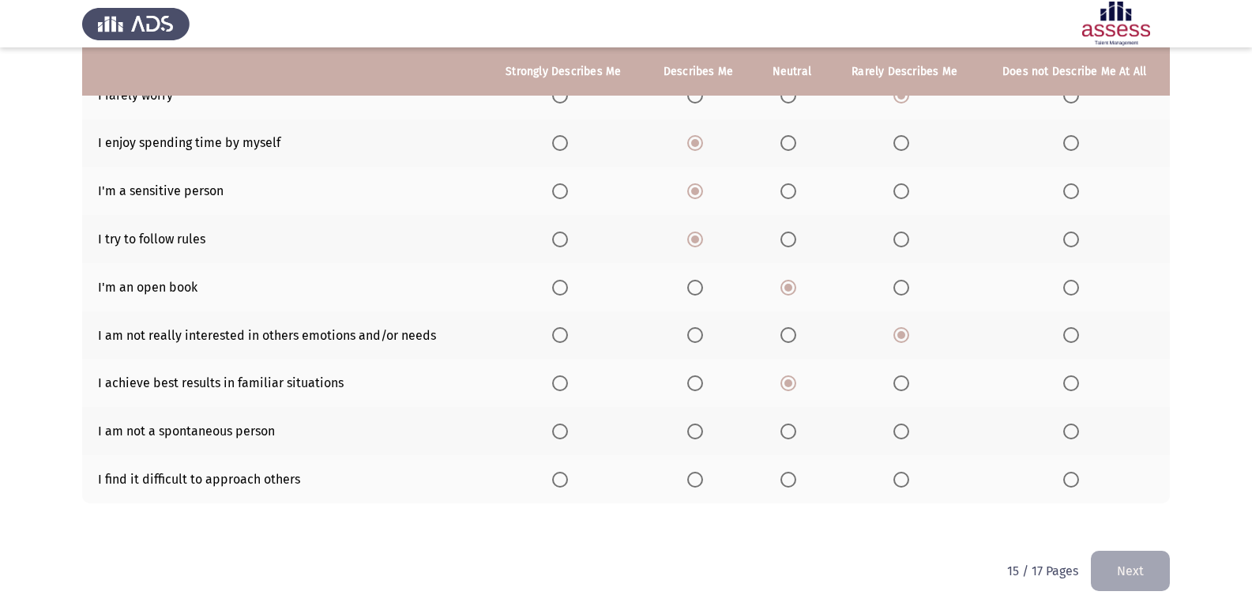
click at [1064, 332] on span "Select an option" at bounding box center [1071, 335] width 16 height 16
click at [1064, 332] on input "Select an option" at bounding box center [1071, 335] width 16 height 16
click at [1076, 430] on span "Select an option" at bounding box center [1071, 431] width 16 height 16
click at [1076, 430] on input "Select an option" at bounding box center [1071, 431] width 16 height 16
click at [903, 436] on span "Select an option" at bounding box center [901, 431] width 16 height 16
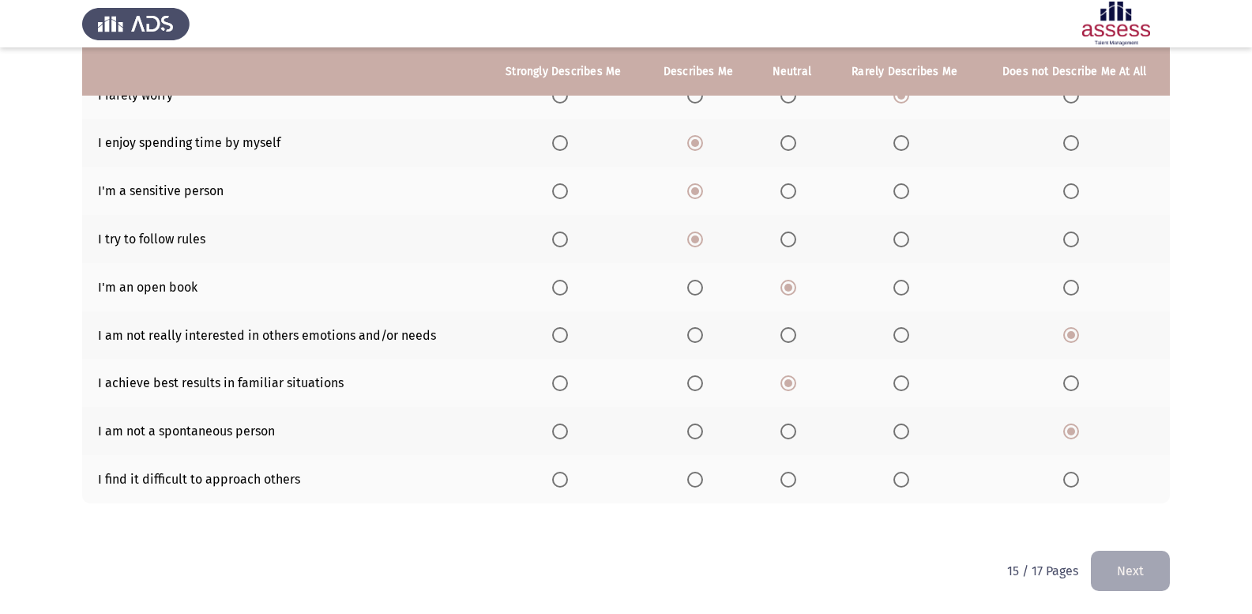
click at [903, 436] on input "Select an option" at bounding box center [901, 431] width 16 height 16
click at [791, 486] on span "Select an option" at bounding box center [788, 479] width 16 height 16
click at [791, 486] on input "Select an option" at bounding box center [788, 479] width 16 height 16
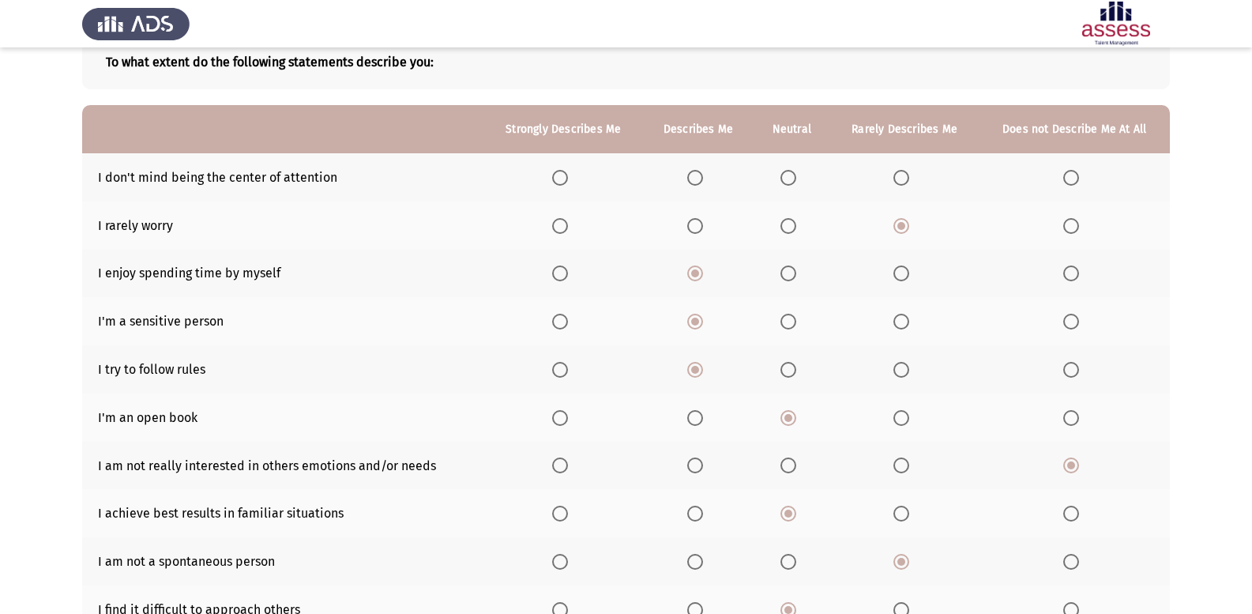
scroll to position [70, 0]
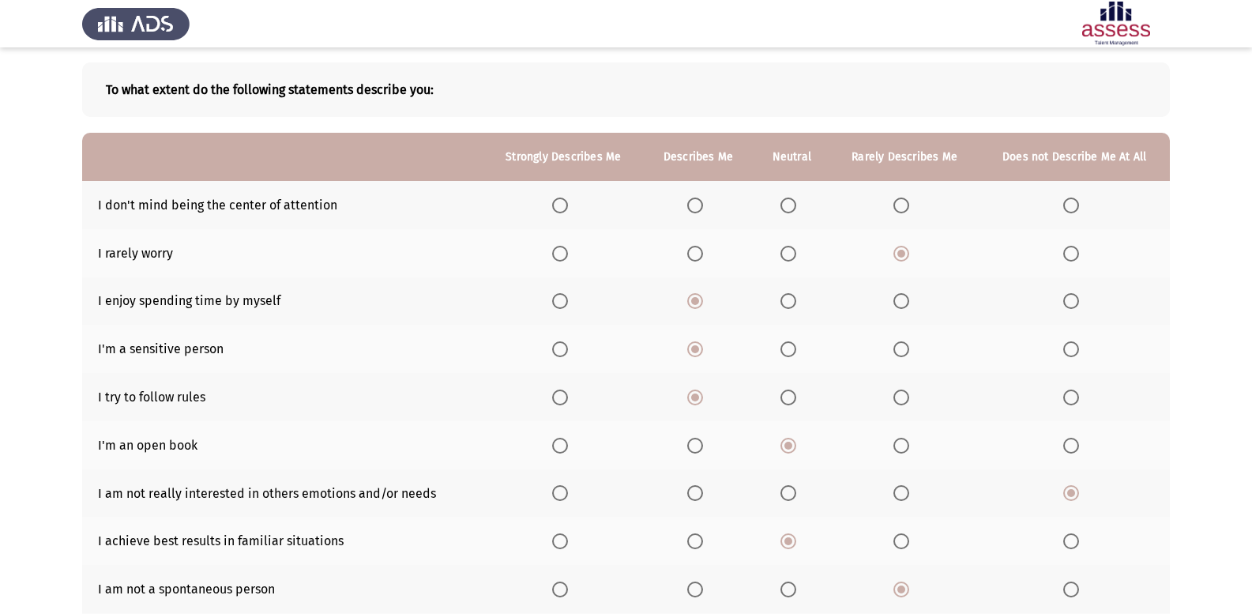
click at [900, 200] on span "Select an option" at bounding box center [901, 205] width 16 height 16
click at [900, 200] on input "Select an option" at bounding box center [901, 205] width 16 height 16
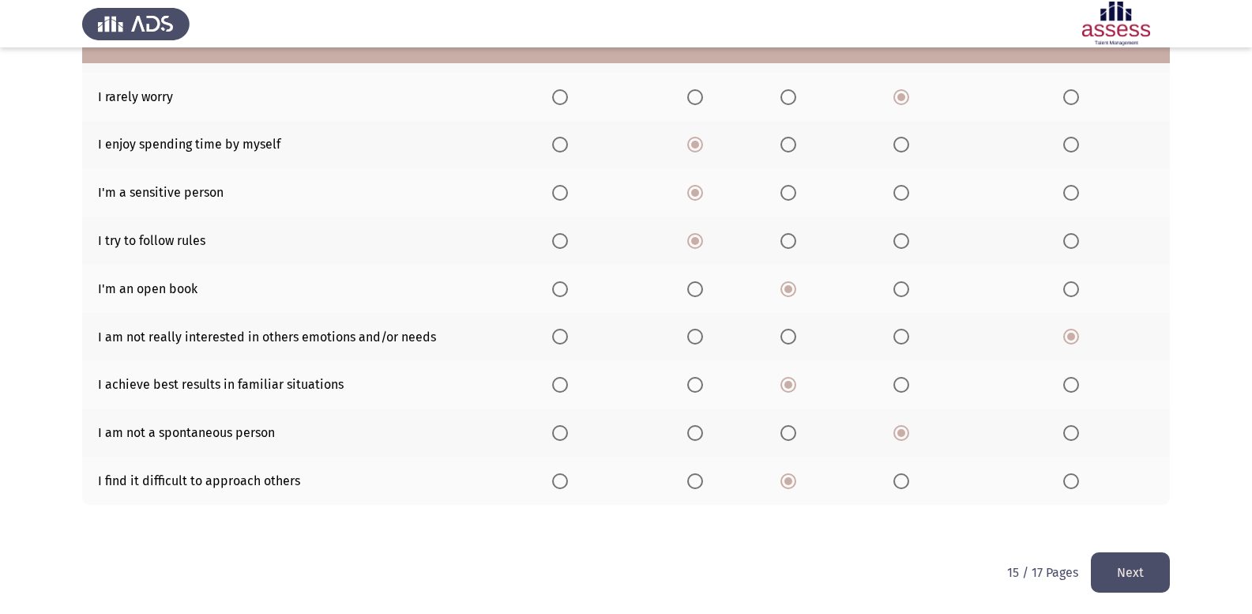
scroll to position [228, 0]
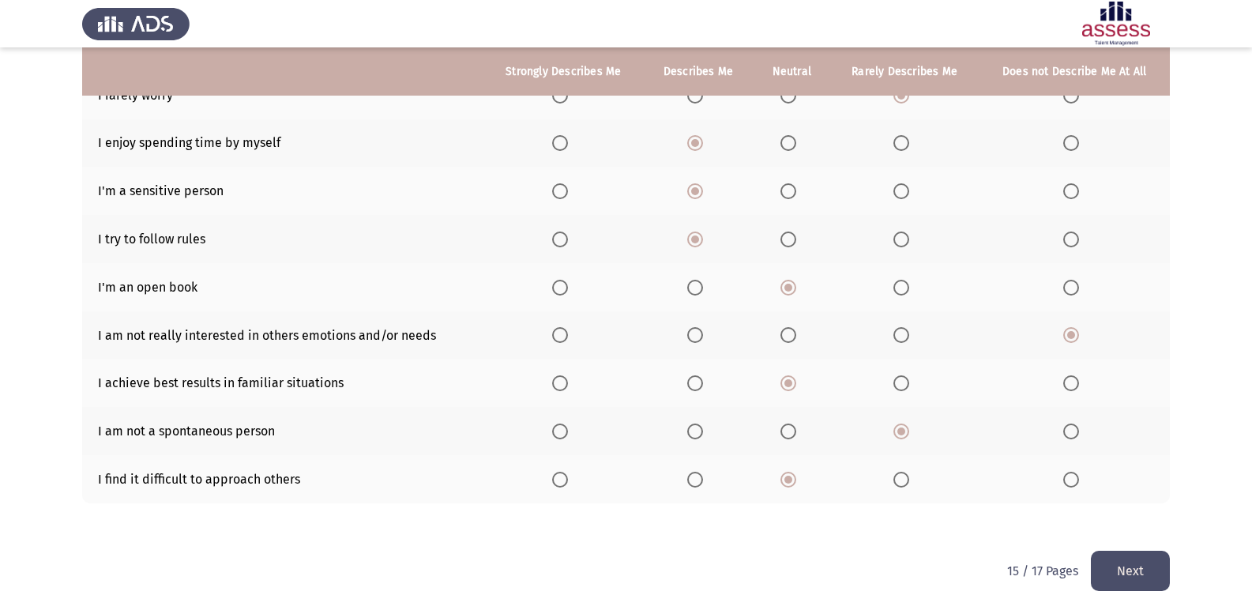
click at [1137, 569] on button "Next" at bounding box center [1129, 570] width 79 height 40
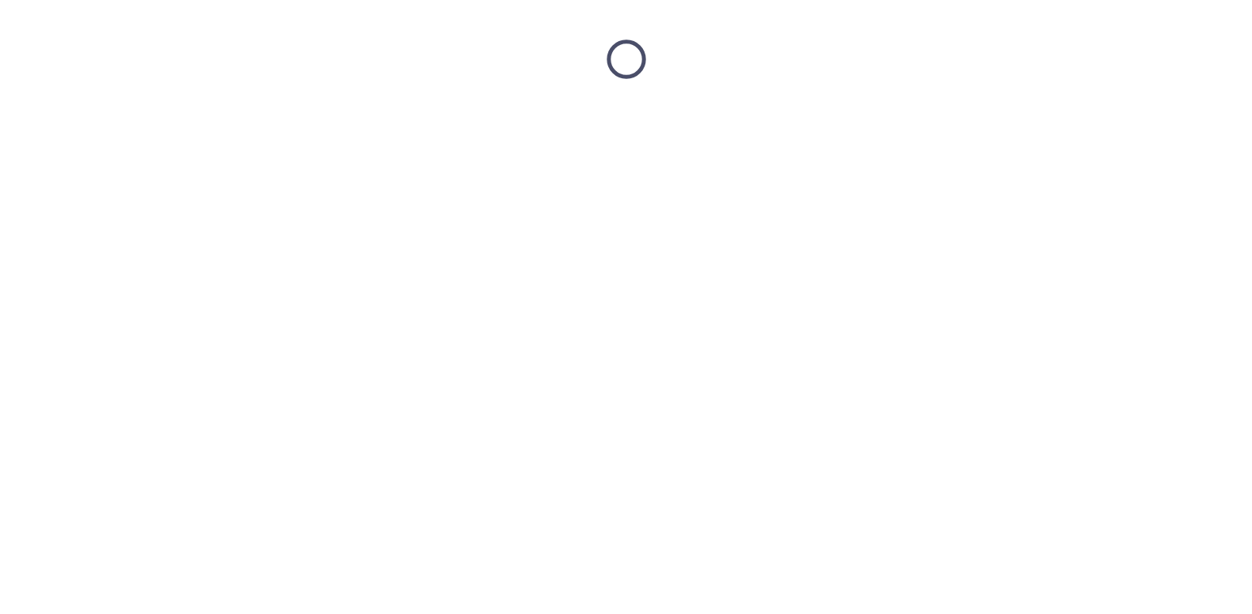
scroll to position [0, 0]
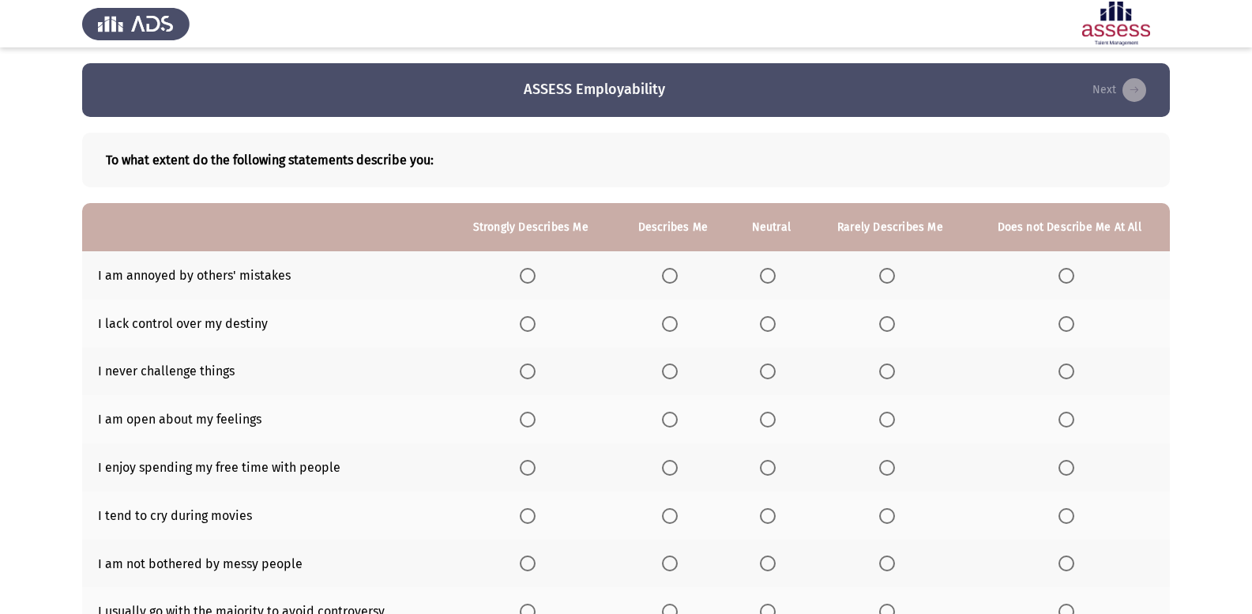
click at [902, 265] on th at bounding box center [890, 275] width 157 height 48
click at [775, 316] on span "Select an option" at bounding box center [768, 324] width 16 height 16
click at [775, 316] on input "Select an option" at bounding box center [768, 324] width 16 height 16
click at [891, 276] on span "Select an option" at bounding box center [887, 276] width 16 height 16
click at [891, 276] on input "Select an option" at bounding box center [887, 276] width 16 height 16
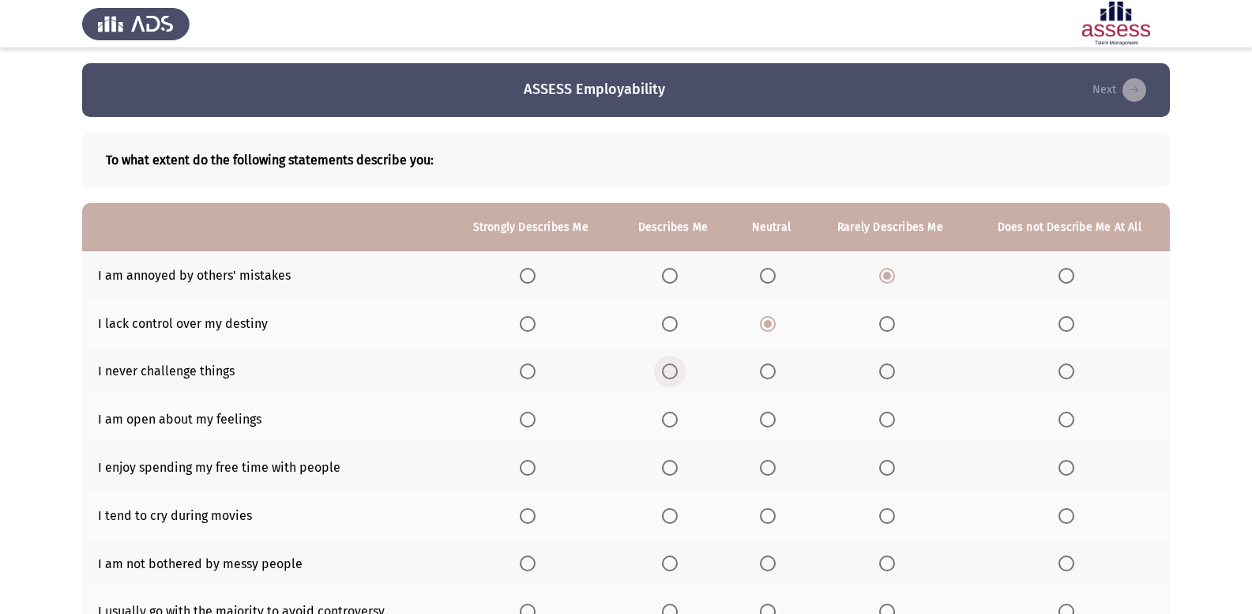
click at [670, 363] on span "Select an option" at bounding box center [670, 371] width 16 height 16
click at [670, 363] on input "Select an option" at bounding box center [670, 371] width 16 height 16
click at [769, 416] on span "Select an option" at bounding box center [768, 419] width 16 height 16
click at [769, 416] on input "Select an option" at bounding box center [768, 419] width 16 height 16
click at [674, 464] on span "Select an option" at bounding box center [670, 468] width 16 height 16
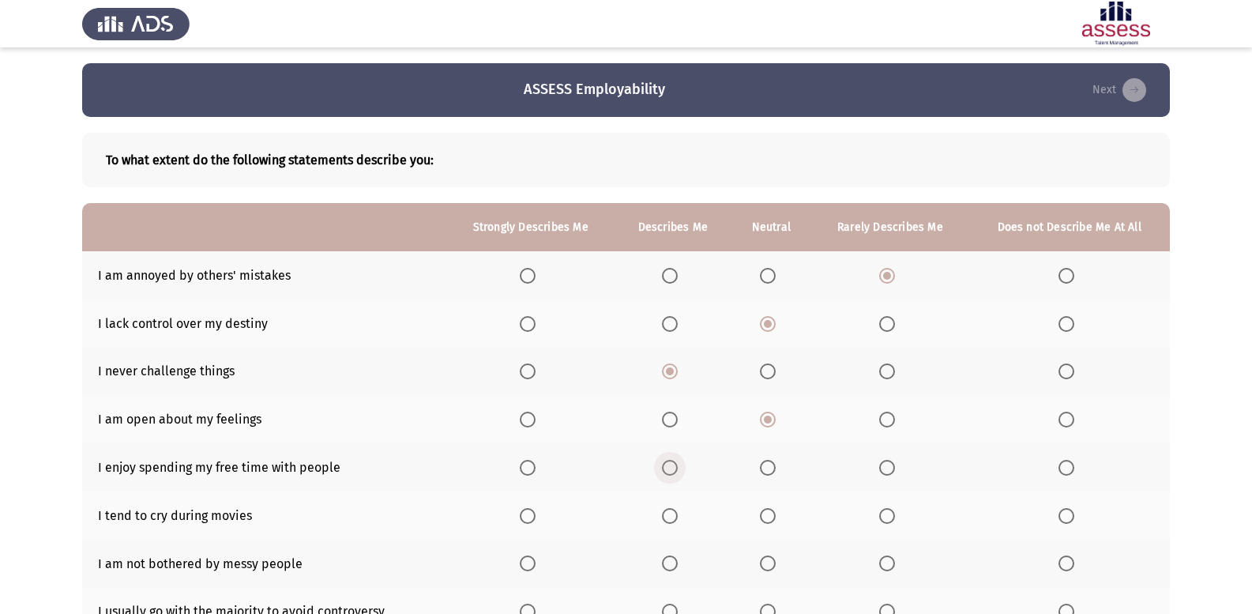
click at [674, 464] on input "Select an option" at bounding box center [670, 468] width 16 height 16
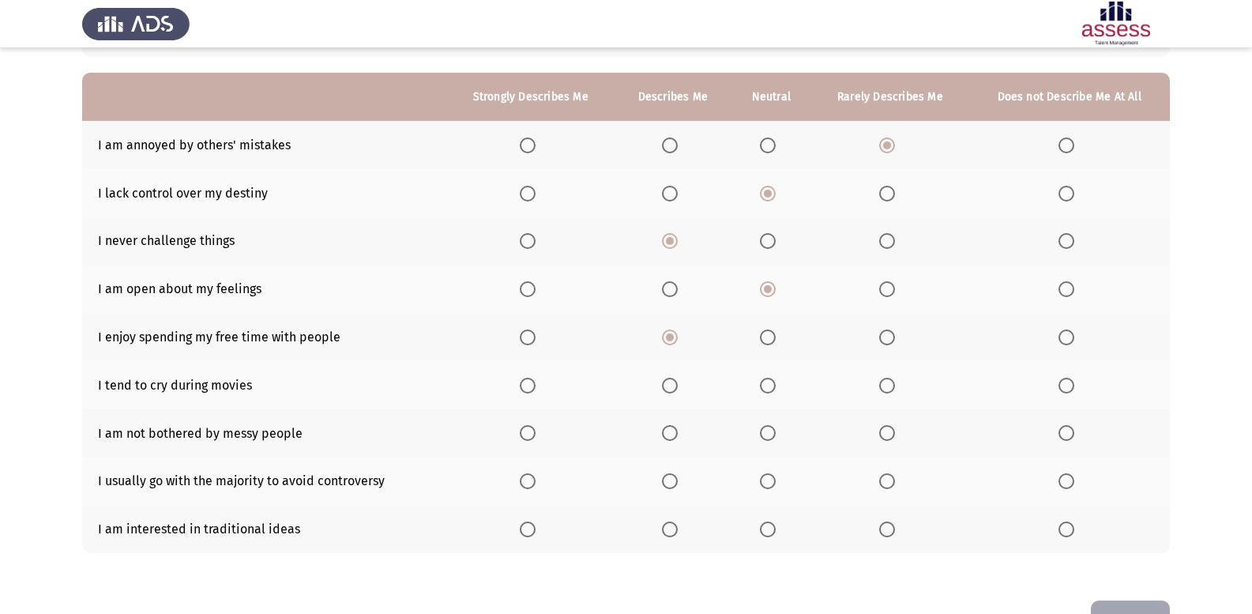
scroll to position [180, 0]
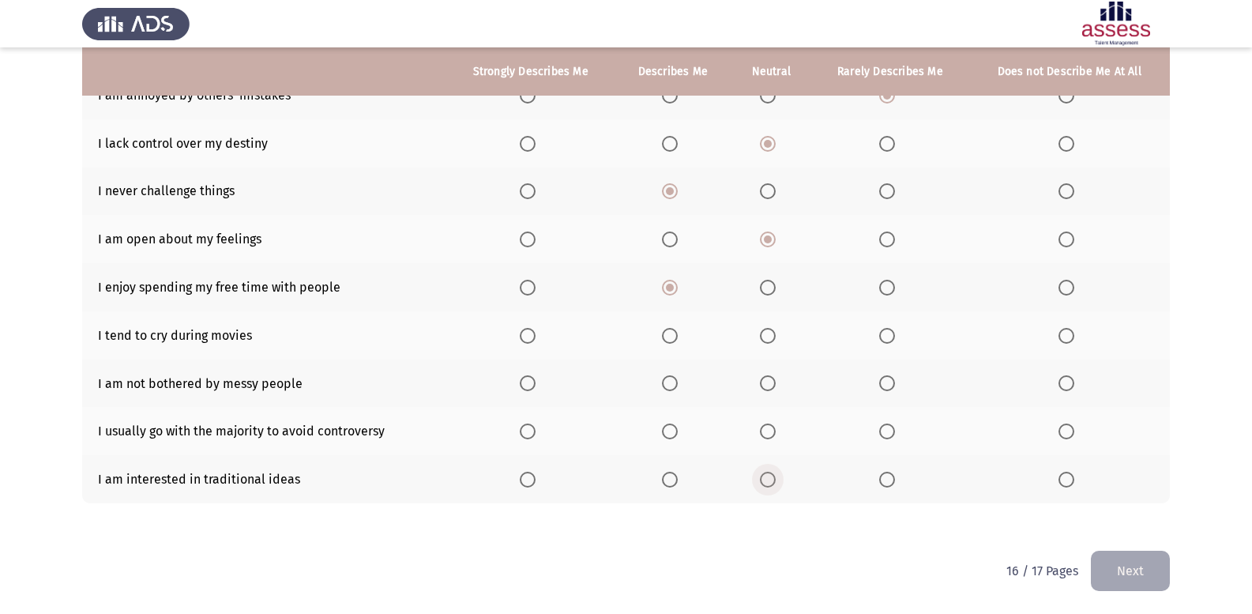
click at [772, 483] on span "Select an option" at bounding box center [768, 479] width 16 height 16
click at [772, 483] on input "Select an option" at bounding box center [768, 479] width 16 height 16
click at [670, 486] on span "Select an option" at bounding box center [670, 479] width 16 height 16
click at [670, 486] on input "Select an option" at bounding box center [670, 479] width 16 height 16
click at [674, 432] on span "Select an option" at bounding box center [670, 431] width 16 height 16
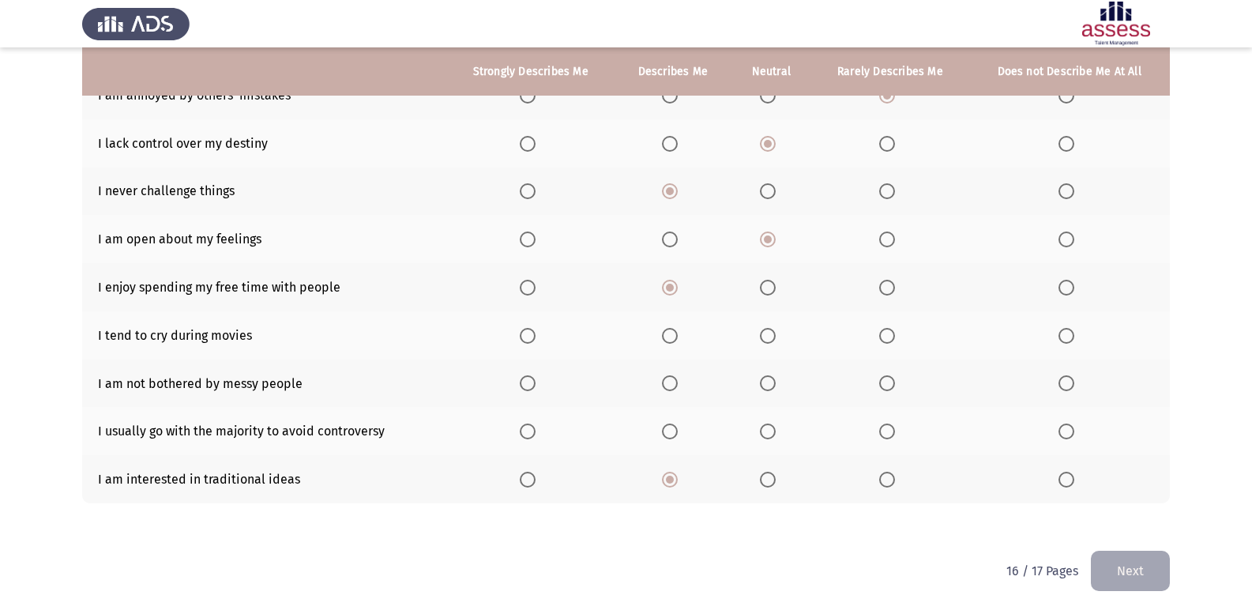
click at [674, 432] on input "Select an option" at bounding box center [670, 431] width 16 height 16
click at [1069, 329] on span "Select an option" at bounding box center [1066, 336] width 16 height 16
click at [1069, 329] on input "Select an option" at bounding box center [1066, 336] width 16 height 16
click at [892, 430] on span "Select an option" at bounding box center [887, 431] width 16 height 16
click at [892, 430] on input "Select an option" at bounding box center [887, 431] width 16 height 16
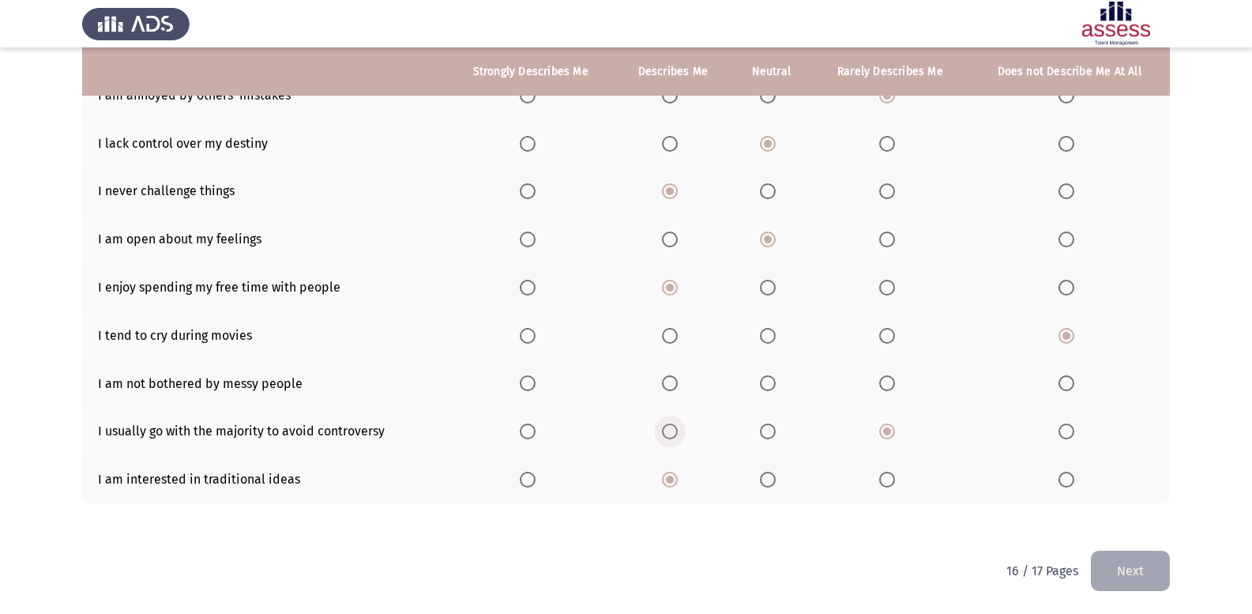
click at [673, 426] on span "Select an option" at bounding box center [670, 431] width 16 height 16
click at [673, 426] on input "Select an option" at bounding box center [670, 431] width 16 height 16
click at [891, 378] on span "Select an option" at bounding box center [887, 383] width 16 height 16
click at [891, 378] on input "Select an option" at bounding box center [887, 383] width 16 height 16
click at [767, 427] on span "Select an option" at bounding box center [768, 431] width 16 height 16
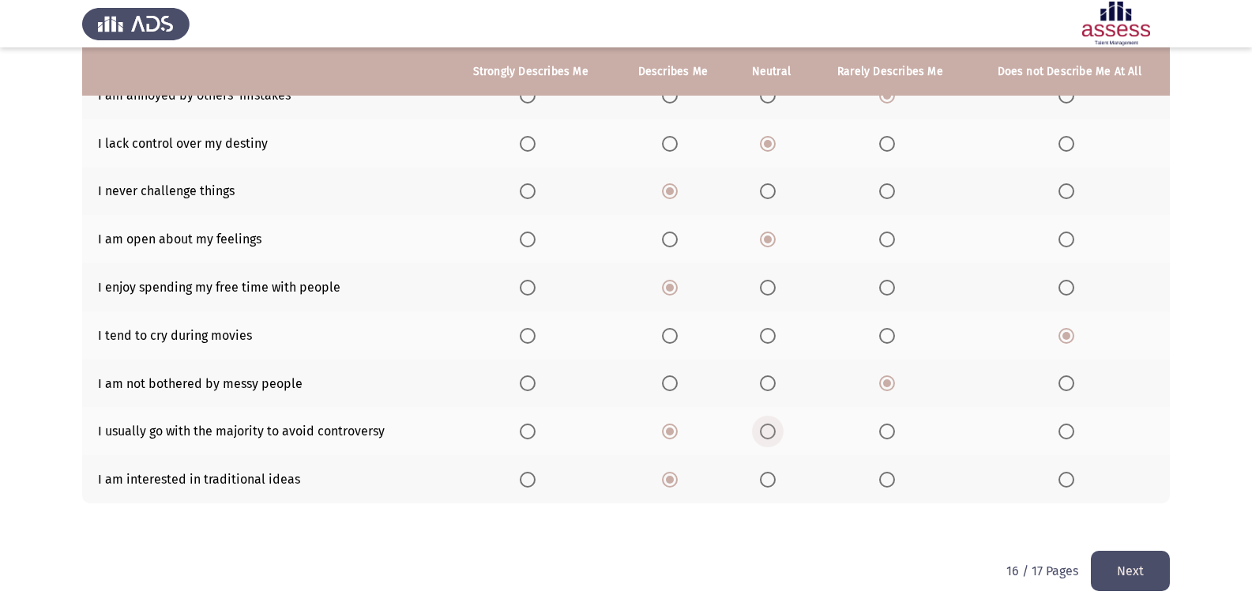
click at [767, 427] on input "Select an option" at bounding box center [768, 431] width 16 height 16
click at [1120, 574] on button "Next" at bounding box center [1129, 570] width 79 height 40
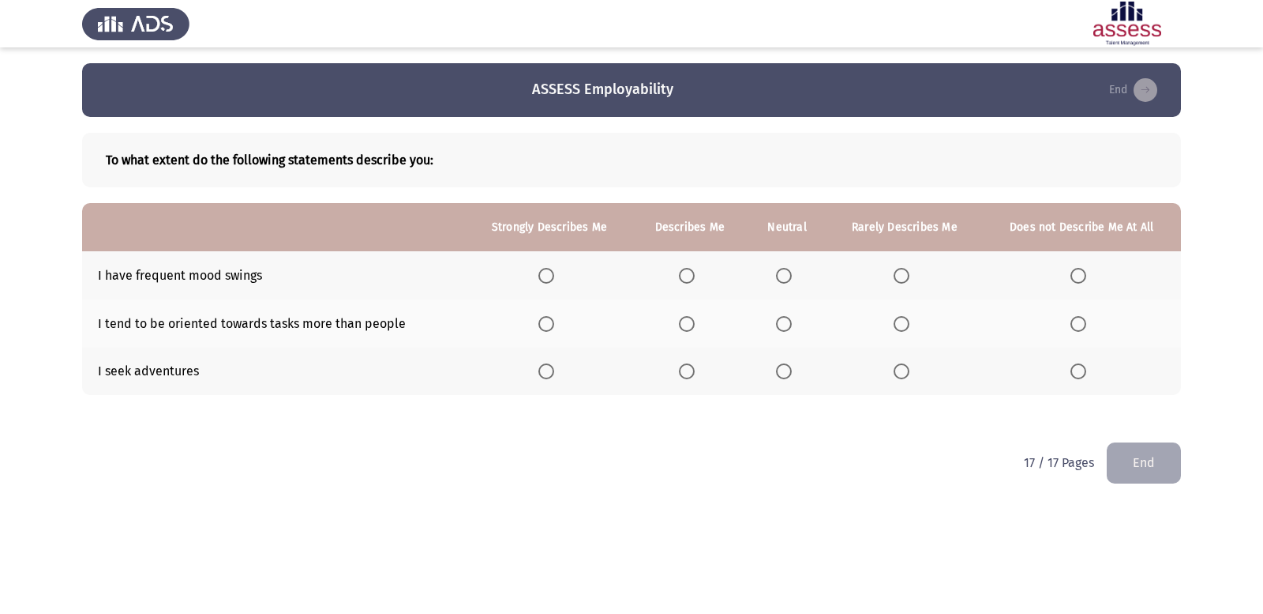
click at [777, 283] on span "Select an option" at bounding box center [784, 276] width 16 height 16
click at [777, 283] on input "Select an option" at bounding box center [784, 276] width 16 height 16
click at [902, 378] on span "Select an option" at bounding box center [902, 371] width 16 height 16
click at [902, 378] on input "Select an option" at bounding box center [902, 371] width 16 height 16
click at [896, 328] on span "Select an option" at bounding box center [902, 324] width 16 height 16
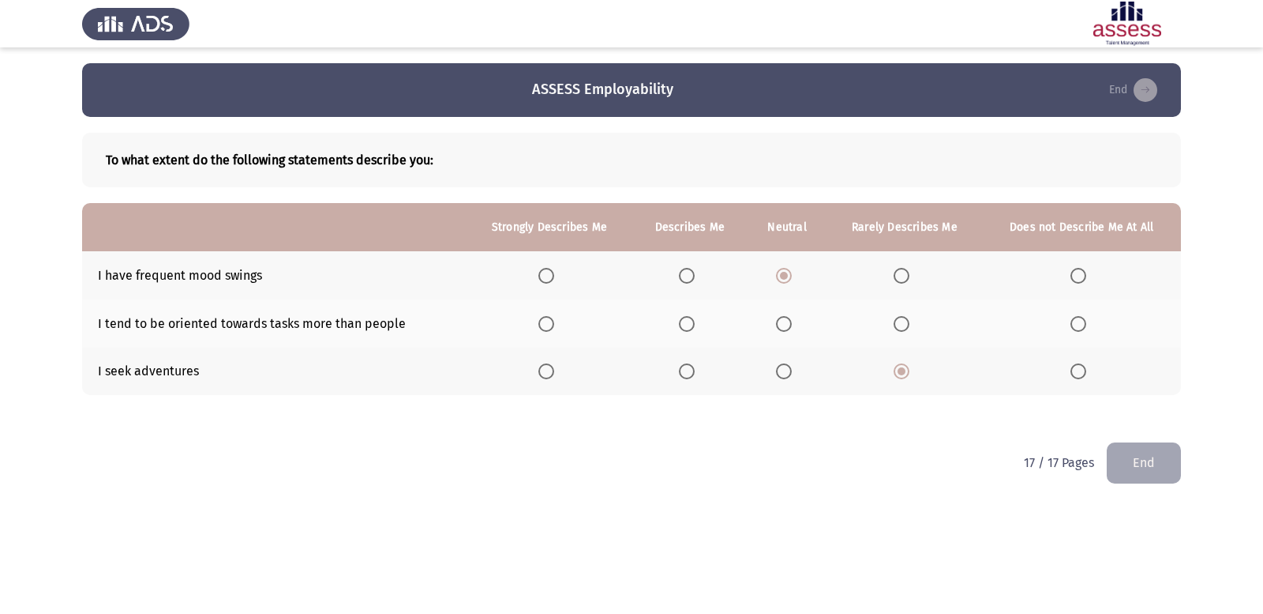
click at [896, 328] on input "Select an option" at bounding box center [902, 324] width 16 height 16
click at [1166, 464] on button "End" at bounding box center [1144, 462] width 74 height 40
